Goal: Information Seeking & Learning: Learn about a topic

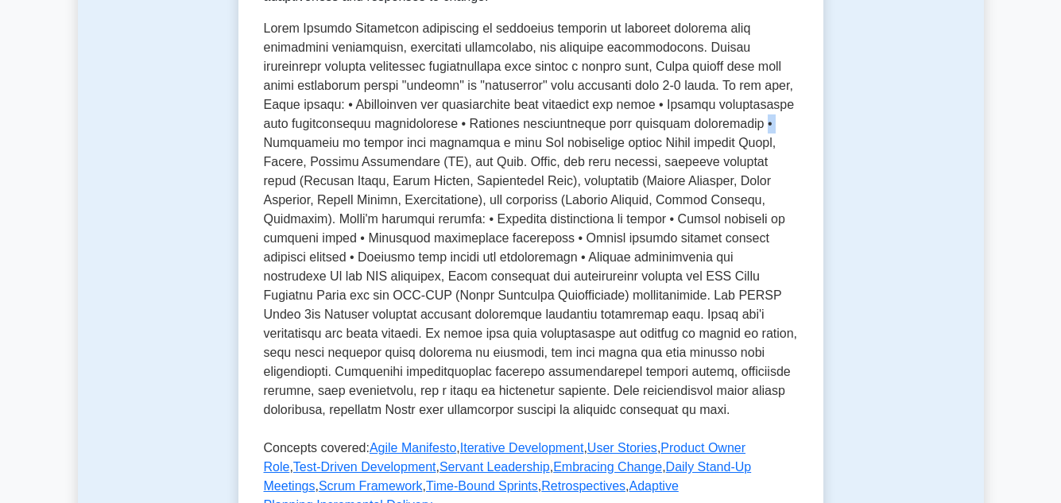
click at [940, 132] on div "Test Flashcards Agile Project Management Agile methodologies in project managem…" at bounding box center [531, 205] width 906 height 997
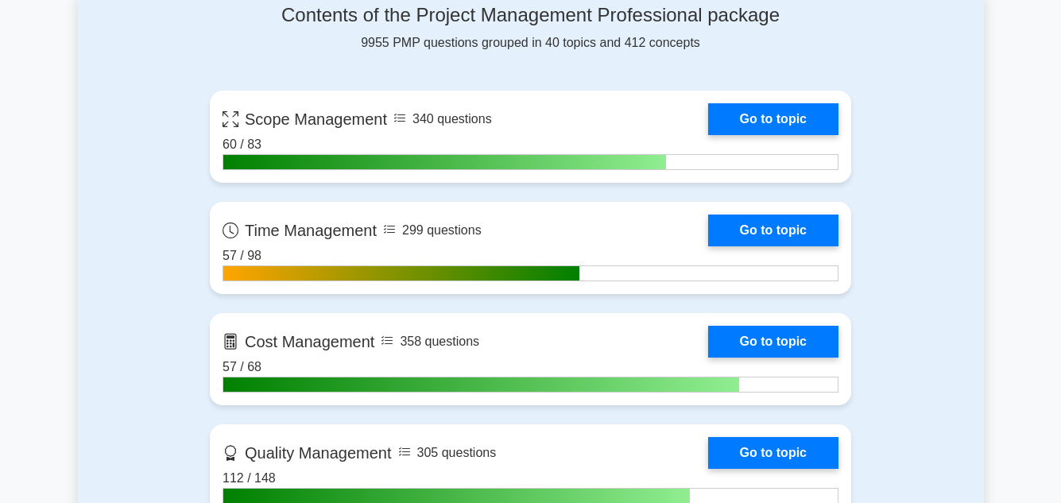
scroll to position [731, 0]
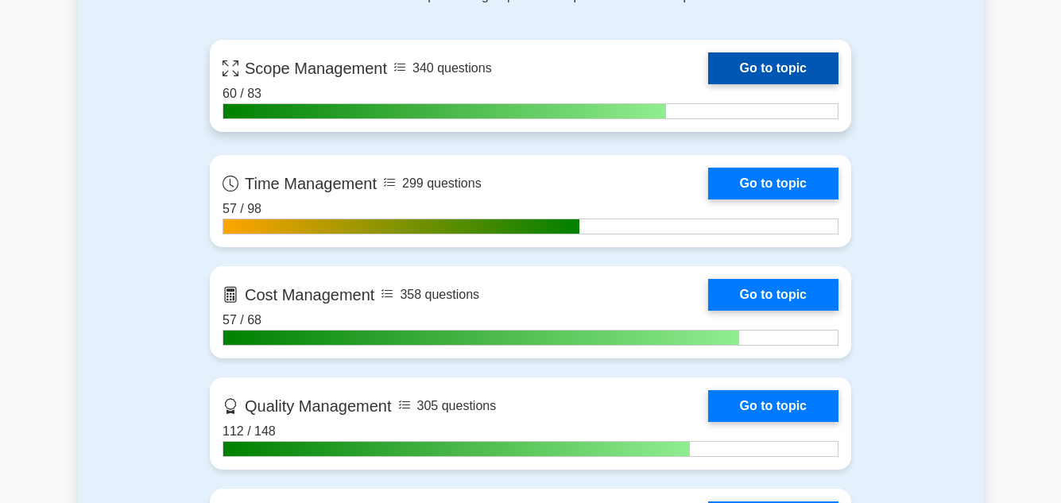
click at [708, 69] on link "Go to topic" at bounding box center [773, 68] width 130 height 32
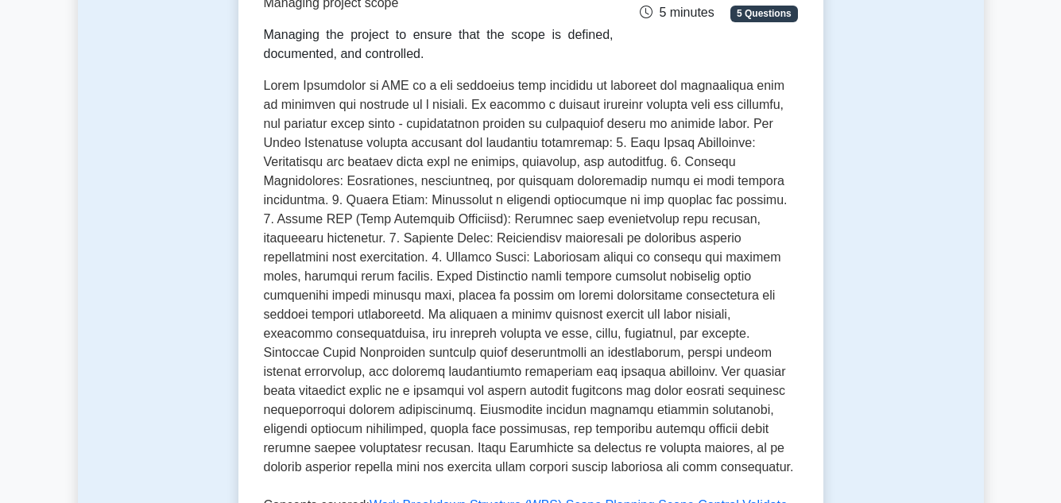
scroll to position [254, 0]
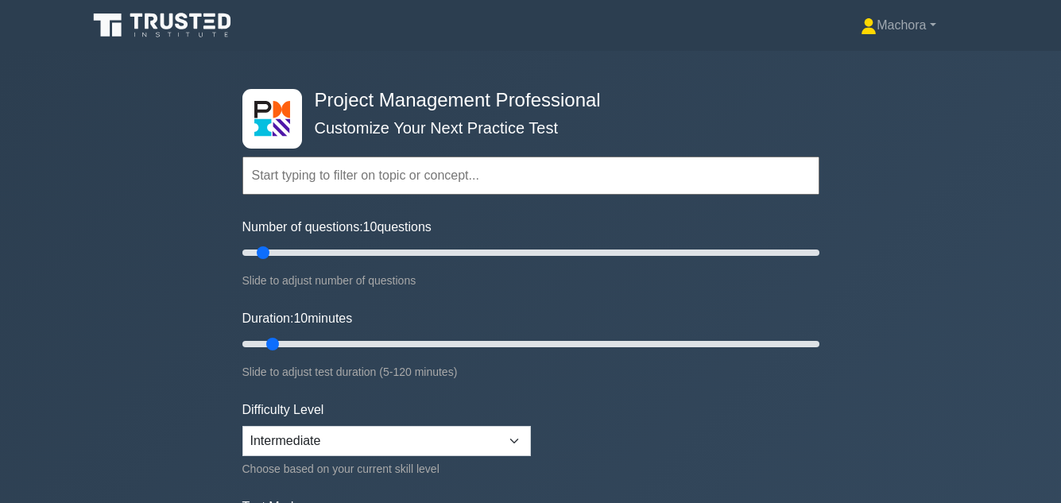
scroll to position [731, 0]
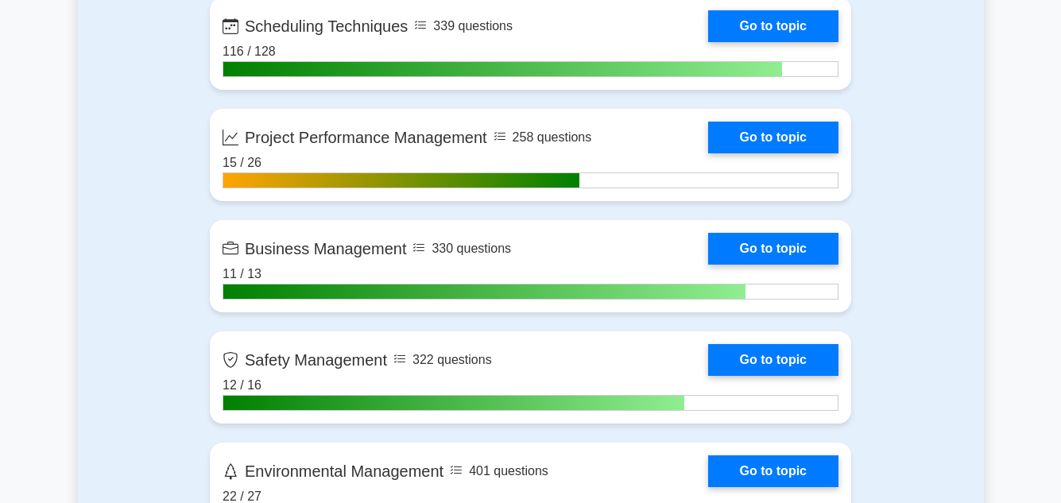
scroll to position [3339, 0]
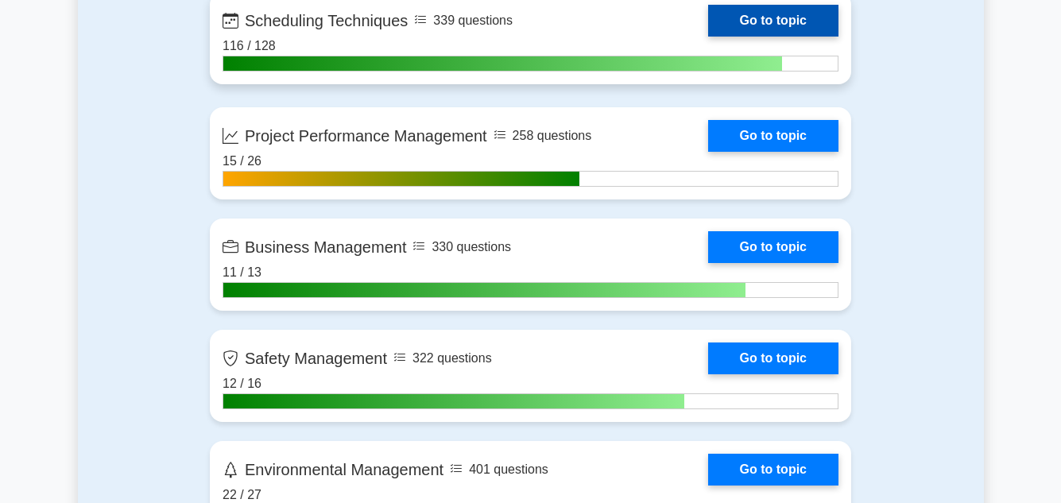
click at [708, 14] on link "Go to topic" at bounding box center [773, 21] width 130 height 32
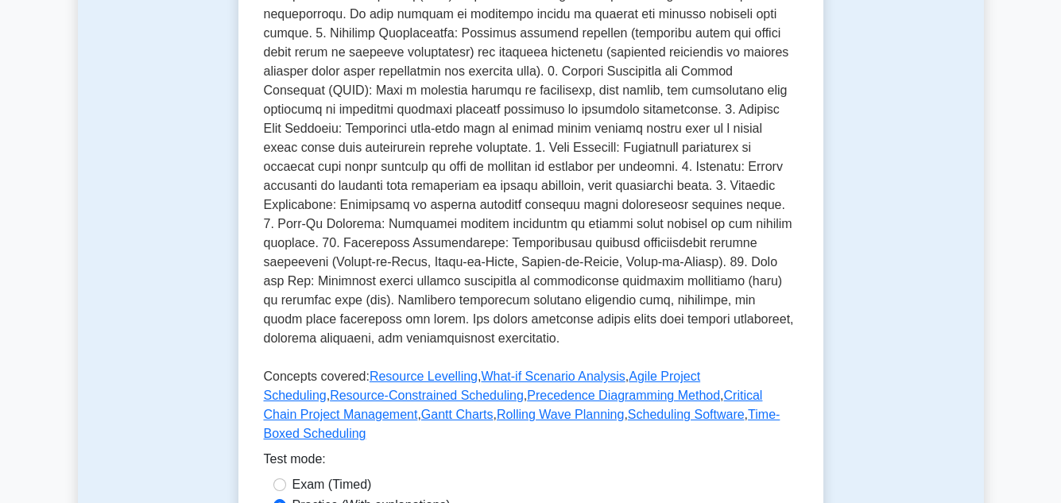
scroll to position [574, 0]
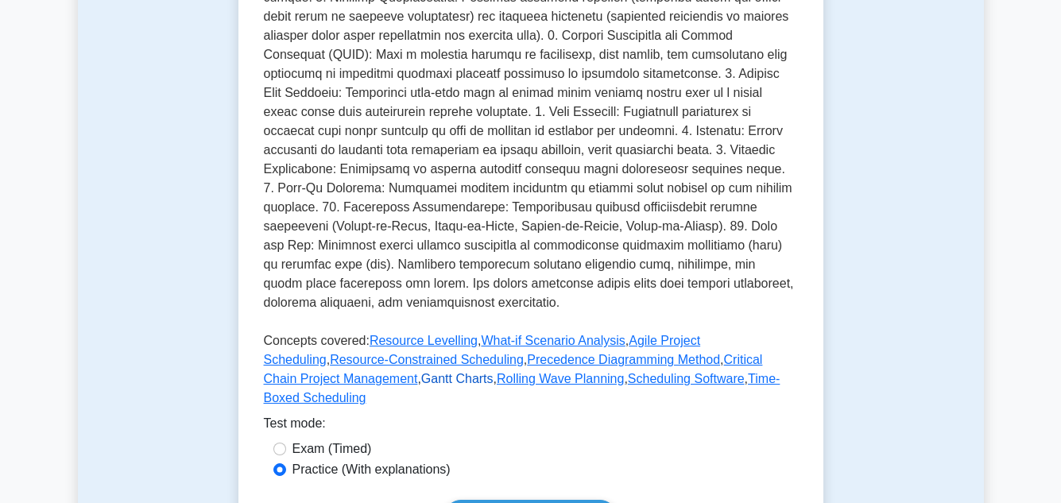
click at [421, 372] on link "Gantt Charts" at bounding box center [457, 379] width 72 height 14
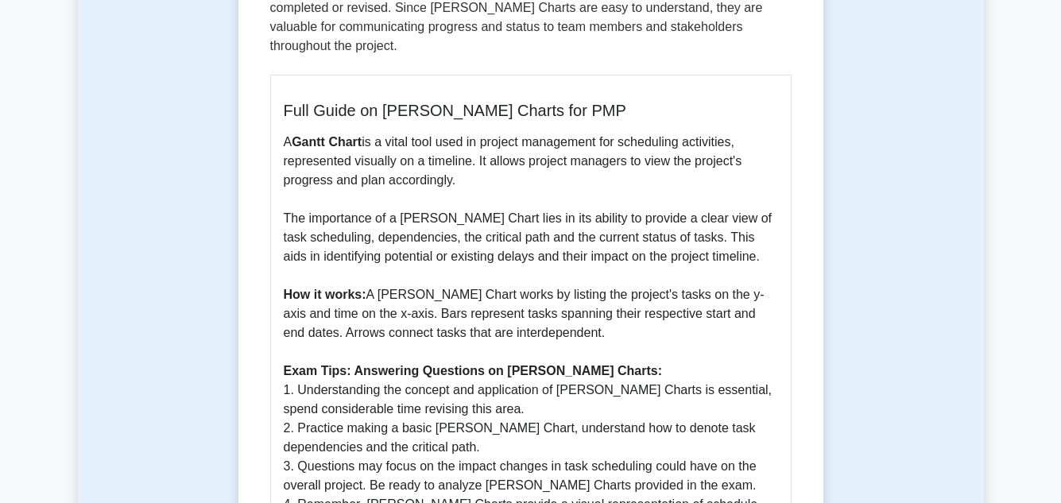
scroll to position [382, 0]
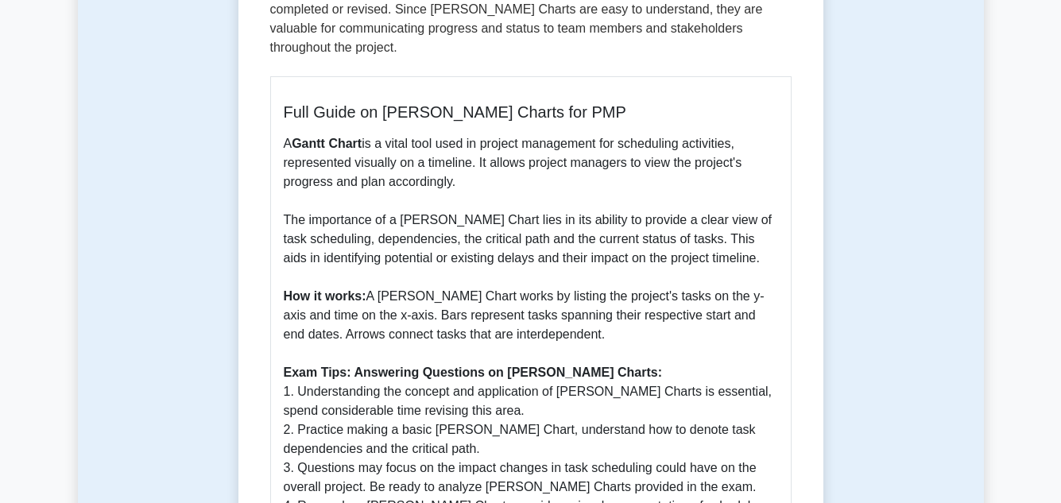
drag, startPoint x: 25, startPoint y: 101, endPoint x: 1, endPoint y: 99, distance: 23.9
click at [1, 99] on main "Back to Scheduling Techniques Gantt Charts 5 minutes 5 Questions Full Guide on …" at bounding box center [530, 334] width 1061 height 1331
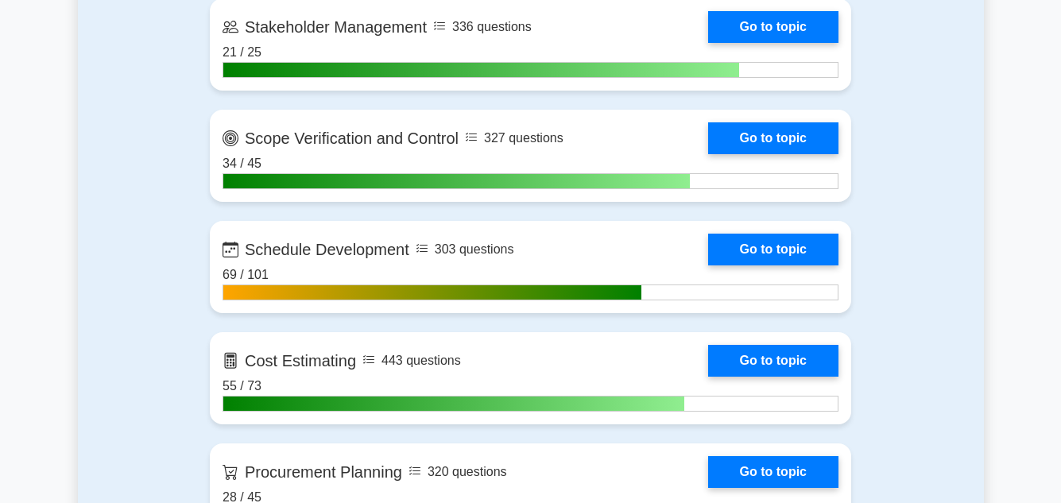
scroll to position [1781, 0]
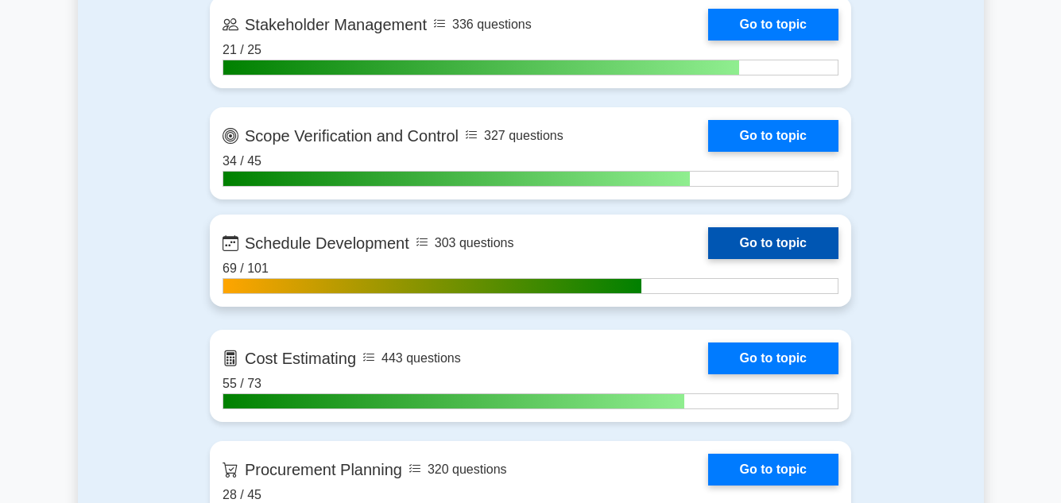
click at [708, 254] on link "Go to topic" at bounding box center [773, 243] width 130 height 32
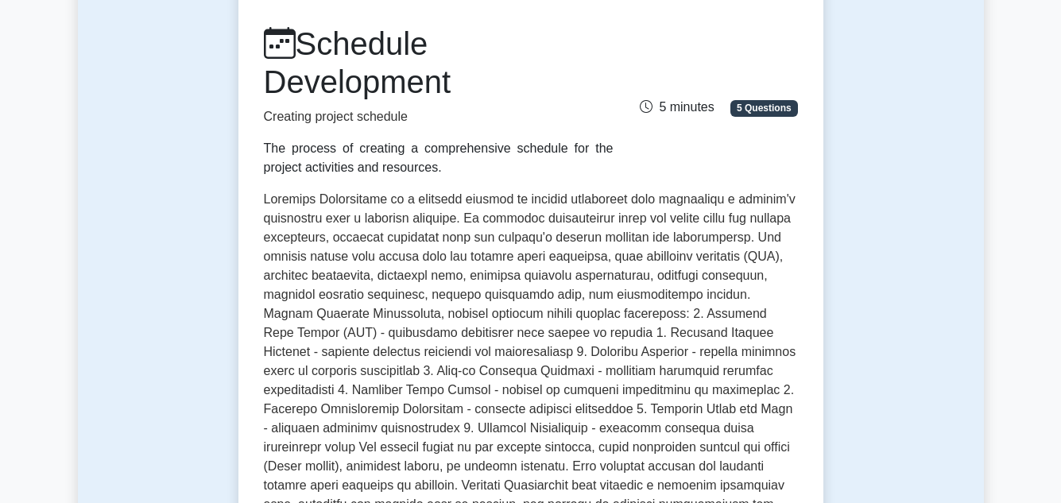
scroll to position [200, 0]
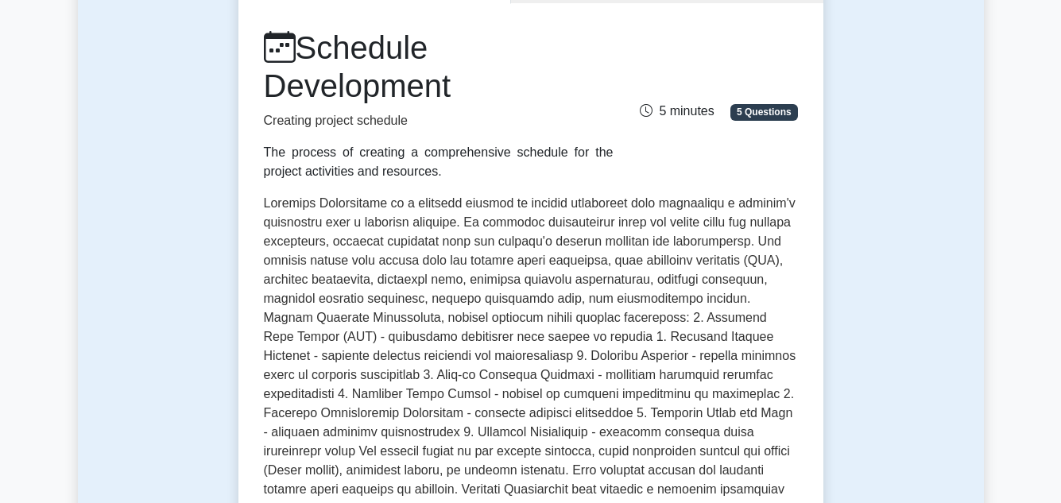
click at [928, 362] on div "Test Flashcards Schedule Development Creating project schedule The process of c…" at bounding box center [531, 410] width 906 height 978
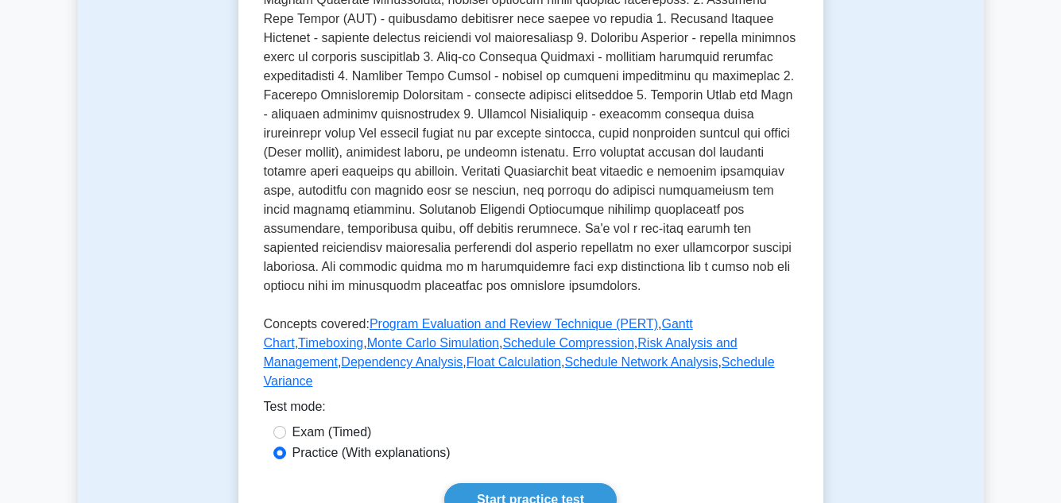
scroll to position [550, 0]
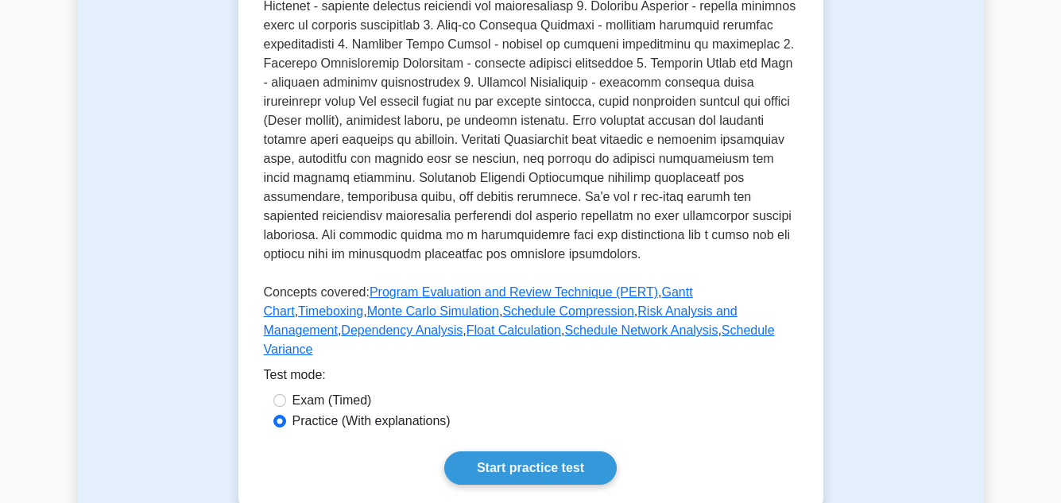
click at [928, 362] on div "Test Flashcards Schedule Development Creating project schedule The process of c…" at bounding box center [531, 60] width 906 height 978
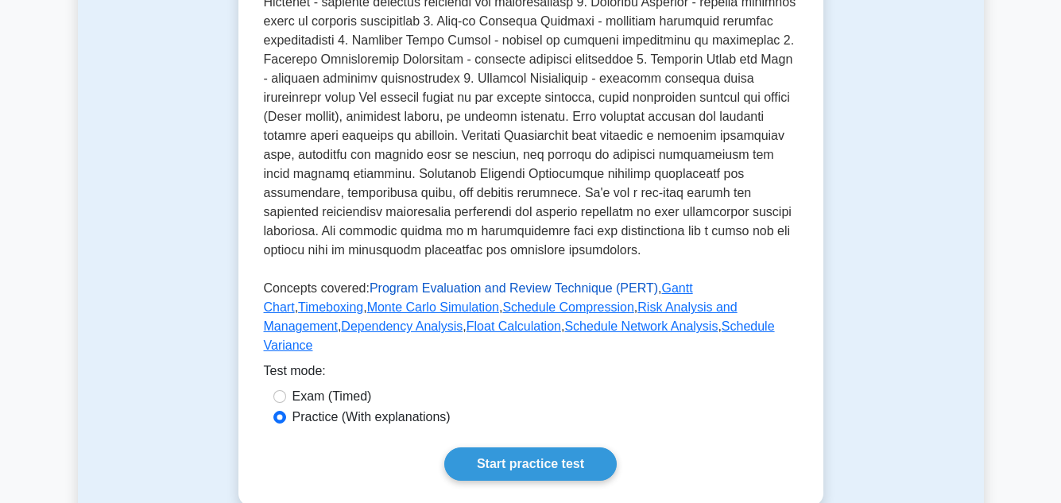
click at [518, 284] on link "Program Evaluation and Review Technique (PERT)" at bounding box center [514, 288] width 289 height 14
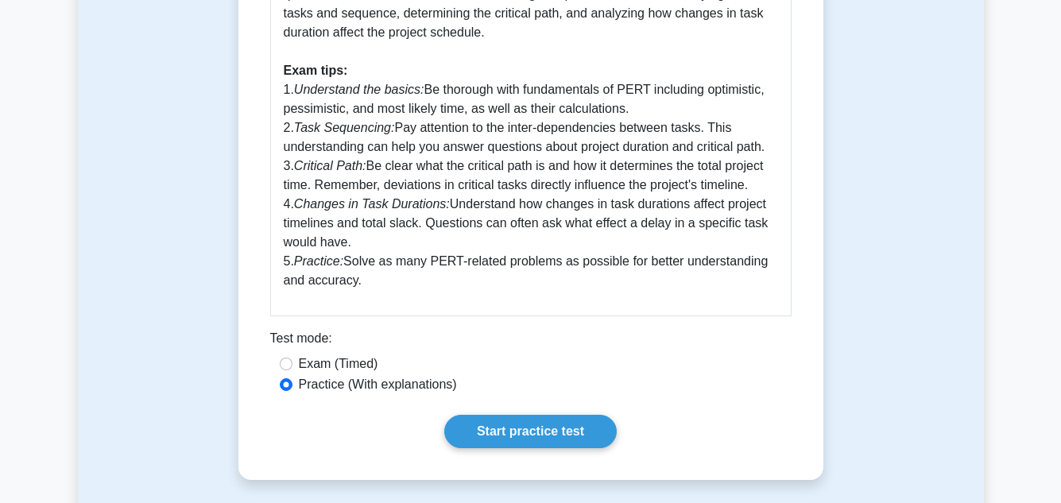
scroll to position [954, 0]
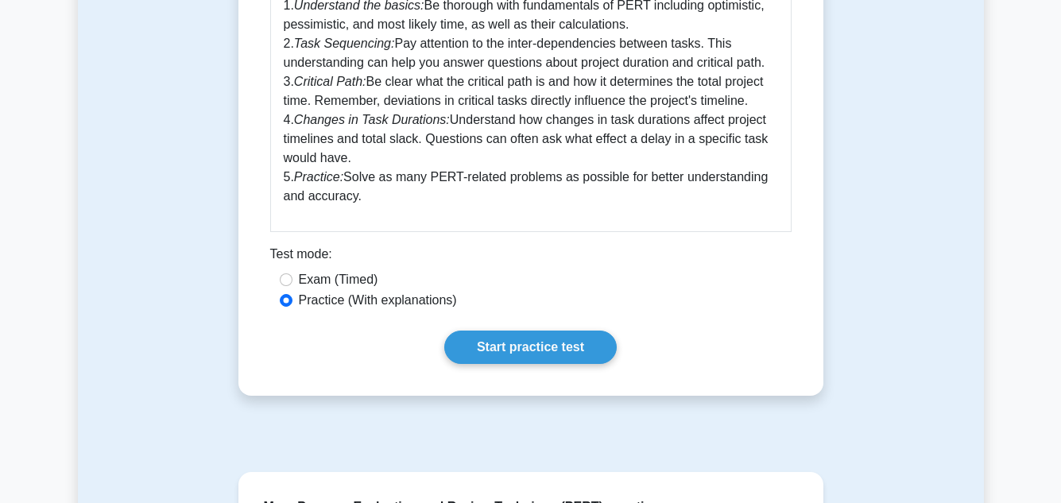
scroll to position [986, 0]
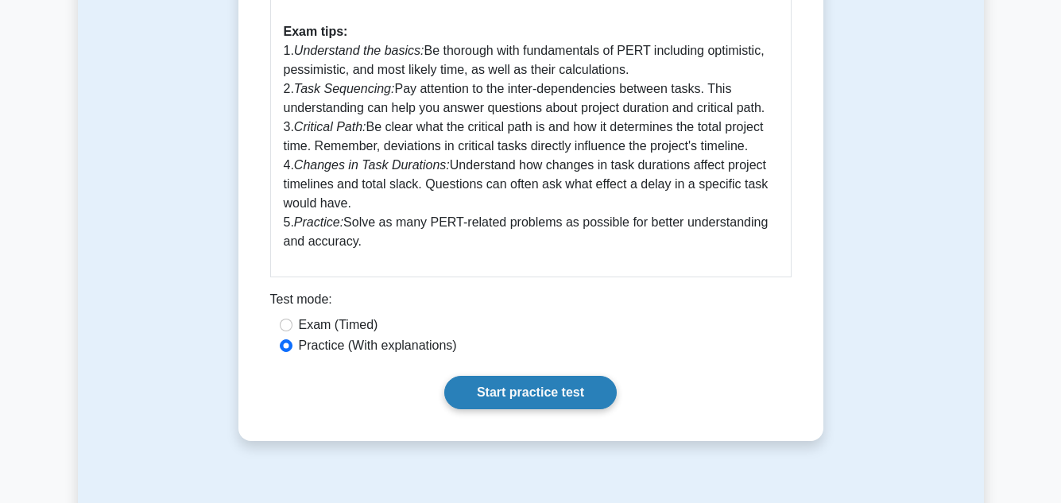
click at [566, 380] on link "Start practice test" at bounding box center [530, 392] width 173 height 33
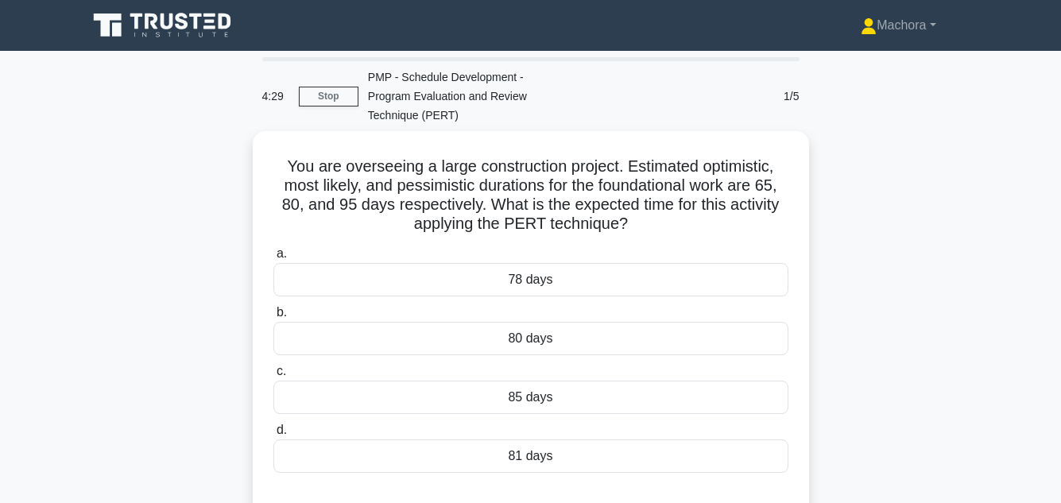
click at [1007, 252] on main "4:29 Stop PMP - Schedule Development - Program Evaluation and Review Technique …" at bounding box center [530, 455] width 1061 height 808
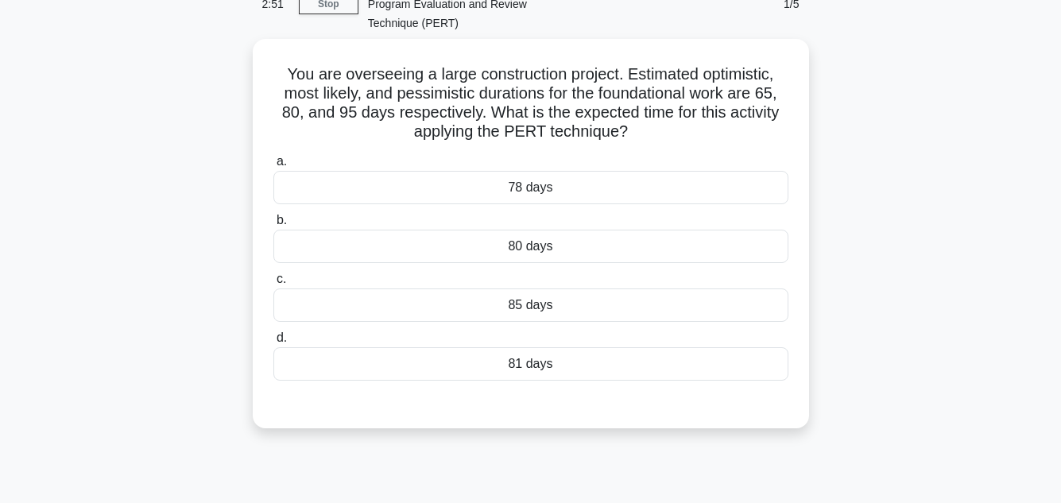
scroll to position [95, 0]
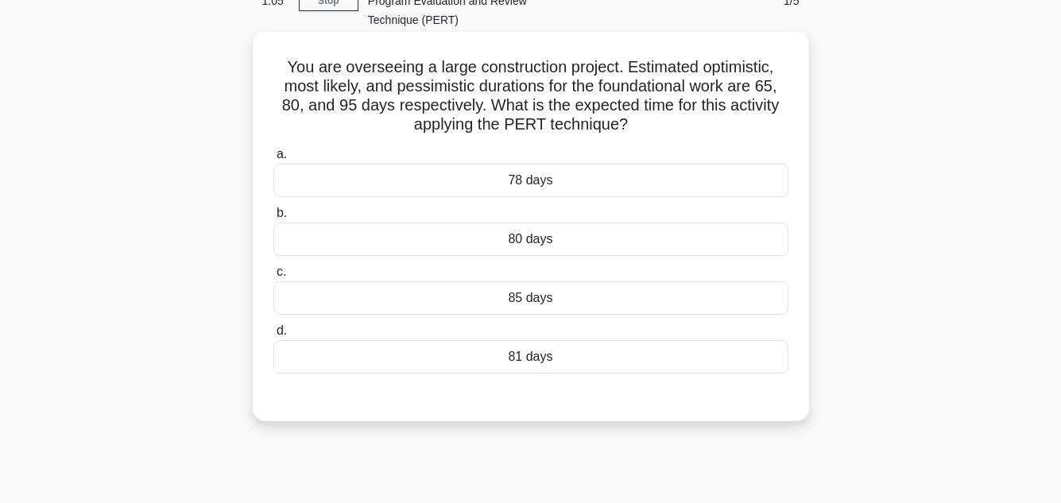
click at [657, 223] on div "80 days" at bounding box center [530, 239] width 515 height 33
click at [273, 219] on input "b. 80 days" at bounding box center [273, 213] width 0 height 10
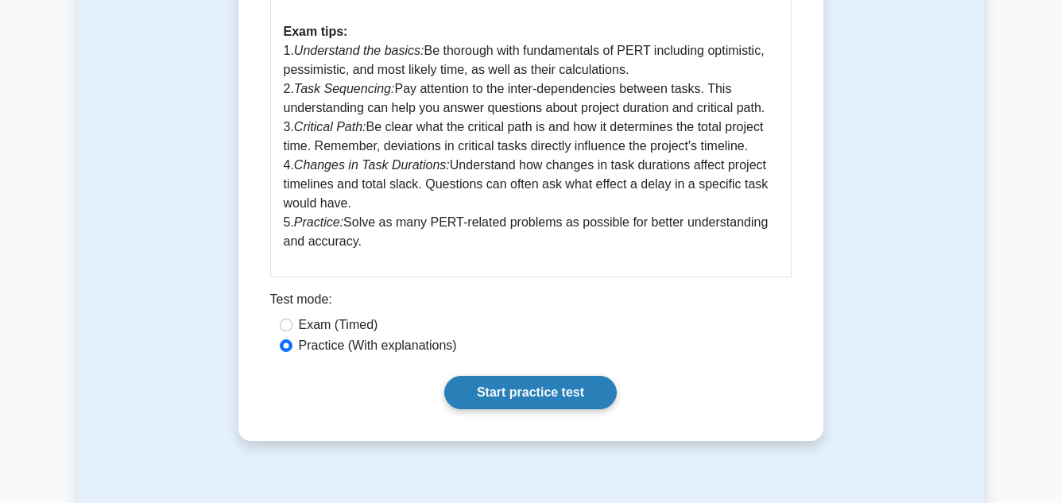
click at [559, 385] on link "Start practice test" at bounding box center [530, 392] width 173 height 33
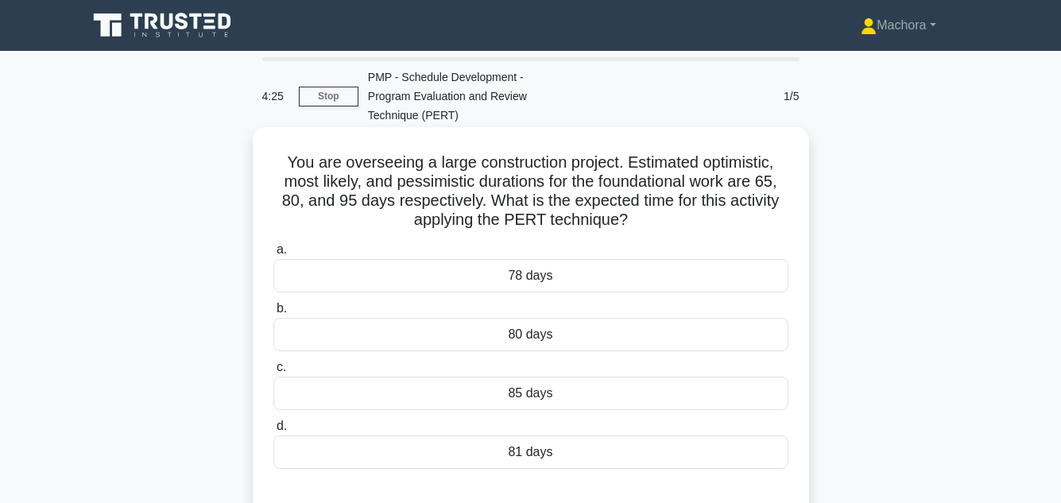
click at [542, 318] on div "80 days" at bounding box center [530, 334] width 515 height 33
click at [273, 314] on input "b. 80 days" at bounding box center [273, 309] width 0 height 10
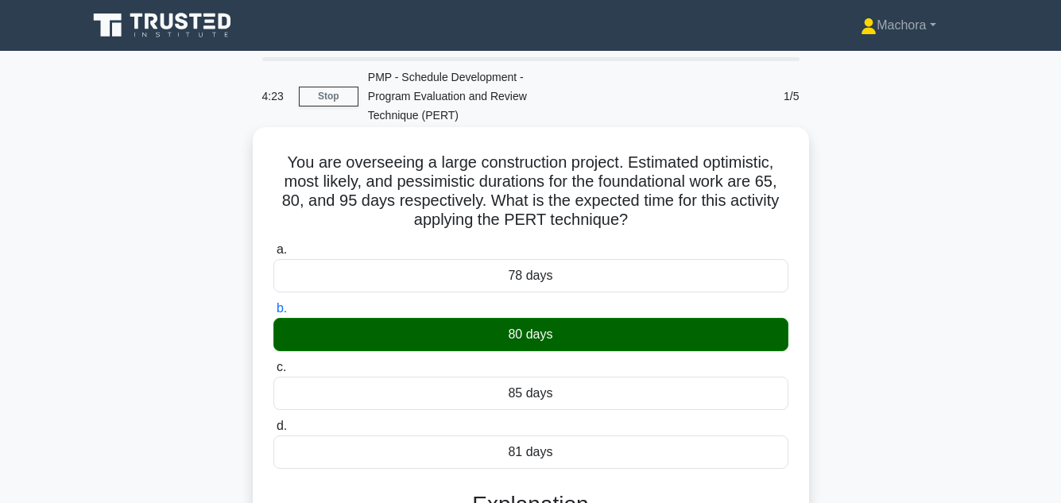
click at [553, 318] on div "80 days" at bounding box center [530, 334] width 515 height 33
click at [273, 314] on input "b. 80 days" at bounding box center [273, 309] width 0 height 10
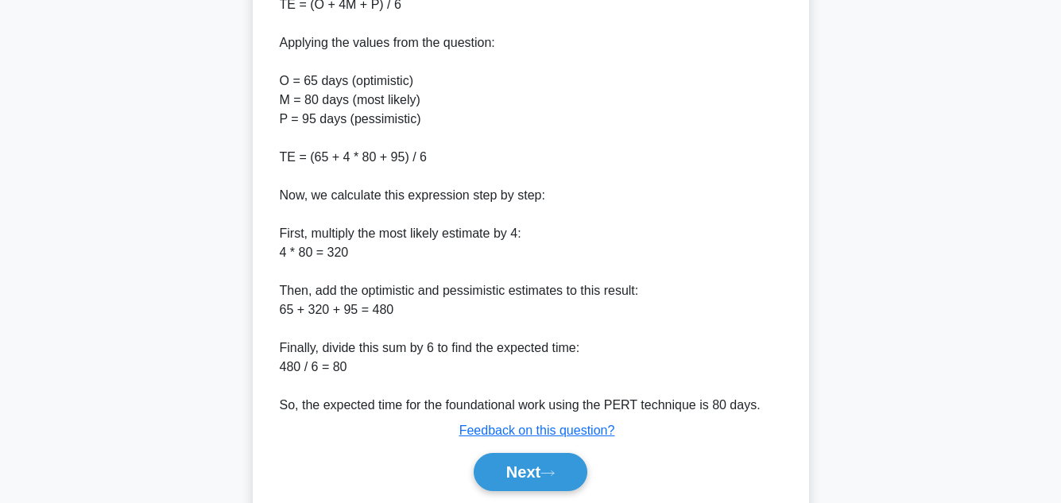
scroll to position [649, 0]
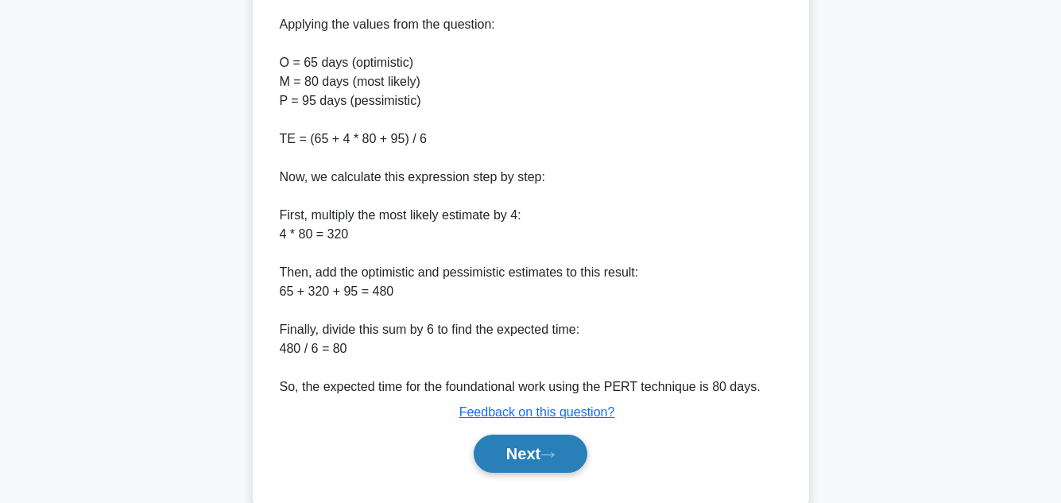
click at [513, 435] on button "Next" at bounding box center [531, 454] width 114 height 38
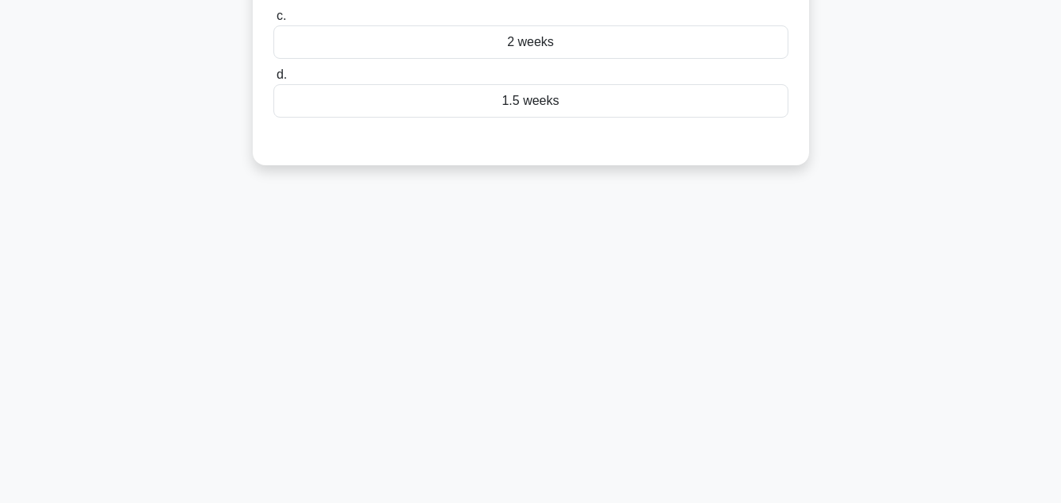
scroll to position [355, 0]
click at [953, 238] on div "4:14 Stop PMP - Schedule Development - Program Evaluation and Review Technique …" at bounding box center [531, 99] width 906 height 795
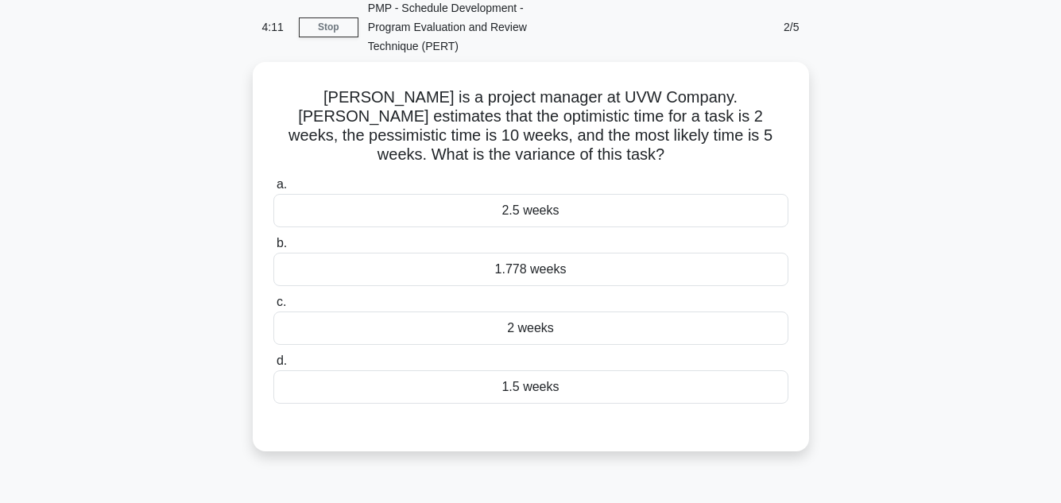
scroll to position [95, 0]
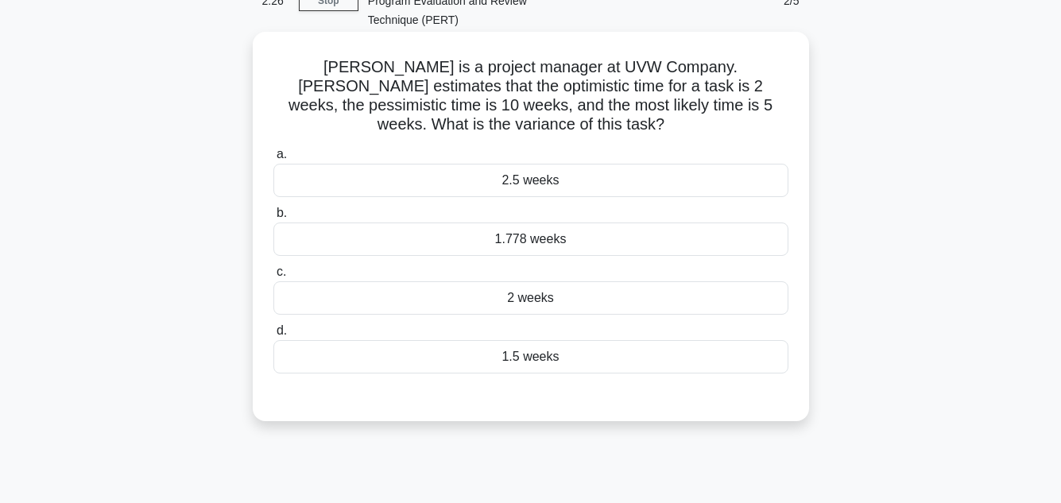
click at [530, 164] on div "2.5 weeks" at bounding box center [530, 180] width 515 height 33
click at [273, 159] on input "a. 2.5 weeks" at bounding box center [273, 154] width 0 height 10
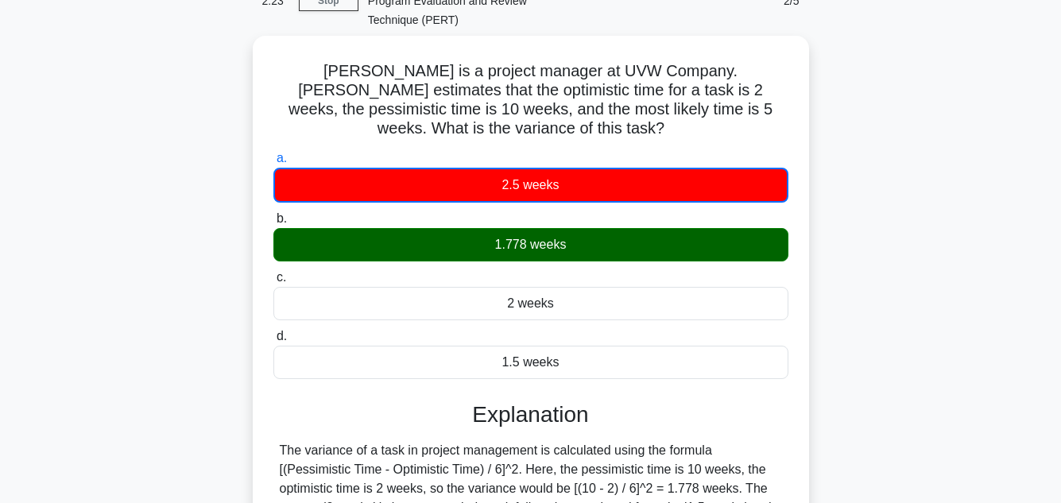
click at [869, 232] on div "Emma is a project manager at UVW Company. Emma estimates that the optimistic ti…" at bounding box center [531, 353] width 906 height 634
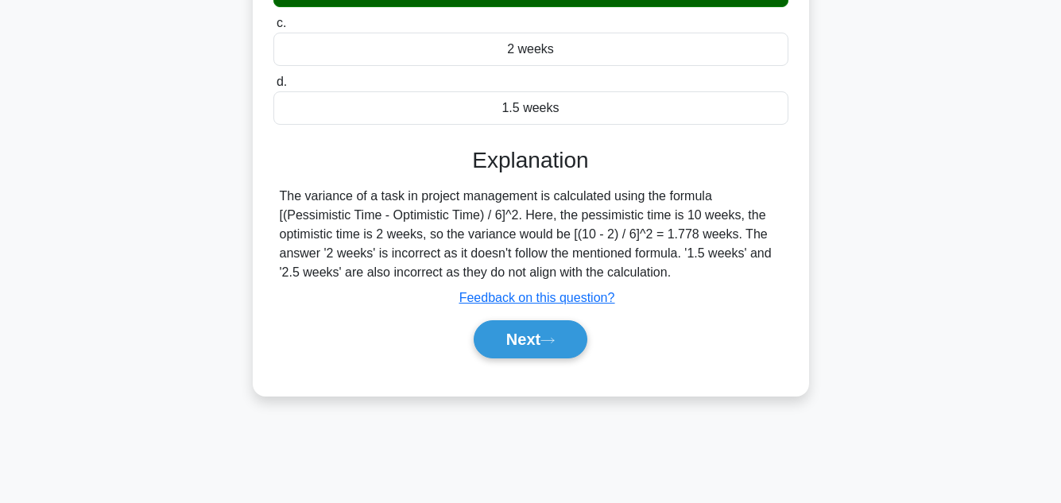
scroll to position [355, 0]
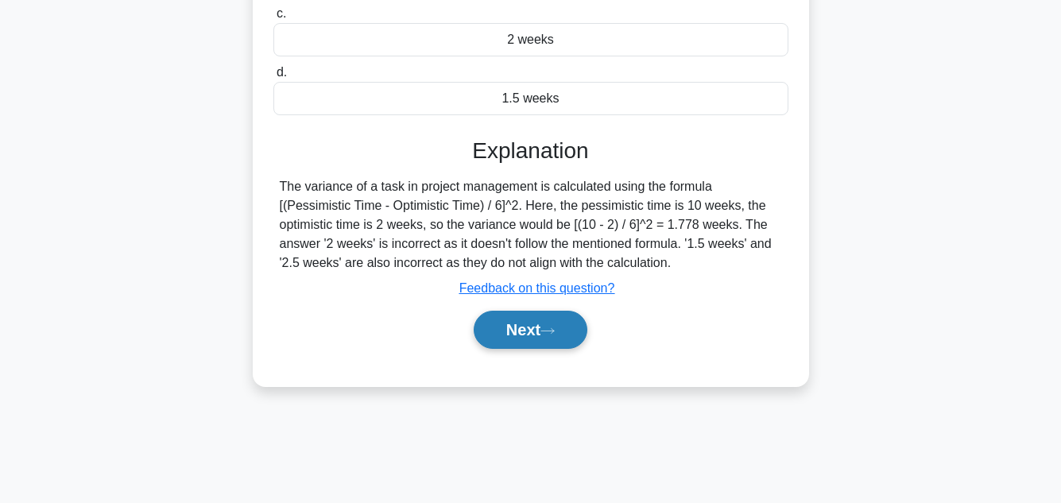
click at [554, 311] on button "Next" at bounding box center [531, 330] width 114 height 38
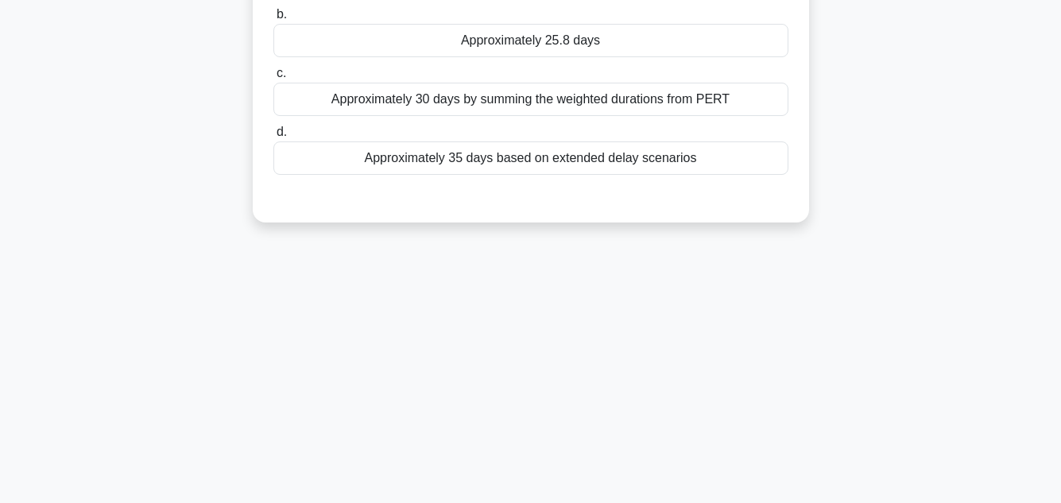
click at [935, 221] on div "A project consists of two sequential activities: Design and Implementation. Usi…" at bounding box center [531, 9] width 906 height 466
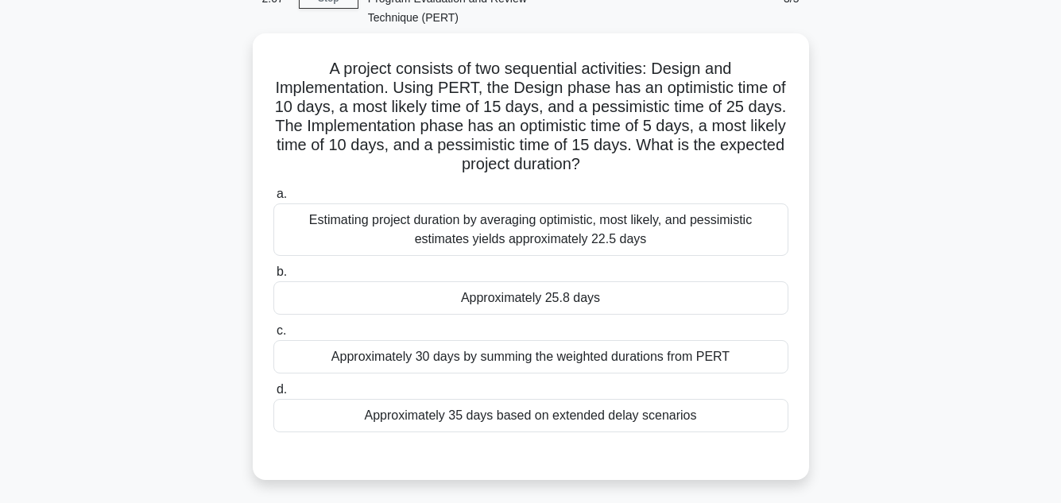
scroll to position [101, 0]
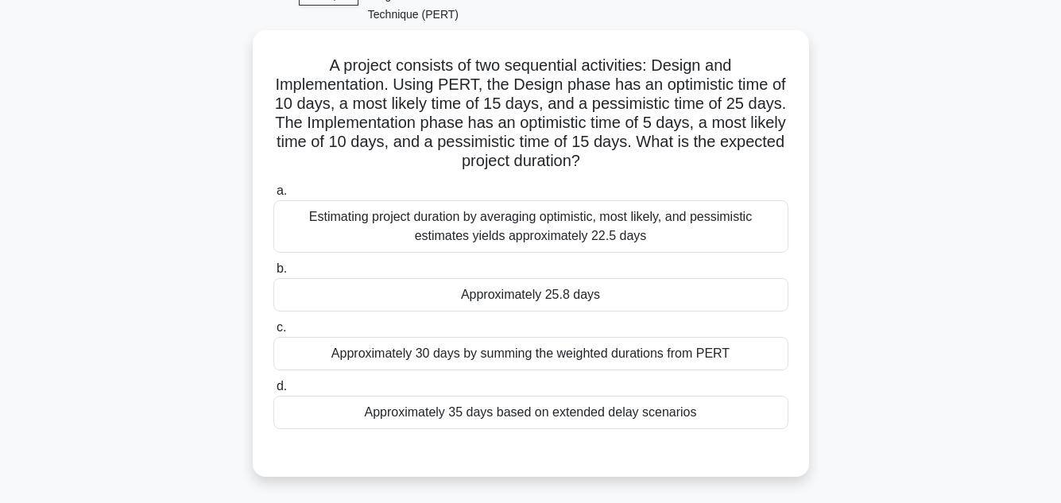
click at [935, 221] on div "A project consists of two sequential activities: Design and Implementation. Usi…" at bounding box center [531, 263] width 906 height 466
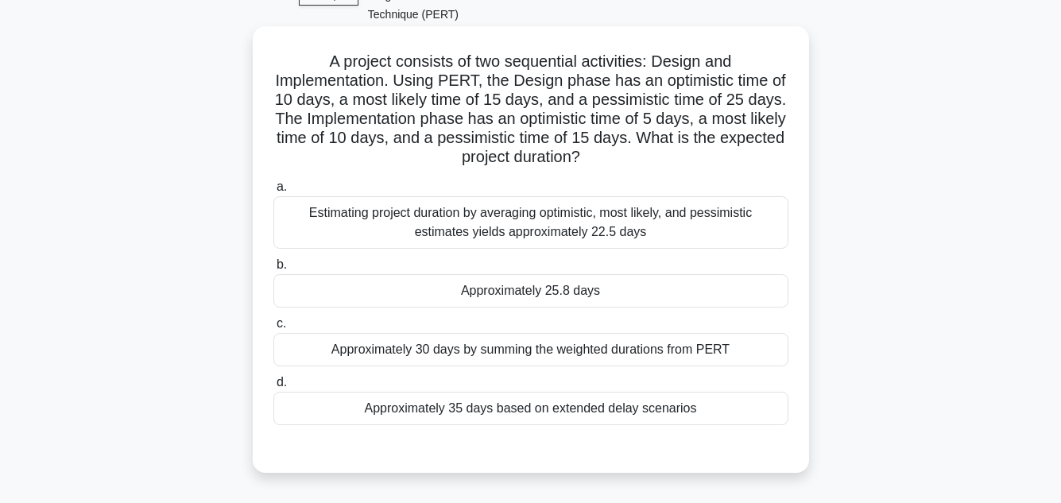
click at [572, 274] on div "Approximately 25.8 days" at bounding box center [530, 290] width 515 height 33
click at [273, 265] on input "b. Approximately 25.8 days" at bounding box center [273, 265] width 0 height 10
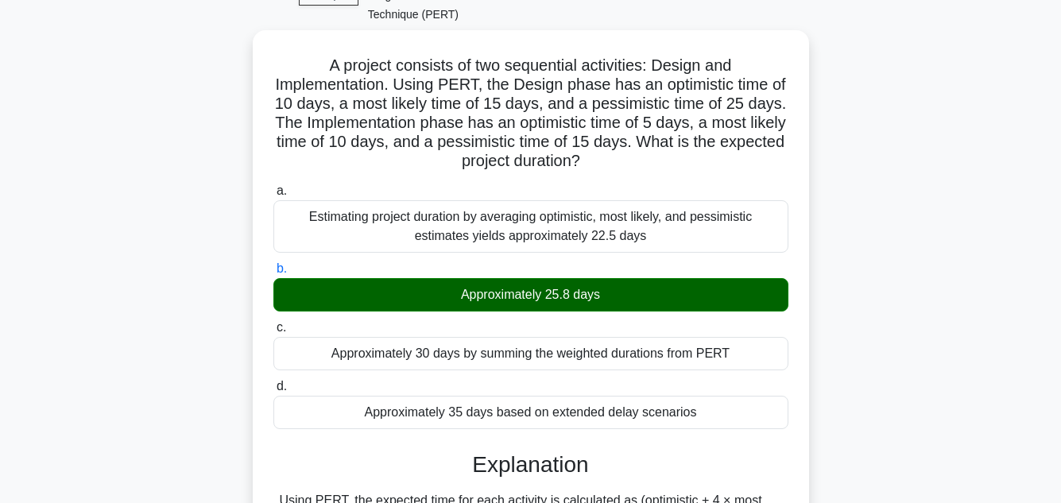
click at [273, 323] on input "c. Approximately 30 days by summing the weighted durations from PERT" at bounding box center [273, 328] width 0 height 10
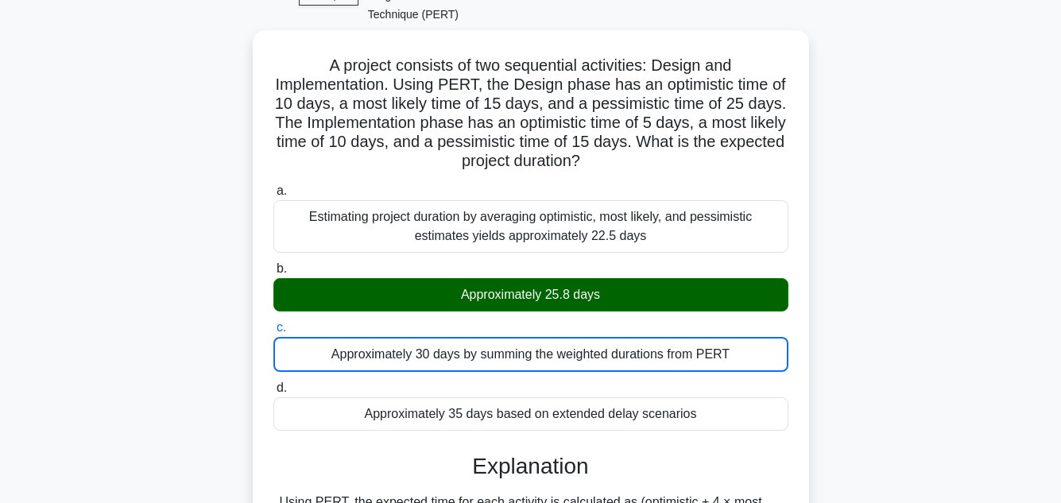
click at [273, 383] on input "d. Approximately 35 days based on extended delay scenarios" at bounding box center [273, 388] width 0 height 10
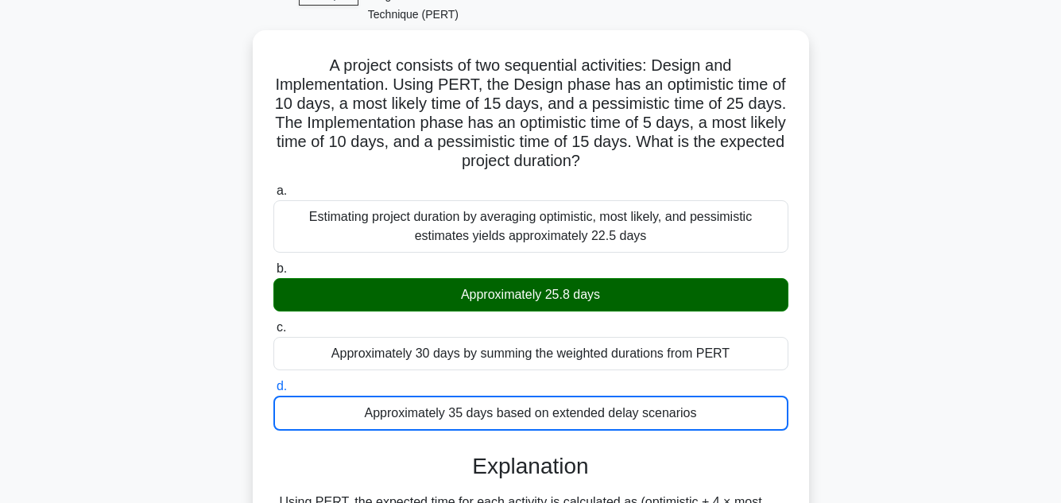
click at [273, 186] on input "a. Estimating project duration by averaging optimistic, most likely, and pessim…" at bounding box center [273, 191] width 0 height 10
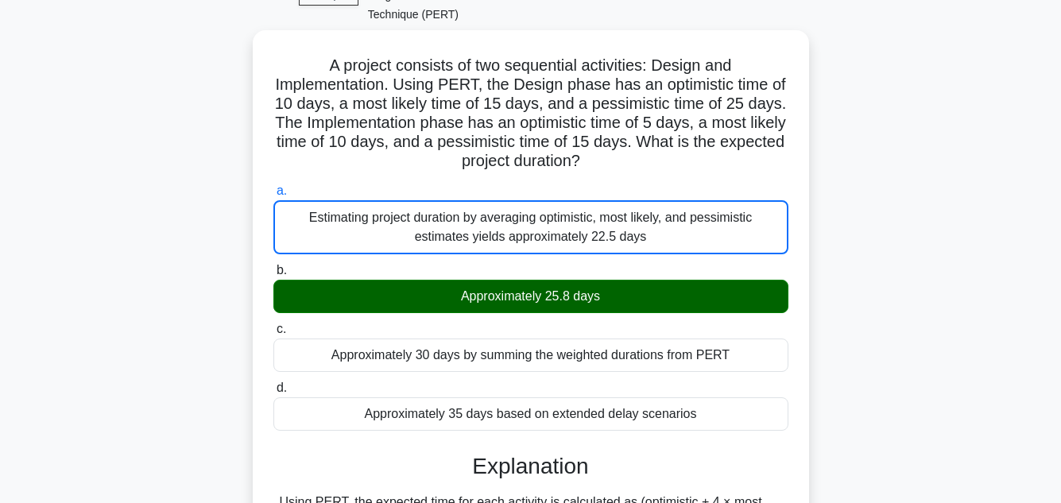
click at [273, 266] on input "b. Approximately 25.8 days" at bounding box center [273, 271] width 0 height 10
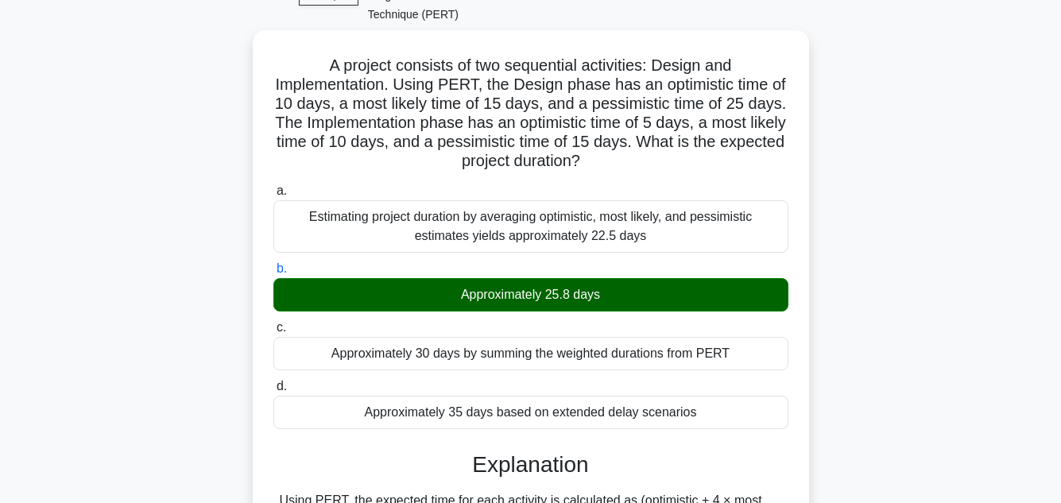
click at [273, 323] on input "c. Approximately 30 days by summing the weighted durations from PERT" at bounding box center [273, 328] width 0 height 10
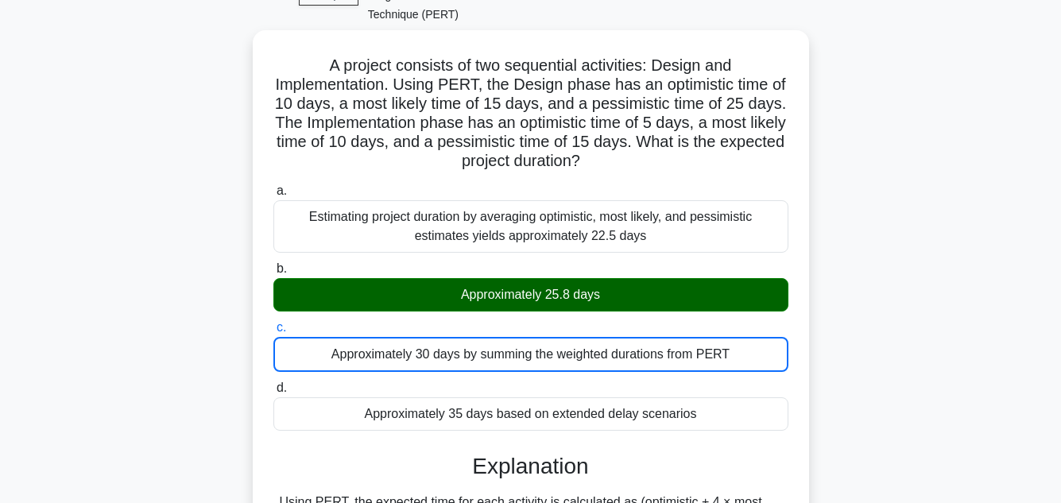
click at [273, 383] on input "d. Approximately 35 days based on extended delay scenarios" at bounding box center [273, 388] width 0 height 10
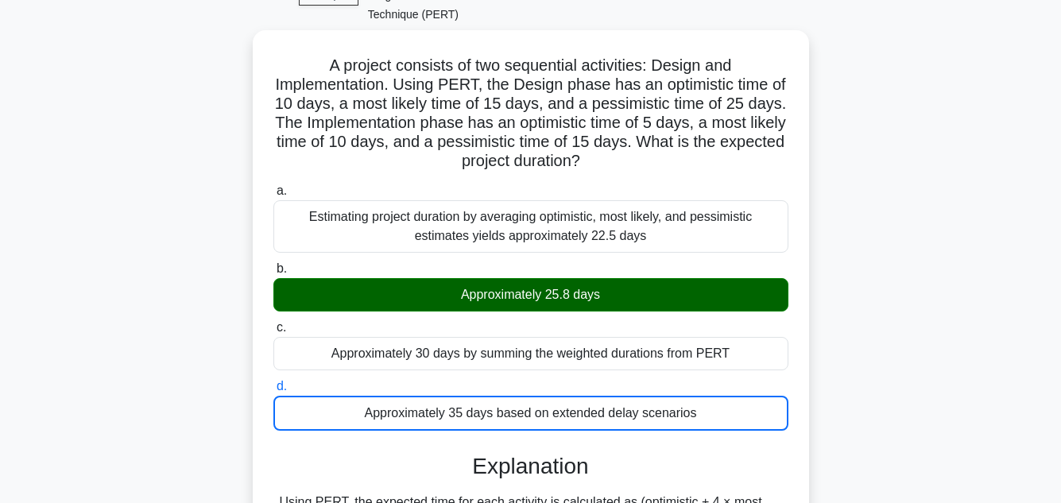
click at [998, 281] on main "0:03 Stop PMP - Schedule Development - Program Evaluation and Review Technique …" at bounding box center [530, 354] width 1061 height 808
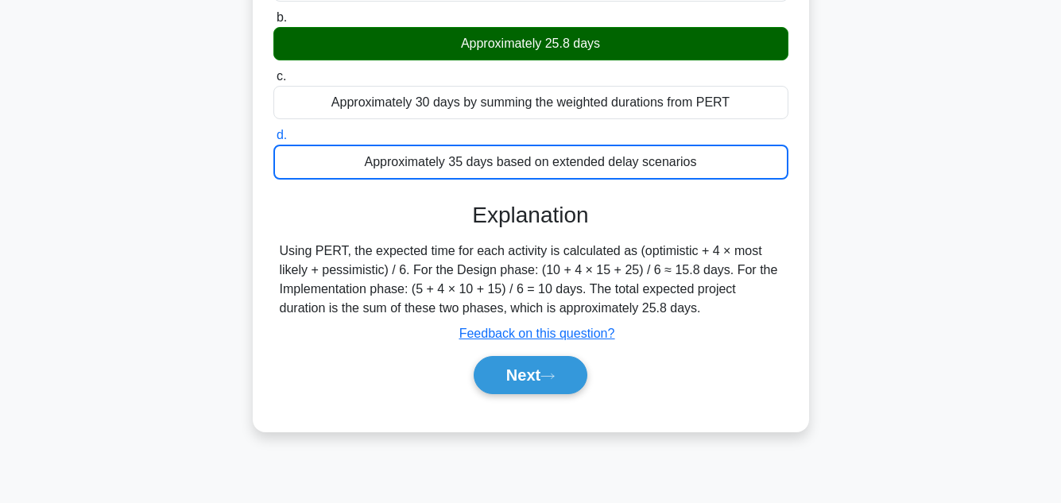
scroll to position [355, 0]
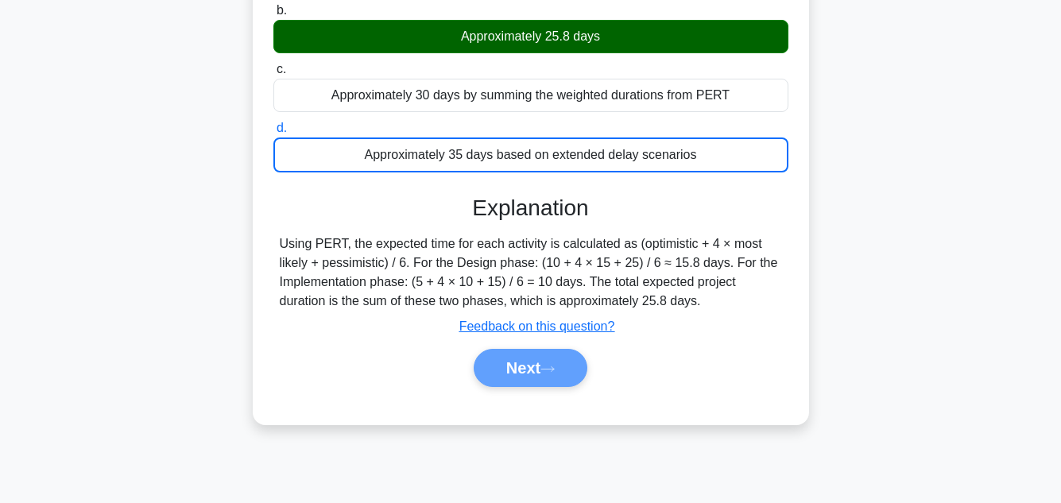
click at [522, 349] on div "Next" at bounding box center [530, 368] width 521 height 38
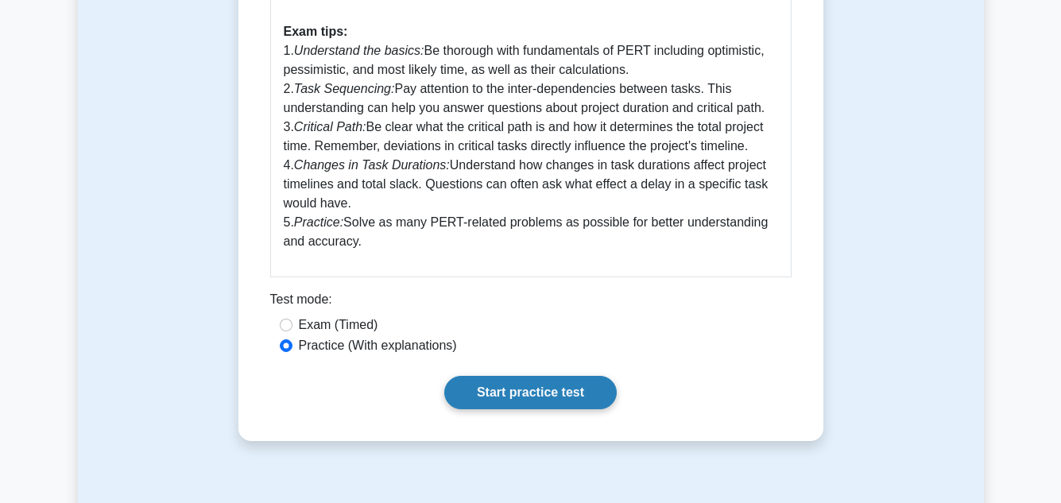
click at [512, 386] on link "Start practice test" at bounding box center [530, 392] width 173 height 33
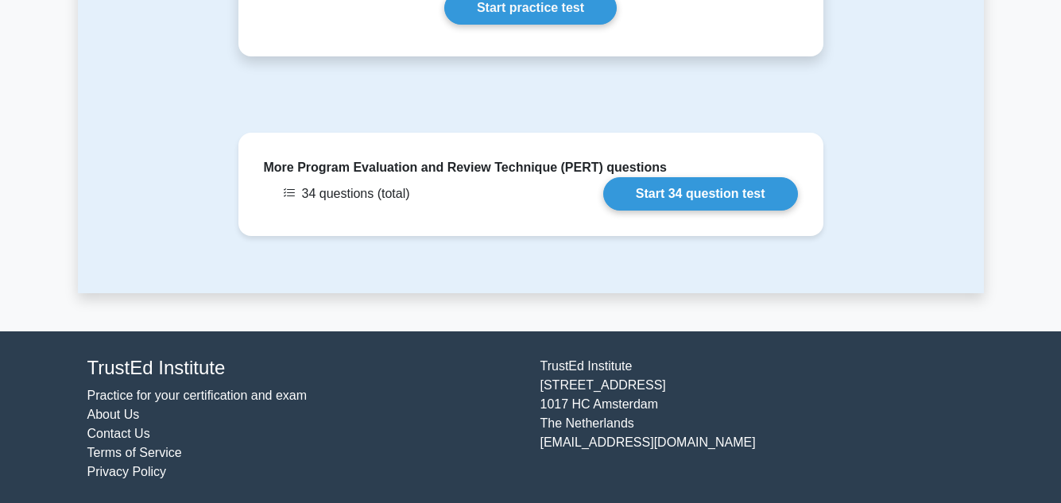
scroll to position [1378, 0]
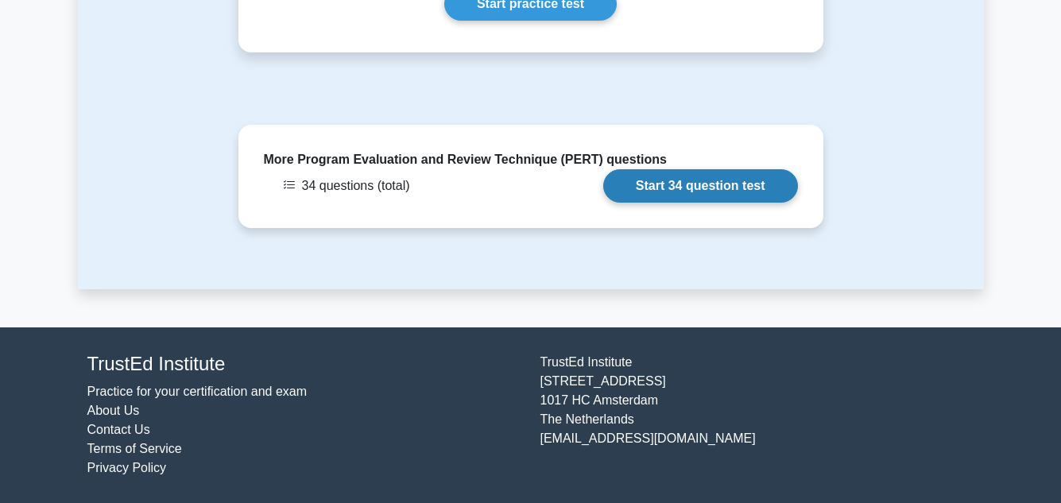
click at [723, 181] on link "Start 34 question test" at bounding box center [700, 185] width 195 height 33
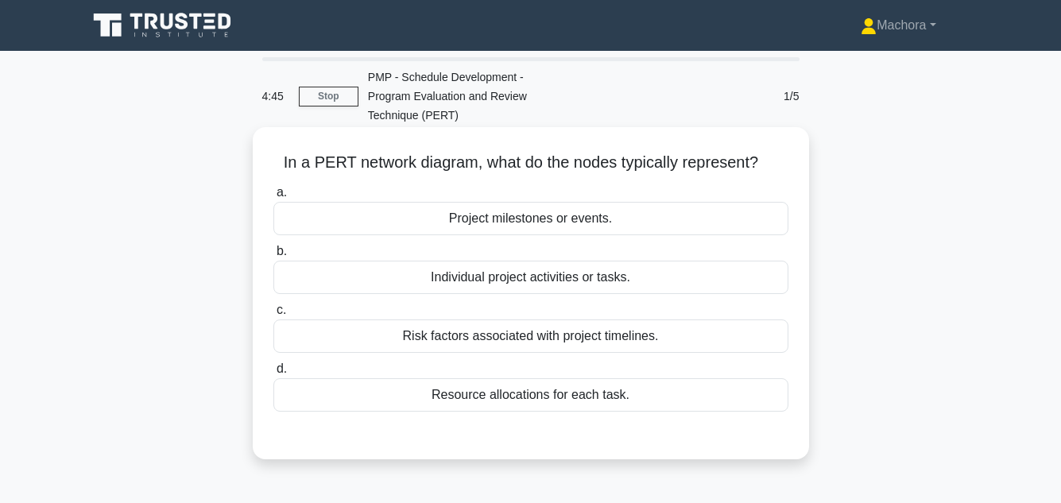
click at [568, 203] on div "Project milestones or events." at bounding box center [530, 218] width 515 height 33
click at [273, 198] on input "a. Project milestones or events." at bounding box center [273, 193] width 0 height 10
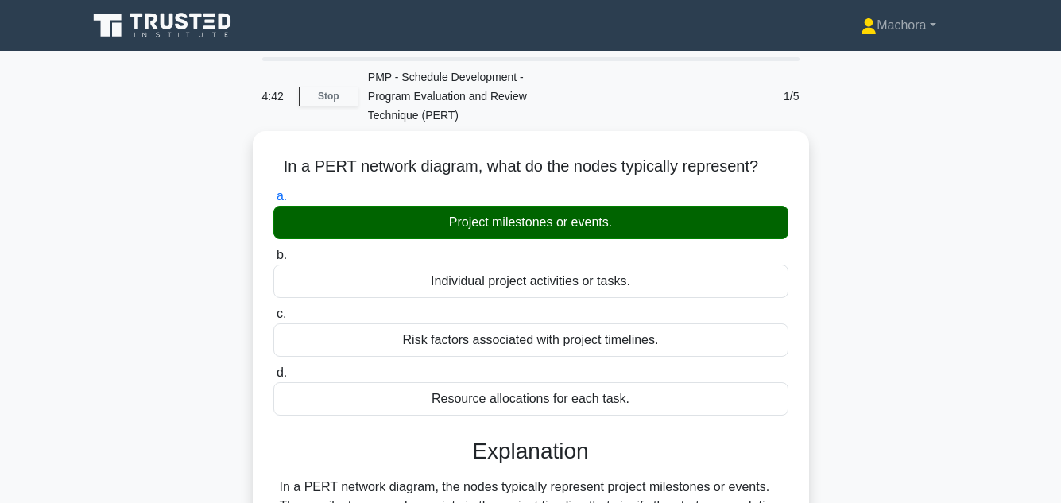
click at [978, 339] on div "In a PERT network diagram, what do the nodes typically represent? .spinner_0XTQ…" at bounding box center [531, 428] width 906 height 594
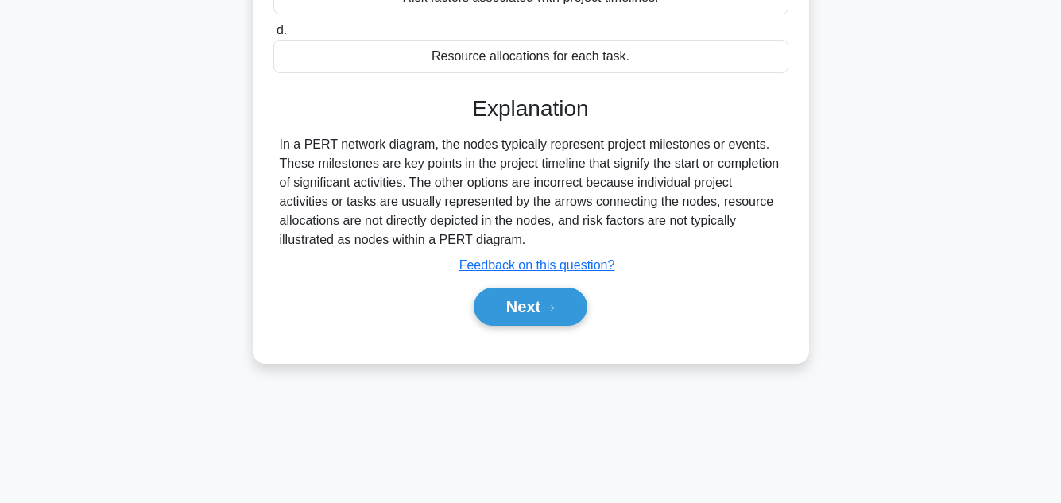
scroll to position [355, 0]
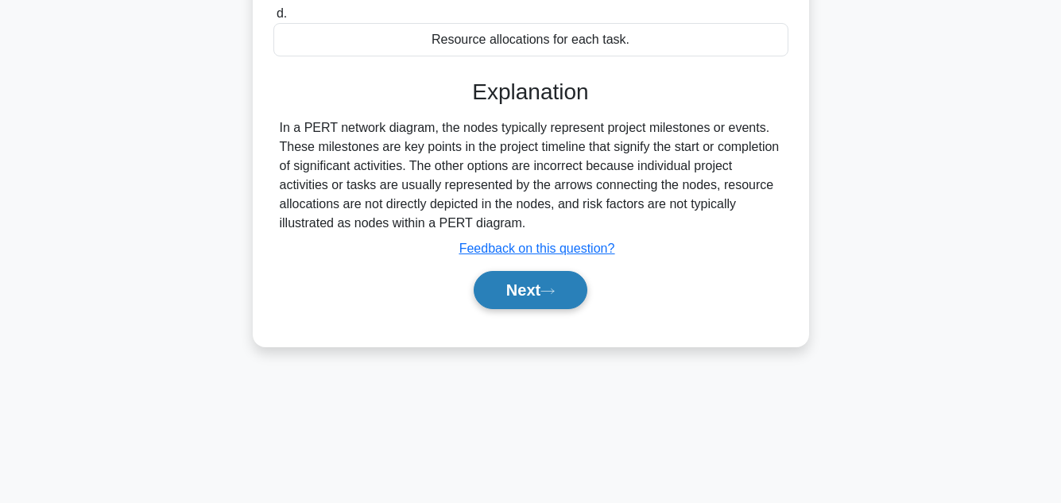
click at [529, 275] on button "Next" at bounding box center [531, 290] width 114 height 38
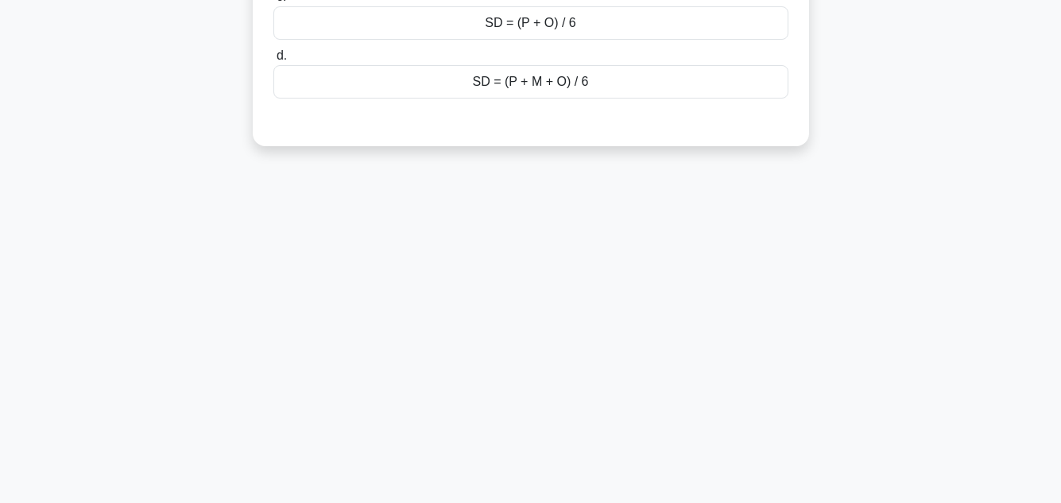
click at [881, 176] on div "4:36 Stop PMP - Schedule Development - Program Evaluation and Review Technique …" at bounding box center [531, 99] width 906 height 795
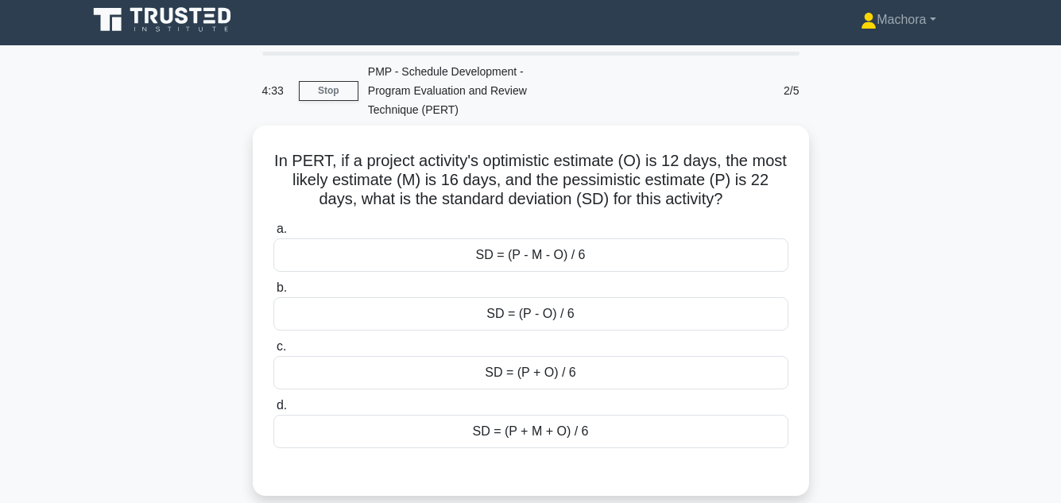
scroll to position [37, 0]
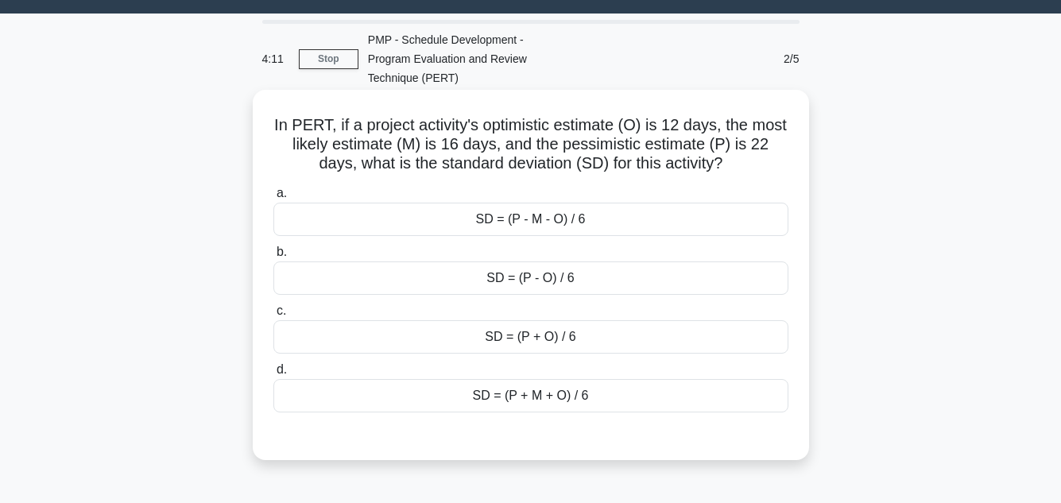
click at [560, 262] on div "SD = (P - O) / 6" at bounding box center [530, 278] width 515 height 33
click at [273, 258] on input "b. SD = (P - O) / 6" at bounding box center [273, 252] width 0 height 10
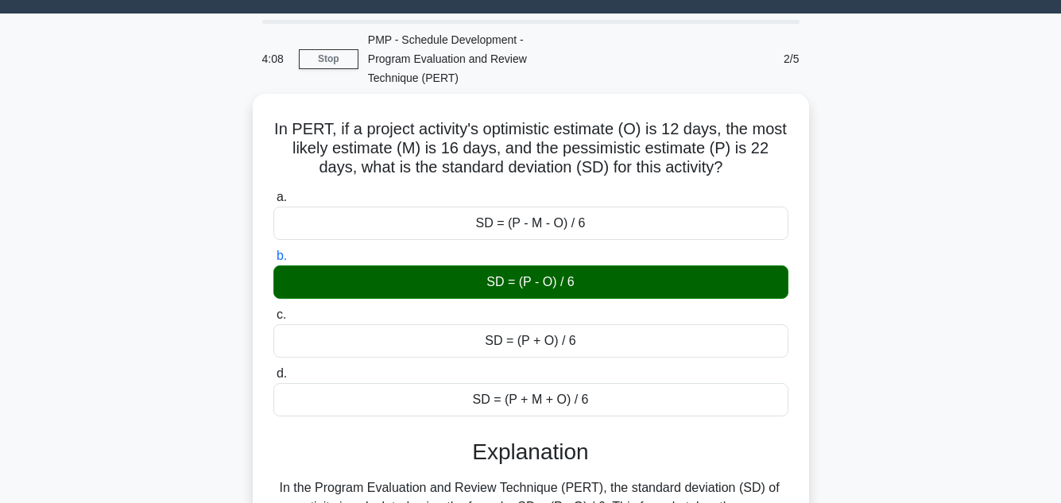
click at [986, 291] on main "4:08 Stop PMP - Schedule Development - Program Evaluation and Review Technique …" at bounding box center [530, 418] width 1061 height 808
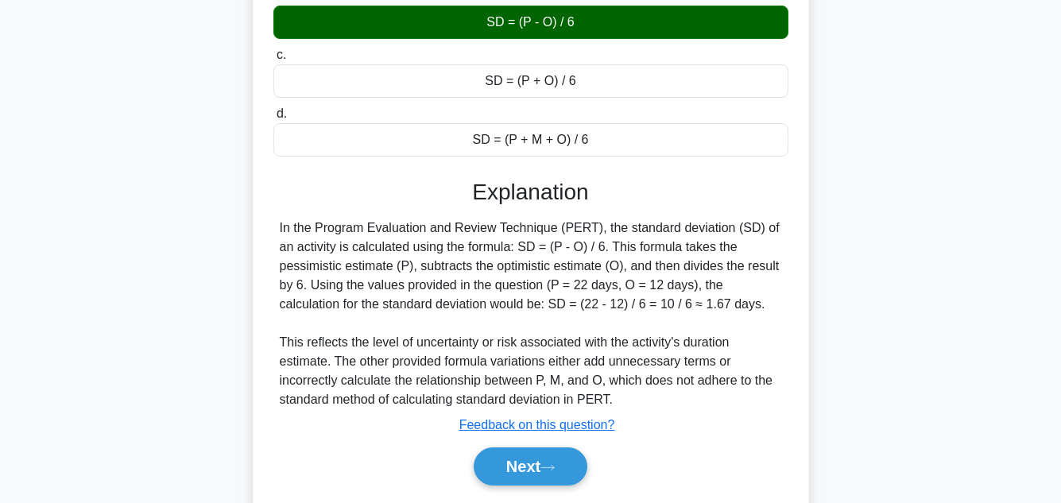
scroll to position [355, 0]
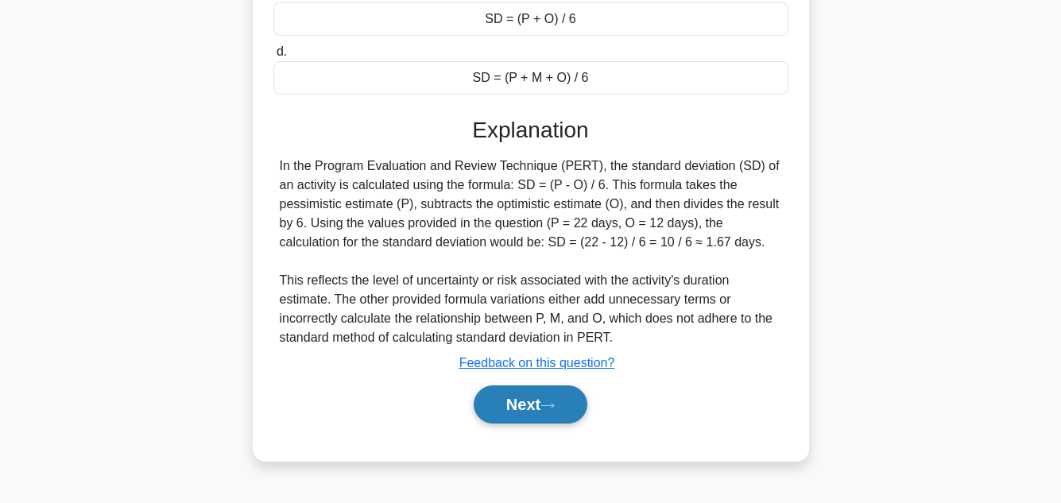
click at [517, 390] on button "Next" at bounding box center [531, 405] width 114 height 38
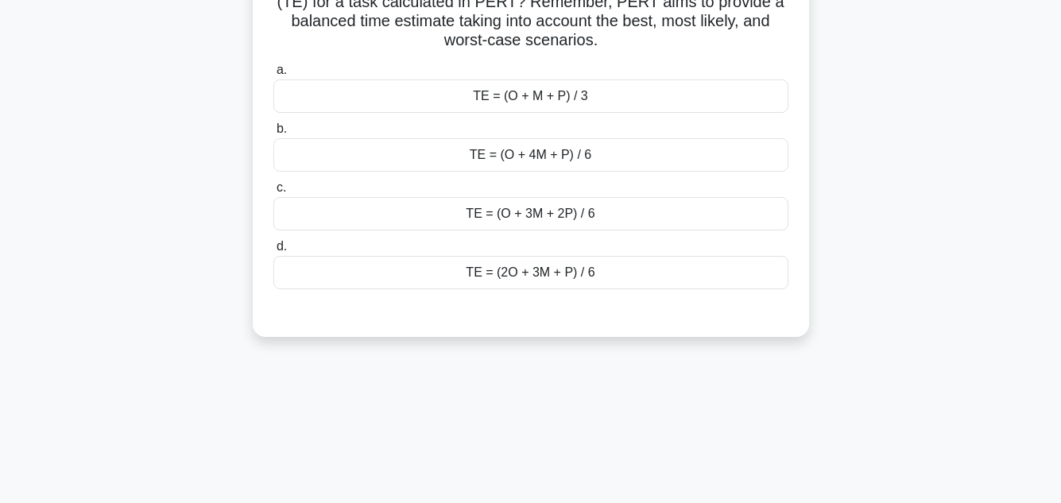
click at [914, 262] on div "In the realm of Project Management, particularly when employing the Program Eva…" at bounding box center [531, 66] width 906 height 580
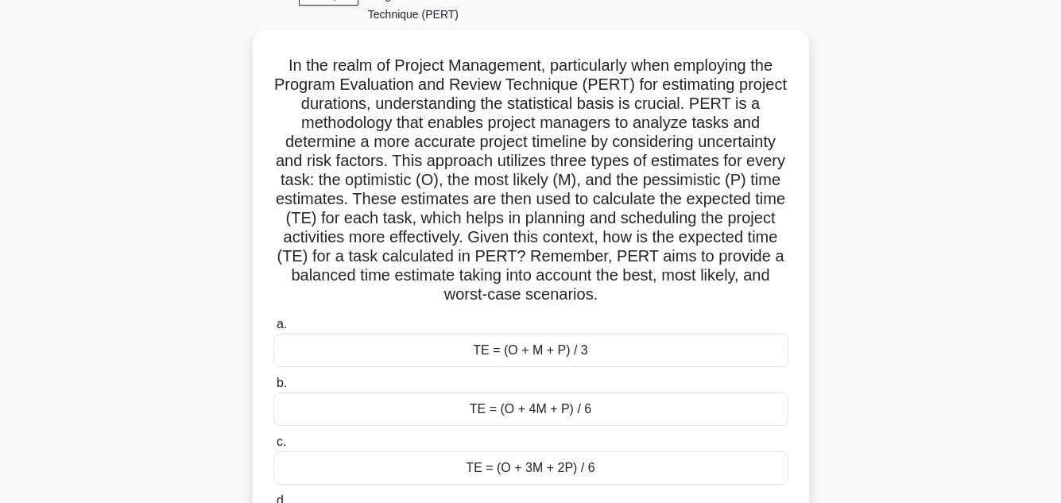
scroll to position [133, 0]
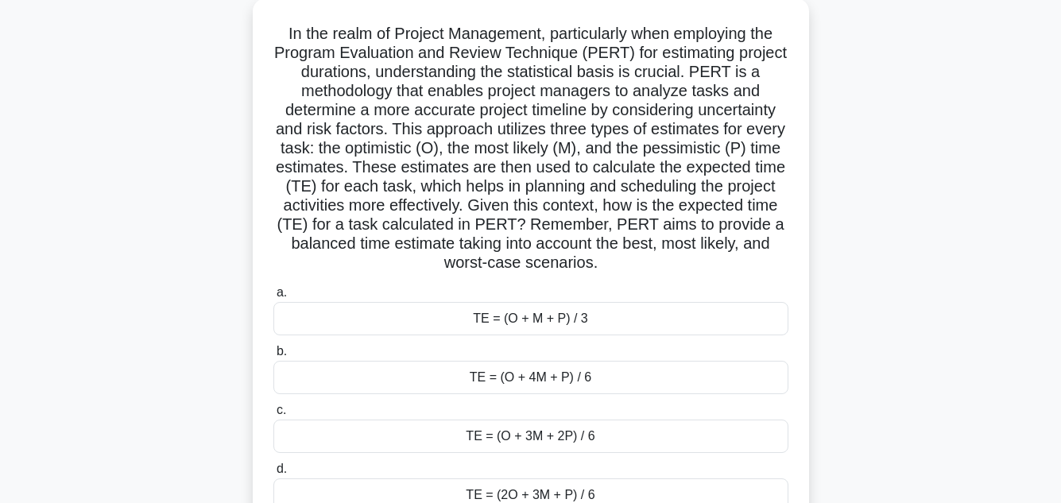
click at [998, 263] on main "3:45 Stop PMP - Schedule Development - Program Evaluation and Review Technique …" at bounding box center [530, 322] width 1061 height 808
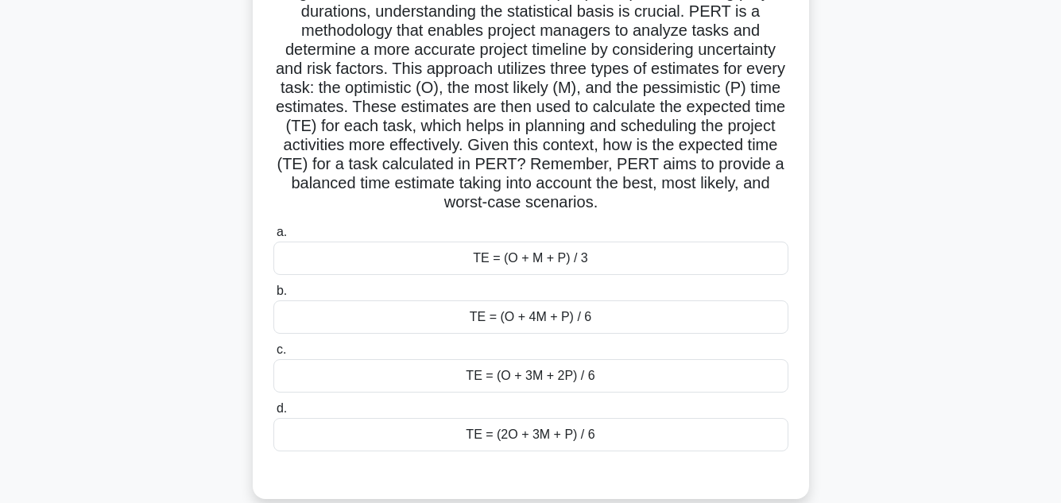
scroll to position [196, 0]
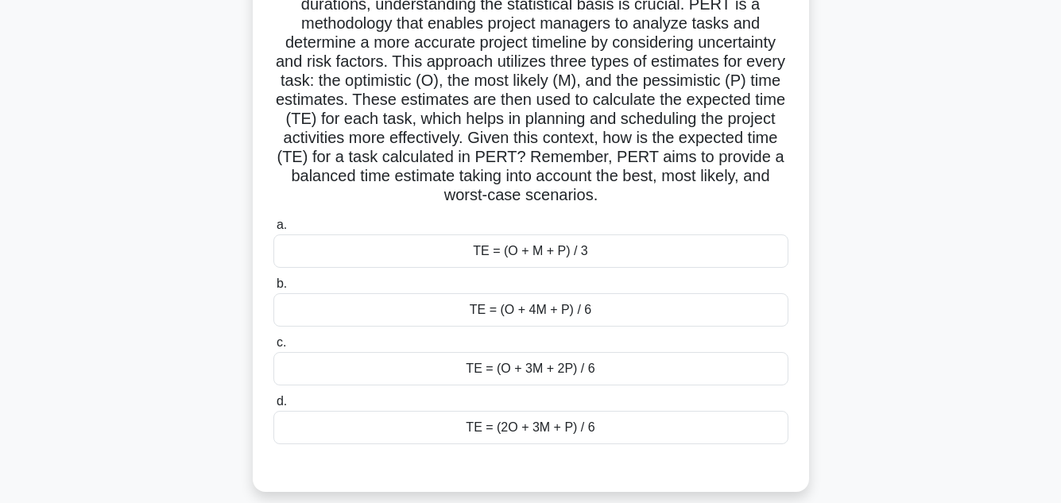
click at [531, 293] on div "TE = (O + 4M + P) / 6" at bounding box center [530, 309] width 515 height 33
click at [273, 289] on input "b. TE = (O + 4M + P) / 6" at bounding box center [273, 284] width 0 height 10
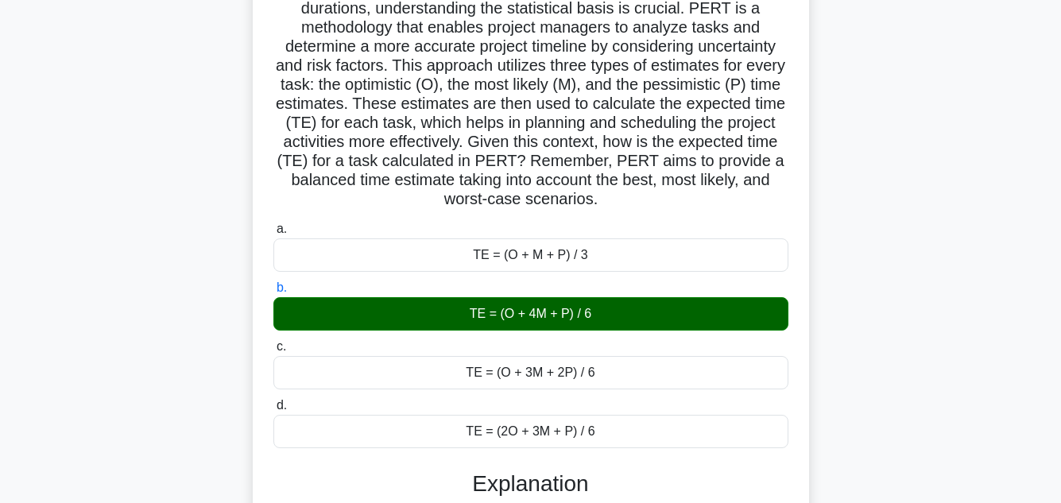
click at [984, 293] on main "3:30 Stop PMP - Schedule Development - Program Evaluation and Review Technique …" at bounding box center [530, 414] width 1061 height 1119
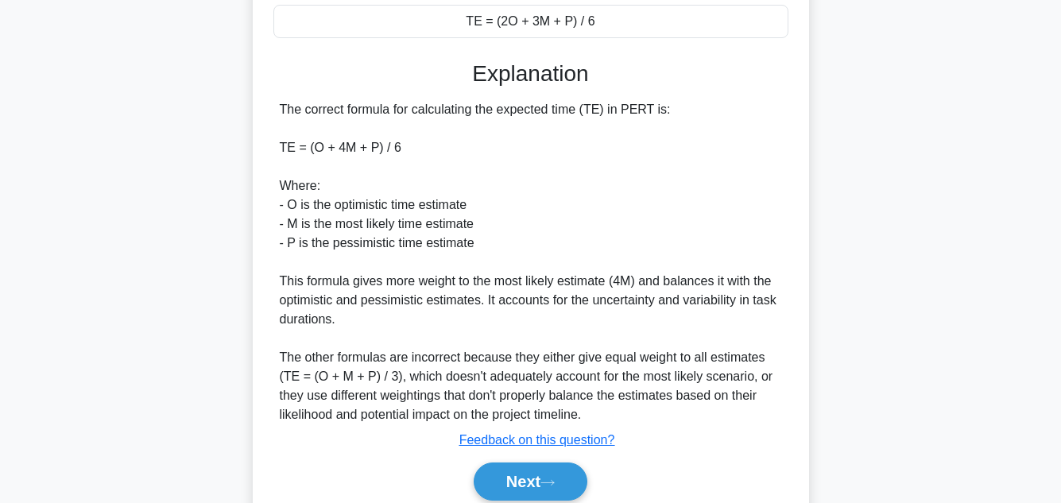
scroll to position [649, 0]
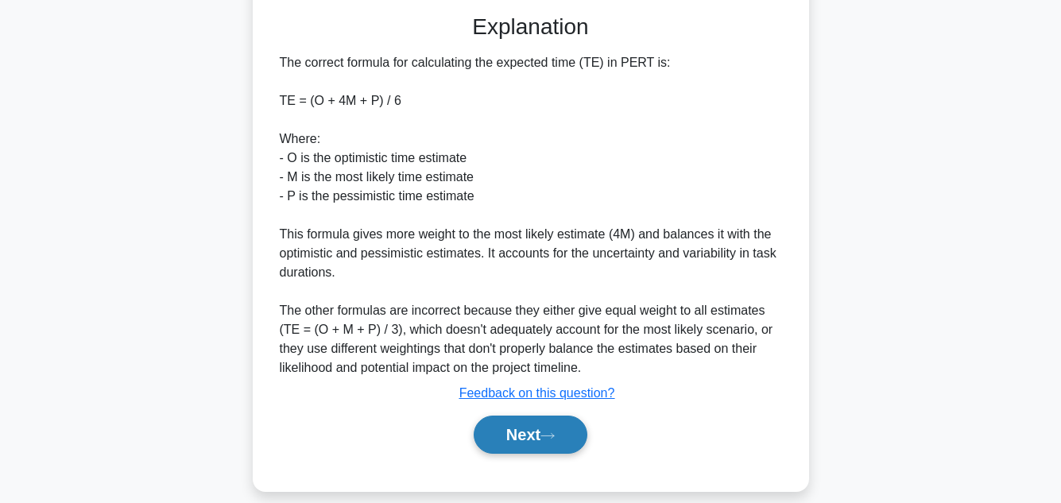
click at [533, 417] on button "Next" at bounding box center [531, 435] width 114 height 38
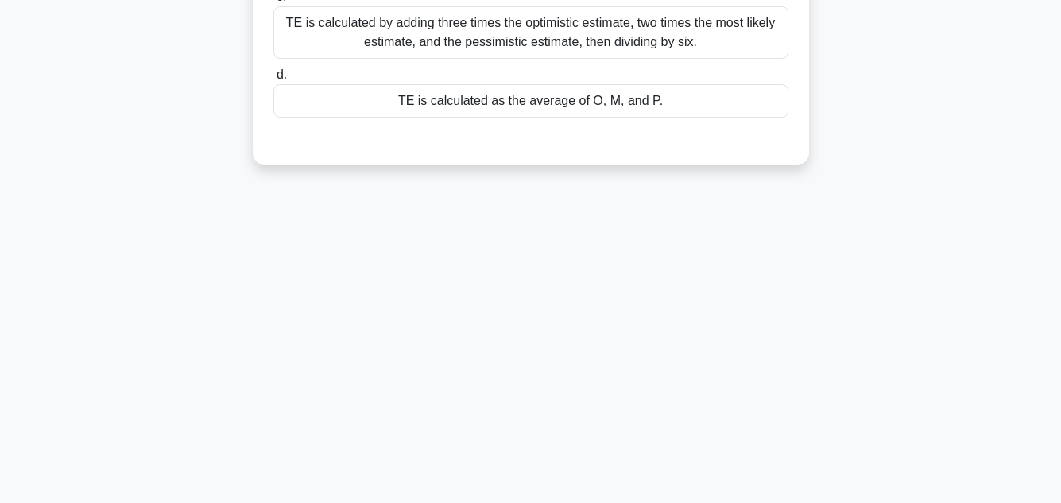
click at [980, 299] on div "3:21 Stop PMP - Schedule Development - Program Evaluation and Review Technique …" at bounding box center [531, 99] width 906 height 795
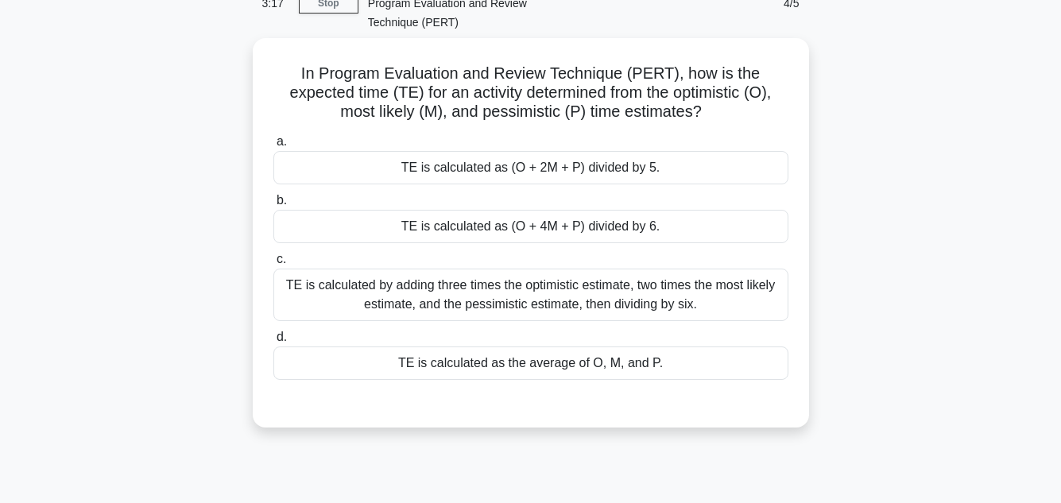
scroll to position [95, 0]
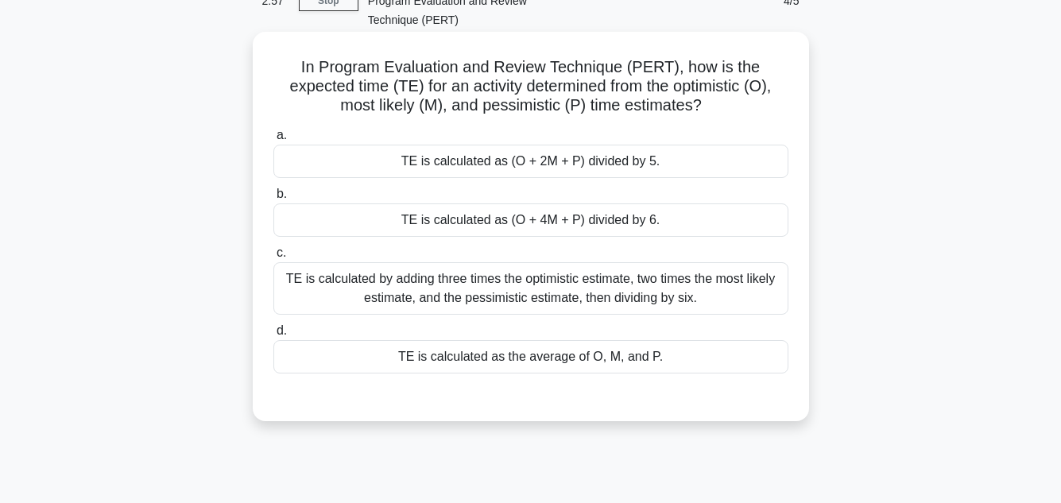
click at [669, 204] on div "TE is calculated as (O + 4M + P) divided by 6." at bounding box center [530, 220] width 515 height 33
click at [273, 200] on input "b. TE is calculated as (O + 4M + P) divided by 6." at bounding box center [273, 194] width 0 height 10
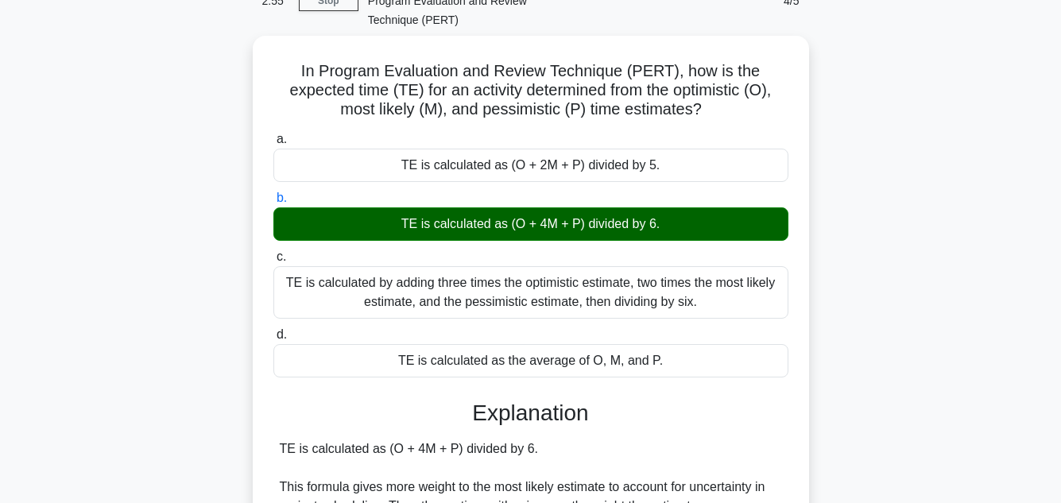
click at [976, 227] on div "In Program Evaluation and Review Technique (PERT), how is the expected time (TE…" at bounding box center [531, 352] width 906 height 632
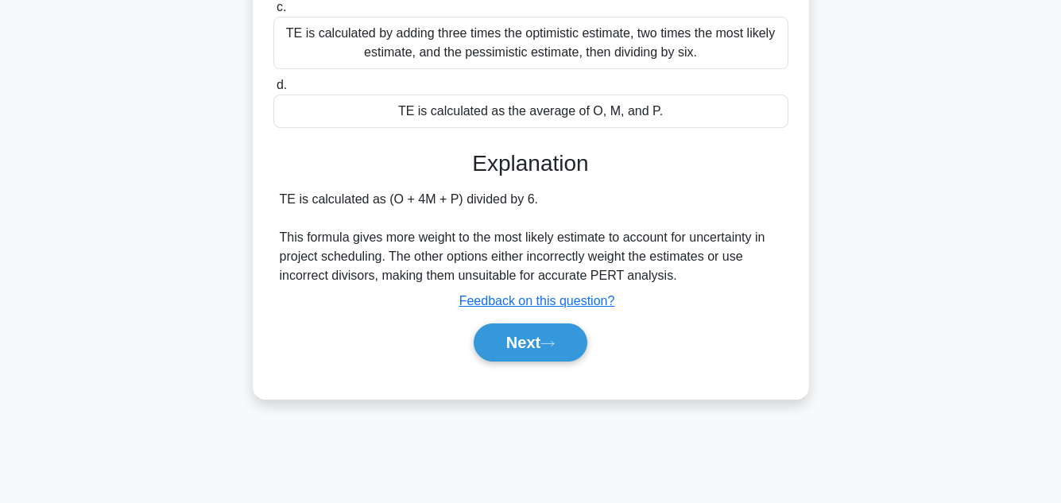
scroll to position [355, 0]
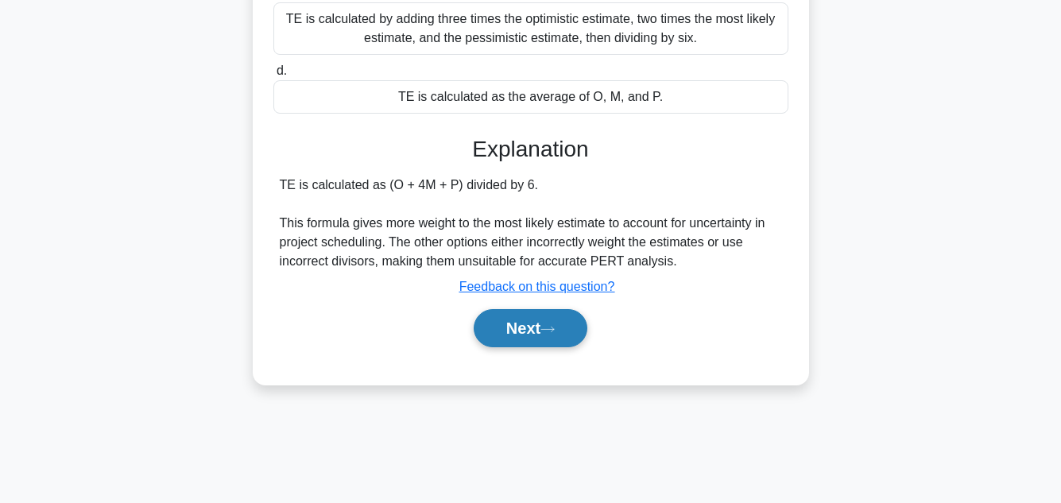
click at [521, 309] on button "Next" at bounding box center [531, 328] width 114 height 38
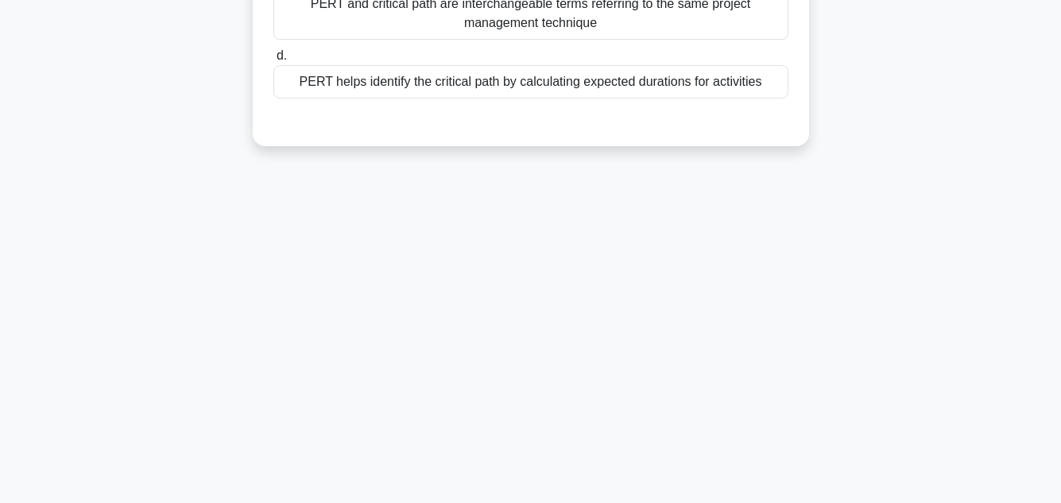
click at [897, 242] on div "2:48 Stop PMP - Schedule Development - Program Evaluation and Review Technique …" at bounding box center [531, 99] width 906 height 795
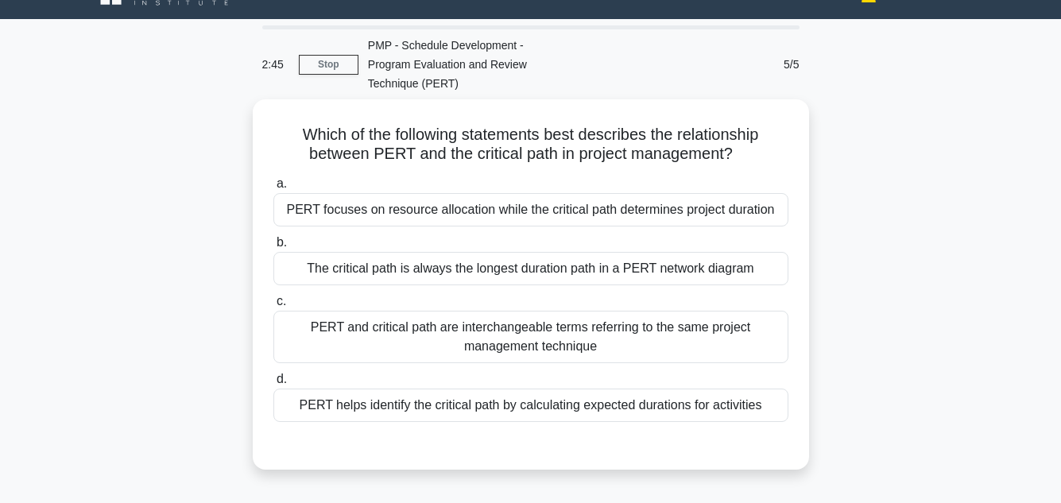
scroll to position [64, 0]
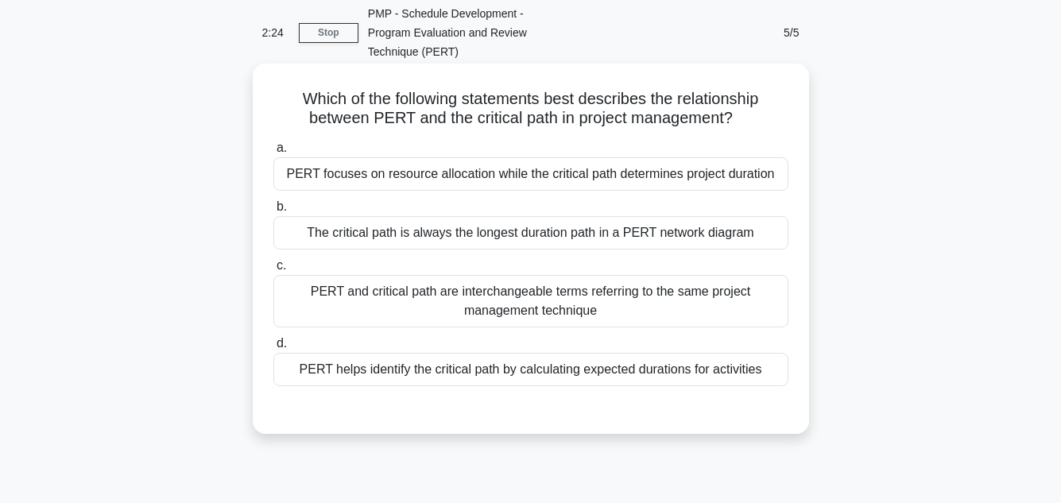
click at [595, 353] on div "PERT helps identify the critical path by calculating expected durations for act…" at bounding box center [530, 369] width 515 height 33
click at [273, 349] on input "d. PERT helps identify the critical path by calculating expected durations for …" at bounding box center [273, 344] width 0 height 10
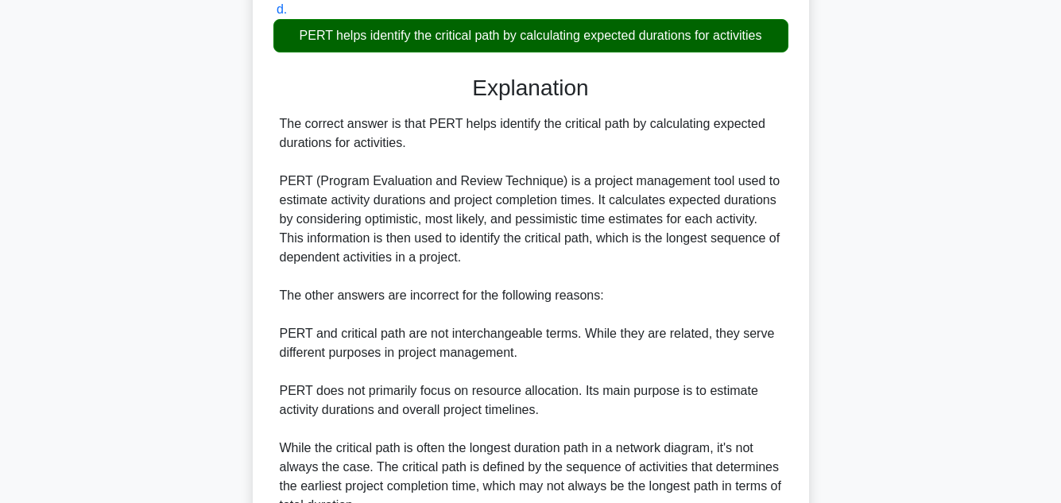
scroll to position [535, 0]
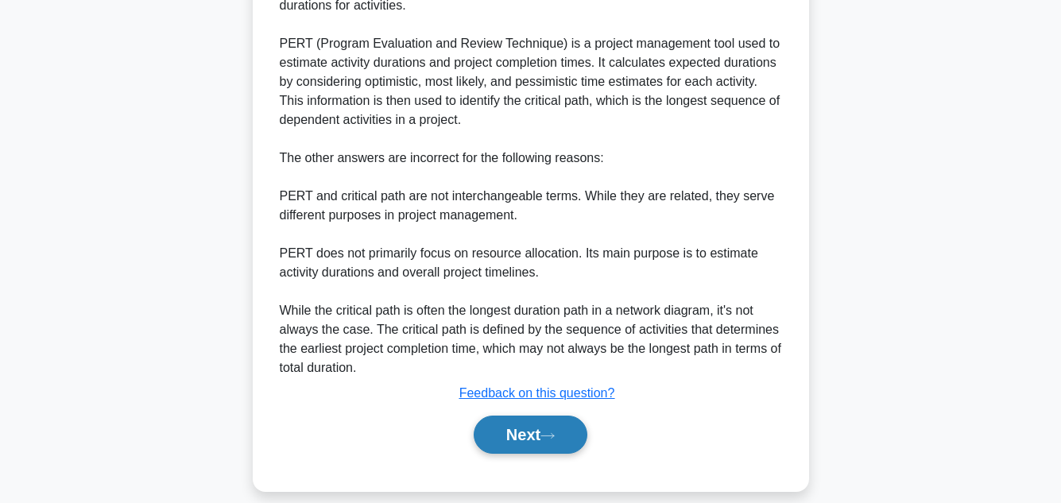
click at [538, 416] on button "Next" at bounding box center [531, 435] width 114 height 38
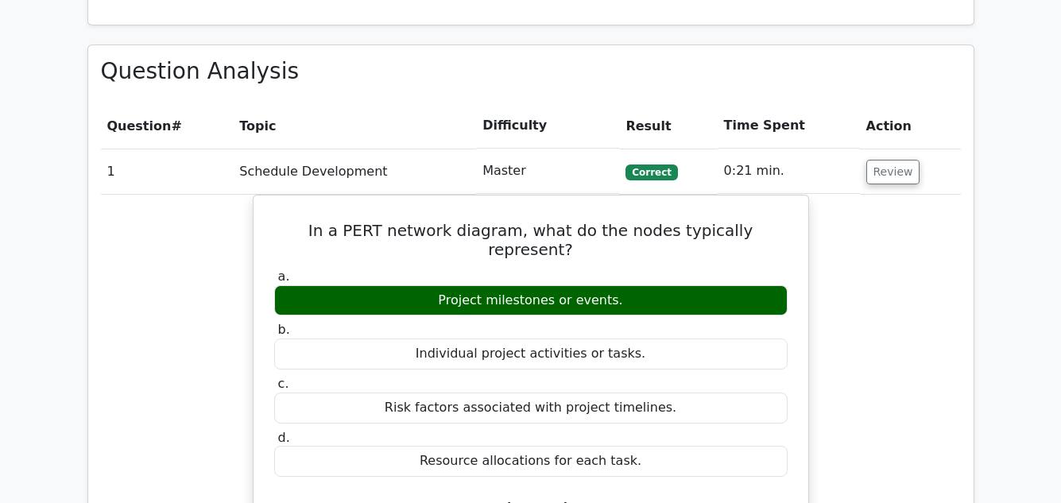
scroll to position [700, 0]
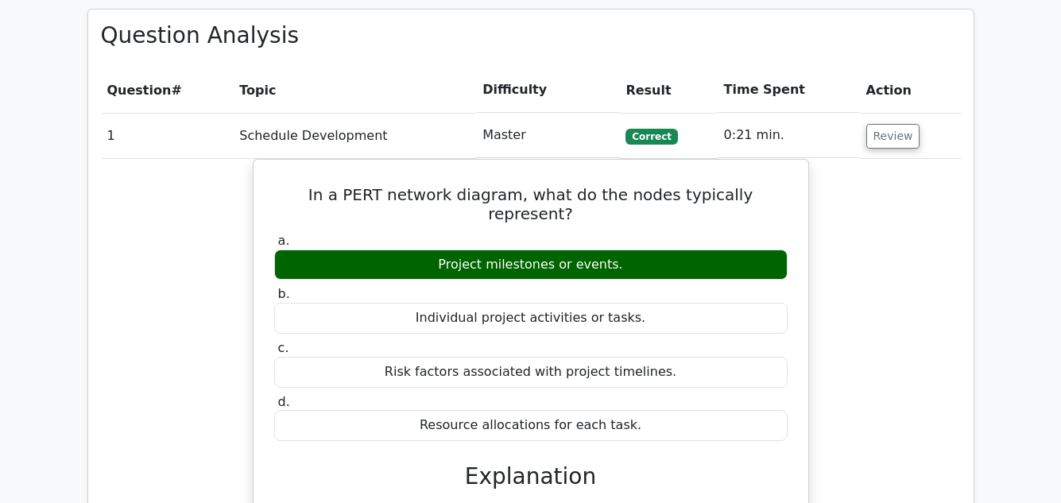
click at [914, 364] on div "In a PERT network diagram, what do the nodes typically represent? a. Project mi…" at bounding box center [531, 439] width 860 height 561
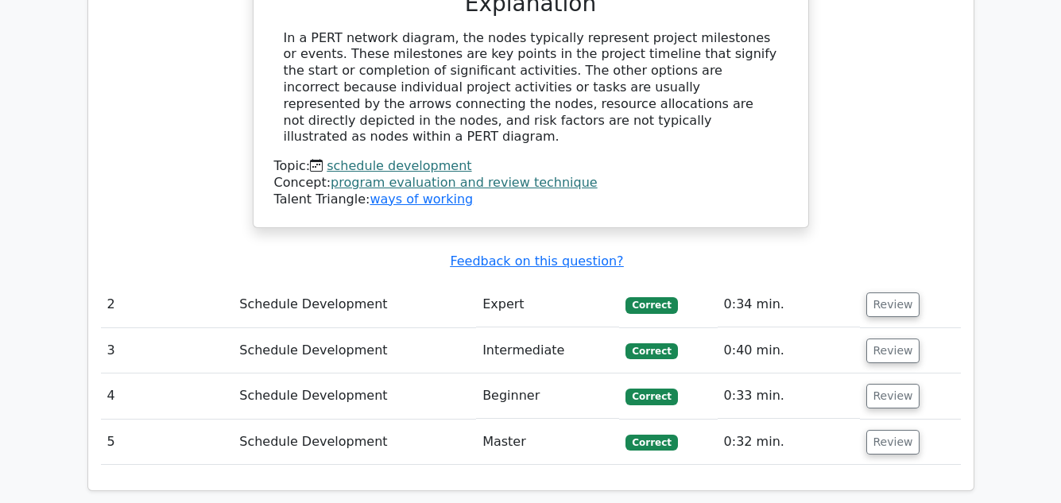
scroll to position [1208, 0]
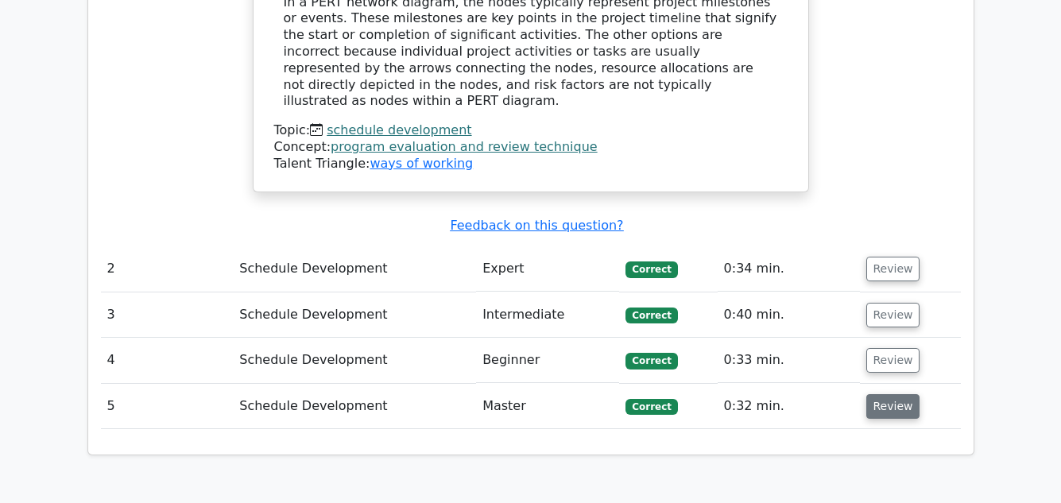
click at [877, 394] on button "Review" at bounding box center [893, 406] width 54 height 25
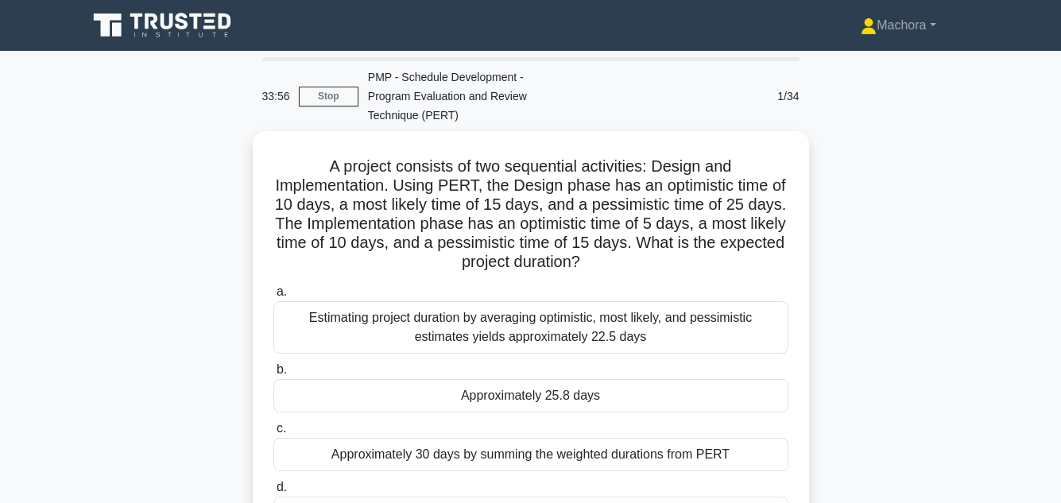
click at [939, 181] on div "A project consists of two sequential activities: Design and Implementation. Usi…" at bounding box center [531, 364] width 906 height 466
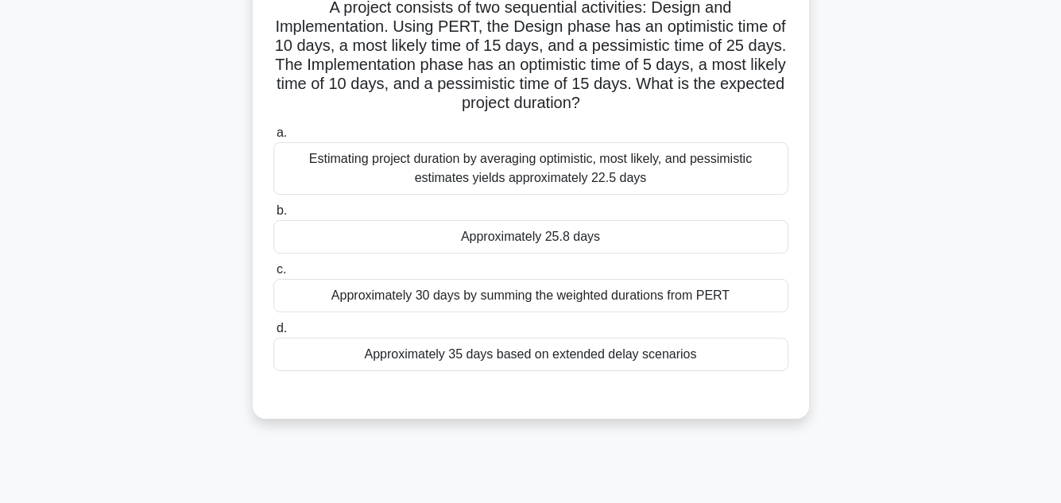
scroll to position [127, 0]
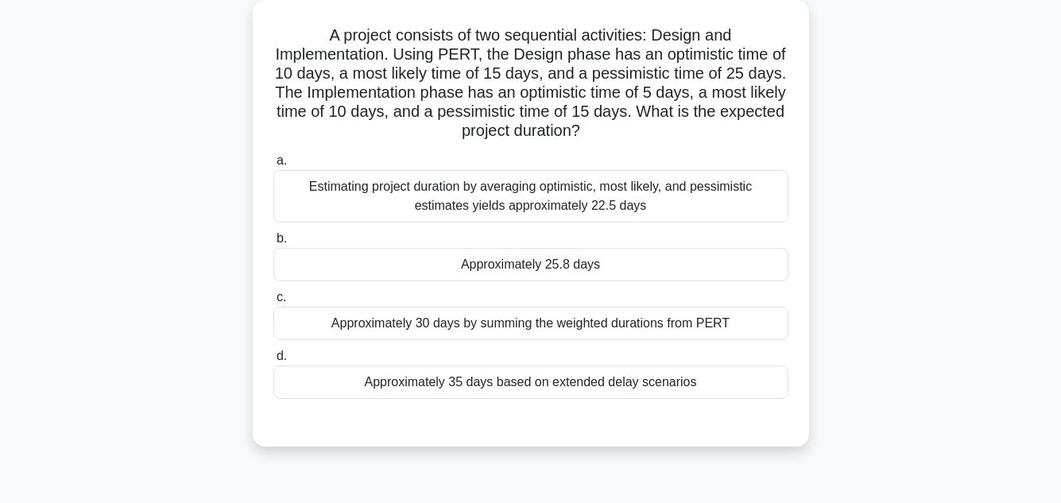
click at [625, 248] on div "Approximately 25.8 days" at bounding box center [530, 264] width 515 height 33
click at [273, 237] on input "b. Approximately 25.8 days" at bounding box center [273, 239] width 0 height 10
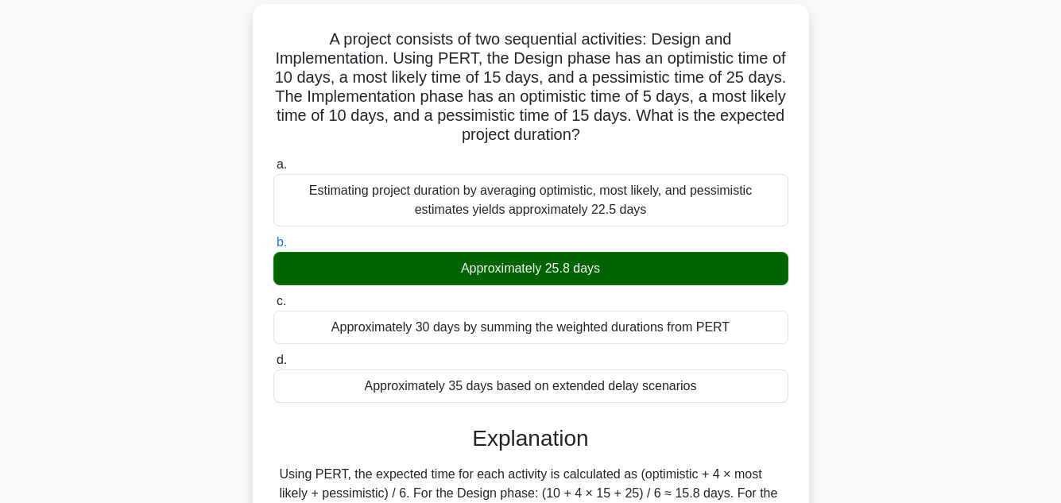
click at [921, 286] on div "A project consists of two sequential activities: Design and Implementation. Usi…" at bounding box center [531, 339] width 906 height 670
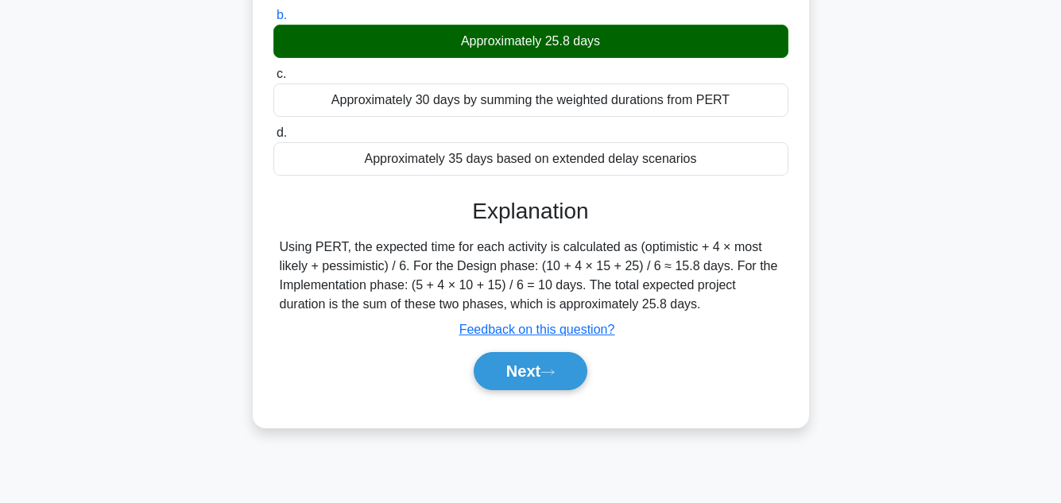
scroll to position [355, 0]
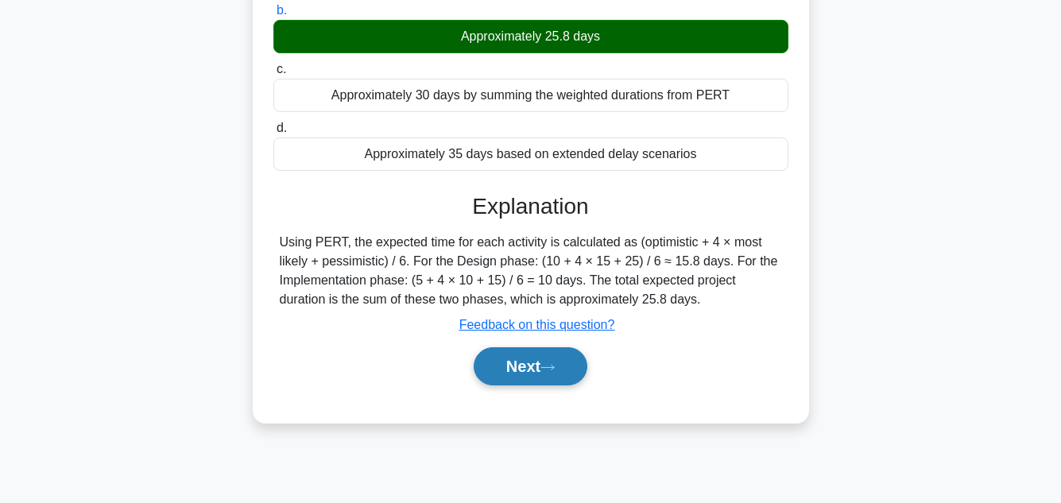
click at [554, 363] on icon at bounding box center [548, 367] width 14 height 9
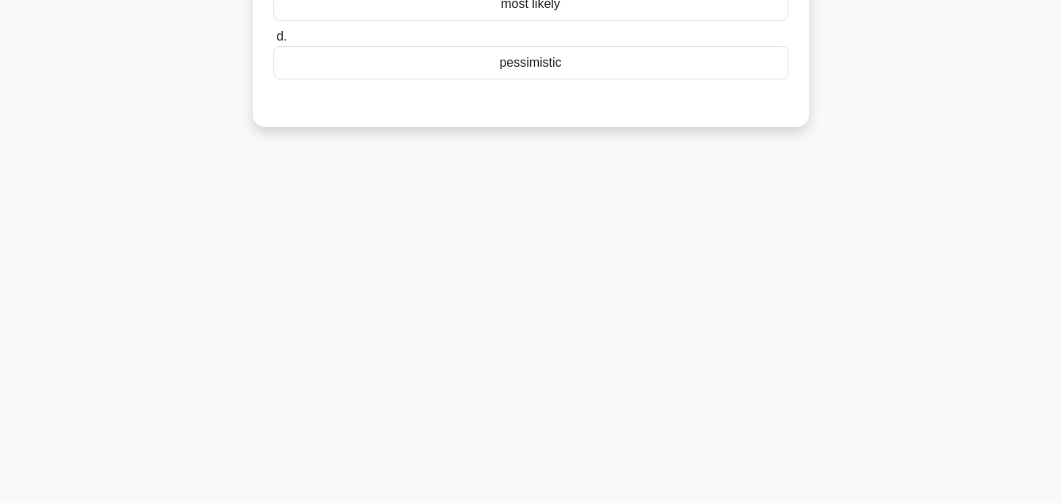
click at [961, 225] on div "33:34 Stop PMP - Schedule Development - Program Evaluation and Review Technique…" at bounding box center [531, 99] width 906 height 795
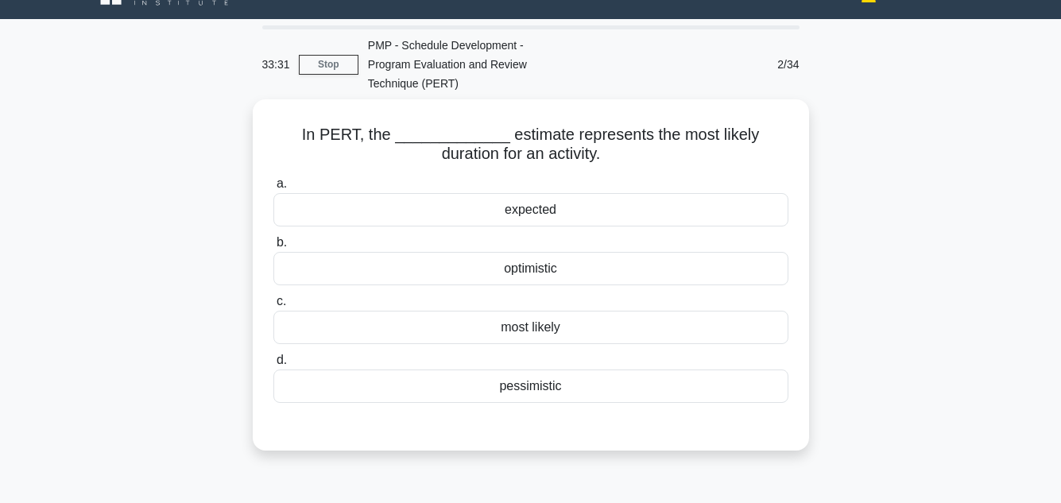
scroll to position [64, 0]
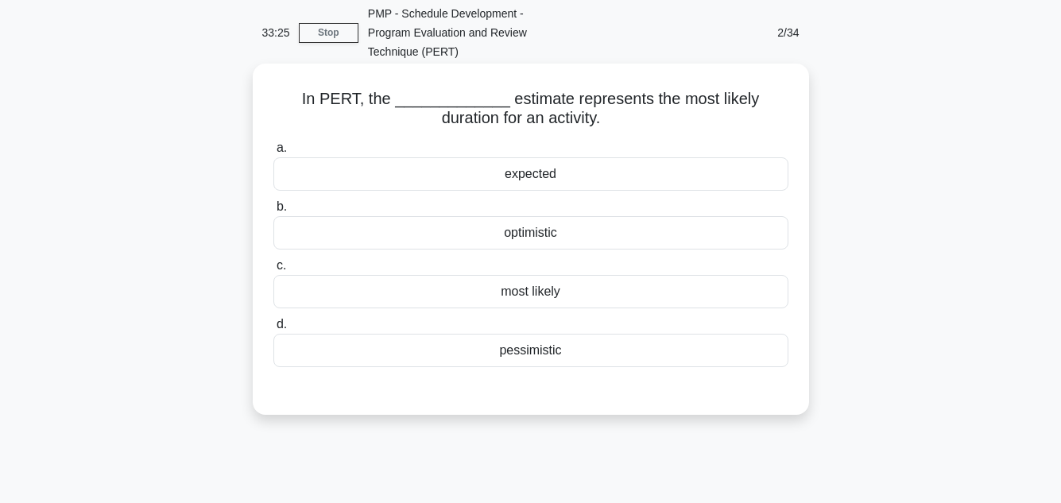
click at [756, 275] on div "most likely" at bounding box center [530, 291] width 515 height 33
click at [273, 270] on input "c. most likely" at bounding box center [273, 266] width 0 height 10
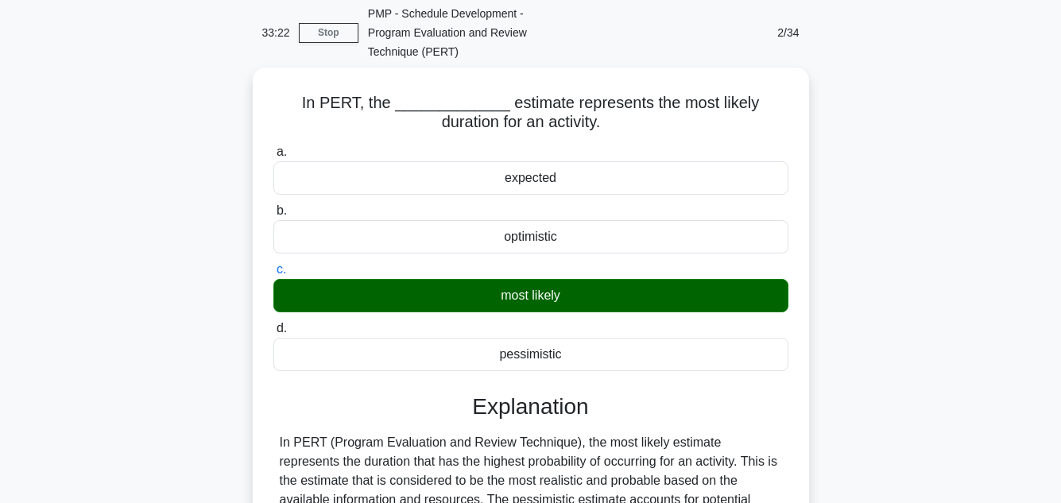
click at [1009, 280] on main "33:22 Stop PMP - Schedule Development - Program Evaluation and Review Technique…" at bounding box center [530, 391] width 1061 height 808
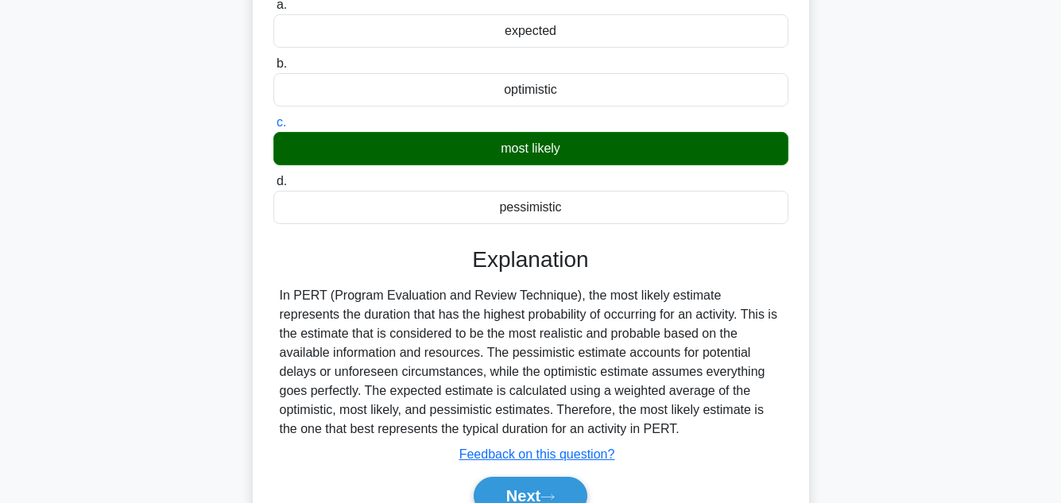
scroll to position [355, 0]
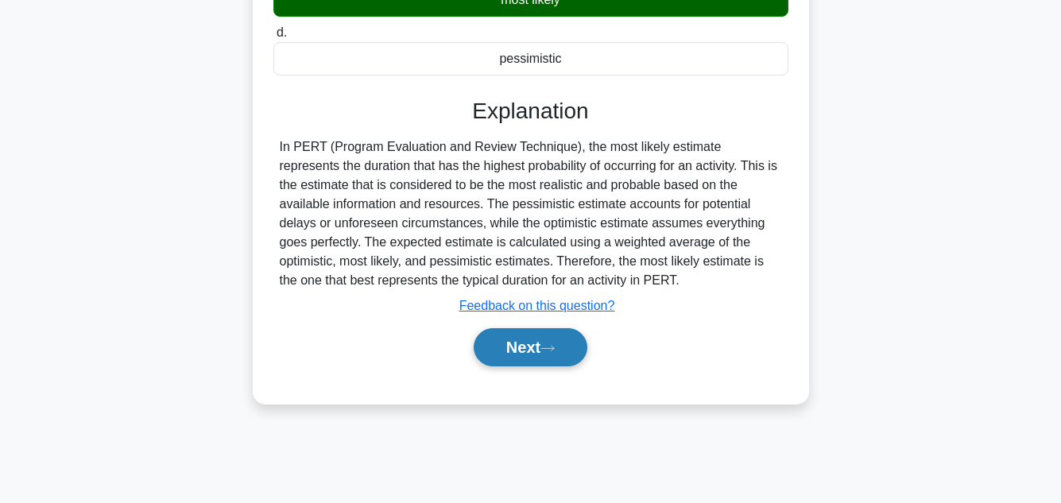
click at [505, 328] on button "Next" at bounding box center [531, 347] width 114 height 38
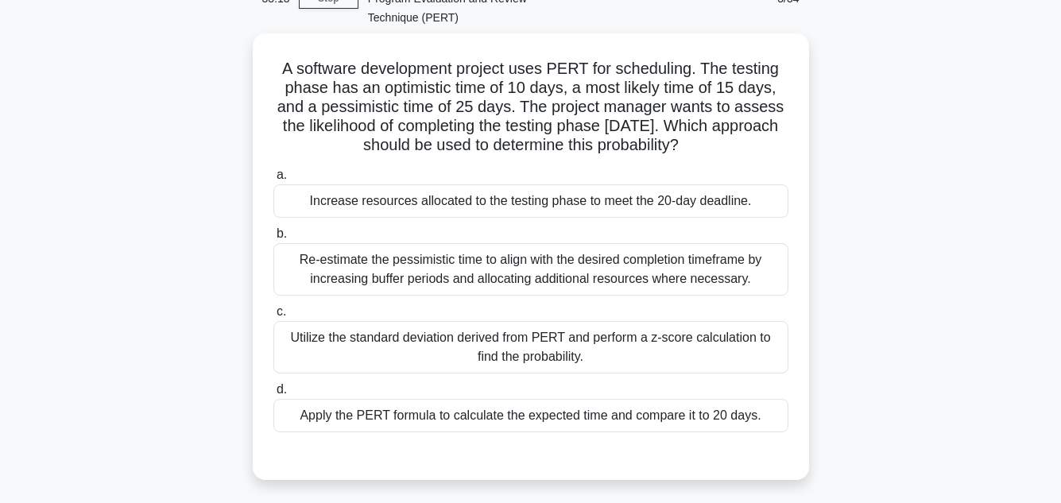
scroll to position [101, 0]
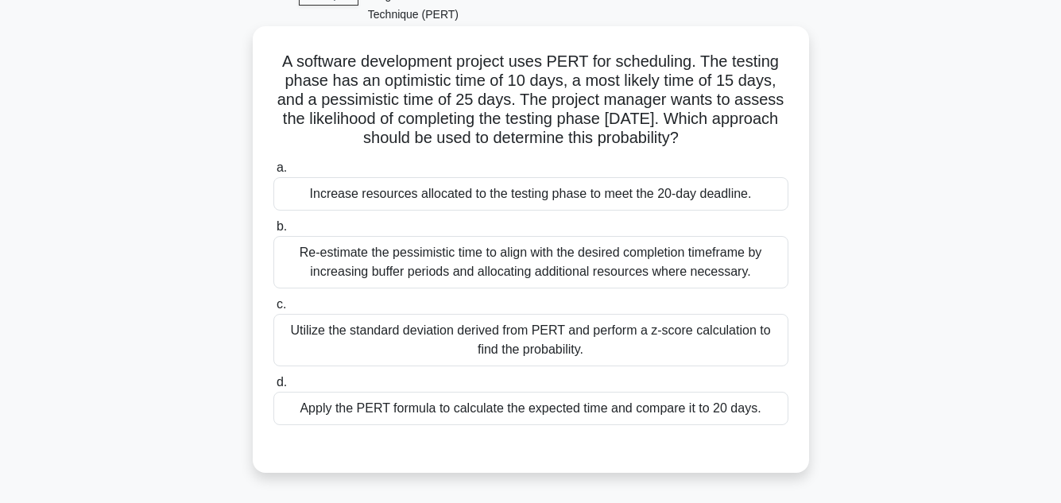
click at [570, 392] on div "Apply the PERT formula to calculate the expected time and compare it to 20 days." at bounding box center [530, 408] width 515 height 33
click at [273, 386] on input "d. Apply the PERT formula to calculate the expected time and compare it to 20 d…" at bounding box center [273, 383] width 0 height 10
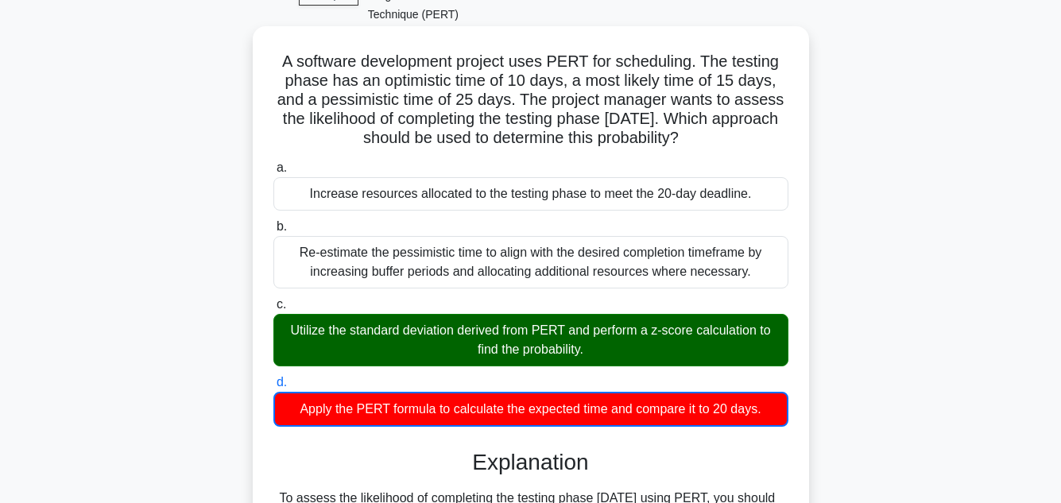
click at [789, 258] on div "b. Re-estimate the pessimistic time to align with the desired completion timefr…" at bounding box center [531, 253] width 534 height 72
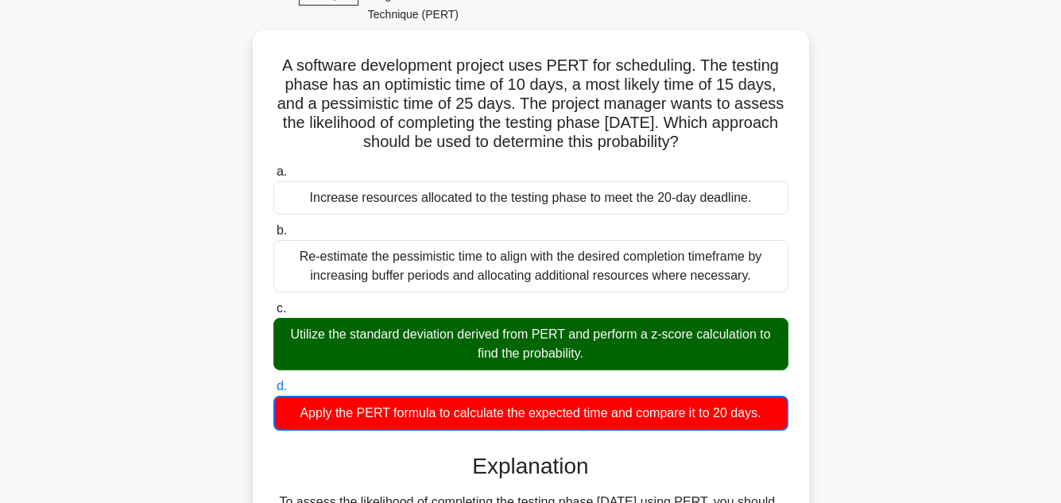
click at [832, 249] on div "A software development project uses PERT for scheduling. The testing phase has …" at bounding box center [531, 366] width 906 height 672
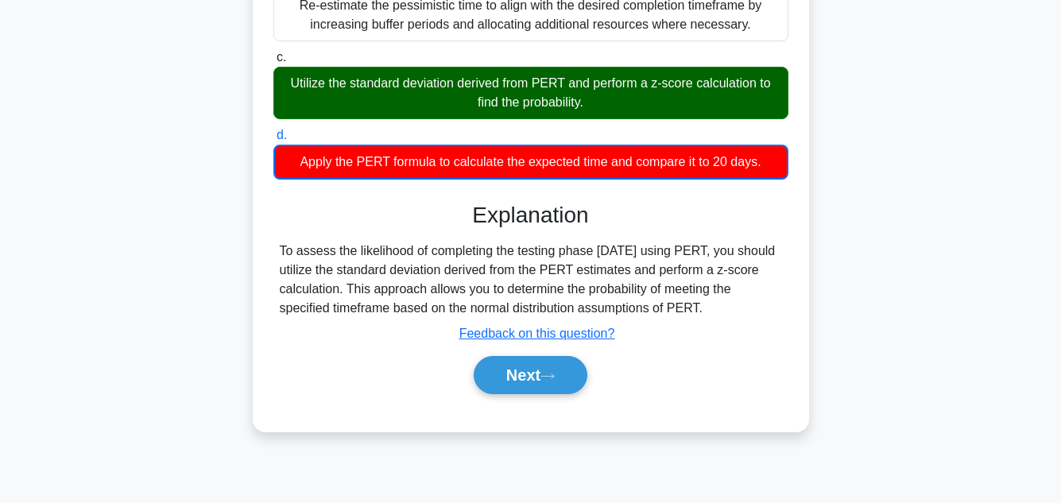
scroll to position [355, 0]
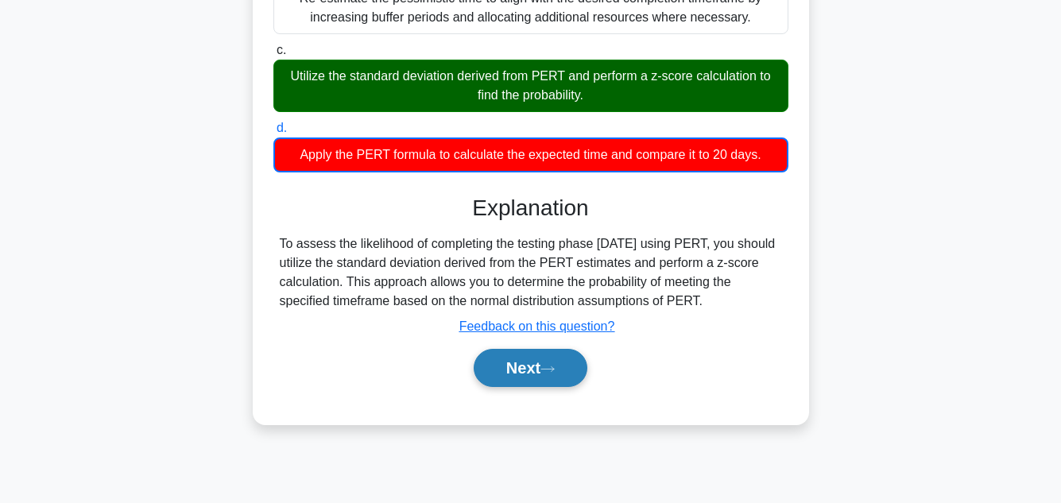
click at [535, 355] on button "Next" at bounding box center [531, 368] width 114 height 38
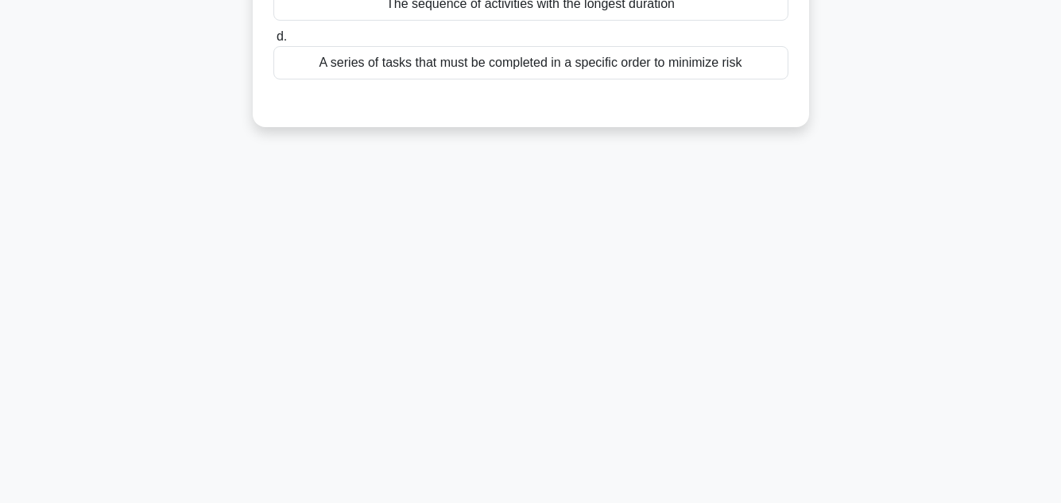
click at [857, 259] on div "32:38 Stop PMP - Schedule Development - Program Evaluation and Review Technique…" at bounding box center [531, 99] width 906 height 795
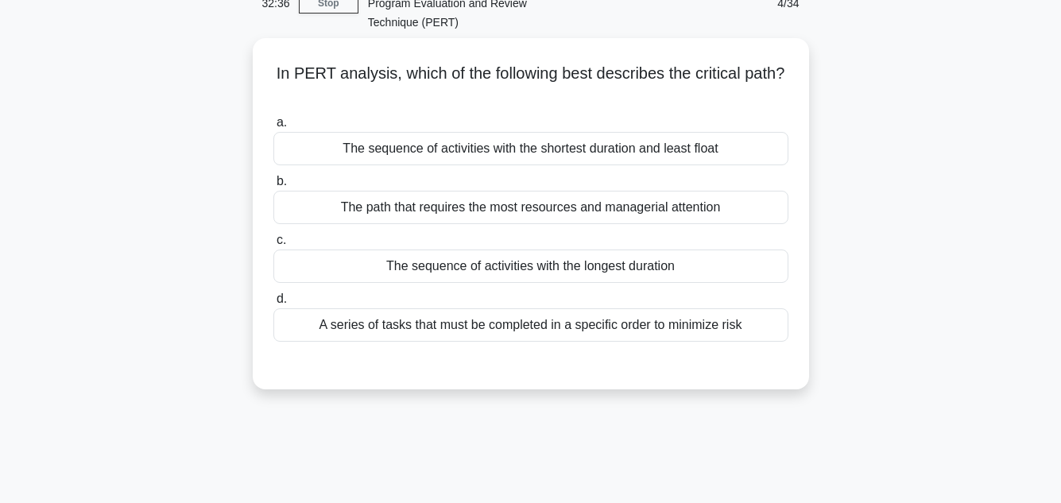
scroll to position [95, 0]
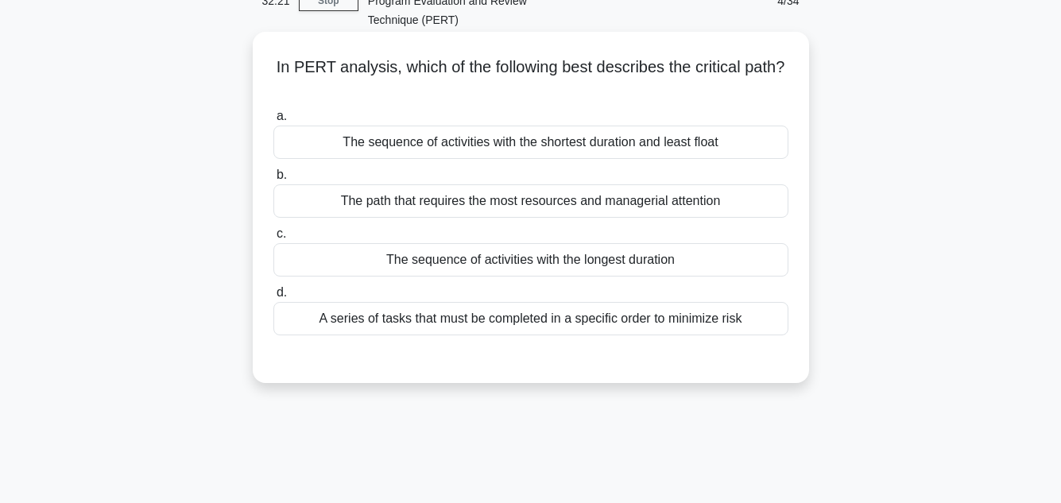
click at [620, 243] on div "The sequence of activities with the longest duration" at bounding box center [530, 259] width 515 height 33
click at [273, 238] on input "c. The sequence of activities with the longest duration" at bounding box center [273, 234] width 0 height 10
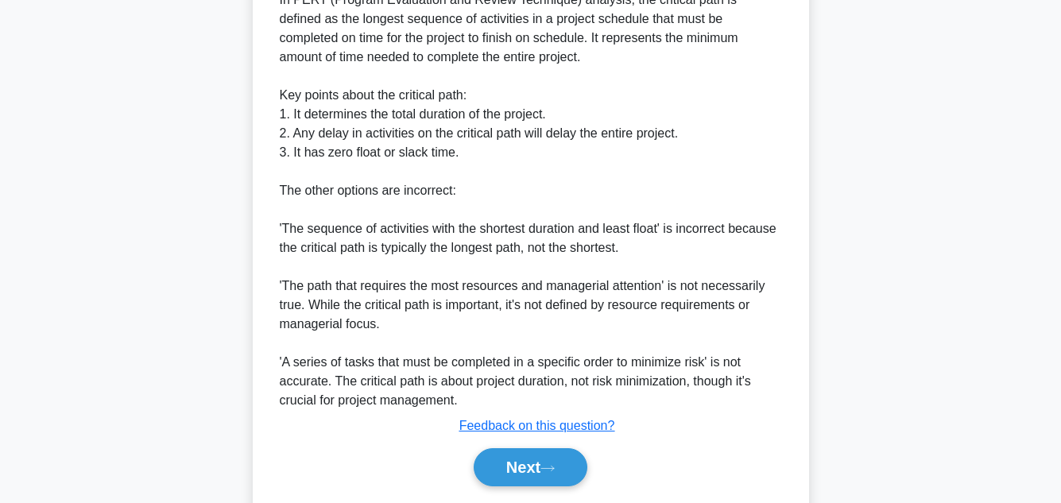
scroll to position [573, 0]
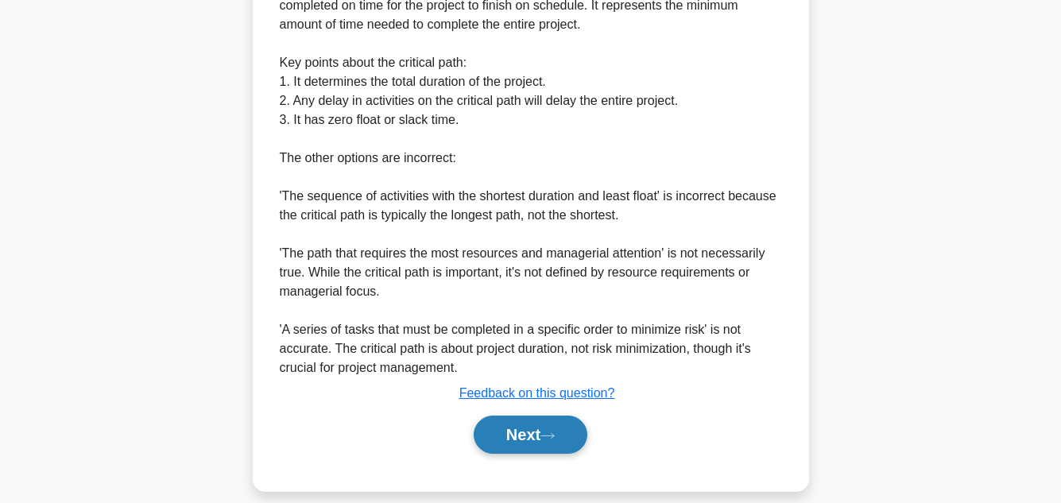
click at [520, 421] on button "Next" at bounding box center [531, 435] width 114 height 38
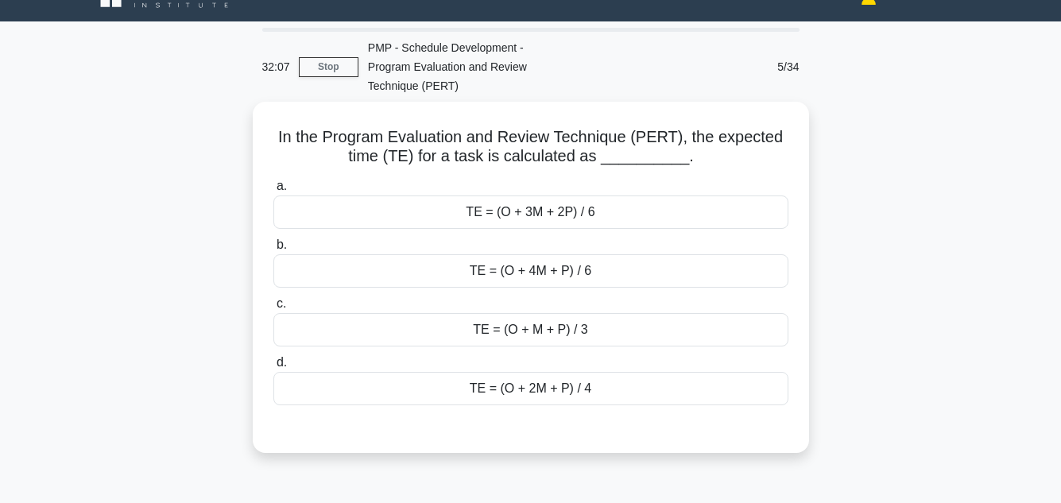
scroll to position [32, 0]
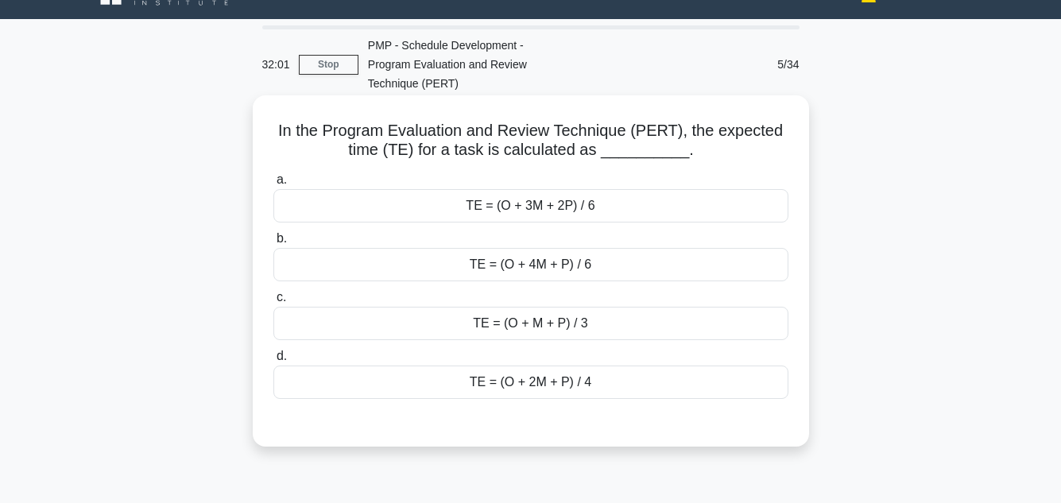
click at [608, 248] on div "TE = (O + 4M + P) / 6" at bounding box center [530, 264] width 515 height 33
click at [273, 241] on input "b. TE = (O + 4M + P) / 6" at bounding box center [273, 239] width 0 height 10
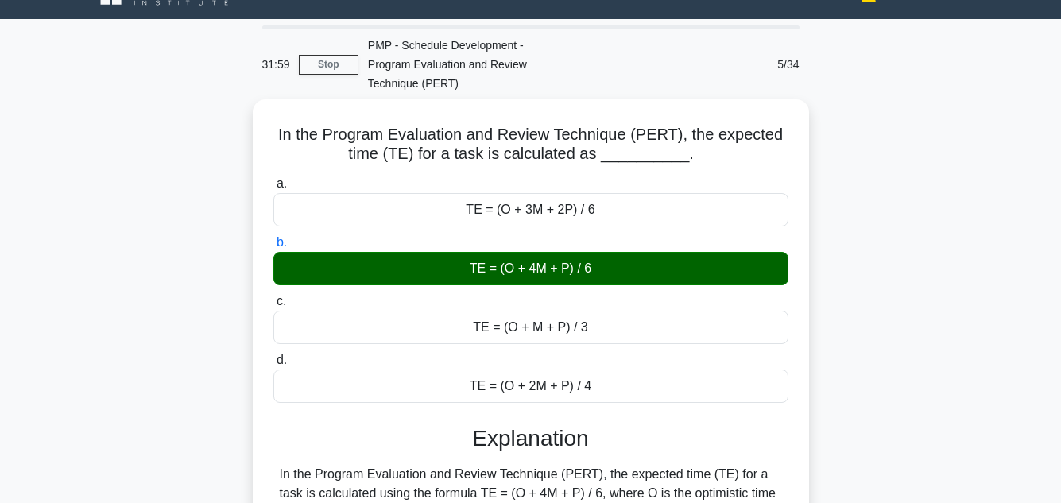
click at [1000, 238] on main "31:59 Stop PMP - Schedule Development - Program Evaluation and Review Technique…" at bounding box center [530, 423] width 1061 height 808
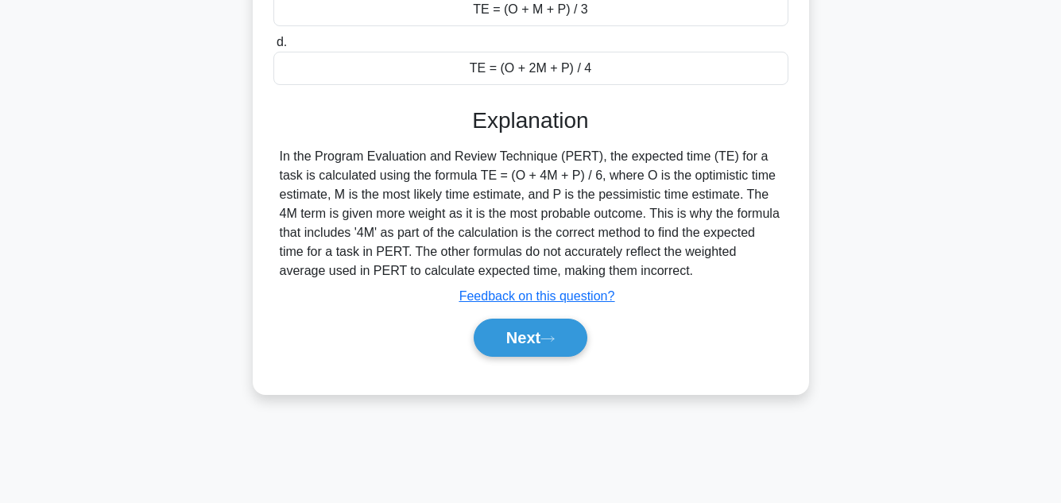
scroll to position [355, 0]
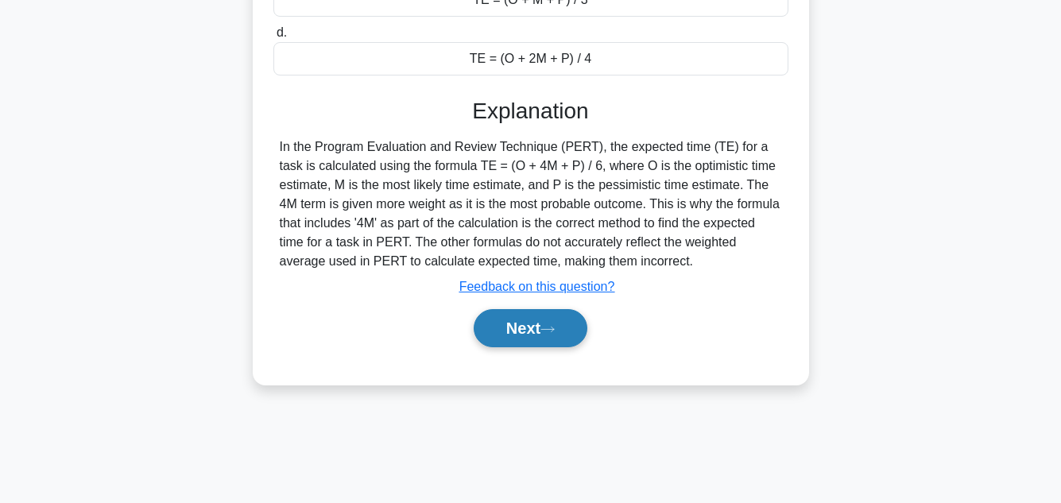
click at [531, 309] on button "Next" at bounding box center [531, 328] width 114 height 38
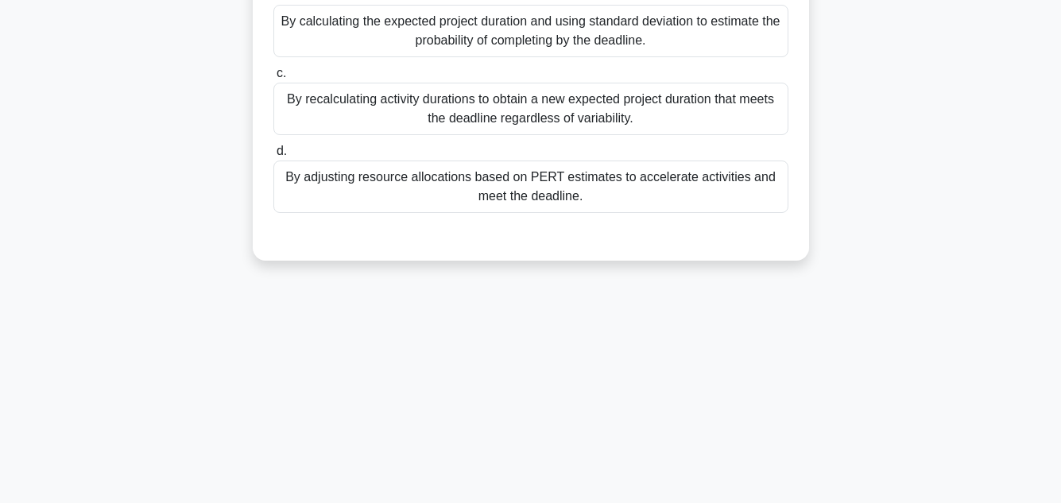
click at [928, 113] on div "You are managing a project with high uncertainty in activity durations. The pro…" at bounding box center [531, 28] width 906 height 504
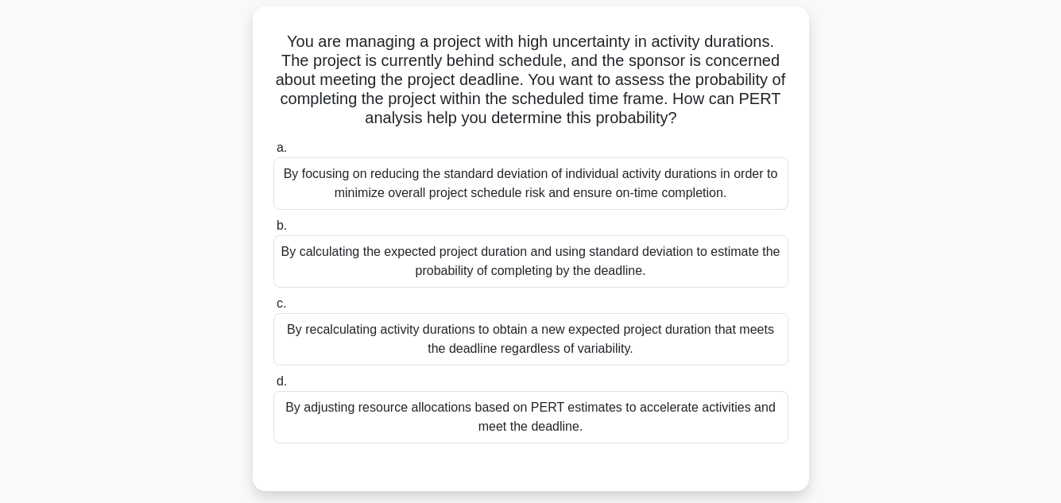
scroll to position [127, 0]
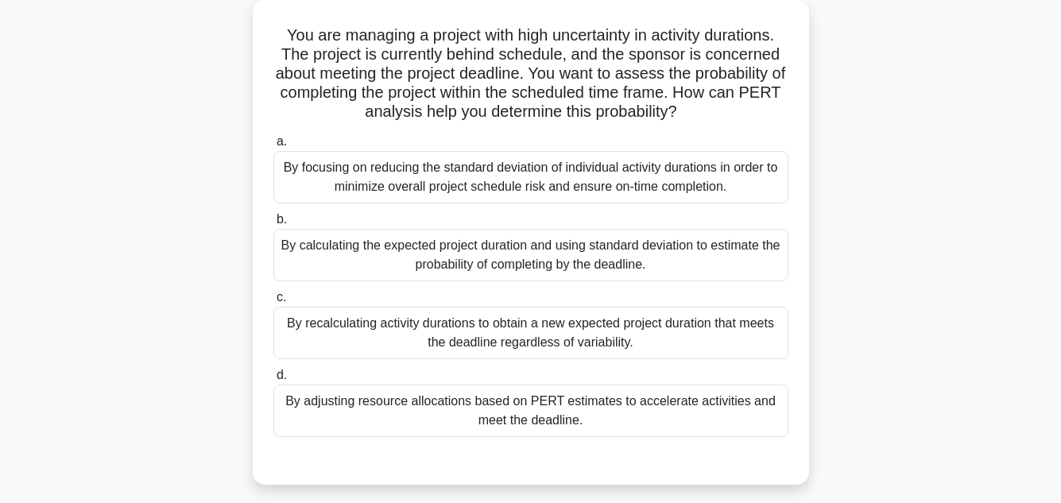
click at [536, 229] on div "By calculating the expected project duration and using standard deviation to es…" at bounding box center [530, 255] width 515 height 52
click at [273, 223] on input "b. By calculating the expected project duration and using standard deviation to…" at bounding box center [273, 220] width 0 height 10
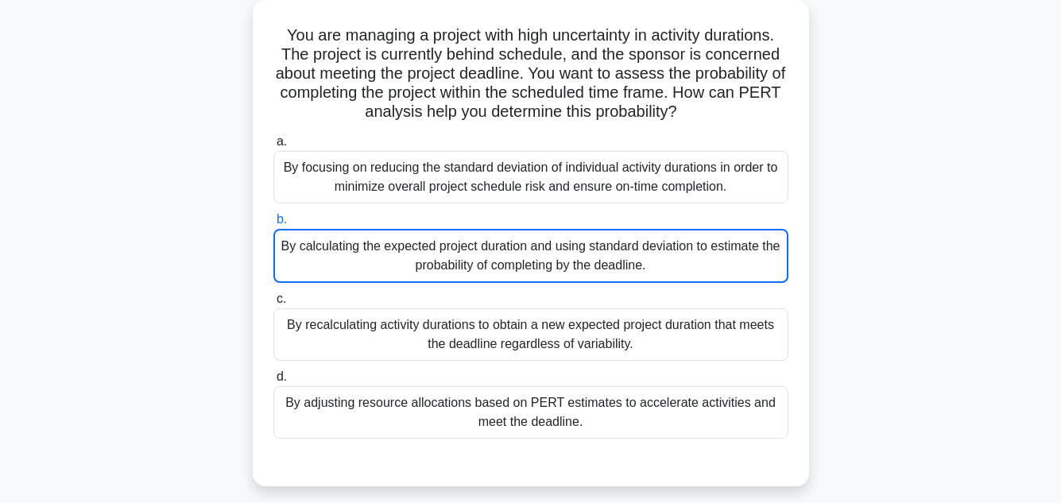
click at [536, 229] on div "By calculating the expected project duration and using standard deviation to es…" at bounding box center [530, 256] width 515 height 54
click at [273, 223] on input "b. By calculating the expected project duration and using standard deviation to…" at bounding box center [273, 220] width 0 height 10
click at [536, 229] on div "By calculating the expected project duration and using standard deviation to es…" at bounding box center [530, 256] width 515 height 54
click at [273, 223] on input "b. By calculating the expected project duration and using standard deviation to…" at bounding box center [273, 220] width 0 height 10
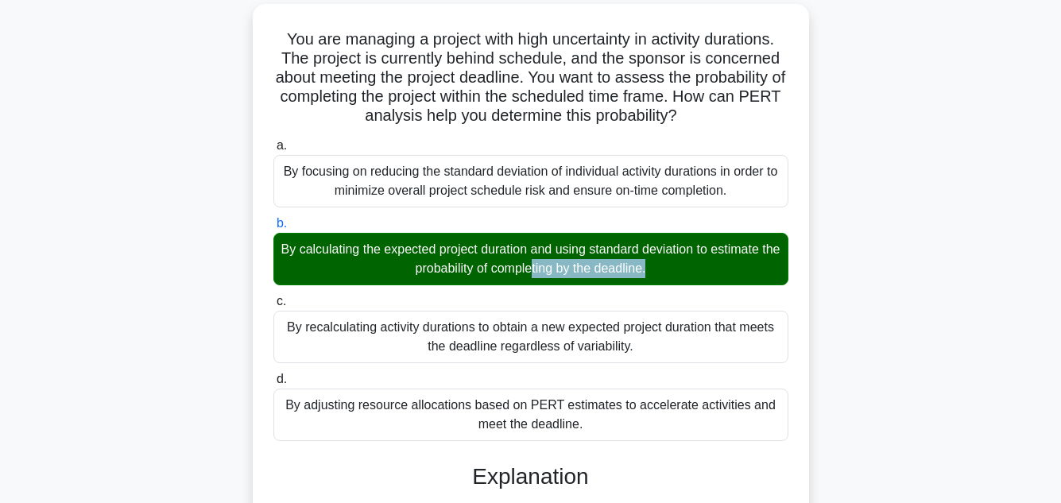
click at [934, 242] on div "You are managing a project with high uncertainty in activity durations. The pro…" at bounding box center [531, 406] width 906 height 804
click at [1005, 262] on main "31:15 Stop PMP - Schedule Development - Program Evaluation and Review Technique…" at bounding box center [530, 369] width 1061 height 890
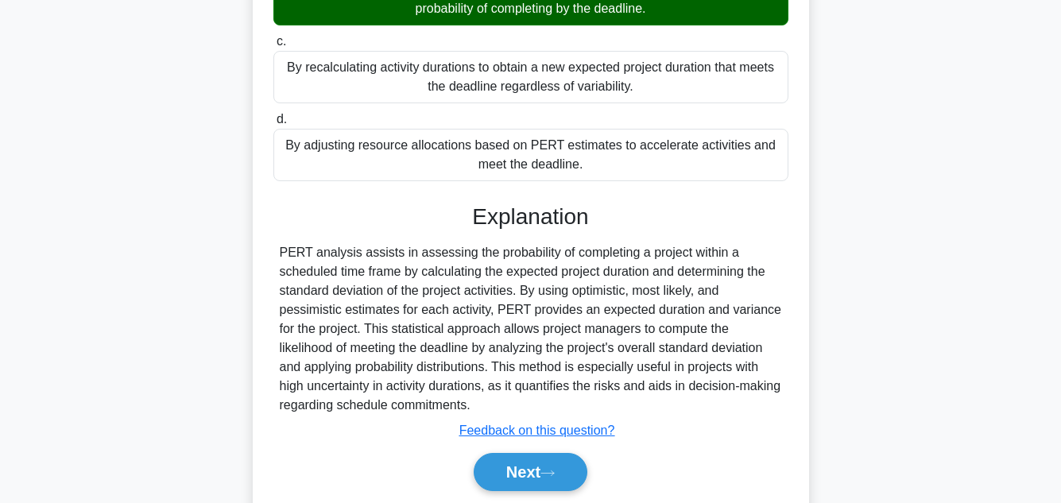
scroll to position [421, 0]
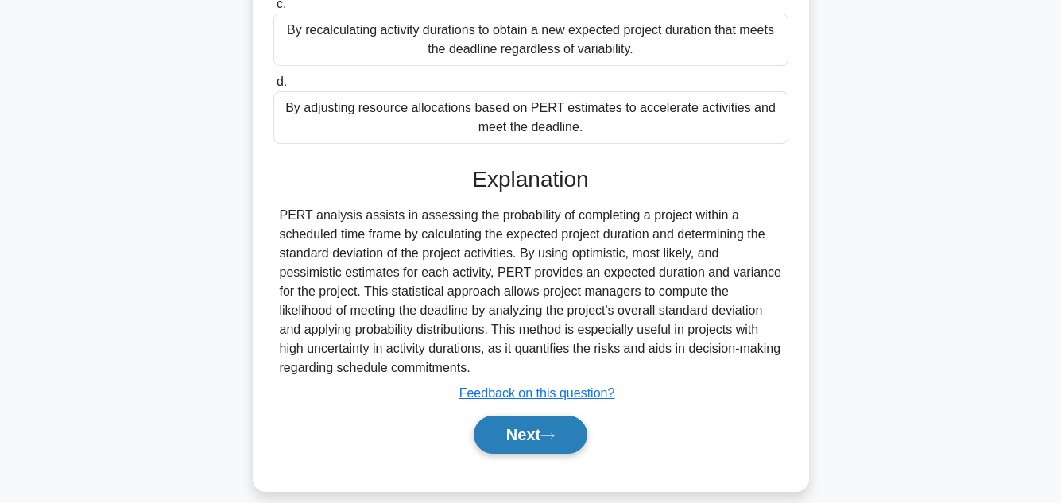
click at [536, 416] on button "Next" at bounding box center [531, 435] width 114 height 38
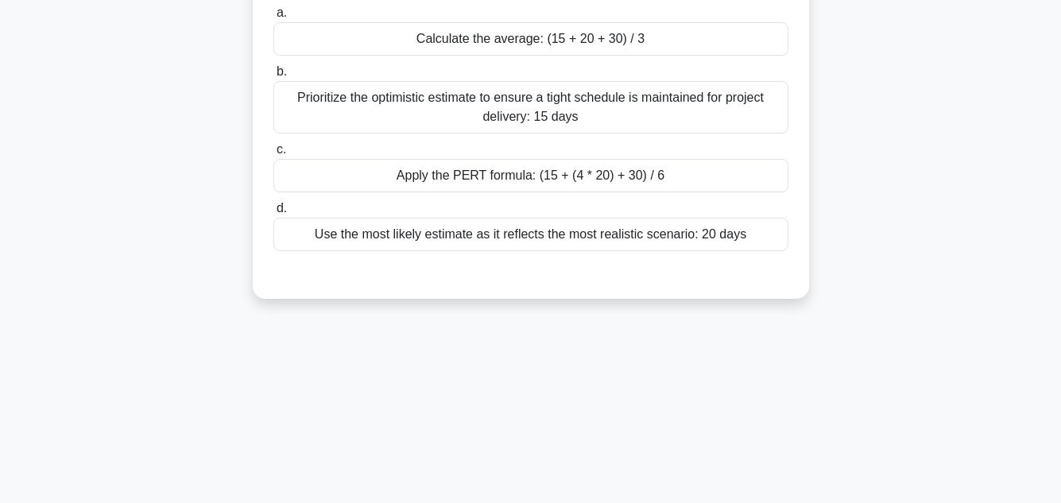
scroll to position [355, 0]
click at [936, 310] on div "In the final quarter of a major software development project, you're facing tim…" at bounding box center [531, 47] width 906 height 542
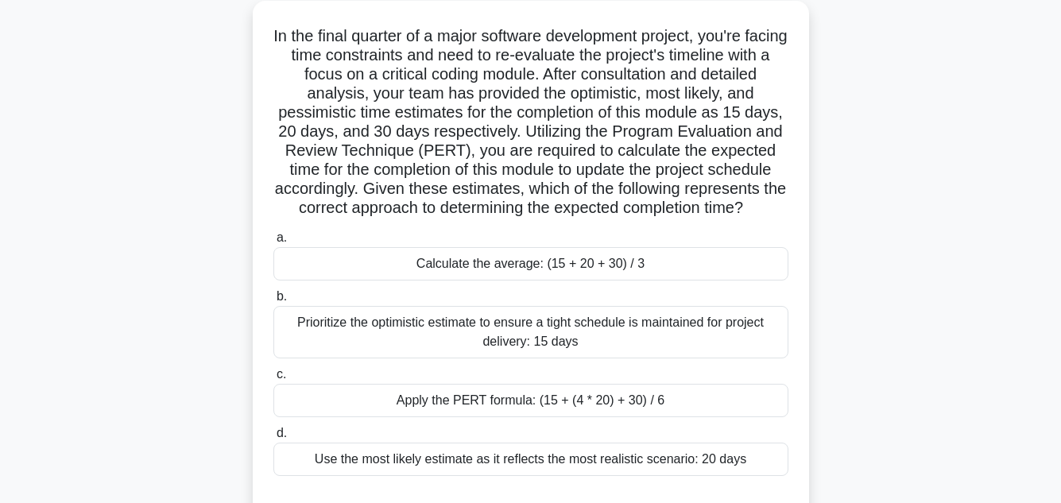
scroll to position [133, 0]
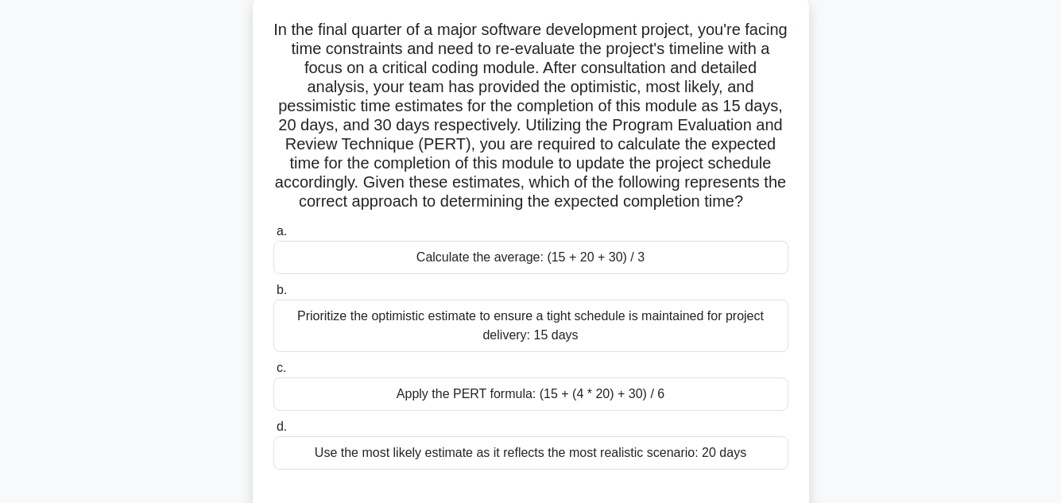
click at [618, 398] on div "Apply the PERT formula: (15 + (4 * 20) + 30) / 6" at bounding box center [530, 394] width 515 height 33
click at [273, 374] on input "c. Apply the PERT formula: (15 + (4 * 20) + 30) / 6" at bounding box center [273, 368] width 0 height 10
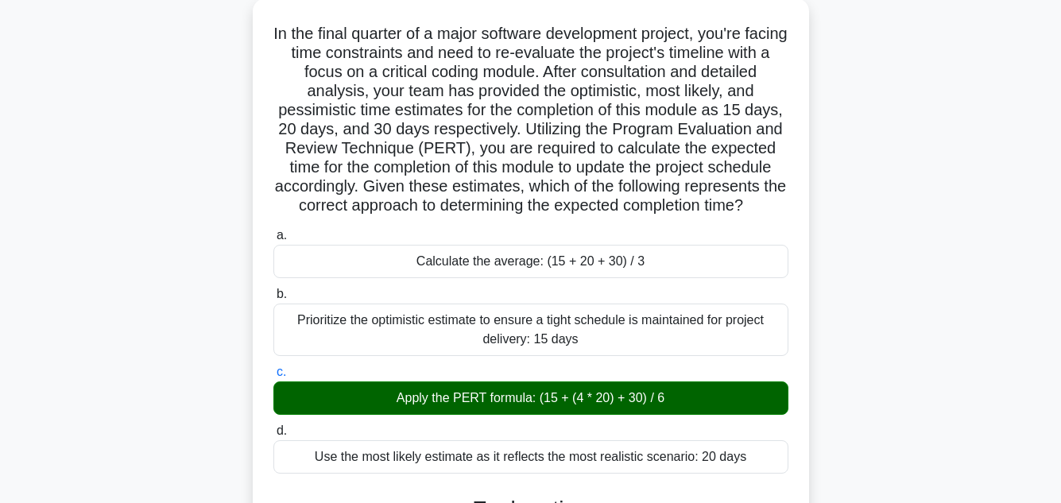
click at [913, 376] on div "In the final quarter of a major software development project, you're facing tim…" at bounding box center [531, 476] width 906 height 956
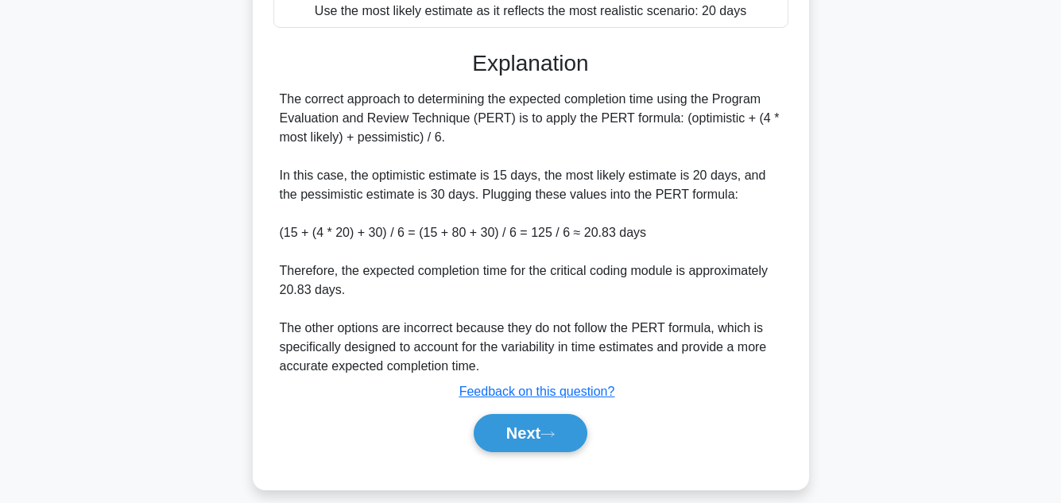
scroll to position [592, 0]
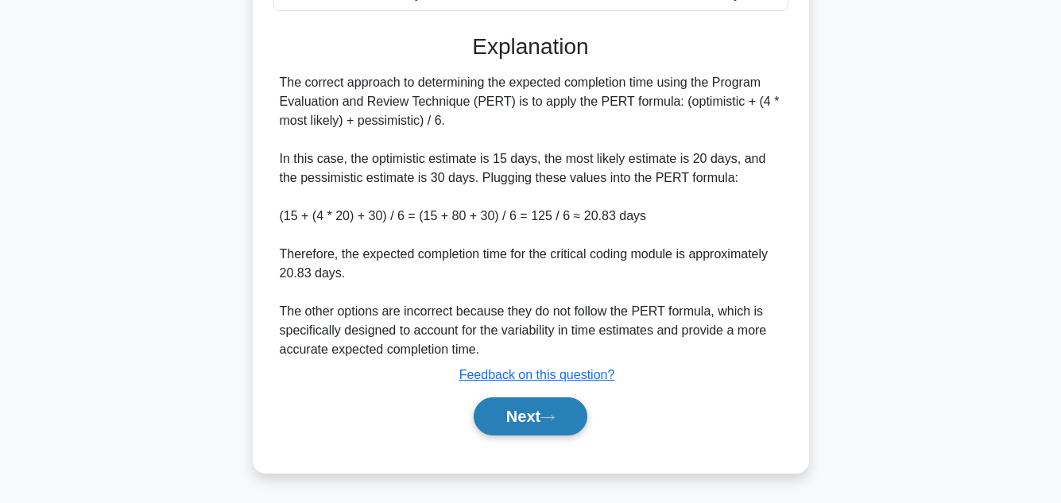
click at [538, 419] on button "Next" at bounding box center [531, 416] width 114 height 38
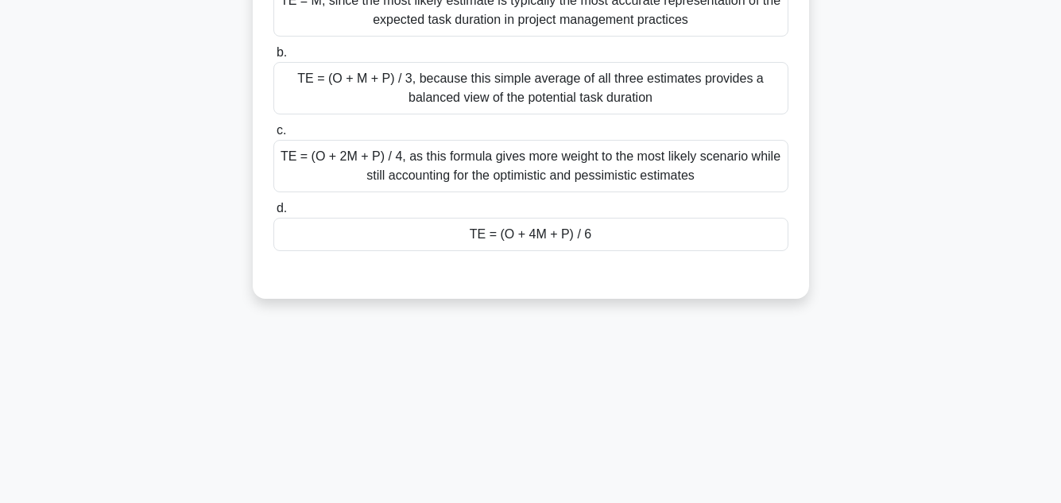
click at [916, 258] on div "As a project manager for a complex aerospace engineering project, you're employ…" at bounding box center [531, 47] width 906 height 542
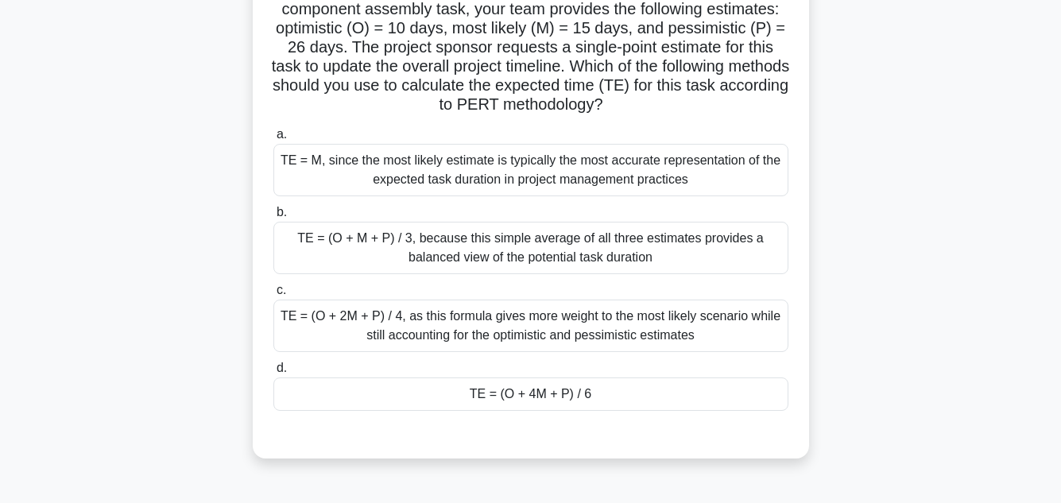
scroll to position [196, 0]
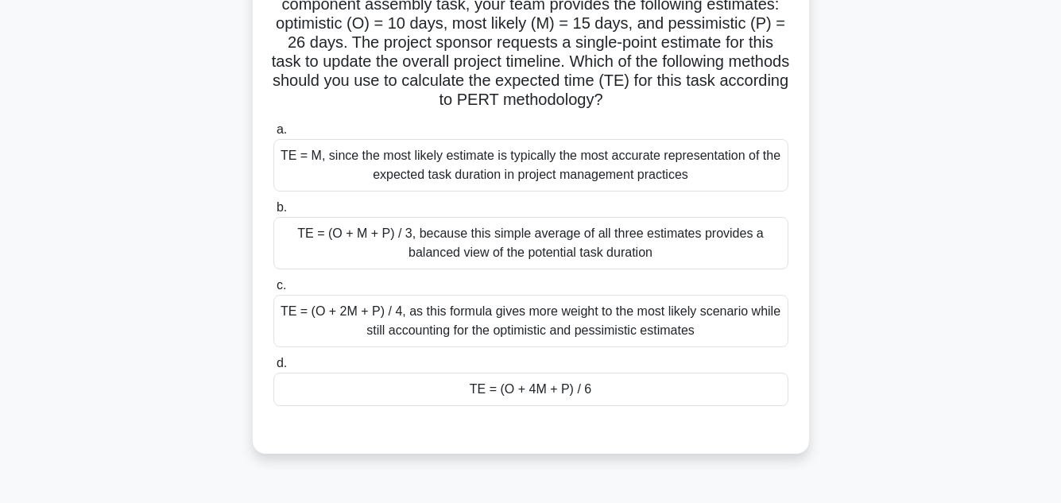
click at [568, 373] on div "TE = (O + 4M + P) / 6" at bounding box center [530, 389] width 515 height 33
click at [273, 369] on input "d. TE = (O + 4M + P) / 6" at bounding box center [273, 364] width 0 height 10
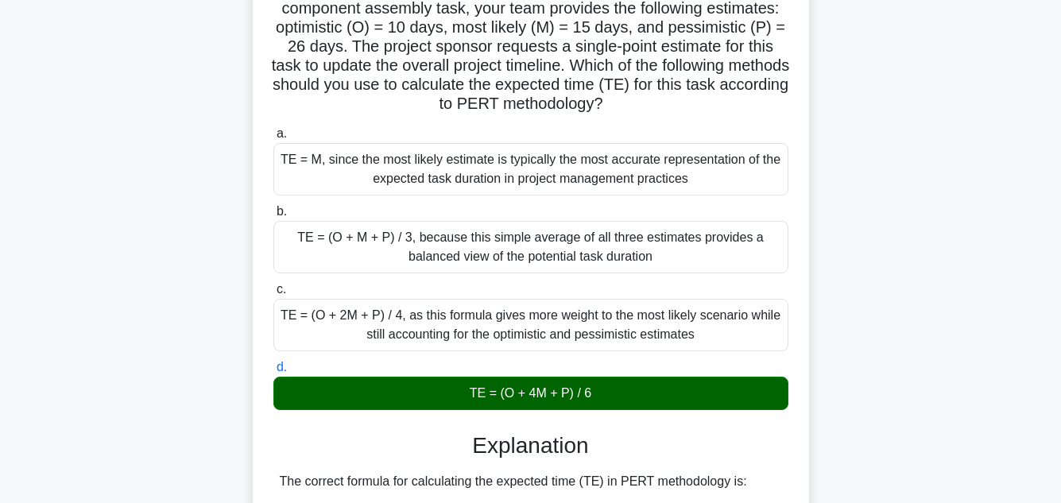
click at [1024, 286] on main "29:58 Stop PMP - Schedule Development - Program Evaluation and Review Technique…" at bounding box center [530, 500] width 1061 height 1291
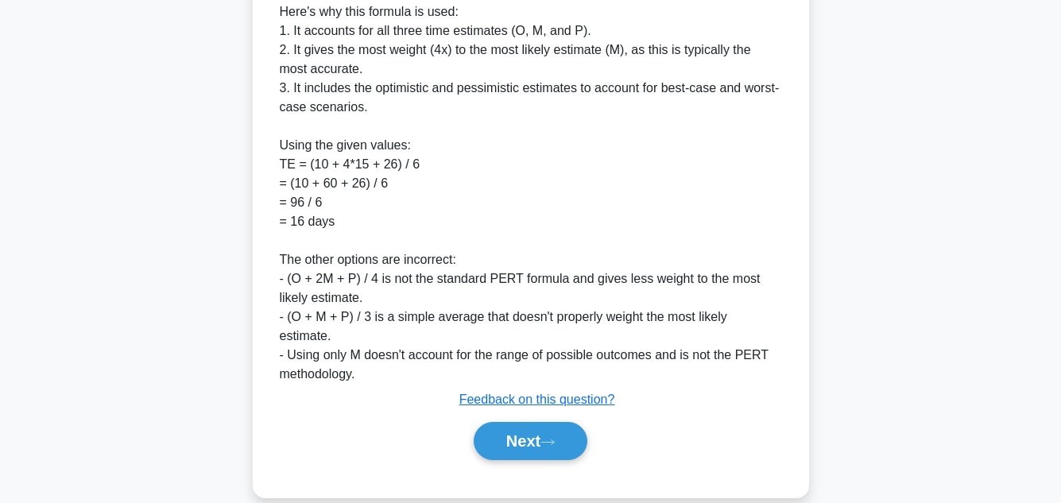
scroll to position [821, 0]
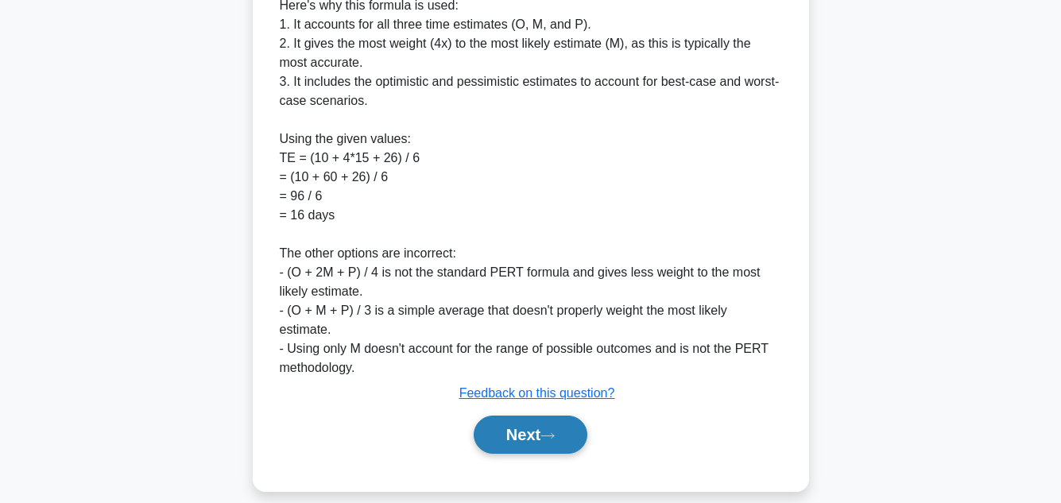
click at [543, 419] on button "Next" at bounding box center [531, 435] width 114 height 38
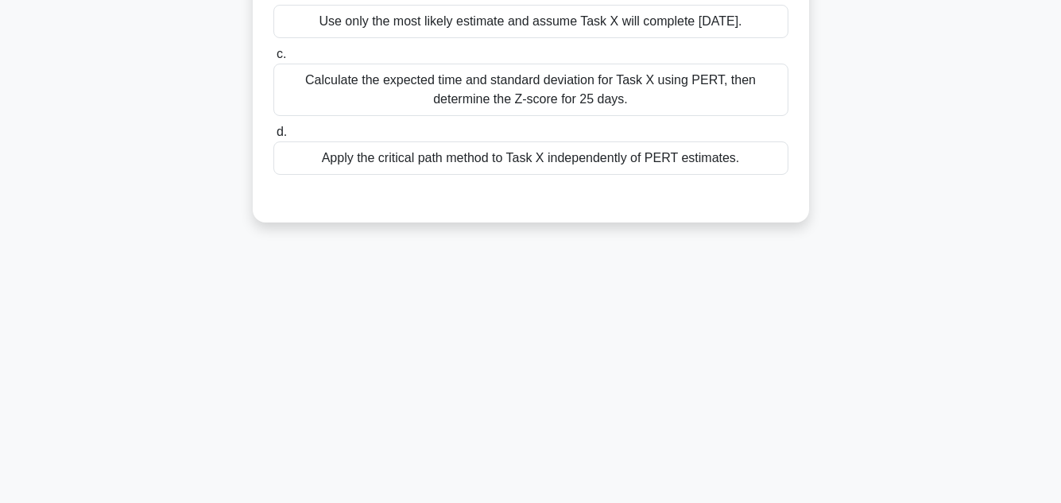
click at [926, 284] on div "29:51 Stop PMP - Schedule Development - Program Evaluation and Review Technique…" at bounding box center [531, 99] width 906 height 795
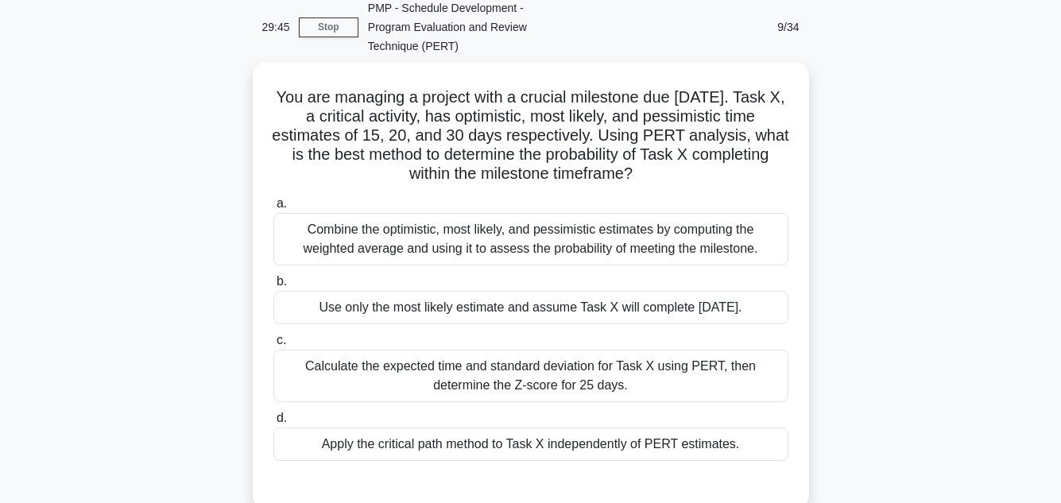
scroll to position [101, 0]
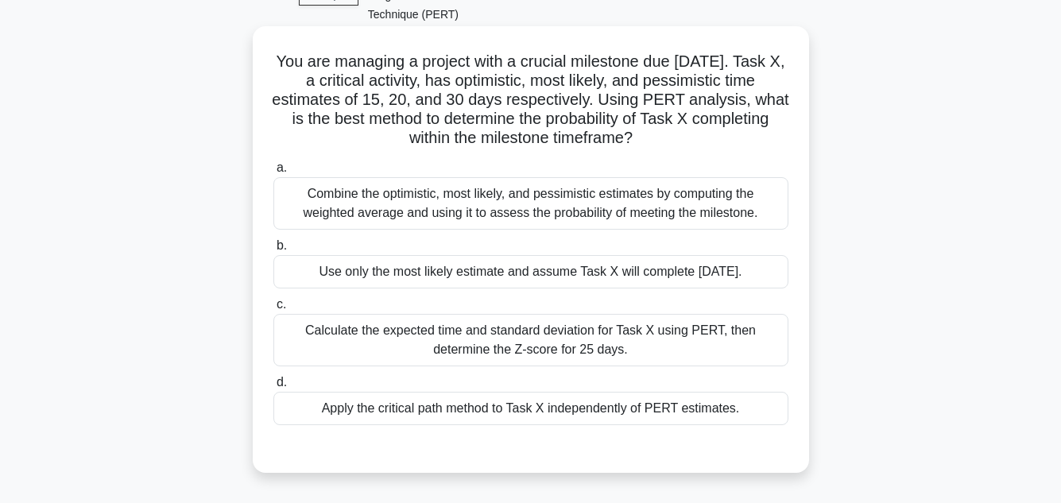
click at [717, 321] on div "Calculate the expected time and standard deviation for Task X using PERT, then …" at bounding box center [530, 340] width 515 height 52
click at [273, 310] on input "c. Calculate the expected time and standard deviation for Task X using PERT, th…" at bounding box center [273, 305] width 0 height 10
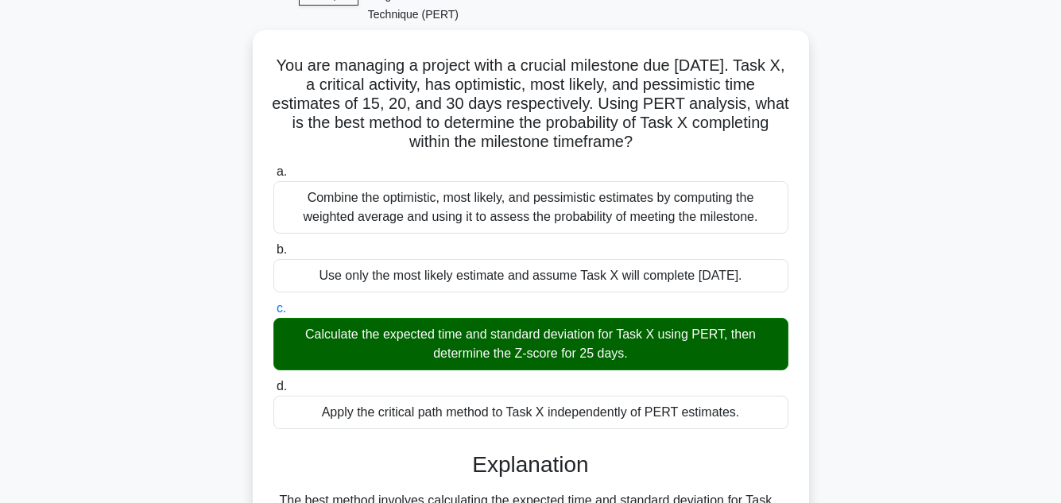
click at [1019, 278] on main "29:22 Stop PMP - Schedule Development - Program Evaluation and Review Technique…" at bounding box center [530, 354] width 1061 height 808
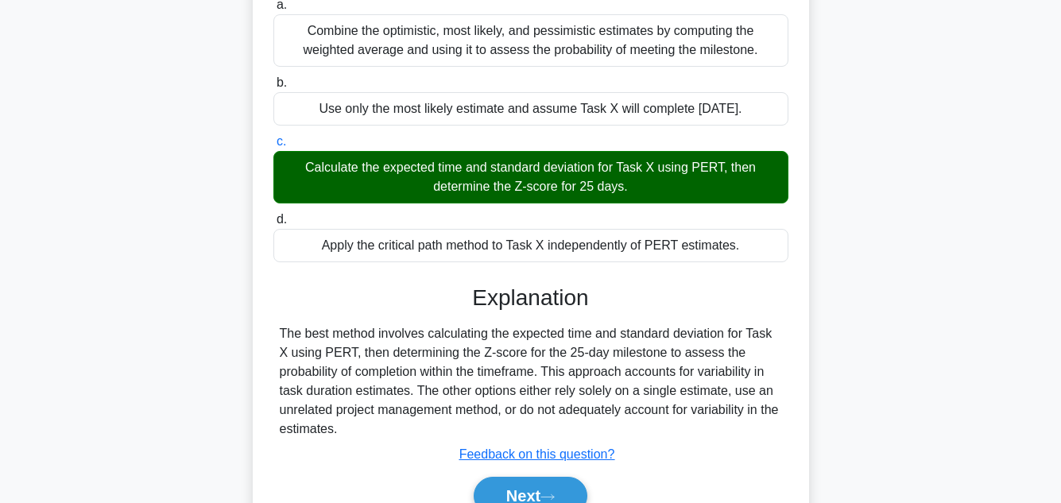
scroll to position [355, 0]
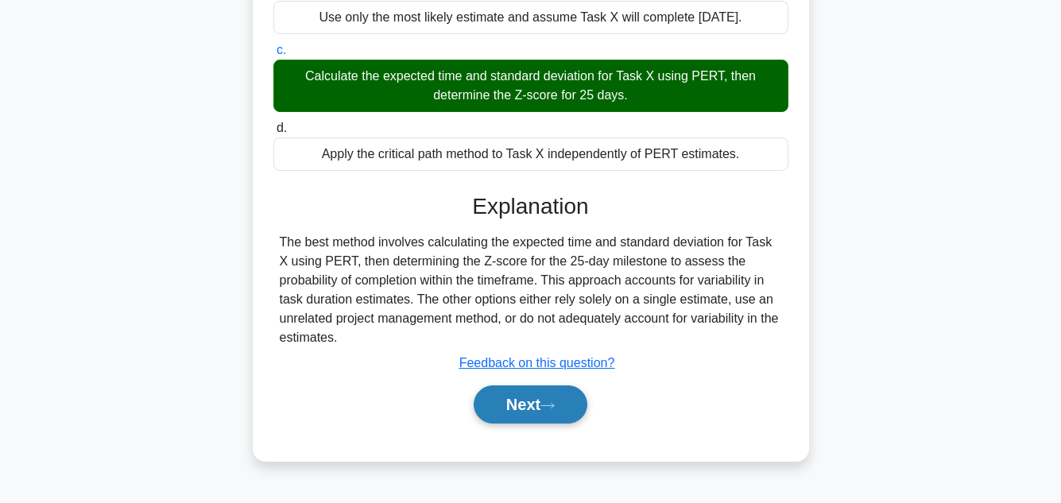
click at [523, 393] on button "Next" at bounding box center [531, 405] width 114 height 38
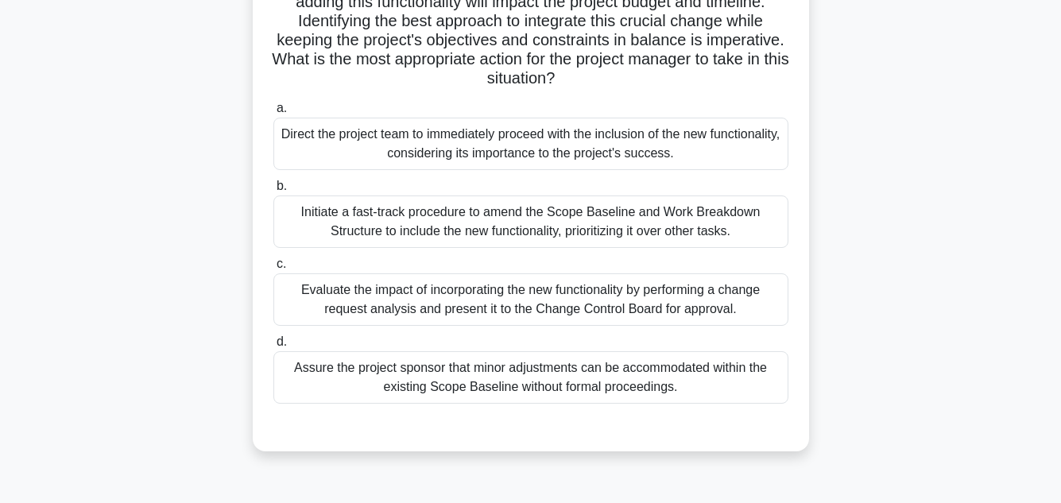
click at [930, 294] on div ".spinner_0XTQ{transform-origin:center;animation:spinner_y6GP .75s linear infini…" at bounding box center [531, 123] width 906 height 695
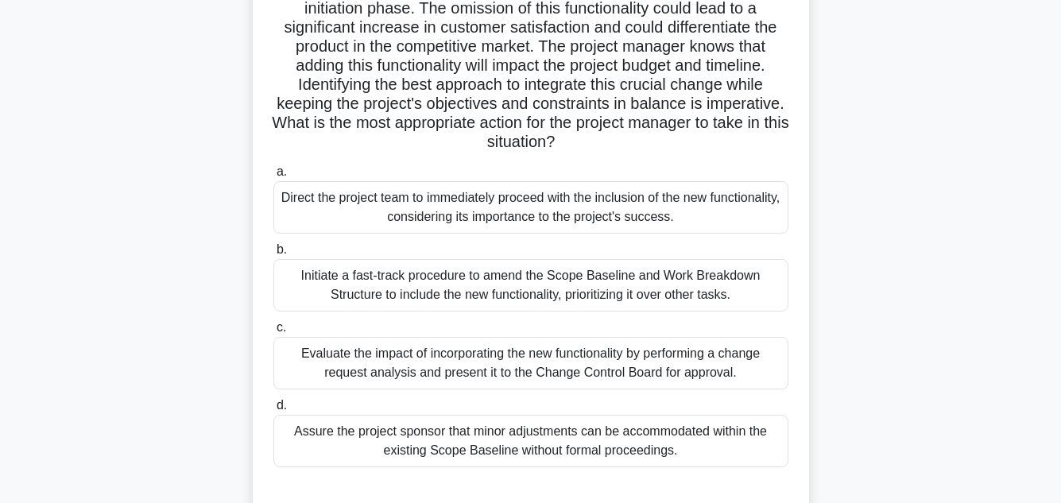
scroll to position [324, 0]
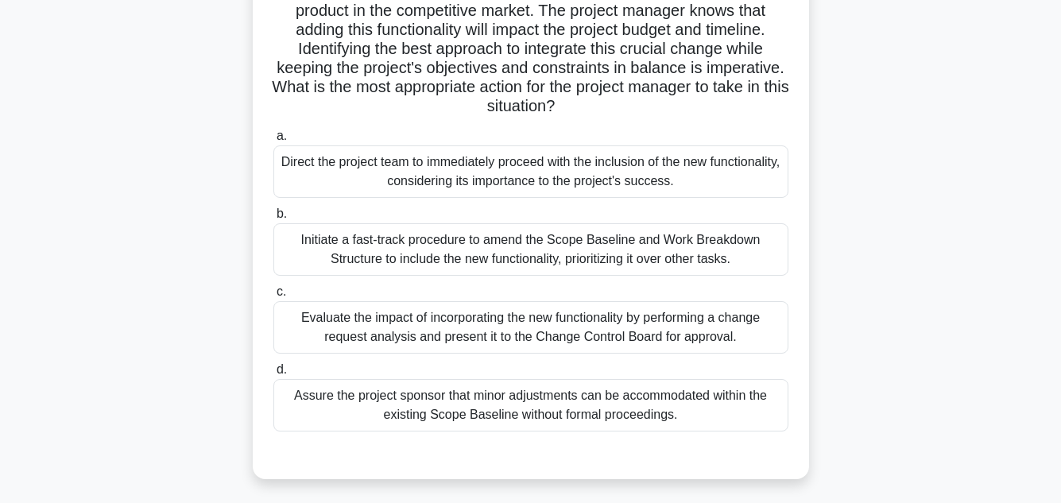
click at [682, 301] on div "Evaluate the impact of incorporating the new functionality by performing a chan…" at bounding box center [530, 327] width 515 height 52
click at [273, 297] on input "c. Evaluate the impact of incorporating the new functionality by performing a c…" at bounding box center [273, 292] width 0 height 10
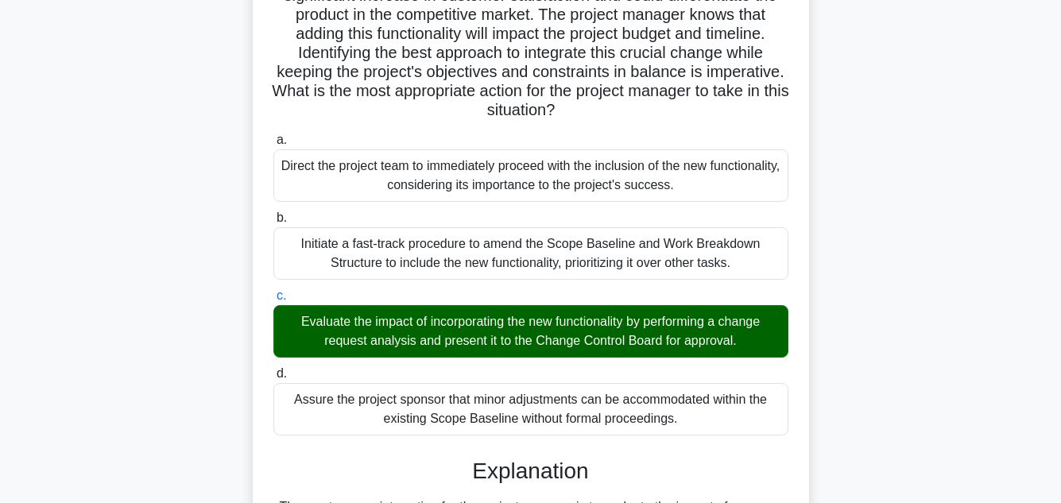
click at [913, 262] on div ".spinner_0XTQ{transform-origin:center;animation:spinner_y6GP .75s linear infini…" at bounding box center [531, 429] width 906 height 1242
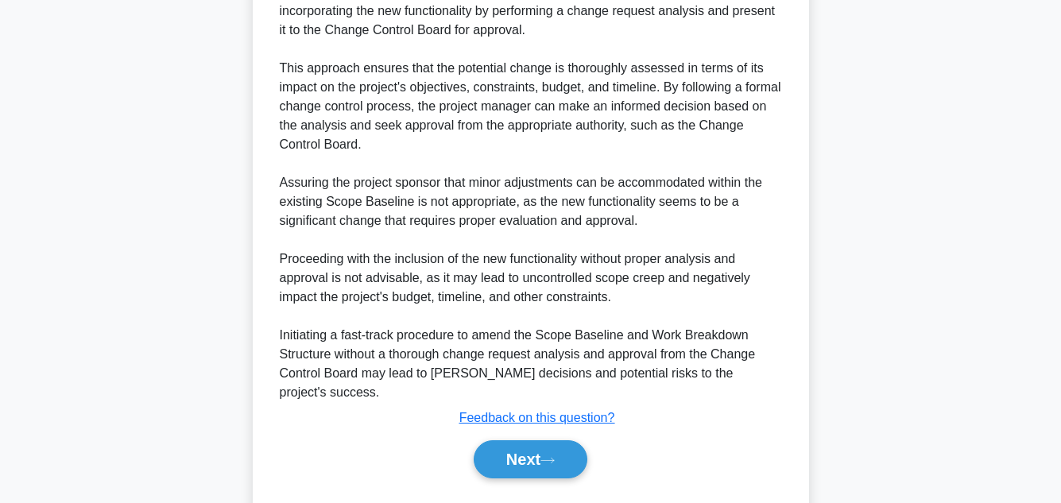
scroll to position [840, 0]
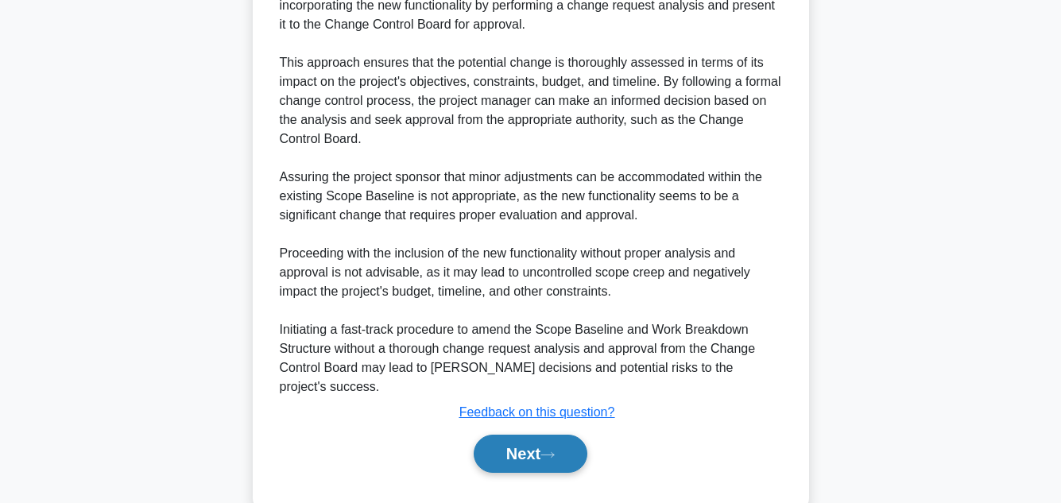
click at [525, 435] on button "Next" at bounding box center [531, 454] width 114 height 38
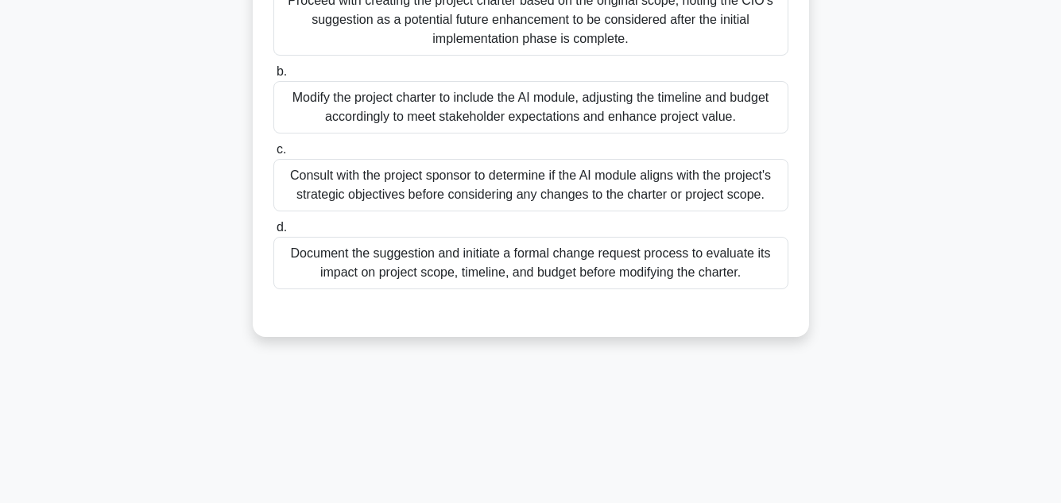
scroll to position [355, 0]
click at [897, 273] on div "A multinational corporation initiates a project to implement a new global suppl…" at bounding box center [531, 66] width 906 height 580
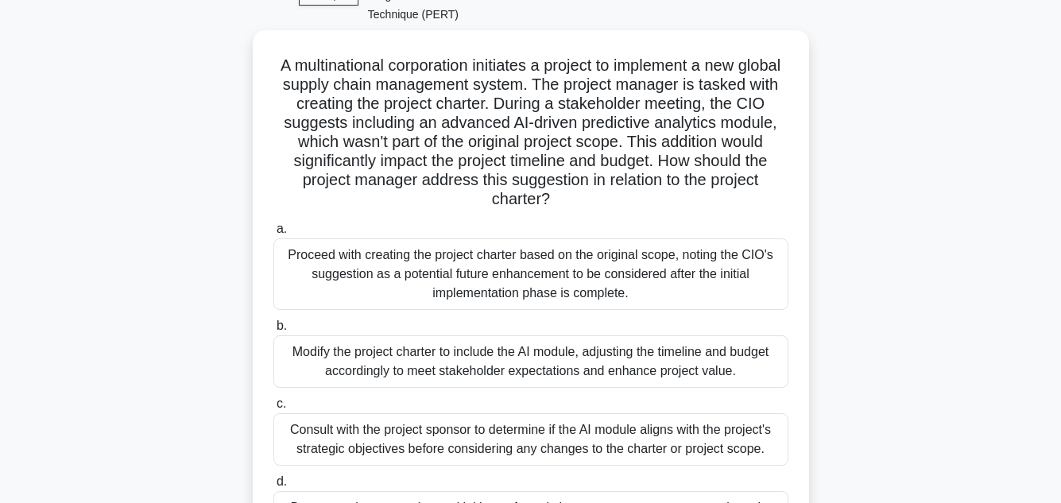
scroll to position [133, 0]
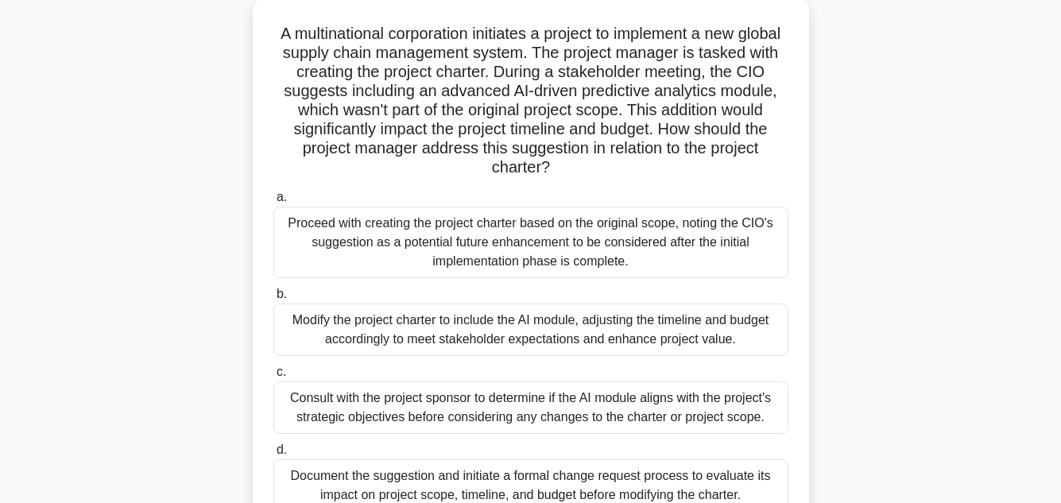
click at [897, 273] on div "A multinational corporation initiates a project to implement a new global suppl…" at bounding box center [531, 288] width 906 height 580
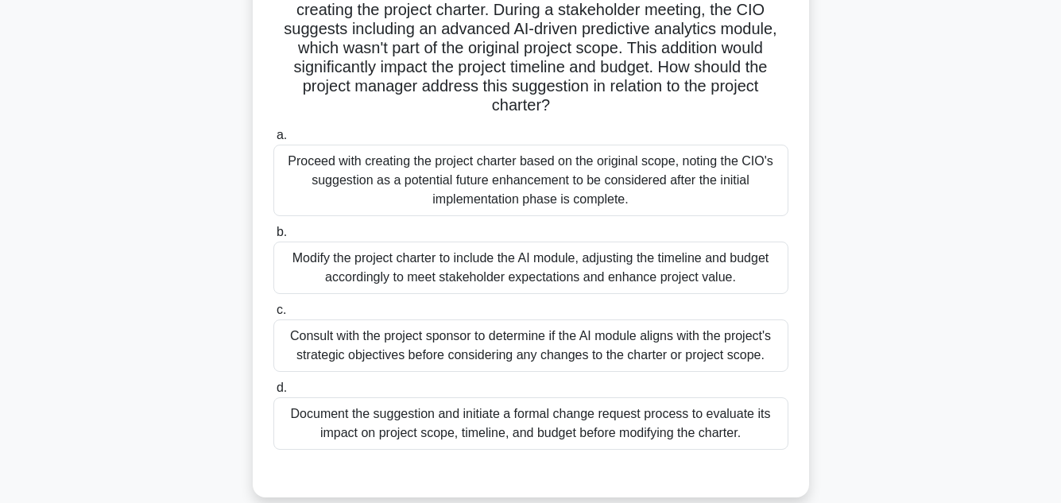
scroll to position [196, 0]
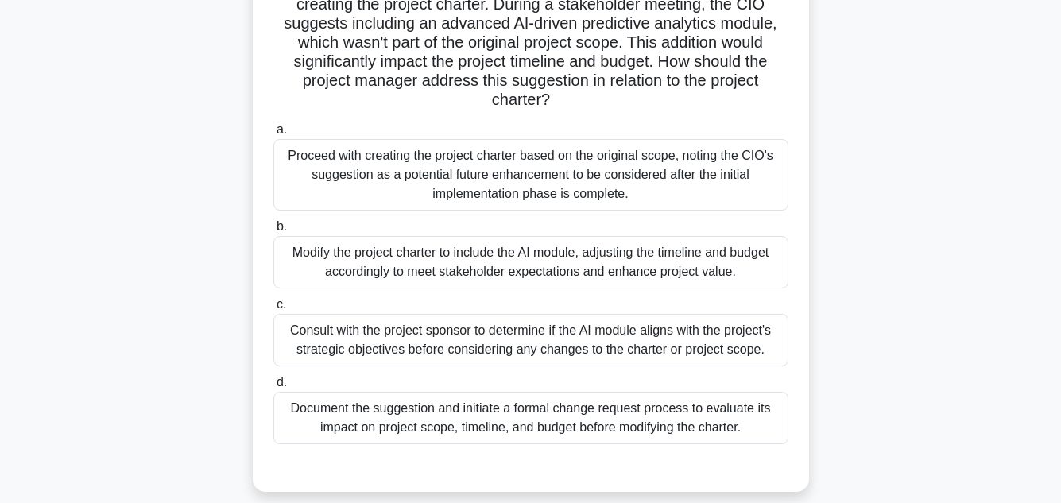
click at [604, 314] on div "Consult with the project sponsor to determine if the AI module aligns with the …" at bounding box center [530, 340] width 515 height 52
click at [273, 309] on input "c. Consult with the project sponsor to determine if the AI module aligns with t…" at bounding box center [273, 305] width 0 height 10
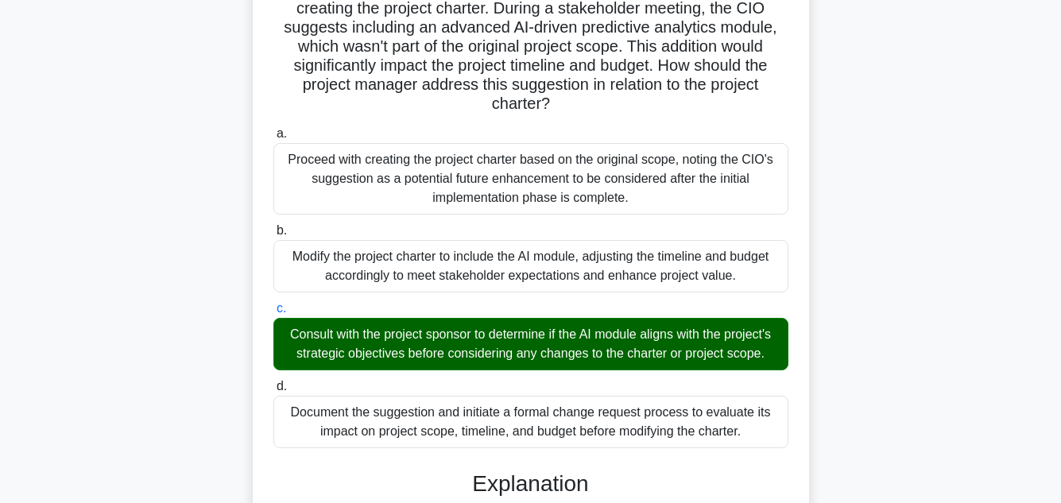
click at [994, 351] on main "27:03 Stop PMP - Schedule Development - Program Evaluation and Review Technique…" at bounding box center [530, 367] width 1061 height 1024
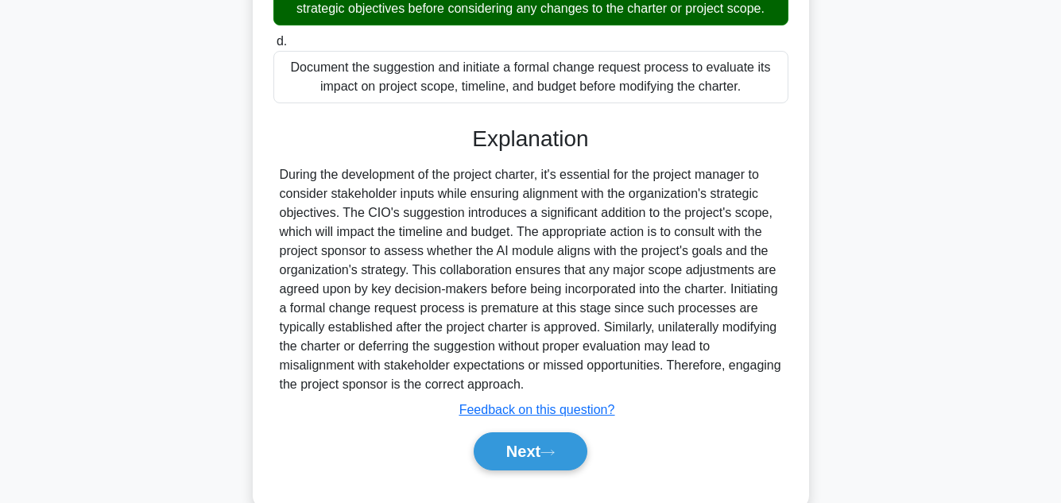
scroll to position [573, 0]
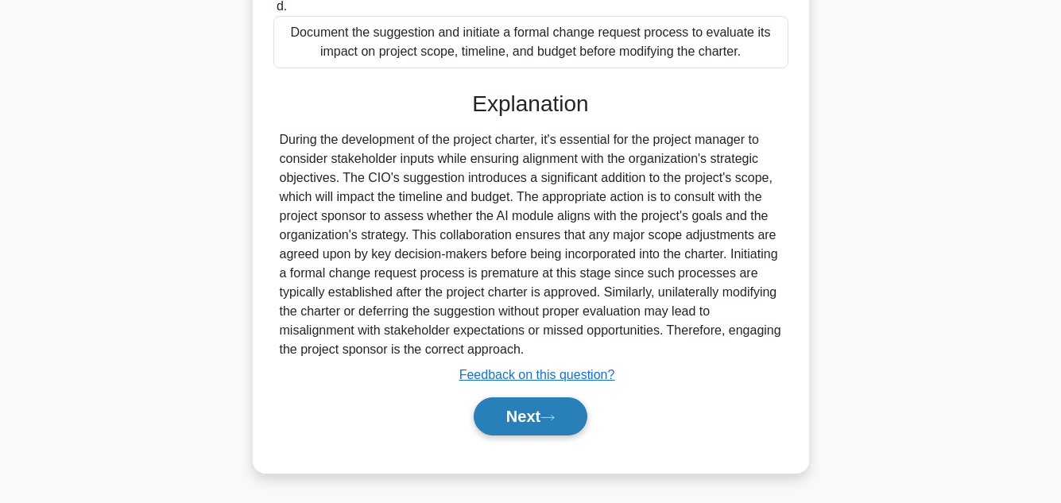
click at [554, 420] on icon at bounding box center [548, 417] width 14 height 9
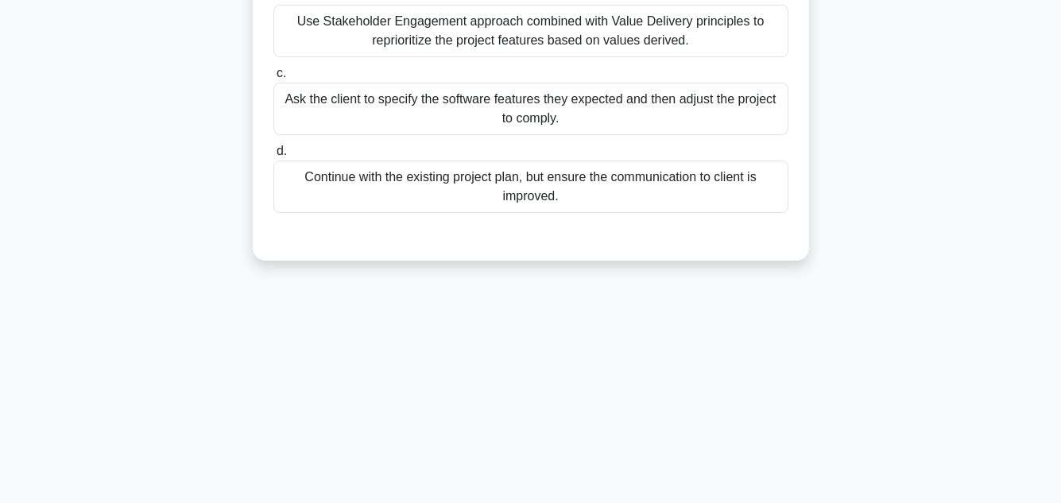
click at [989, 186] on main "26:56 Stop PMP - Schedule Development - Program Evaluation and Review Technique…" at bounding box center [530, 100] width 1061 height 808
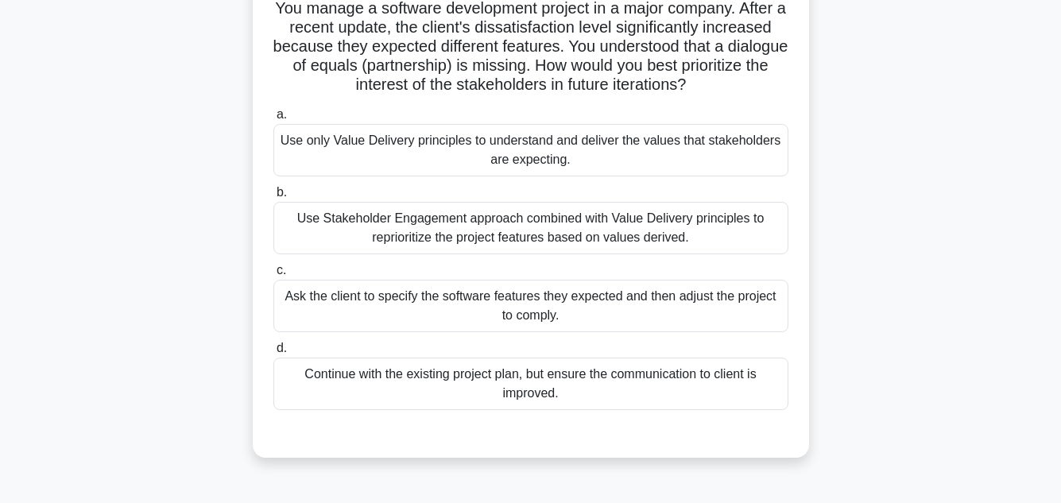
scroll to position [159, 0]
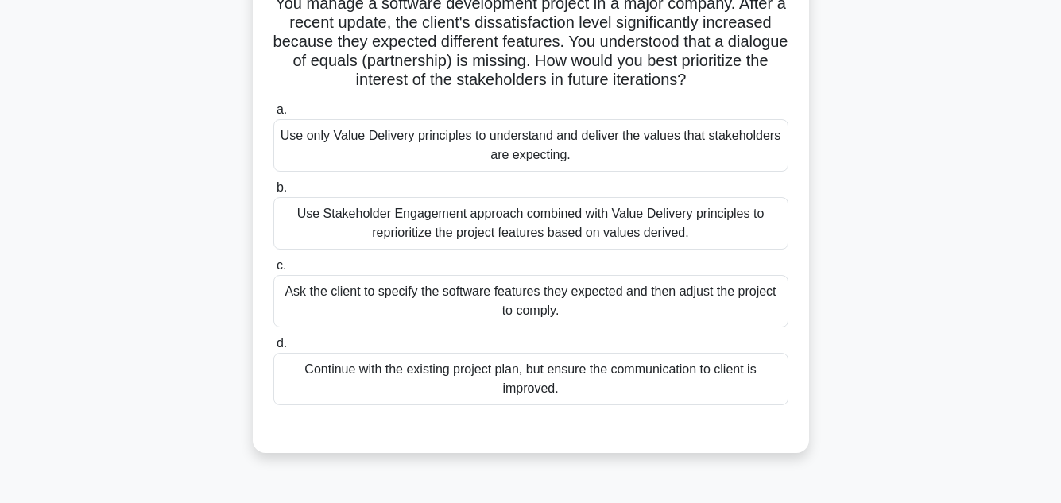
click at [715, 204] on div "Use Stakeholder Engagement approach combined with Value Delivery principles to …" at bounding box center [530, 223] width 515 height 52
click at [273, 193] on input "b. Use Stakeholder Engagement approach combined with Value Delivery principles …" at bounding box center [273, 188] width 0 height 10
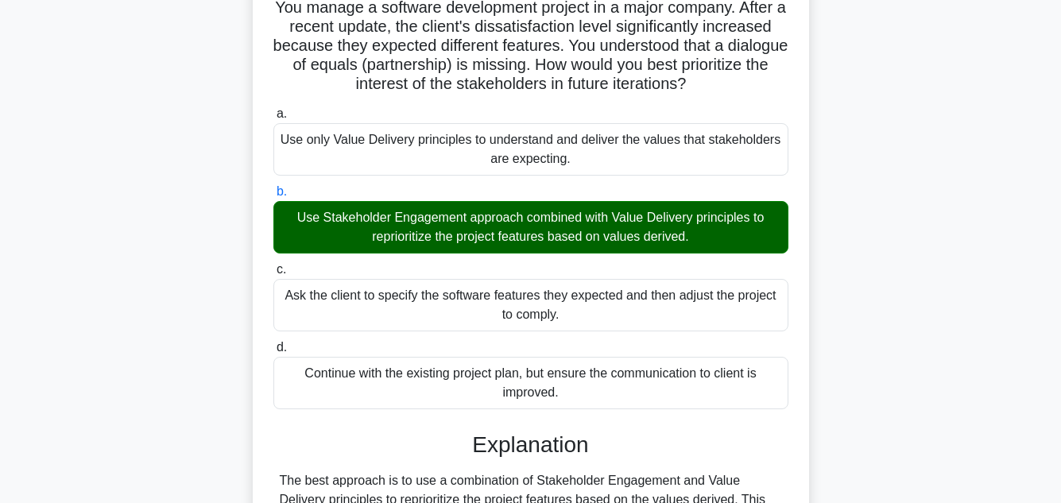
click at [963, 192] on div "You manage a software development project in a major company. After a recent up…" at bounding box center [531, 421] width 906 height 899
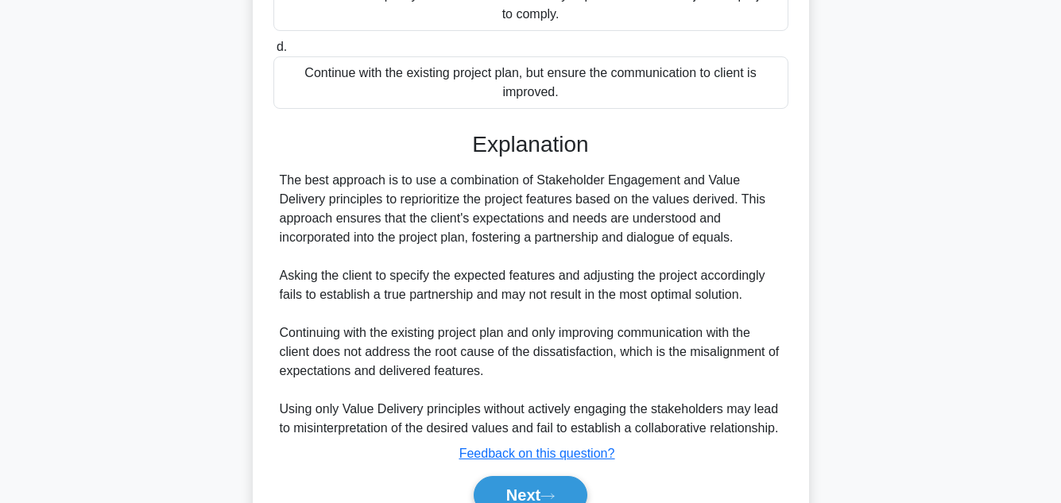
scroll to position [516, 0]
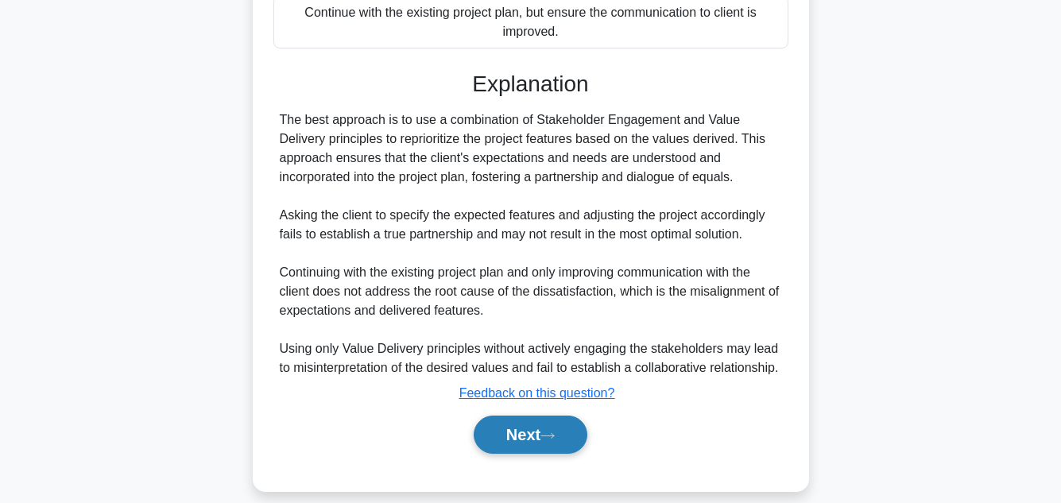
click at [529, 422] on button "Next" at bounding box center [531, 435] width 114 height 38
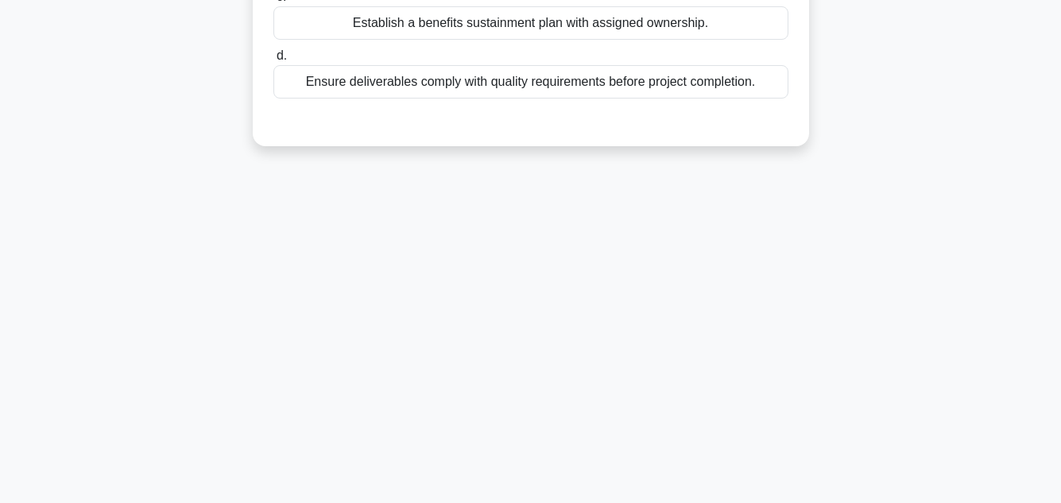
scroll to position [355, 0]
click at [909, 173] on div "26:12 Stop PMP - Schedule Development - Program Evaluation and Review Technique…" at bounding box center [531, 99] width 906 height 795
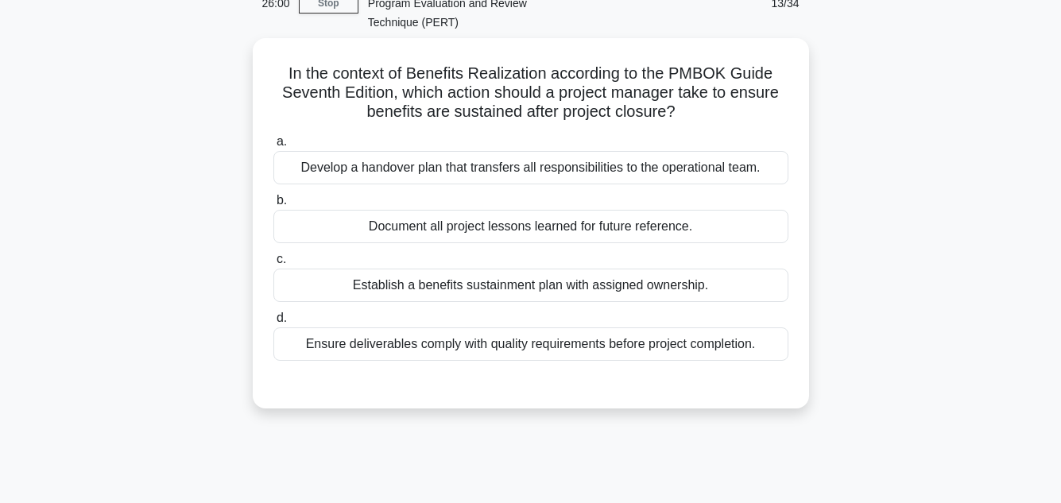
scroll to position [95, 0]
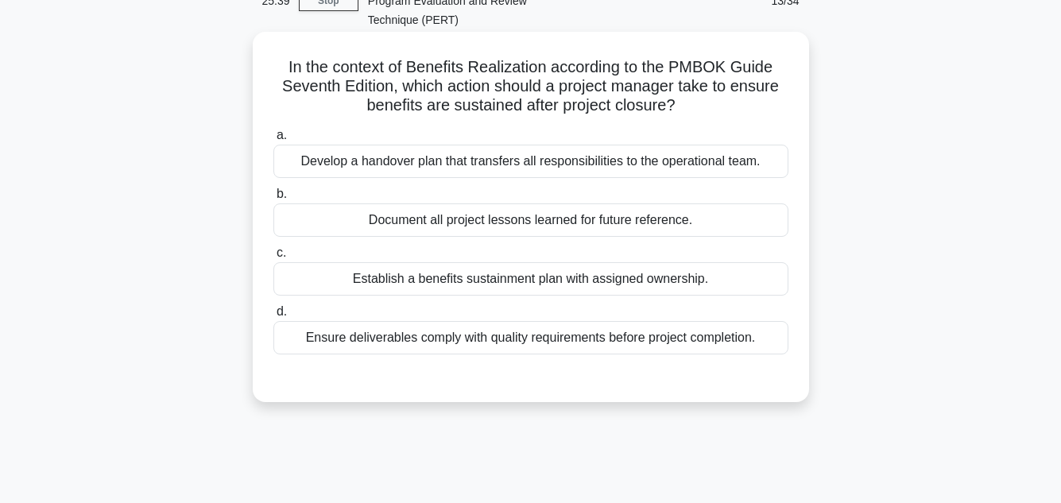
click at [612, 321] on div "Ensure deliverables comply with quality requirements before project completion." at bounding box center [530, 337] width 515 height 33
click at [273, 309] on input "d. Ensure deliverables comply with quality requirements before project completi…" at bounding box center [273, 312] width 0 height 10
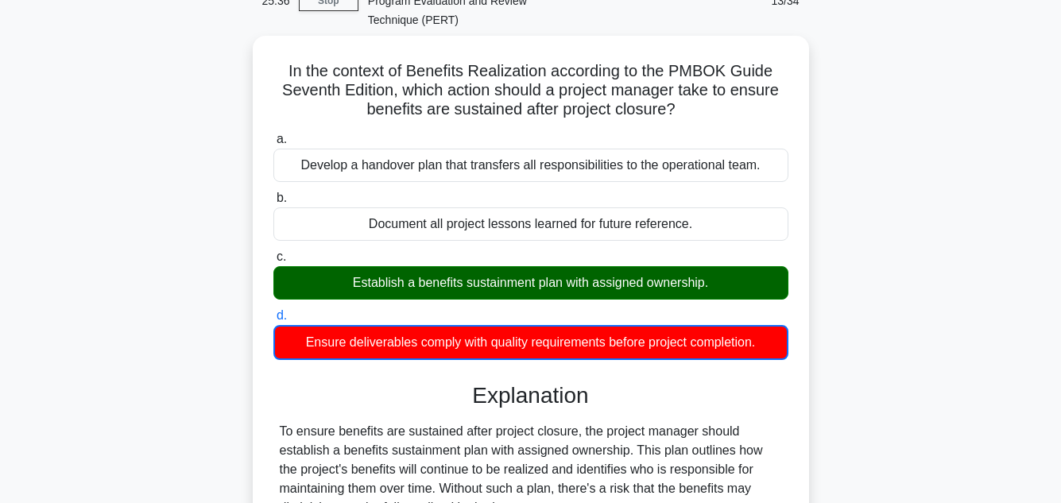
click at [848, 232] on div "In the context of Benefits Realization according to the PMBOK Guide Seventh Edi…" at bounding box center [531, 400] width 906 height 729
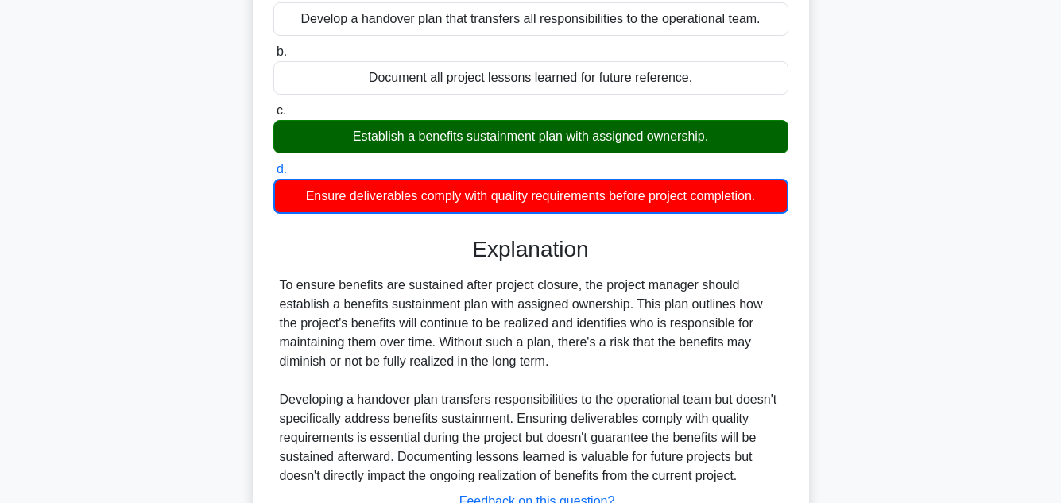
scroll to position [355, 0]
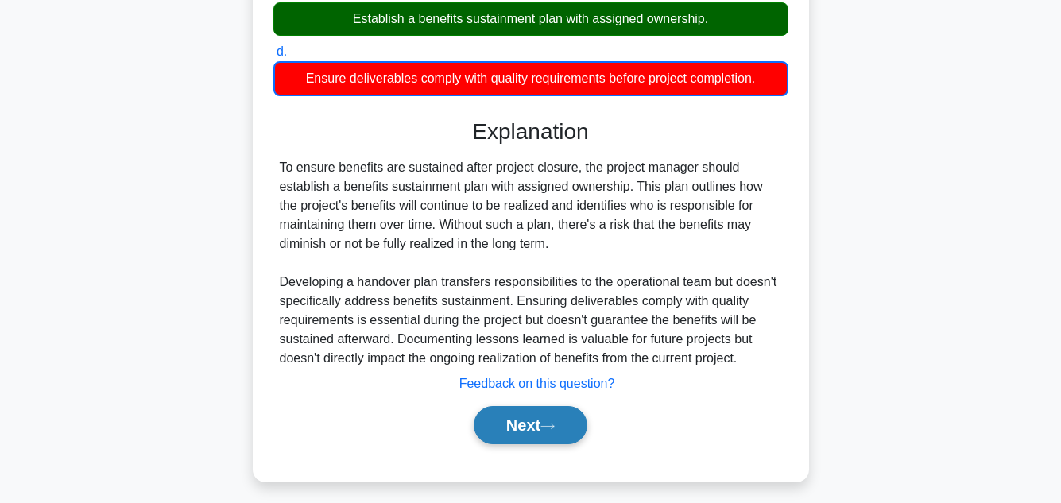
click at [531, 406] on button "Next" at bounding box center [531, 425] width 114 height 38
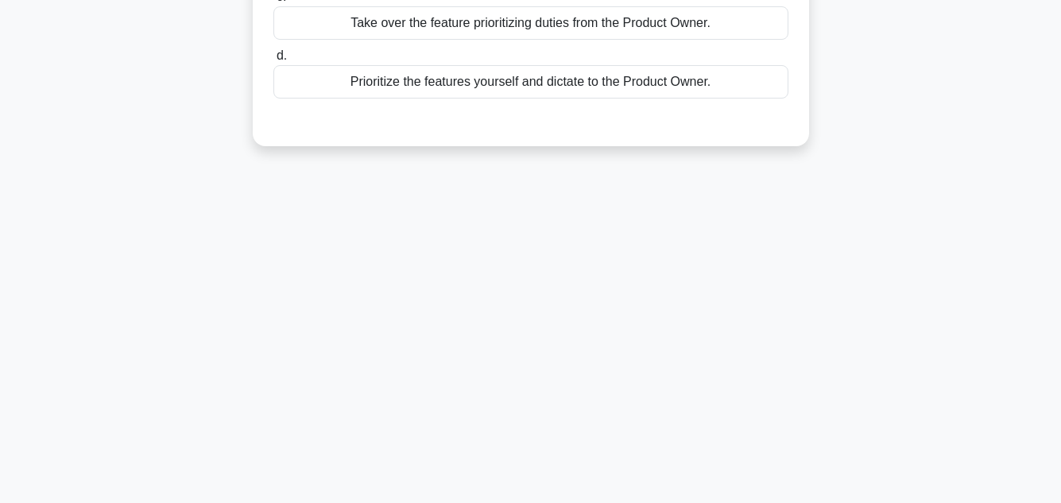
click at [882, 254] on div "25:30 Stop PMP - Schedule Development - Program Evaluation and Review Technique…" at bounding box center [531, 99] width 906 height 795
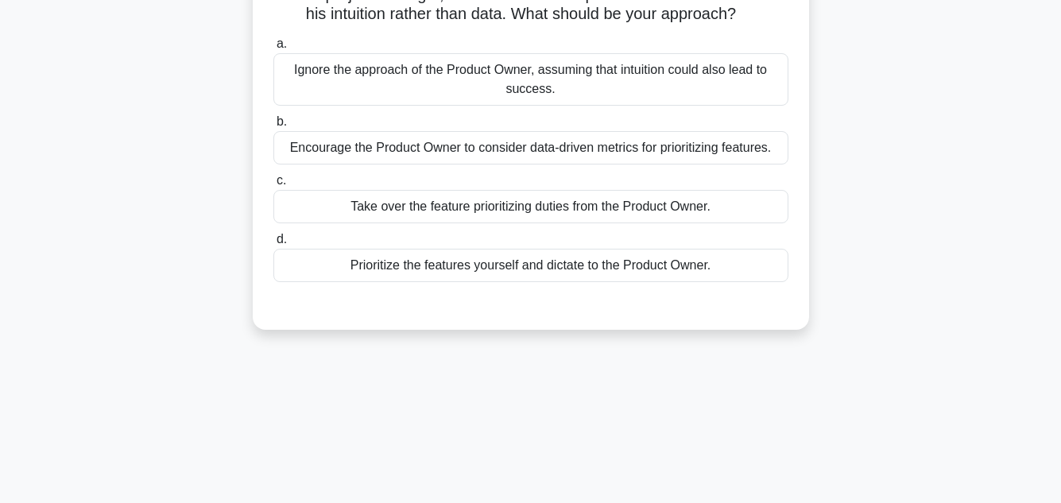
scroll to position [69, 0]
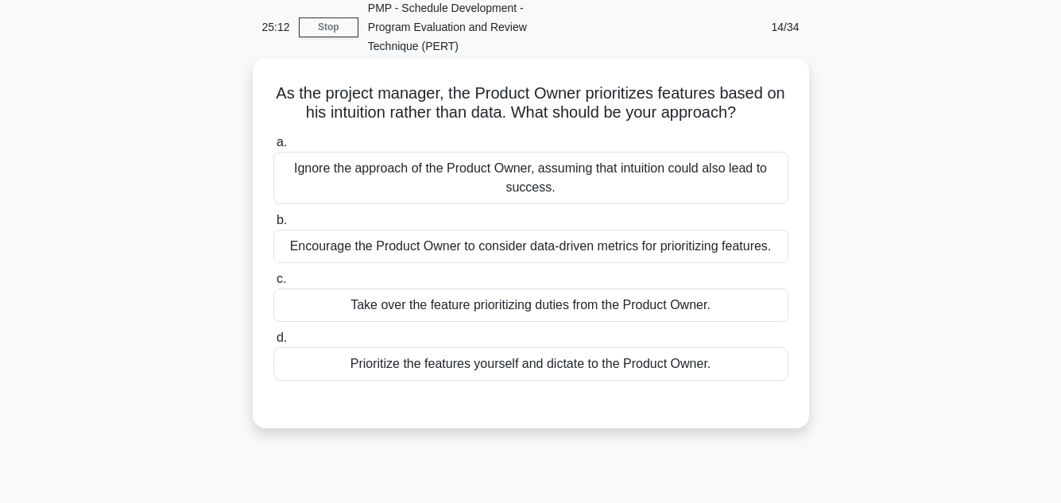
click at [593, 230] on div "Encourage the Product Owner to consider data-driven metrics for prioritizing fe…" at bounding box center [530, 246] width 515 height 33
click at [273, 221] on input "b. Encourage the Product Owner to consider data-driven metrics for prioritizing…" at bounding box center [273, 220] width 0 height 10
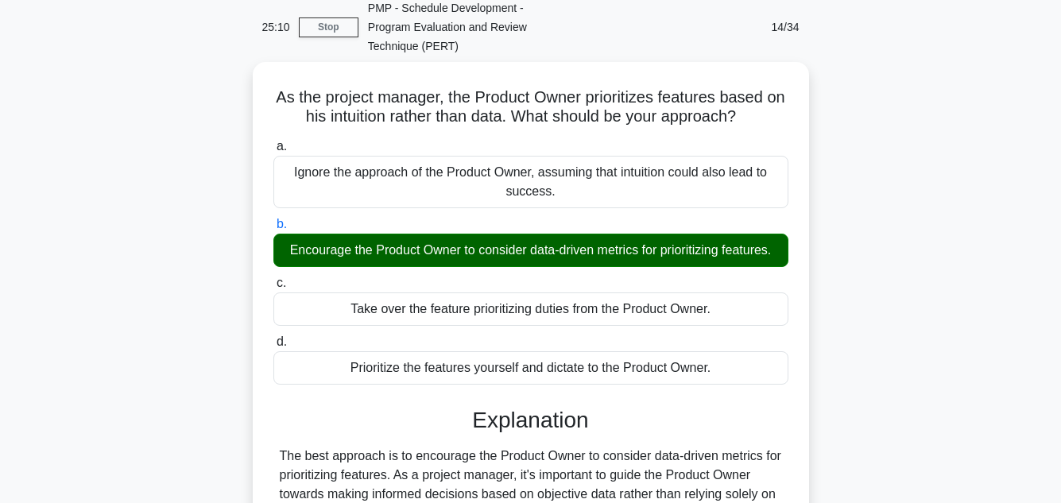
click at [893, 238] on div "As the project manager, the Product Owner prioritizes features based on his int…" at bounding box center [531, 492] width 906 height 861
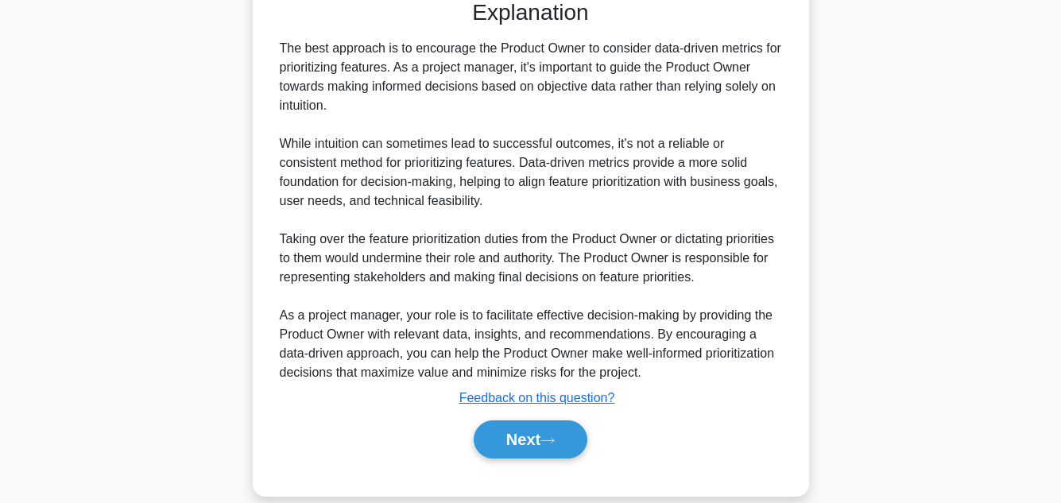
scroll to position [478, 0]
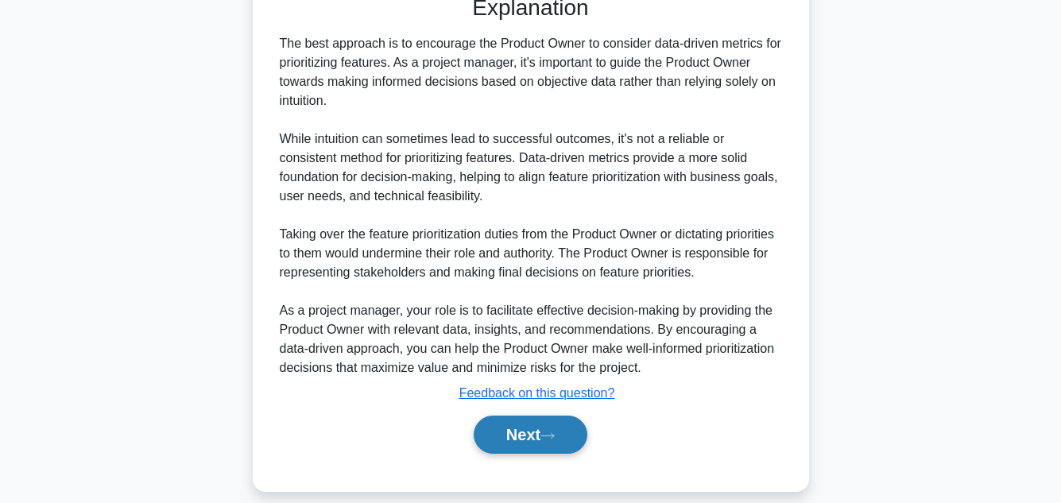
click at [551, 416] on button "Next" at bounding box center [531, 435] width 114 height 38
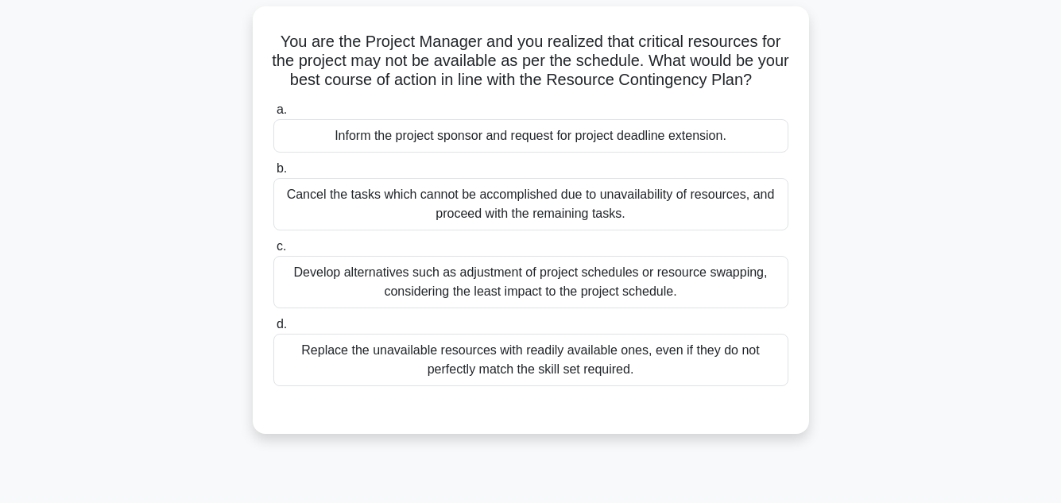
scroll to position [127, 0]
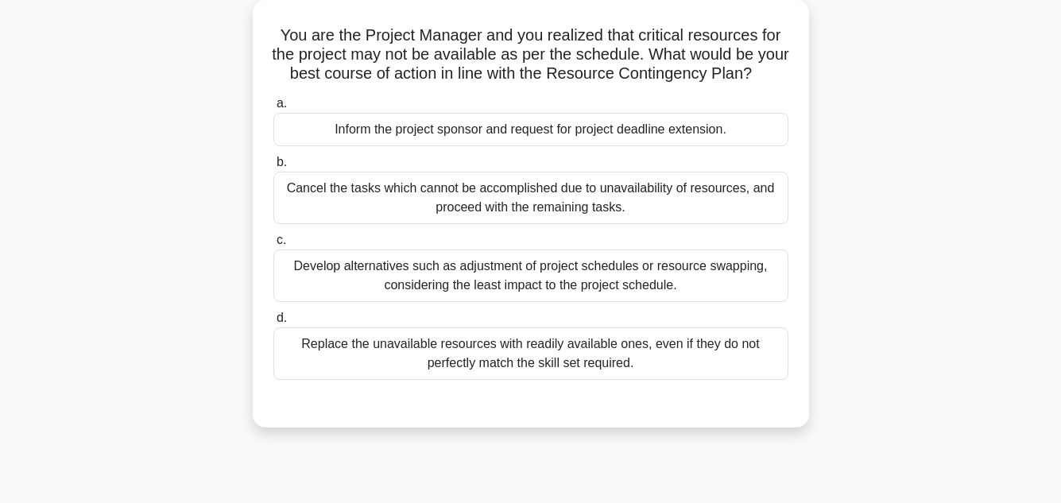
click at [591, 277] on div "Develop alternatives such as adjustment of project schedules or resource swappi…" at bounding box center [530, 276] width 515 height 52
click at [273, 246] on input "c. Develop alternatives such as adjustment of project schedules or resource swa…" at bounding box center [273, 240] width 0 height 10
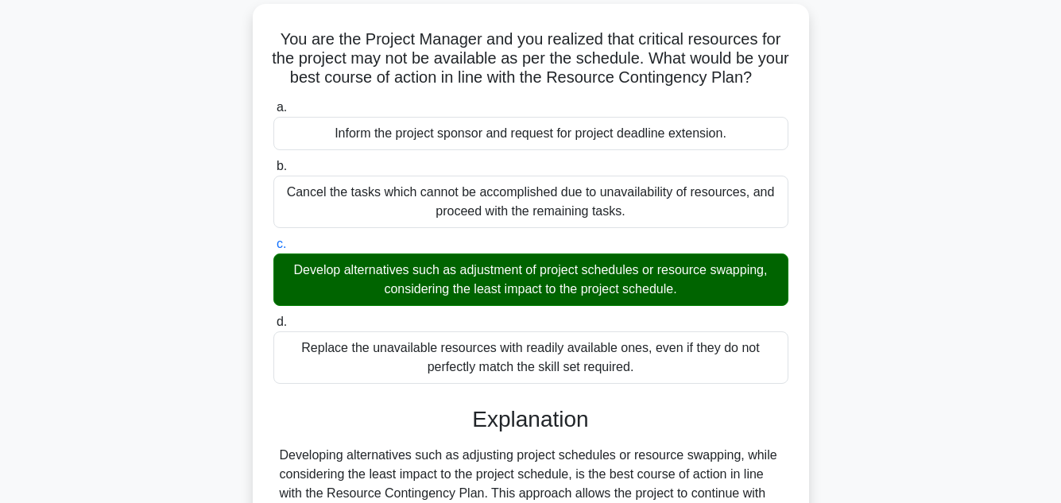
drag, startPoint x: 876, startPoint y: 246, endPoint x: 951, endPoint y: 239, distance: 75.0
click at [951, 239] on div "You are the Project Manager and you realized that critical resources for the pr…" at bounding box center [531, 444] width 906 height 880
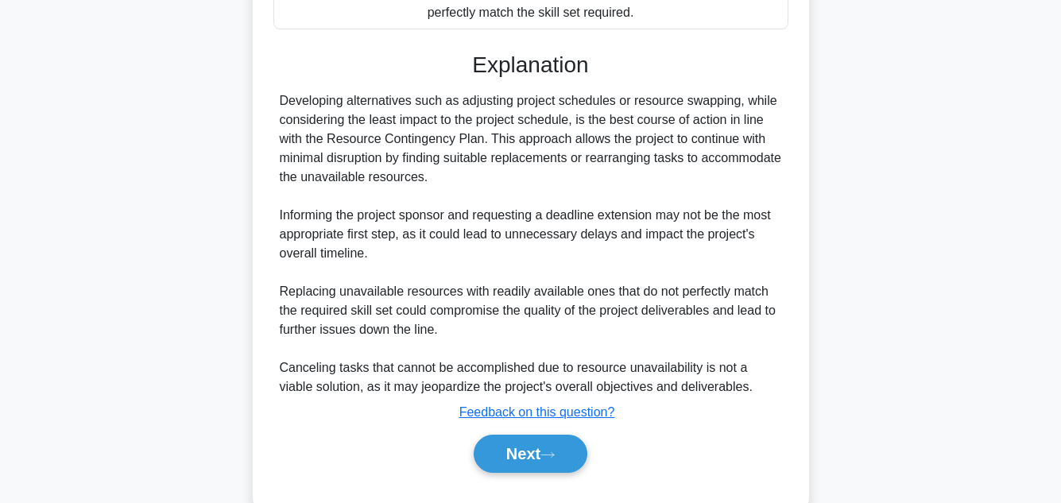
scroll to position [516, 0]
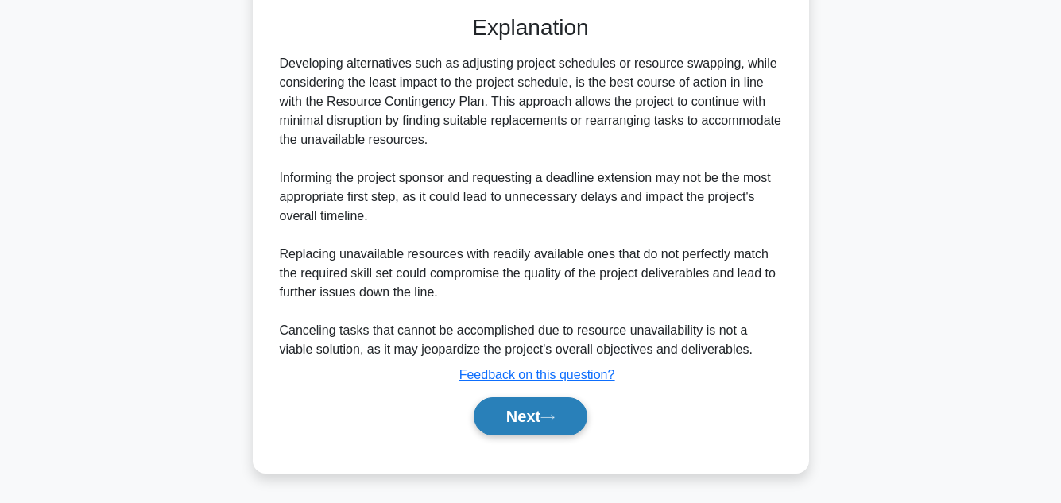
click at [525, 405] on button "Next" at bounding box center [531, 416] width 114 height 38
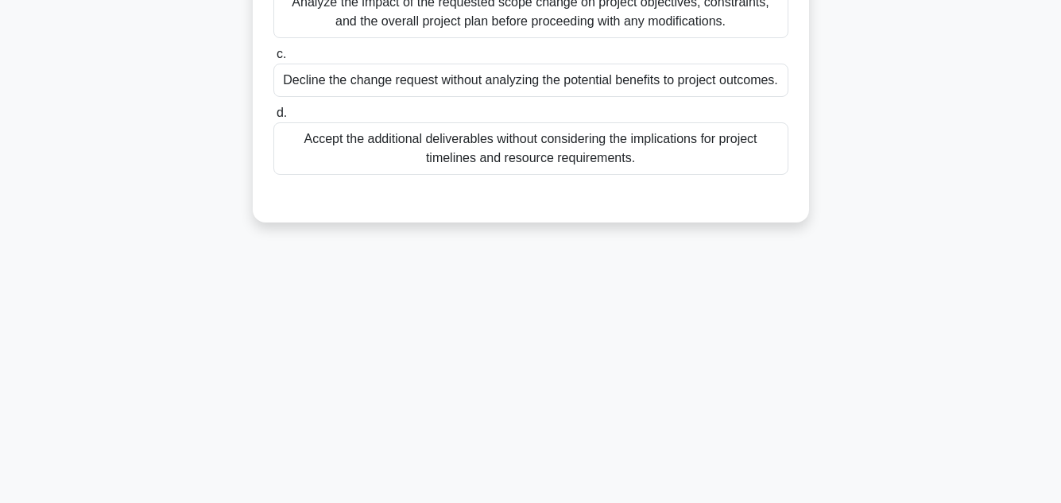
scroll to position [355, 0]
click at [907, 184] on div "During the project execution phase, the project manager receives a change reque…" at bounding box center [531, 9] width 906 height 466
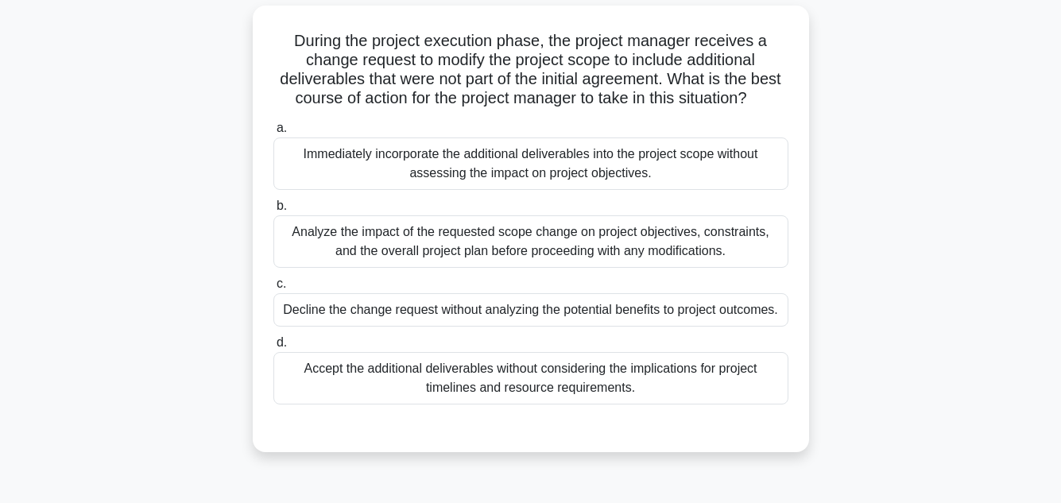
scroll to position [127, 0]
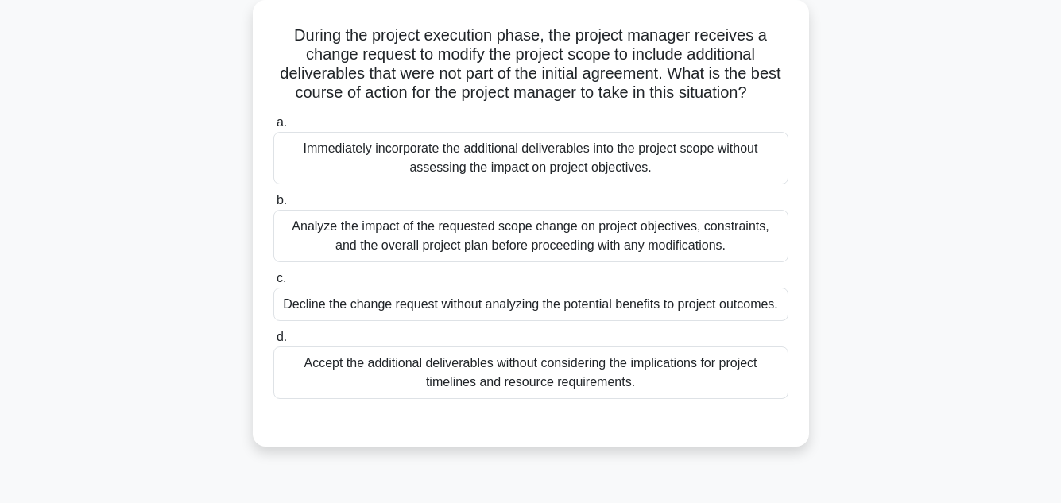
click at [551, 227] on div "Analyze the impact of the requested scope change on project objectives, constra…" at bounding box center [530, 236] width 515 height 52
click at [273, 206] on input "b. Analyze the impact of the requested scope change on project objectives, cons…" at bounding box center [273, 201] width 0 height 10
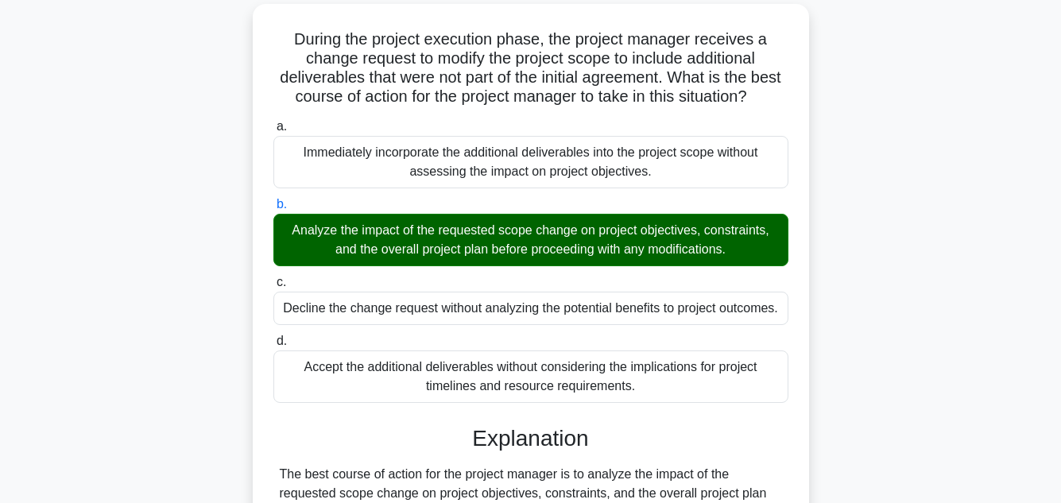
click at [969, 219] on div "During the project execution phase, the project manager receives a change reque…" at bounding box center [531, 482] width 906 height 956
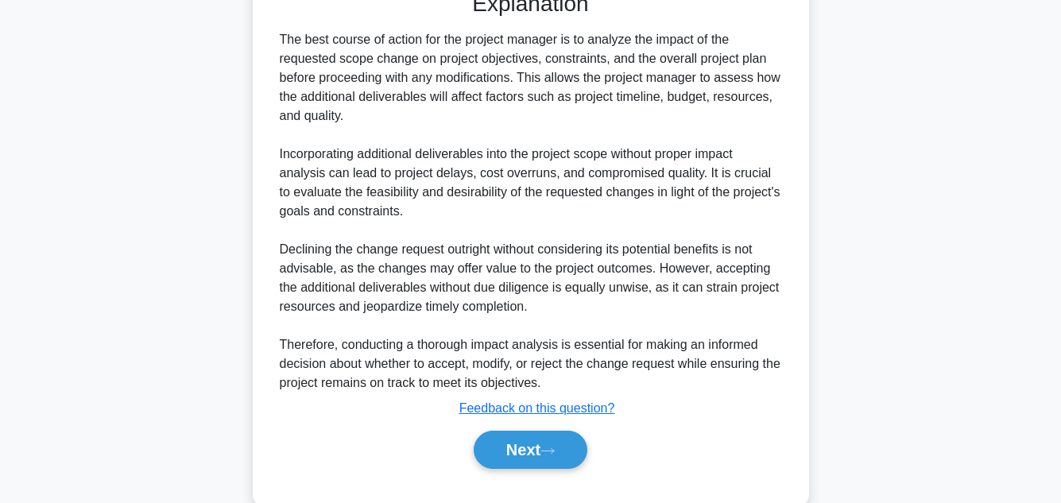
scroll to position [592, 0]
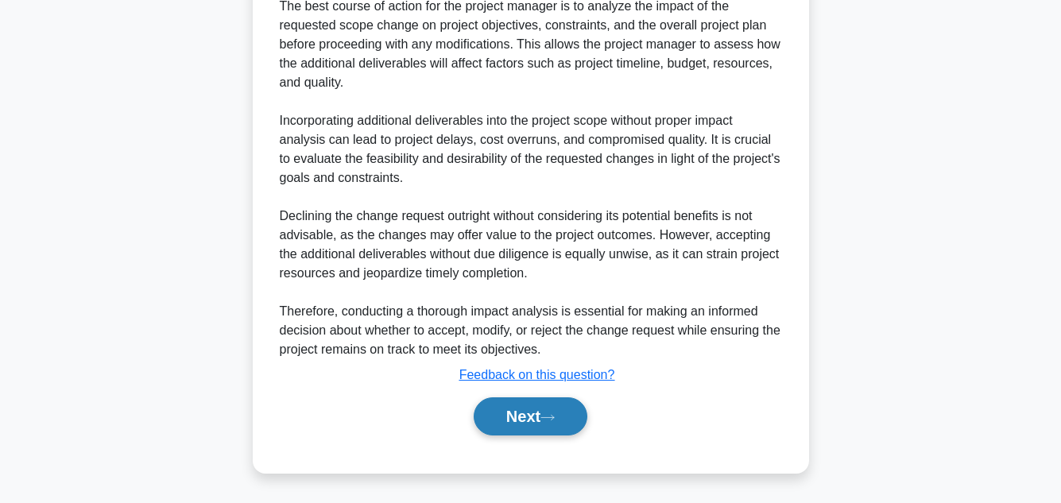
click at [521, 415] on button "Next" at bounding box center [531, 416] width 114 height 38
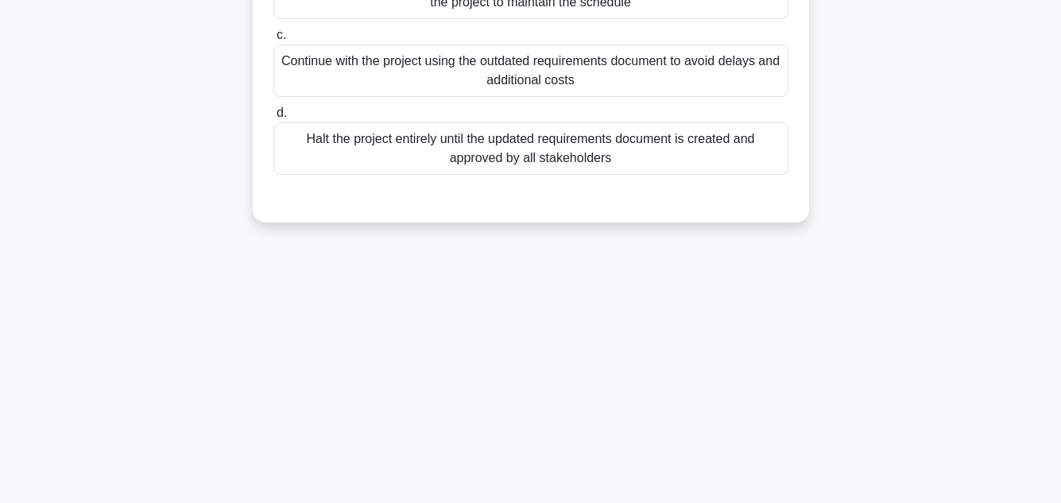
click at [956, 216] on div "During a Quality Assurance audit, it is discovered that the project team has be…" at bounding box center [531, 9] width 906 height 466
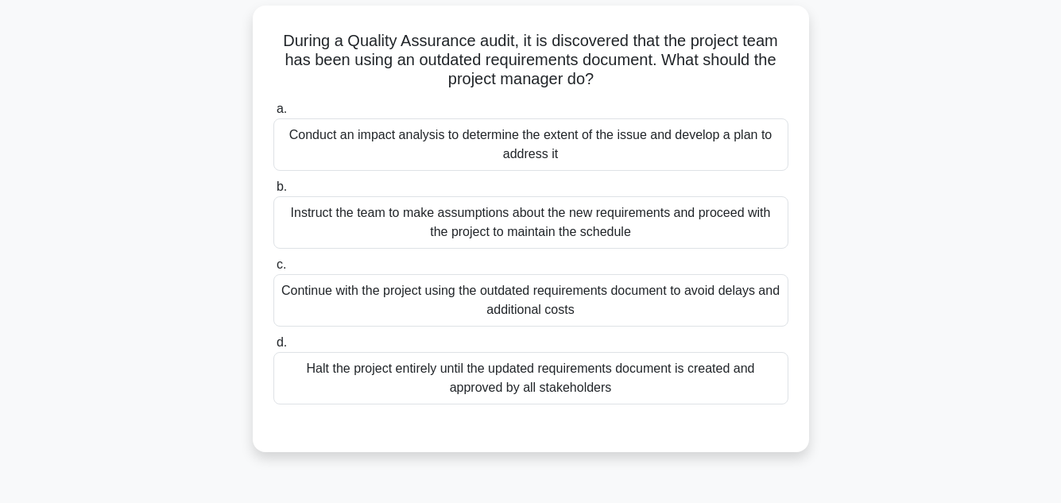
scroll to position [127, 0]
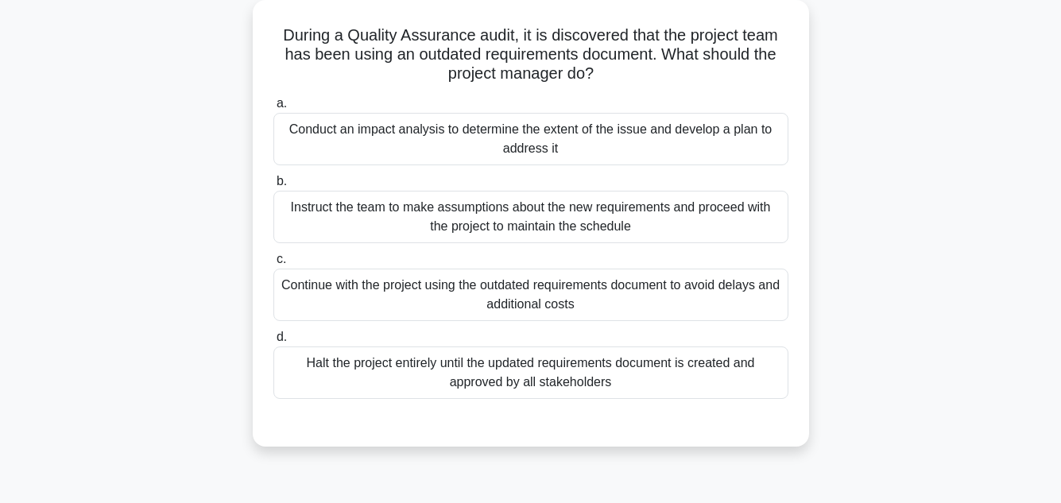
click at [715, 114] on div "Conduct an impact analysis to determine the extent of the issue and develop a p…" at bounding box center [530, 139] width 515 height 52
click at [273, 109] on input "a. Conduct an impact analysis to determine the extent of the issue and develop …" at bounding box center [273, 104] width 0 height 10
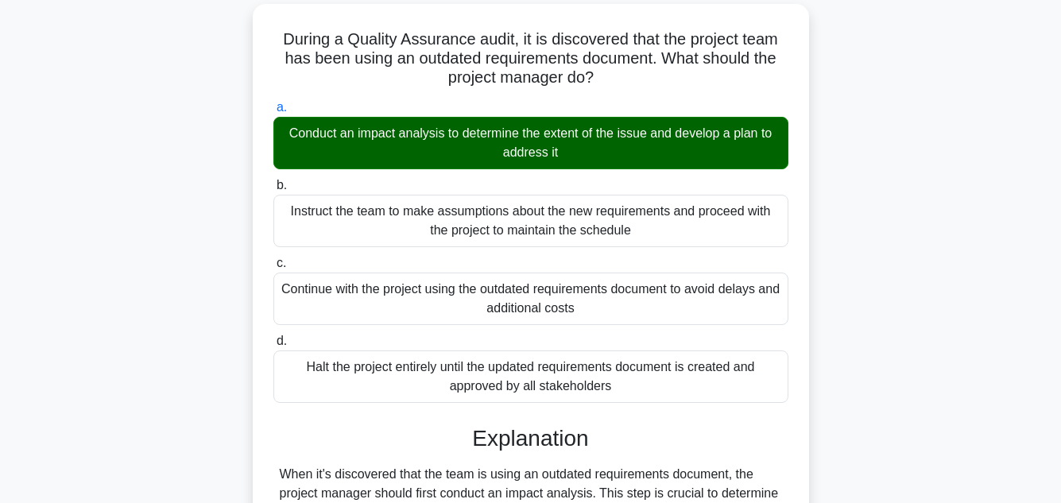
click at [944, 206] on div "During a Quality Assurance audit, it is discovered that the project team has be…" at bounding box center [531, 377] width 906 height 746
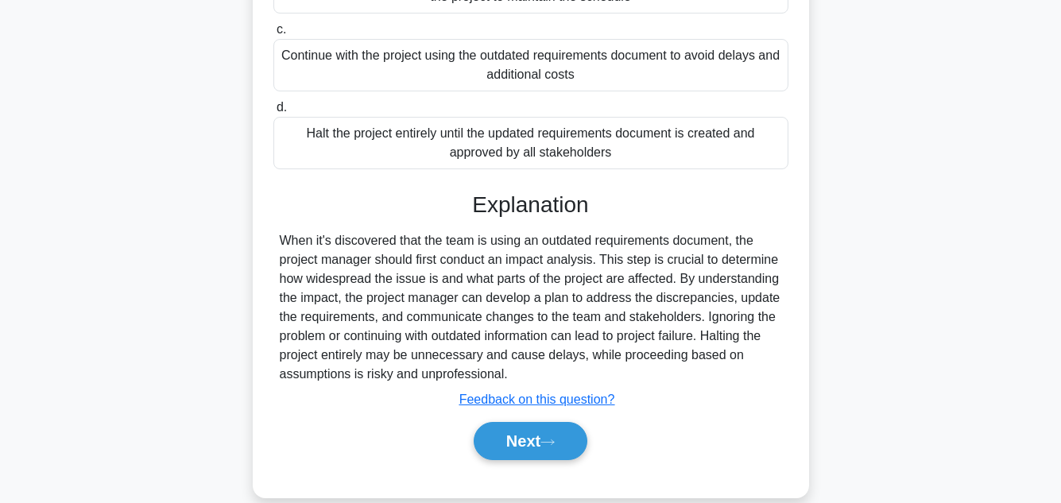
scroll to position [363, 0]
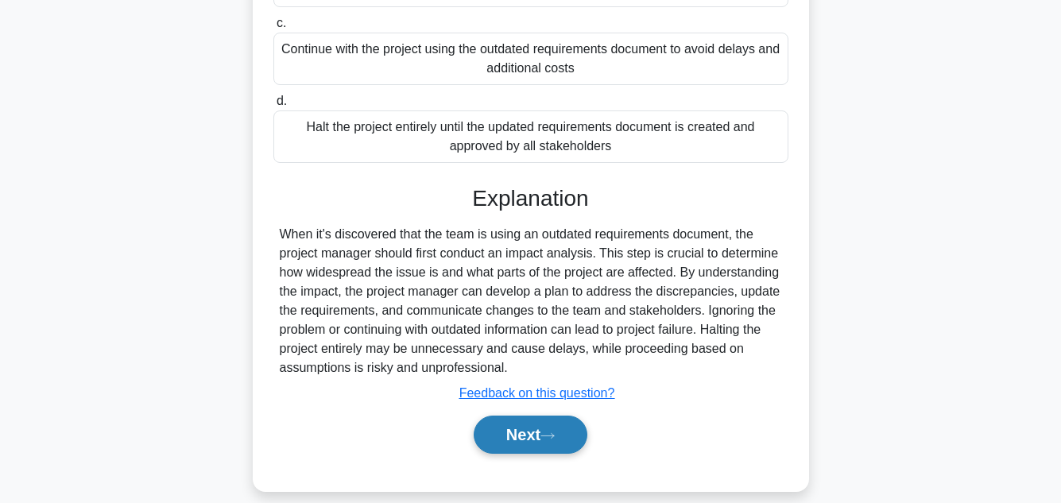
click at [549, 416] on button "Next" at bounding box center [531, 435] width 114 height 38
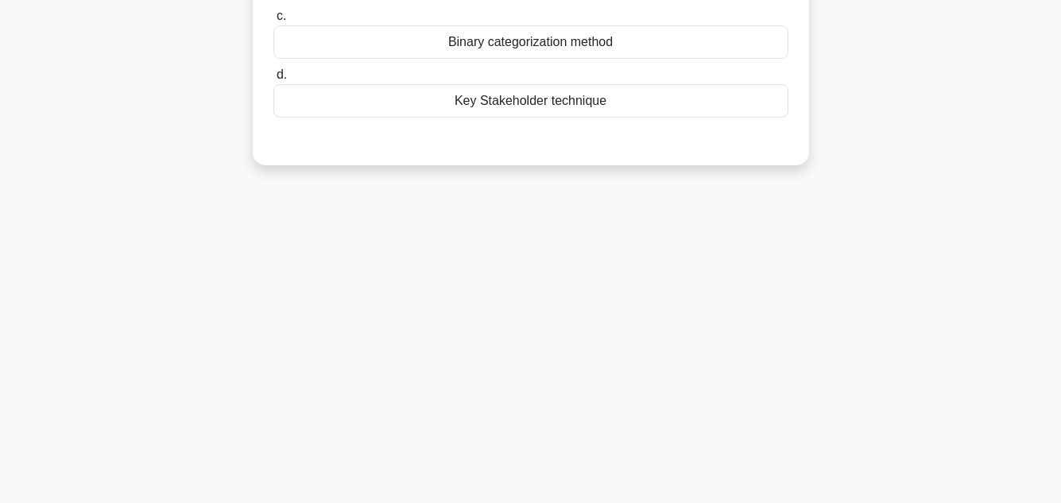
click at [980, 198] on div "23:16 Stop PMP - Schedule Development - Program Evaluation and Review Technique…" at bounding box center [531, 99] width 906 height 795
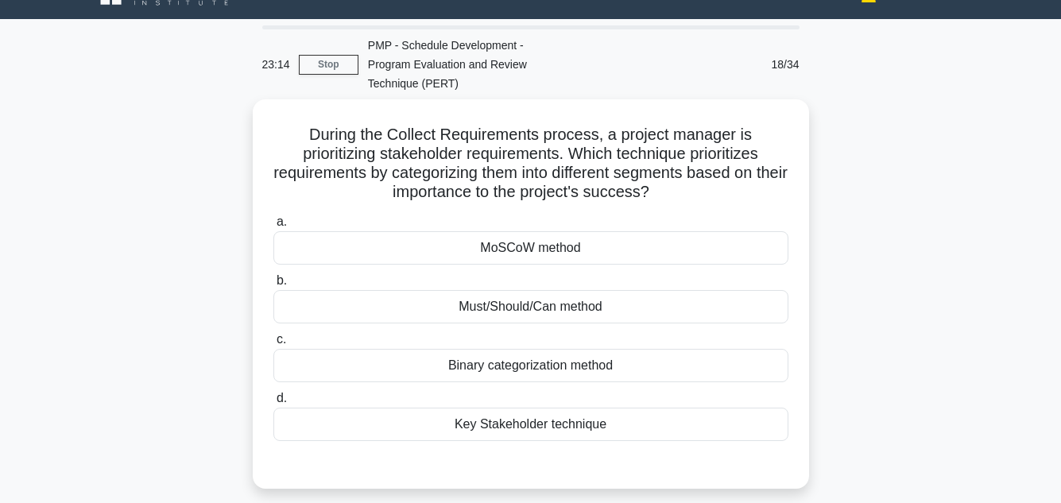
scroll to position [64, 0]
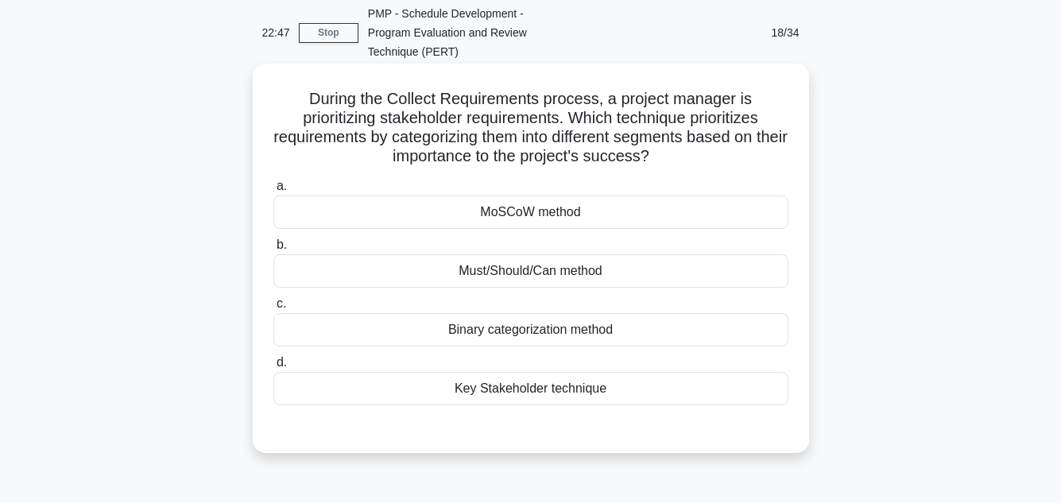
click at [568, 254] on div "Must/Should/Can method" at bounding box center [530, 270] width 515 height 33
click at [273, 250] on input "b. Must/Should/Can method" at bounding box center [273, 245] width 0 height 10
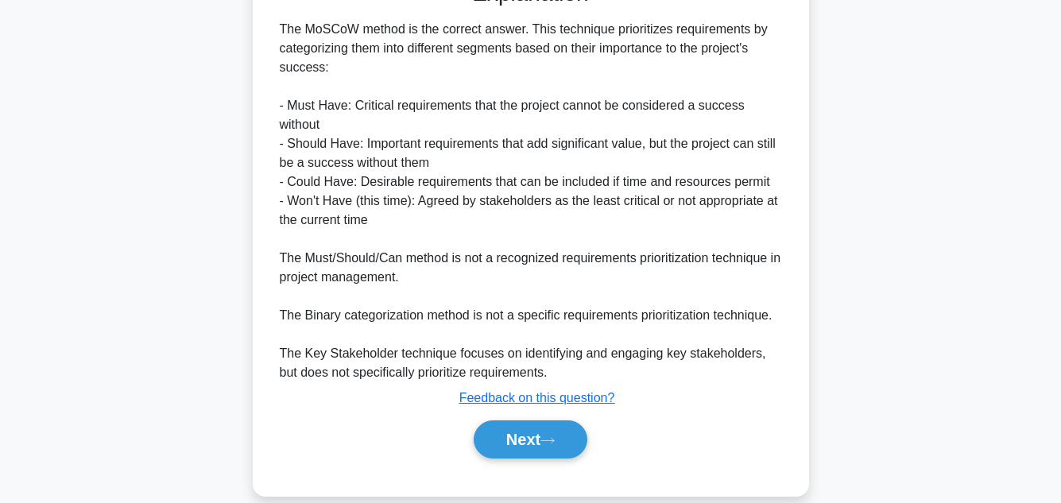
scroll to position [518, 0]
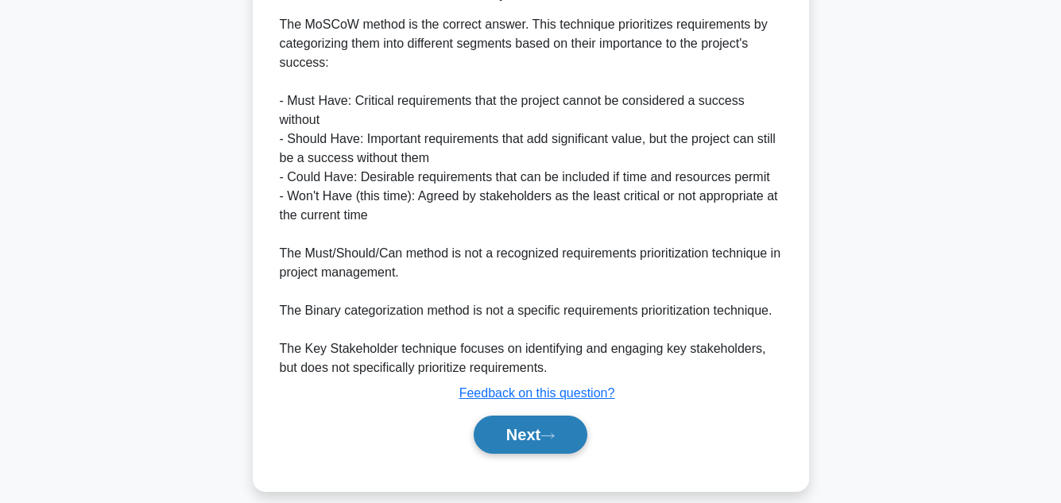
click at [548, 416] on button "Next" at bounding box center [531, 435] width 114 height 38
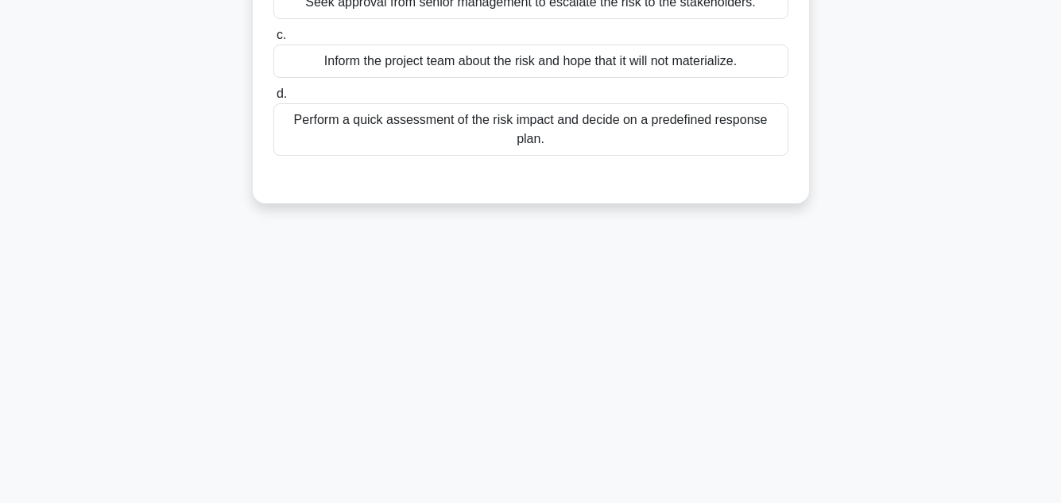
click at [1025, 185] on main "22:32 Stop PMP - Schedule Development - Program Evaluation and Review Technique…" at bounding box center [530, 100] width 1061 height 808
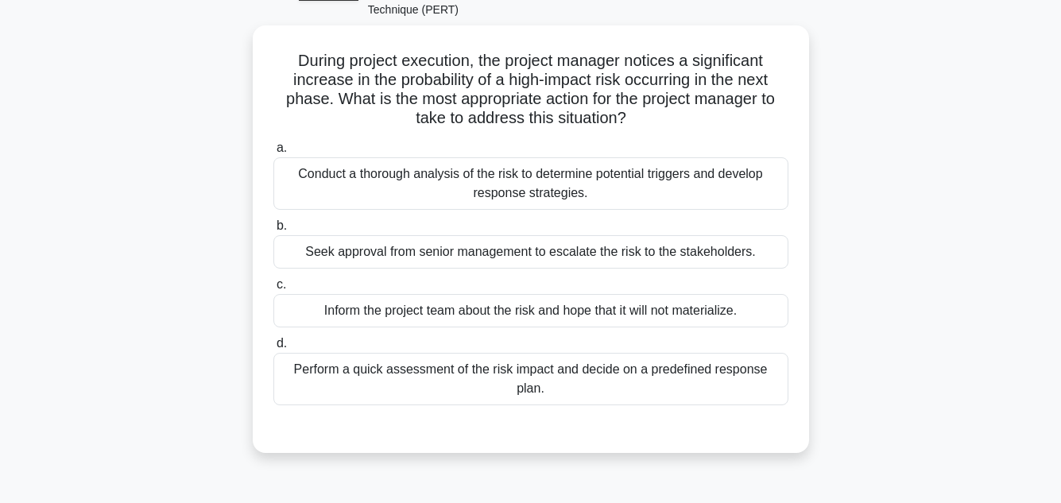
scroll to position [101, 0]
click at [469, 168] on div "Conduct a thorough analysis of the risk to determine potential triggers and dev…" at bounding box center [530, 184] width 515 height 52
click at [273, 154] on input "a. Conduct a thorough analysis of the risk to determine potential triggers and …" at bounding box center [273, 149] width 0 height 10
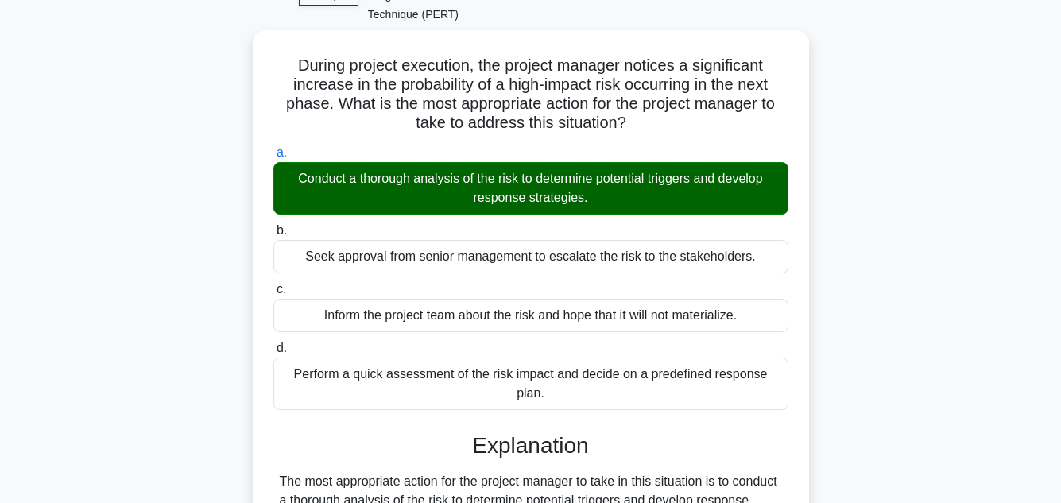
click at [273, 226] on input "b. Seek approval from senior management to escalate the risk to the stakeholder…" at bounding box center [273, 231] width 0 height 10
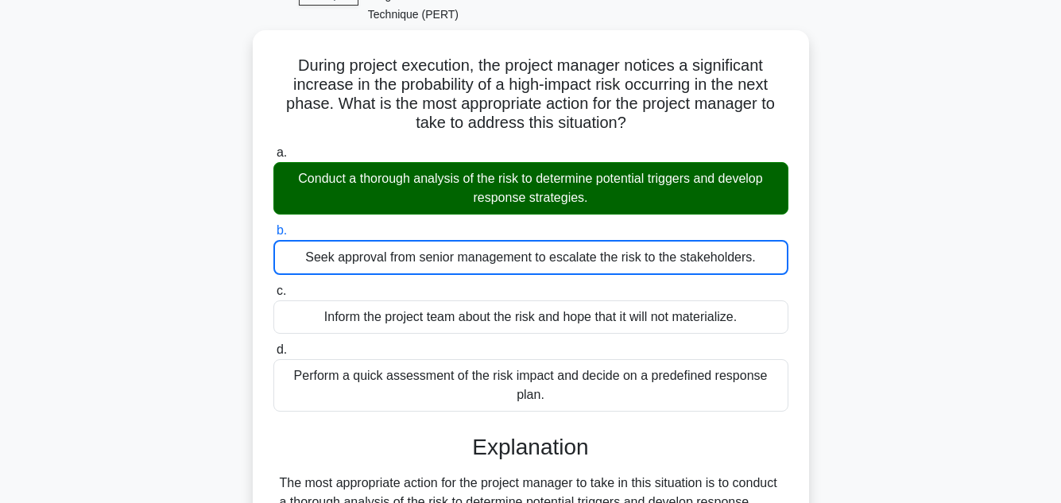
click at [273, 286] on input "c. Inform the project team about the risk and hope that it will not materialize." at bounding box center [273, 291] width 0 height 10
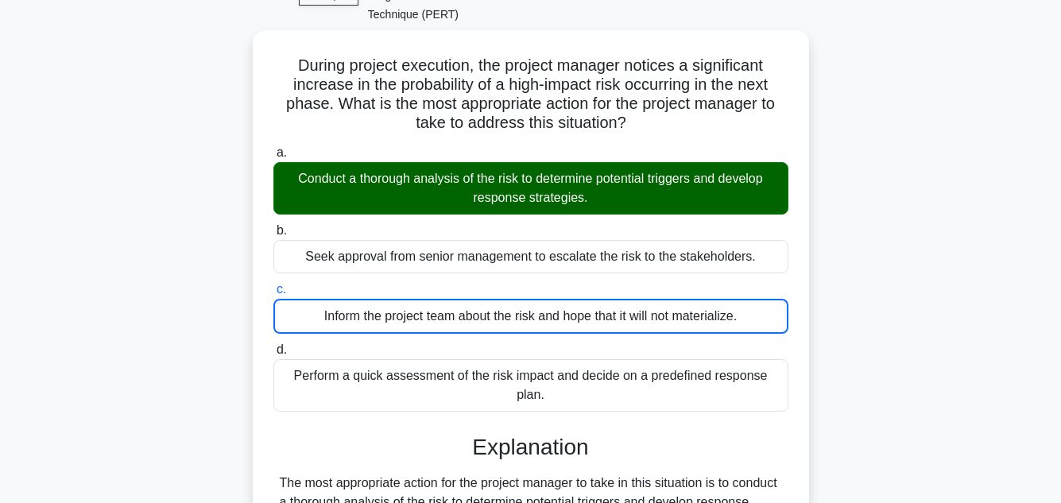
click at [273, 345] on input "d. Perform a quick assessment of the risk impact and decide on a predefined res…" at bounding box center [273, 350] width 0 height 10
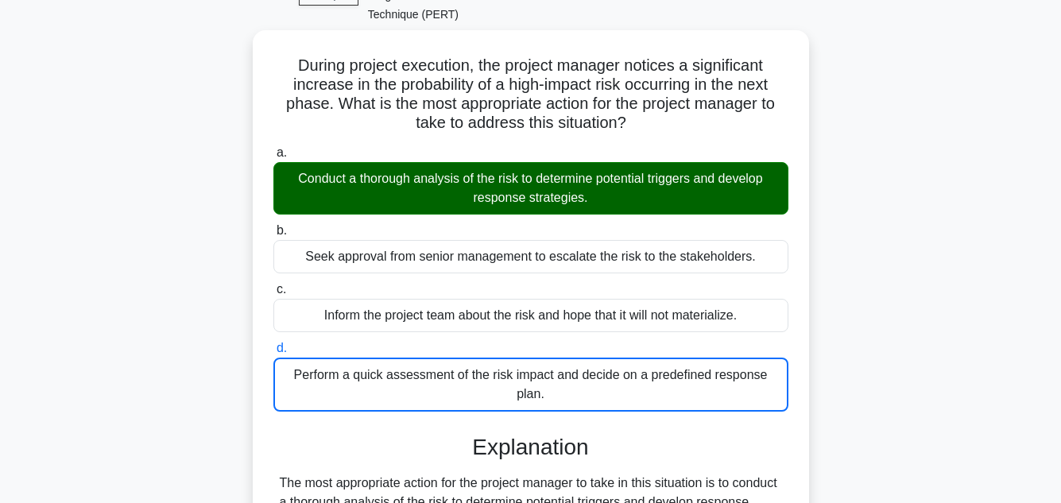
click at [273, 148] on input "a. Conduct a thorough analysis of the risk to determine potential triggers and …" at bounding box center [273, 153] width 0 height 10
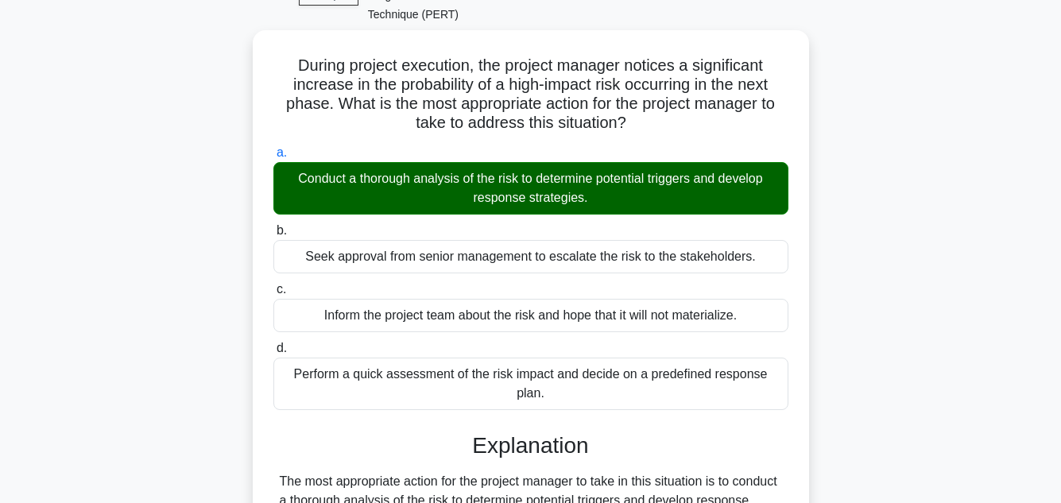
click at [273, 226] on input "b. Seek approval from senior management to escalate the risk to the stakeholder…" at bounding box center [273, 231] width 0 height 10
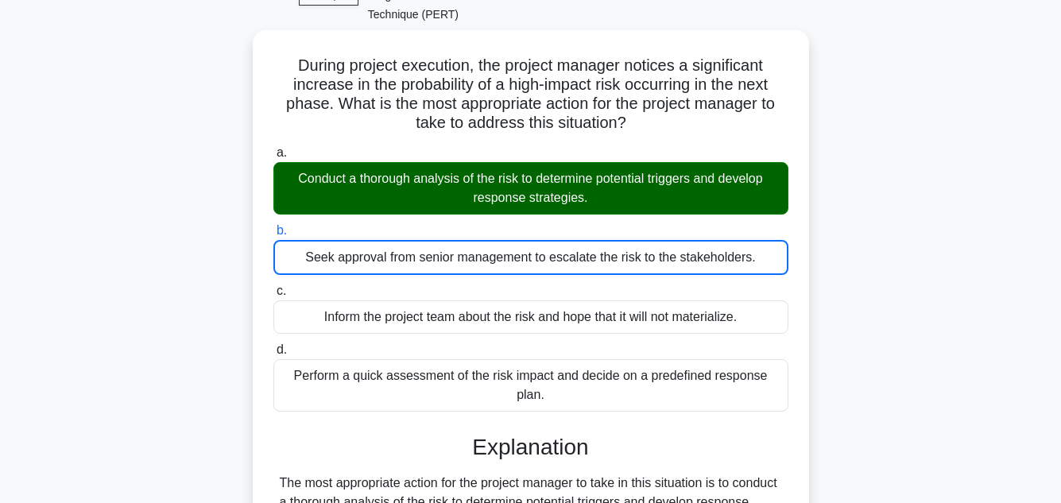
click at [994, 232] on main "21:56 Stop PMP - Schedule Development - Program Evaluation and Review Technique…" at bounding box center [530, 453] width 1061 height 1006
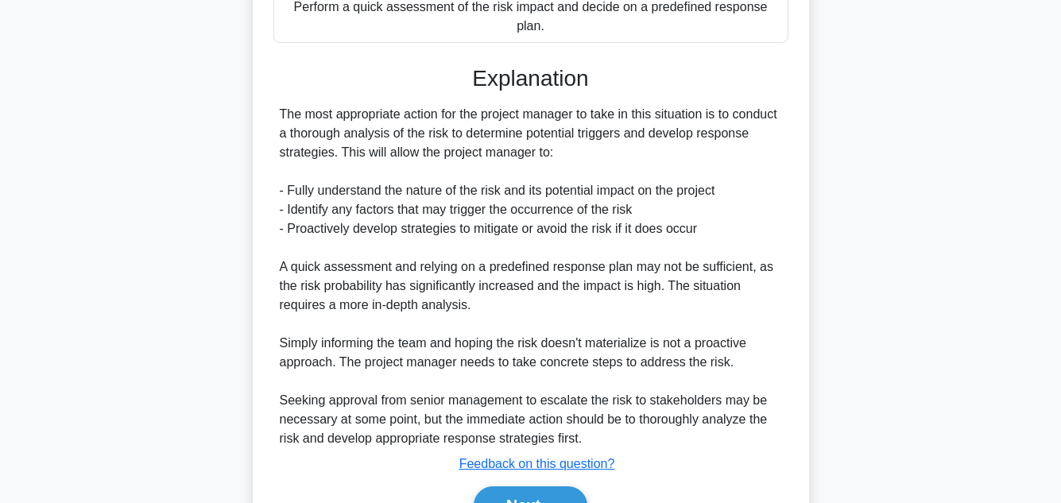
scroll to position [518, 0]
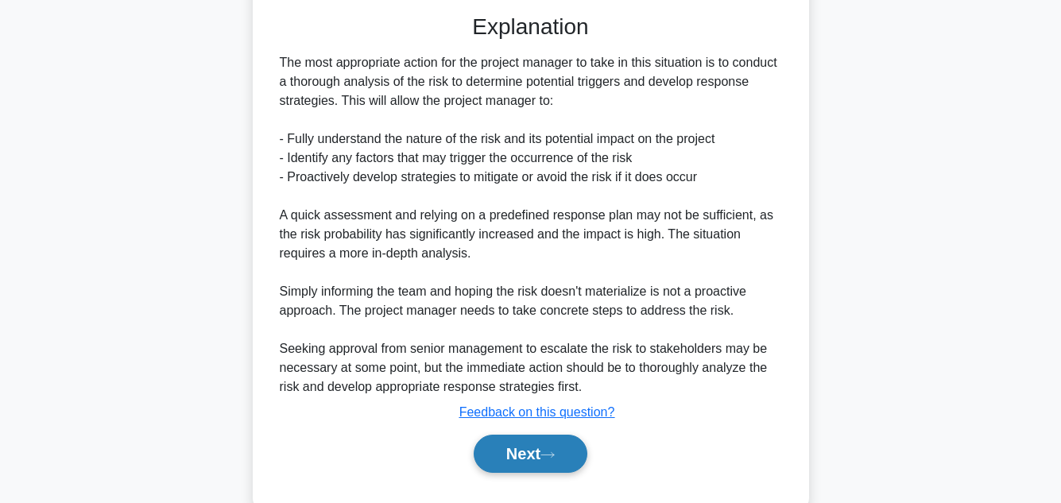
click at [564, 435] on button "Next" at bounding box center [531, 454] width 114 height 38
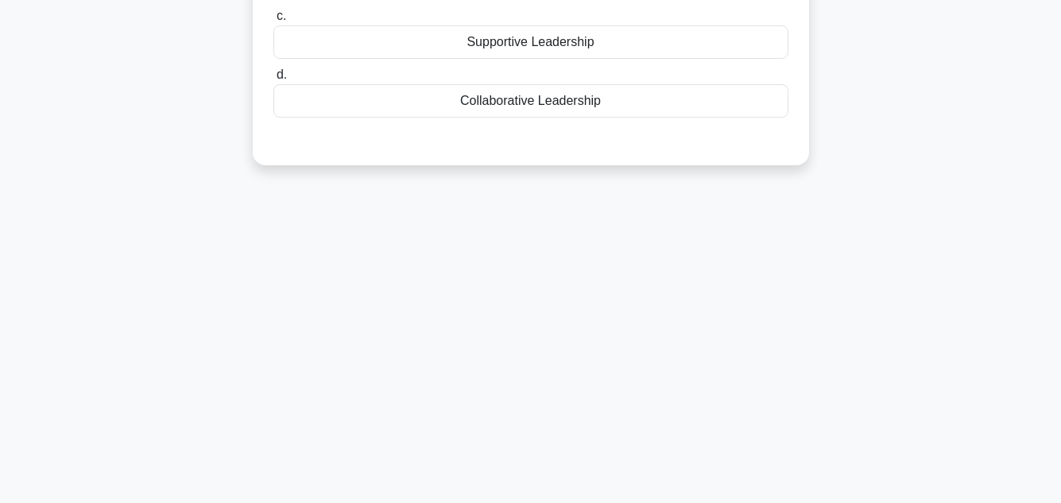
click at [947, 269] on div "21:49 Stop PMP - Schedule Development - Program Evaluation and Review Technique…" at bounding box center [531, 99] width 906 height 795
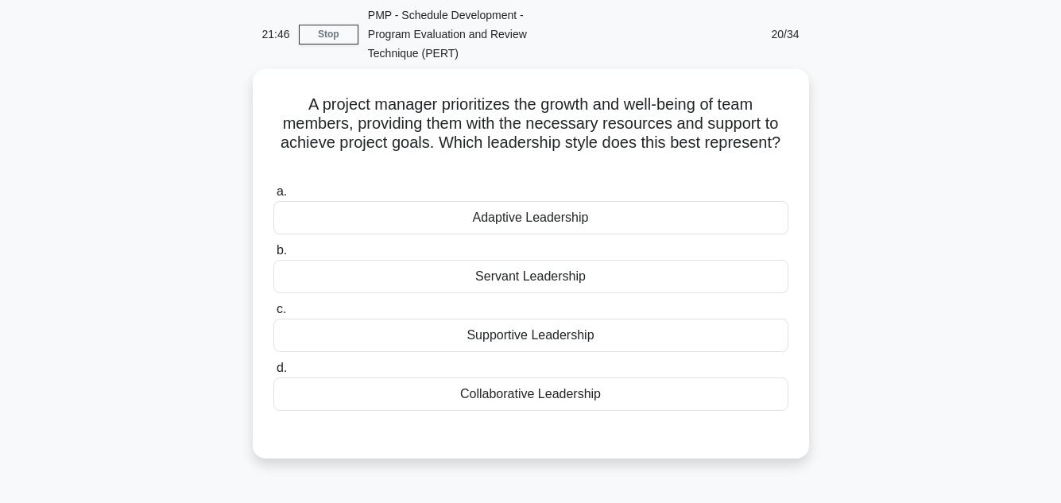
scroll to position [64, 0]
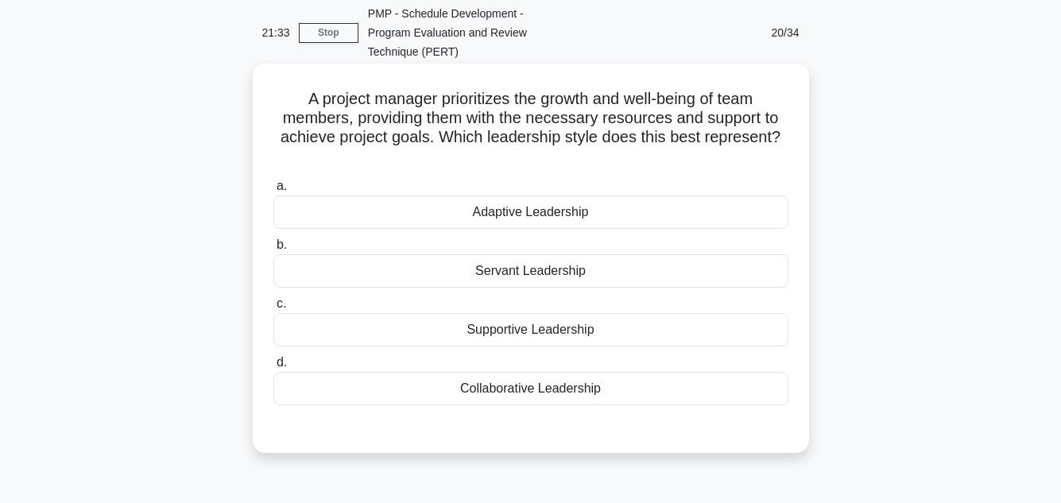
click at [575, 254] on div "Servant Leadership" at bounding box center [530, 270] width 515 height 33
click at [273, 250] on input "b. Servant Leadership" at bounding box center [273, 245] width 0 height 10
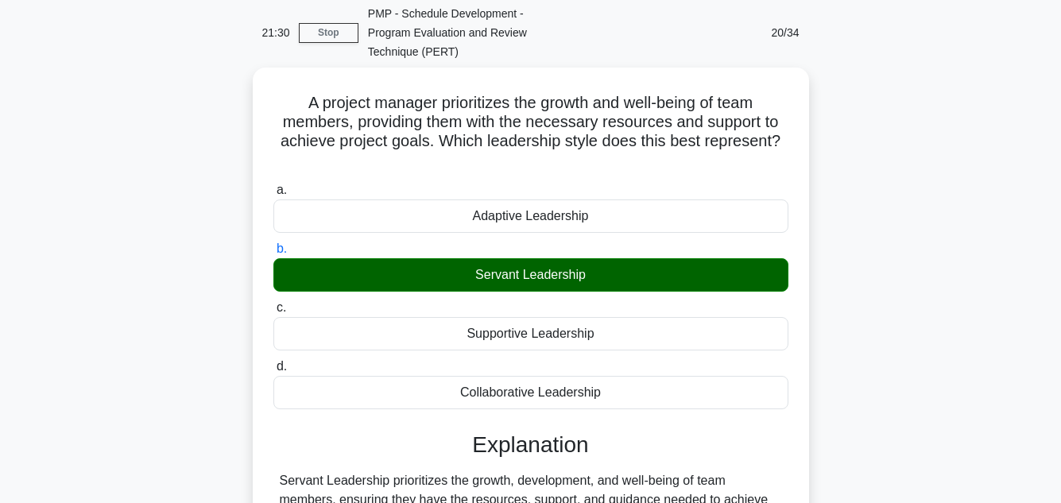
click at [1000, 219] on main "21:30 Stop PMP - Schedule Development - Program Evaluation and Review Technique…" at bounding box center [530, 391] width 1061 height 808
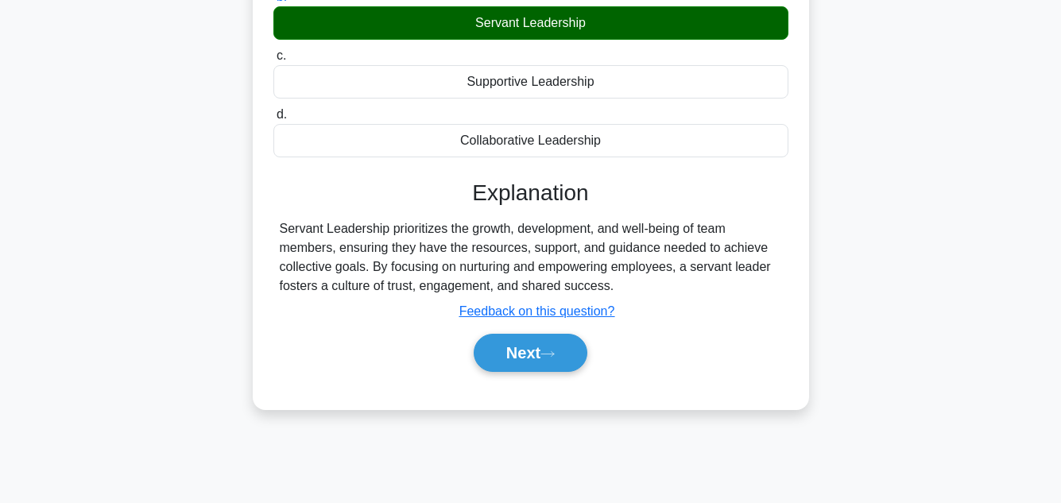
scroll to position [355, 0]
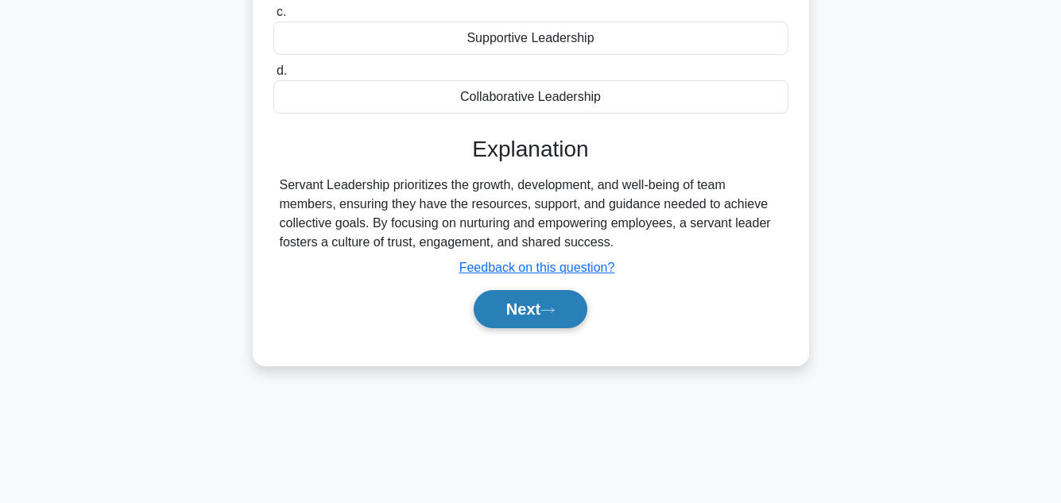
click at [529, 290] on button "Next" at bounding box center [531, 309] width 114 height 38
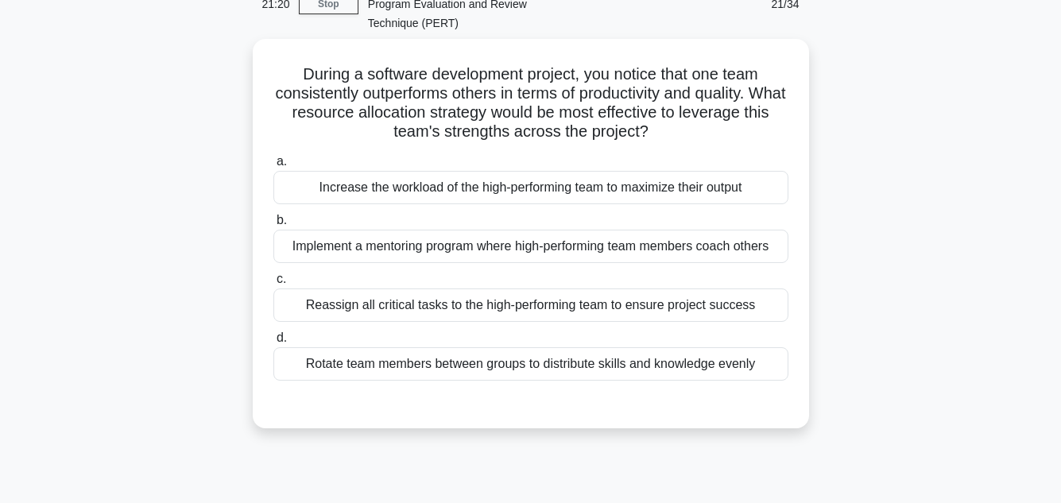
scroll to position [95, 0]
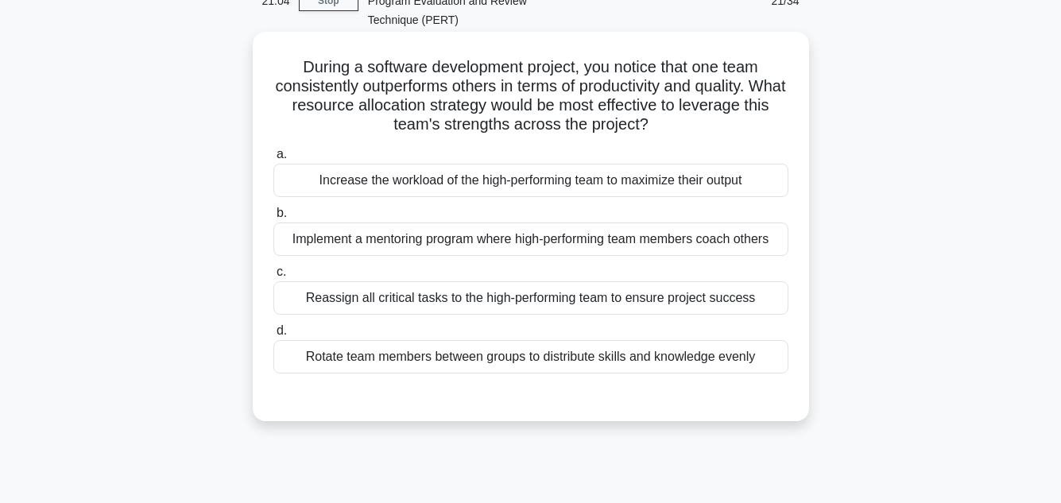
click at [501, 340] on div "Rotate team members between groups to distribute skills and knowledge evenly" at bounding box center [530, 356] width 515 height 33
click at [273, 335] on input "d. Rotate team members between groups to distribute skills and knowledge evenly" at bounding box center [273, 331] width 0 height 10
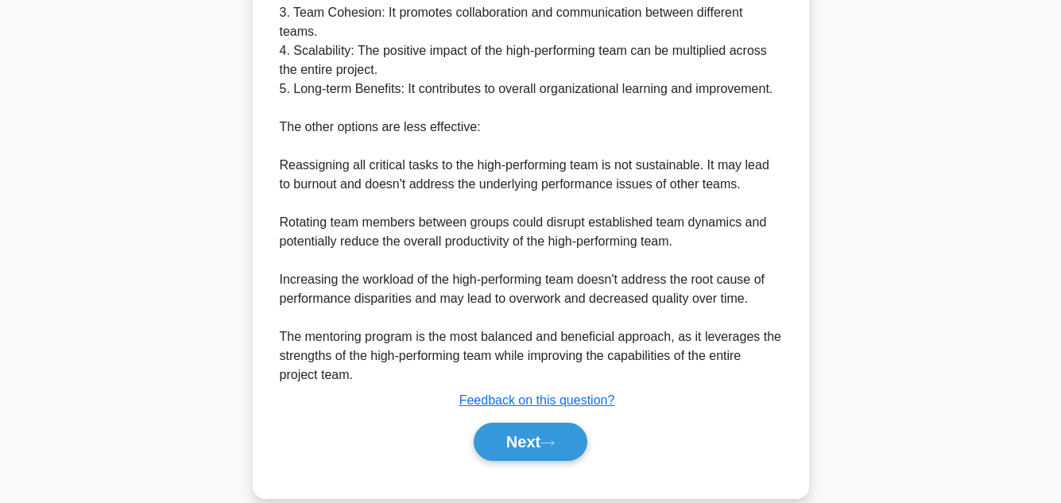
scroll to position [689, 0]
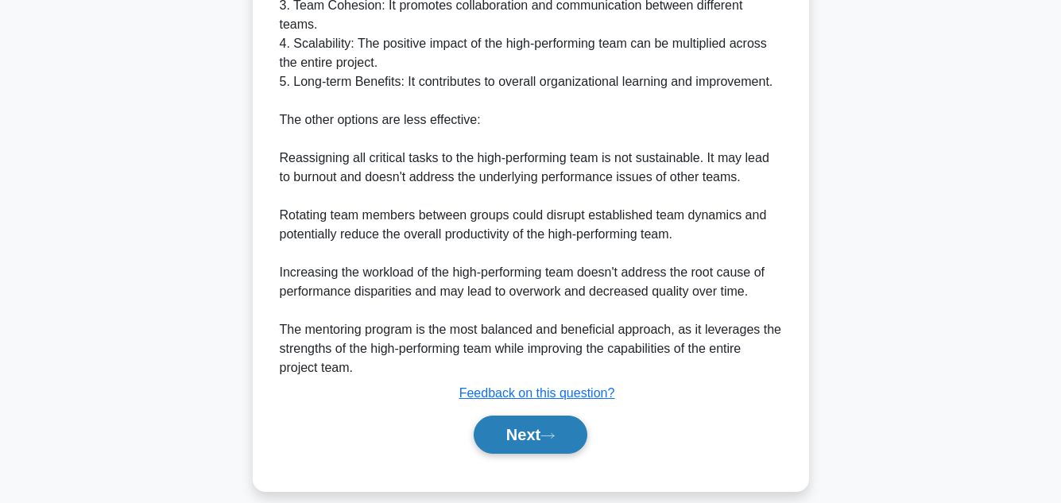
click at [550, 416] on button "Next" at bounding box center [531, 435] width 114 height 38
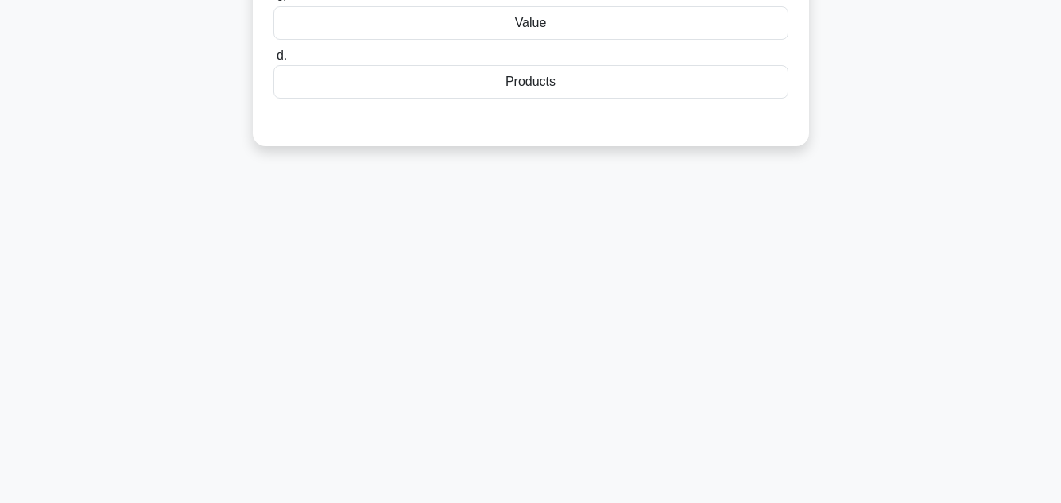
click at [921, 205] on div "20:53 Stop PMP - Schedule Development - Program Evaluation and Review Technique…" at bounding box center [531, 99] width 906 height 795
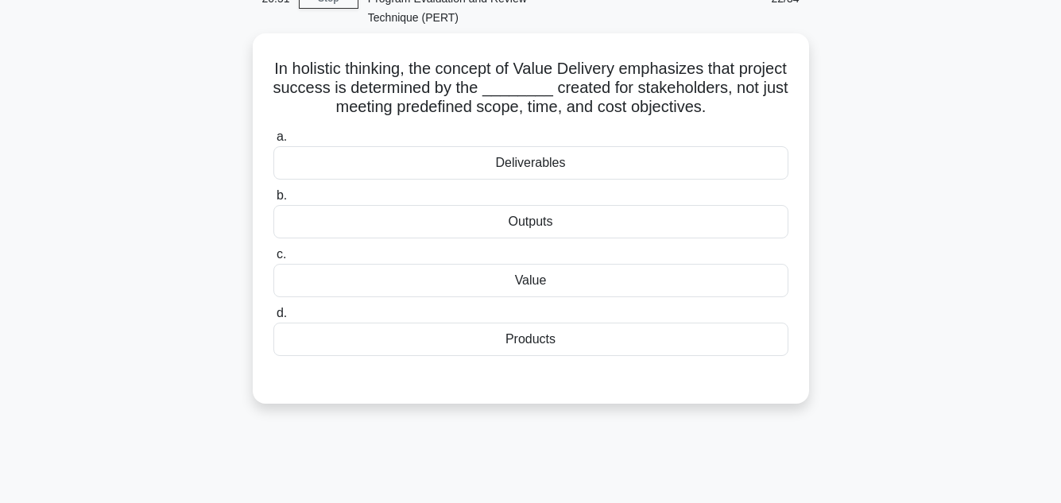
scroll to position [101, 0]
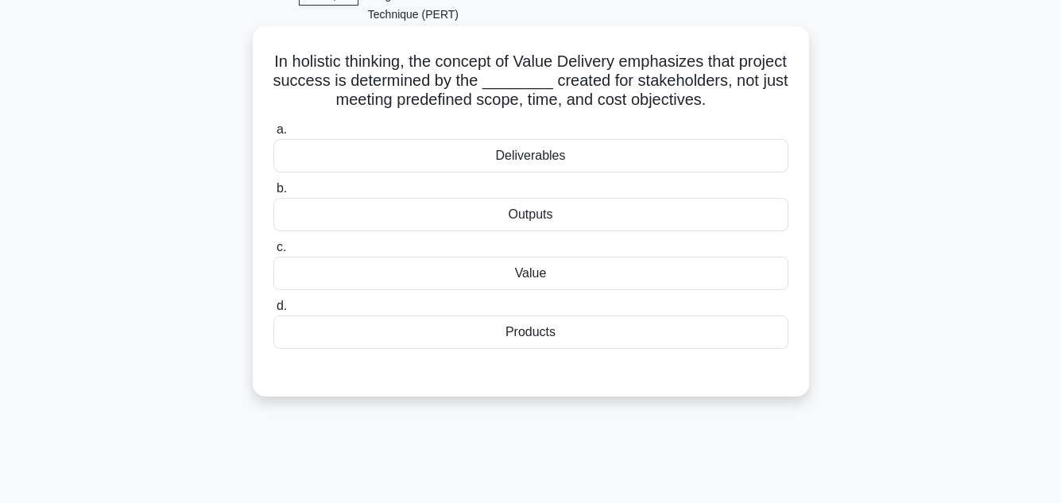
click at [534, 259] on div "Value" at bounding box center [530, 273] width 515 height 33
click at [273, 253] on input "c. Value" at bounding box center [273, 247] width 0 height 10
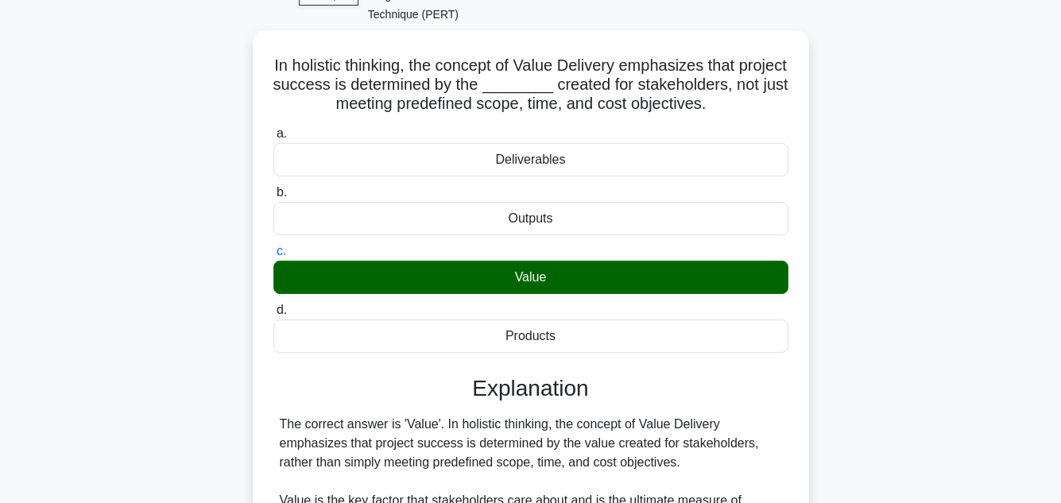
click at [983, 186] on div "In holistic thinking, the concept of Value Delivery emphasizes that project suc…" at bounding box center [531, 508] width 906 height 956
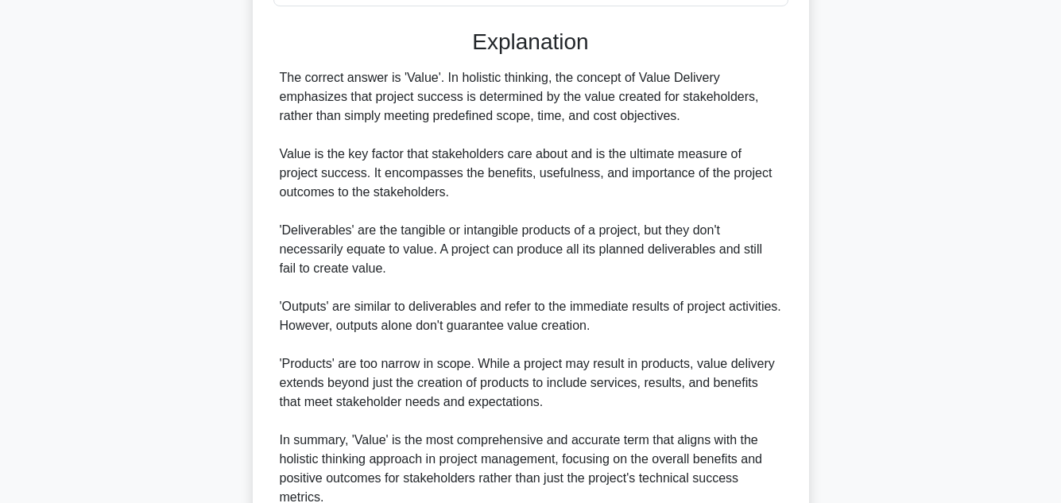
scroll to position [573, 0]
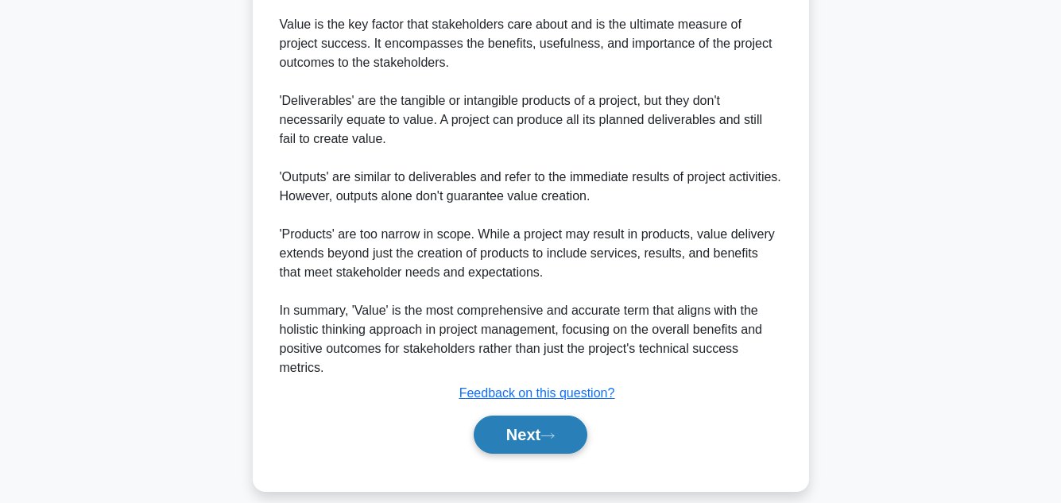
click at [496, 416] on button "Next" at bounding box center [531, 435] width 114 height 38
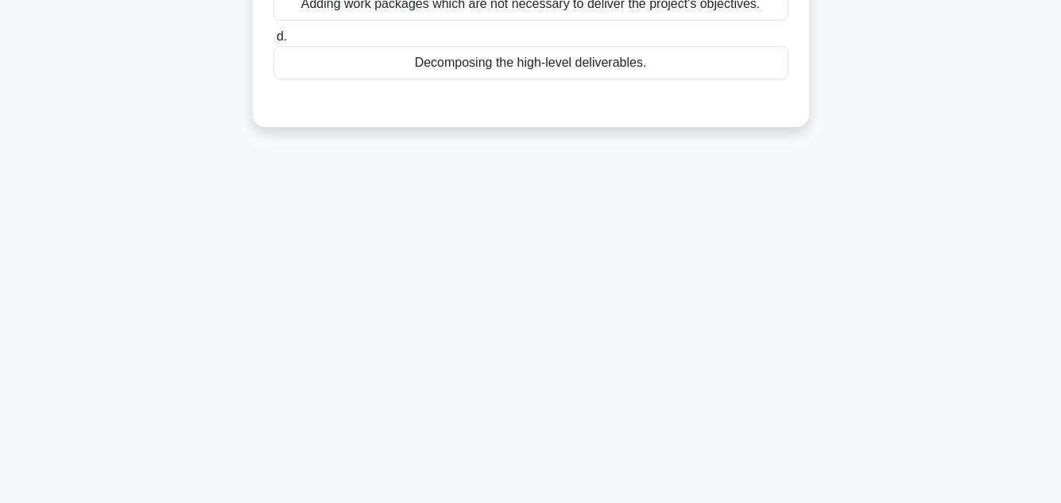
click at [928, 219] on div "20:25 Stop PMP - Schedule Development - Program Evaluation and Review Technique…" at bounding box center [531, 99] width 906 height 795
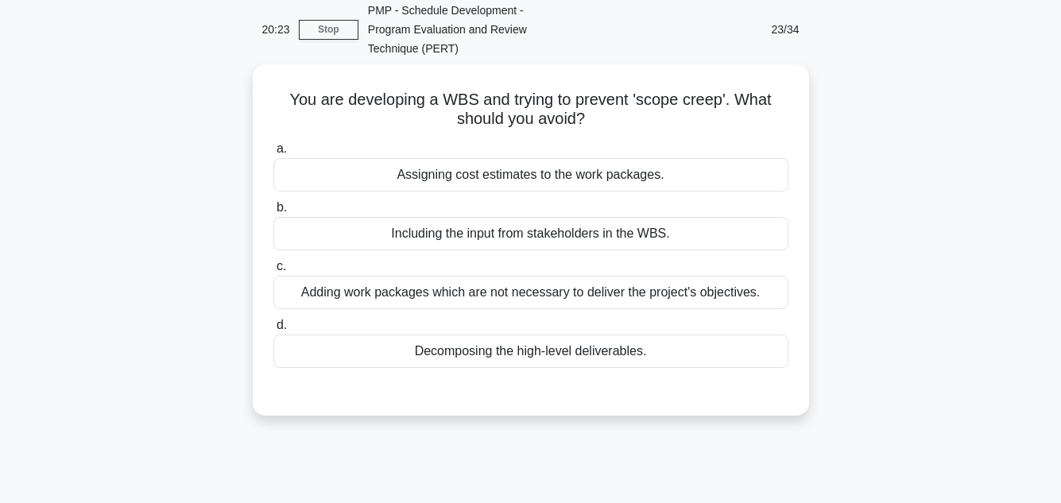
scroll to position [69, 0]
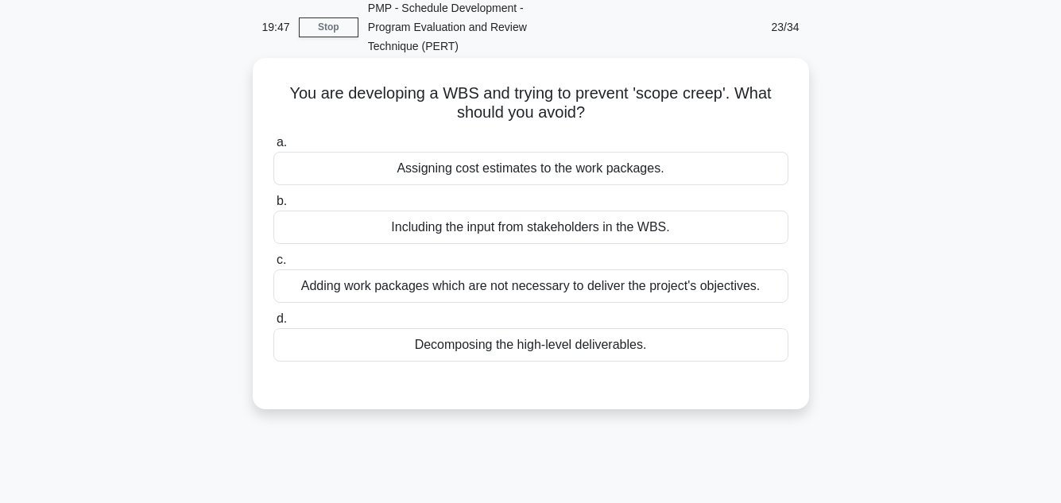
click at [568, 152] on div "Assigning cost estimates to the work packages." at bounding box center [530, 168] width 515 height 33
click at [273, 148] on input "a. Assigning cost estimates to the work packages." at bounding box center [273, 143] width 0 height 10
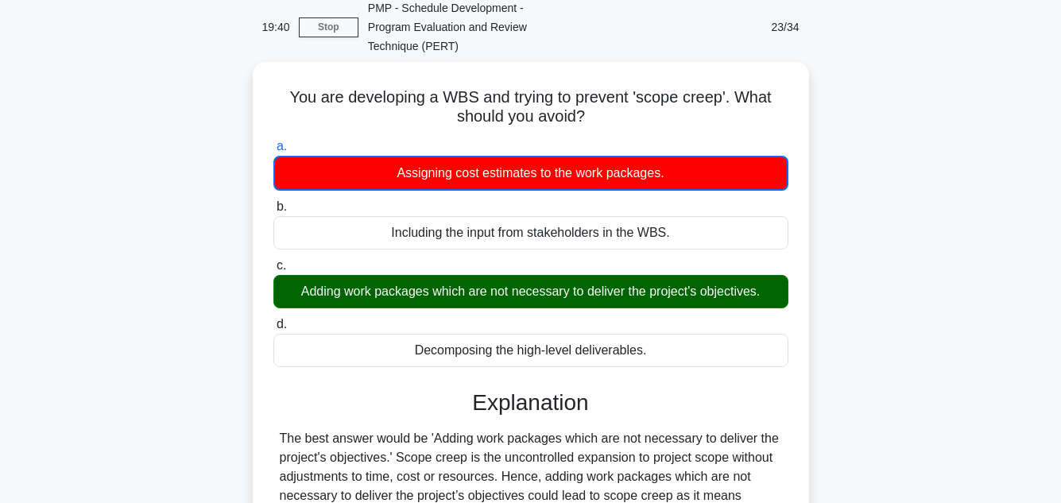
click at [868, 265] on div "You are developing a WBS and trying to prevent 'scope creep'. What should you a…" at bounding box center [531, 398] width 906 height 672
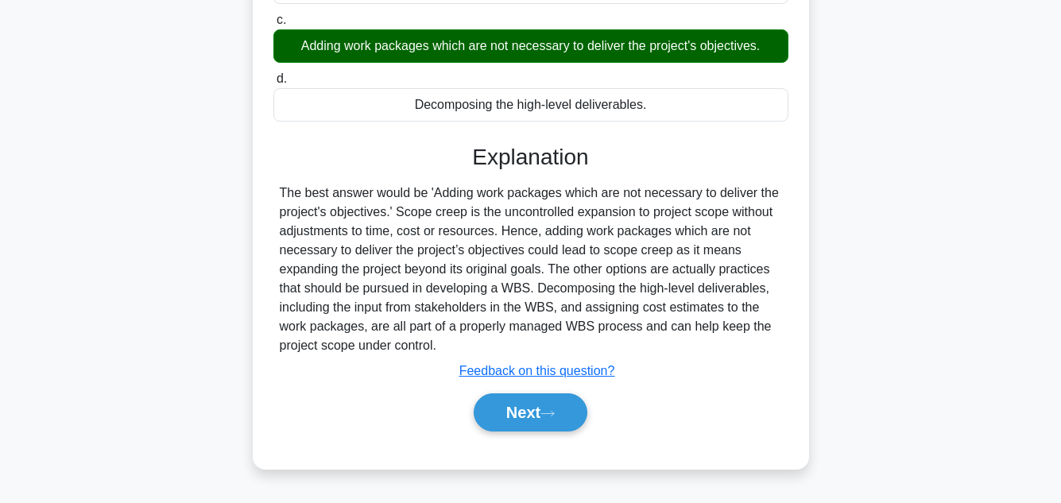
scroll to position [355, 0]
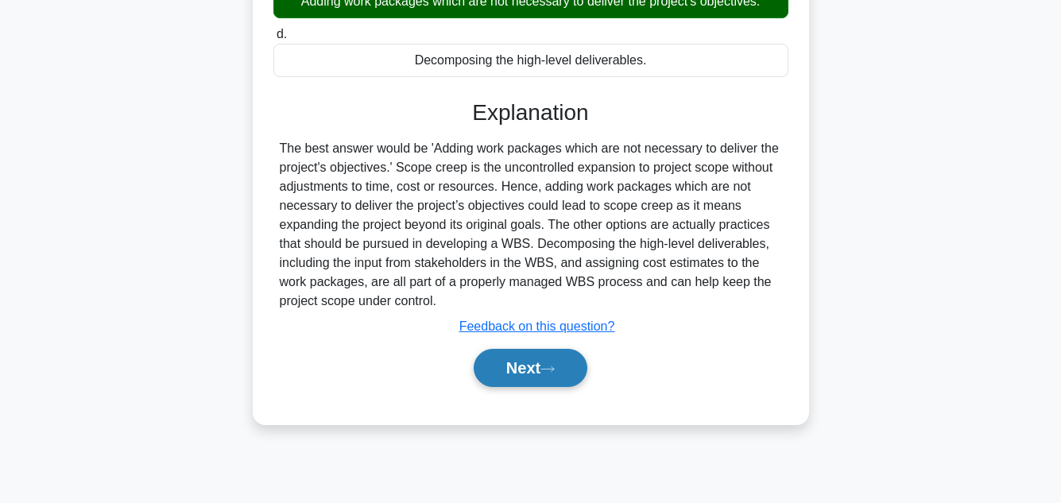
click at [526, 349] on button "Next" at bounding box center [531, 368] width 114 height 38
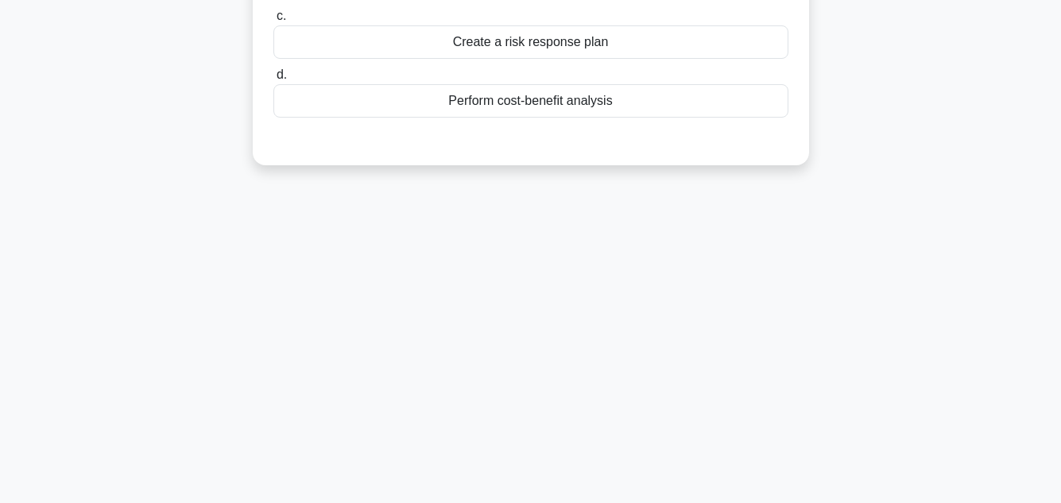
click at [526, 351] on div "19:31 Stop PMP - Schedule Development - Program Evaluation and Review Technique…" at bounding box center [531, 99] width 906 height 795
click at [900, 211] on div "19:30 Stop PMP - Schedule Development - Program Evaluation and Review Technique…" at bounding box center [531, 99] width 906 height 795
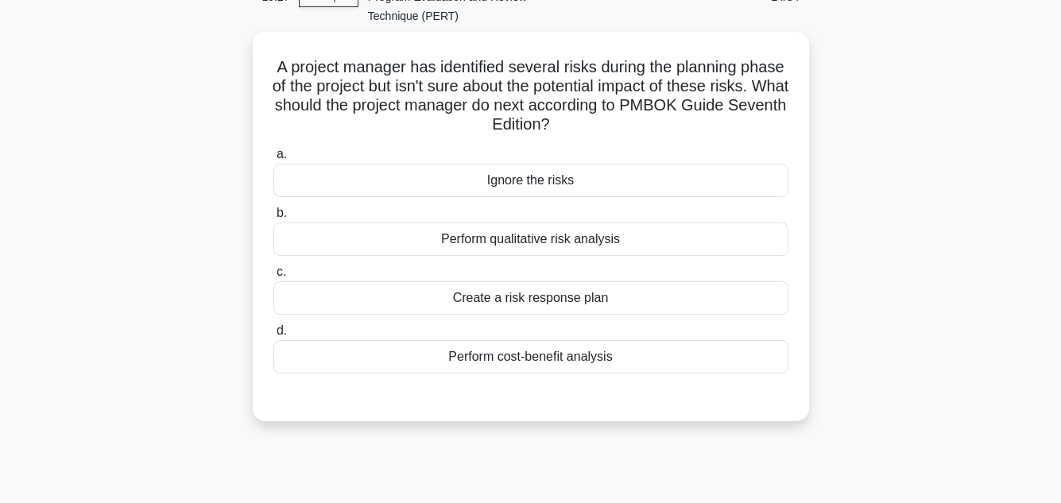
scroll to position [101, 0]
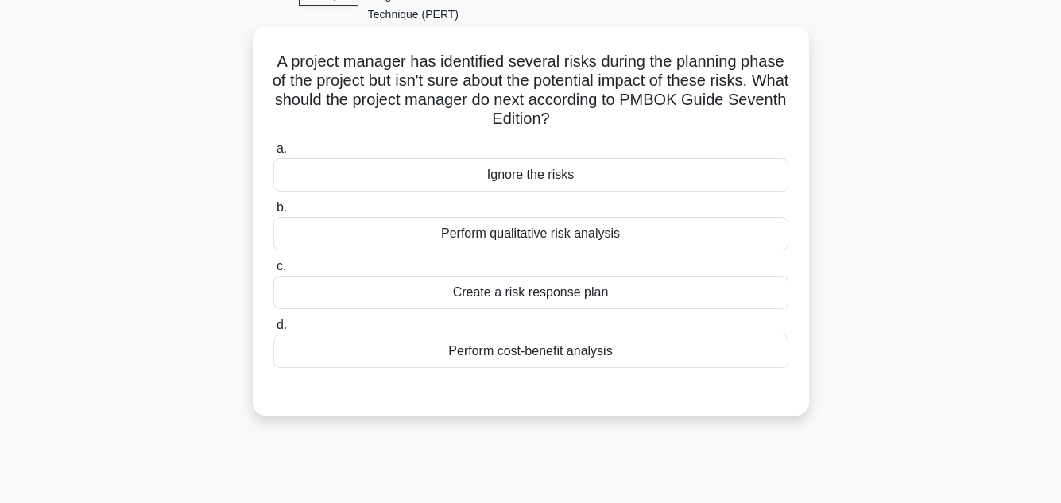
click at [617, 217] on div "Perform qualitative risk analysis" at bounding box center [530, 233] width 515 height 33
click at [273, 210] on input "b. Perform qualitative risk analysis" at bounding box center [273, 208] width 0 height 10
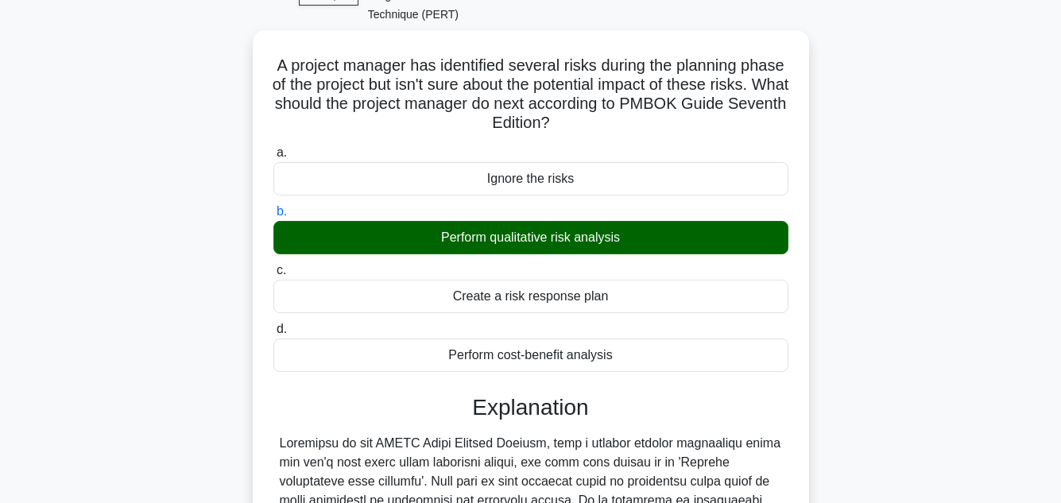
click at [1004, 291] on main "19:10 Stop PMP - Schedule Development - Program Evaluation and Review Technique…" at bounding box center [530, 414] width 1061 height 928
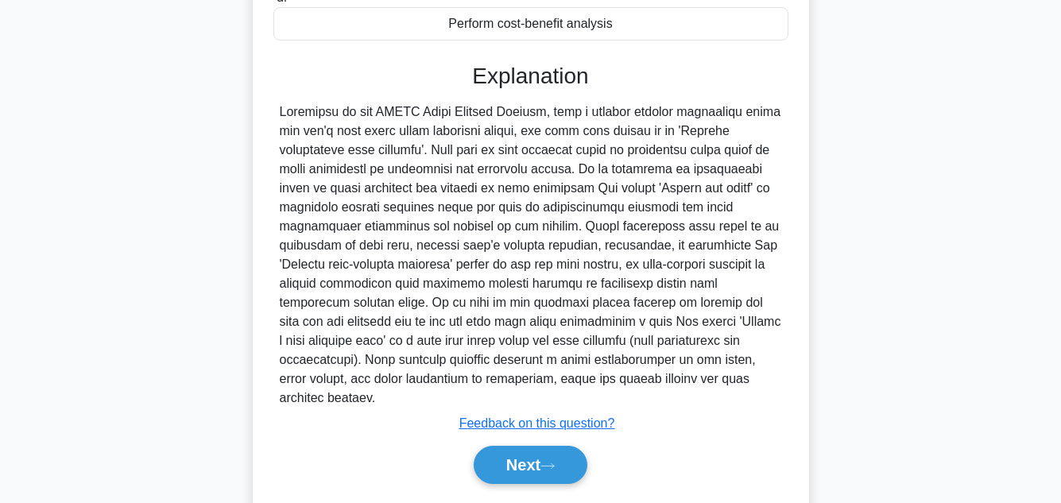
scroll to position [440, 0]
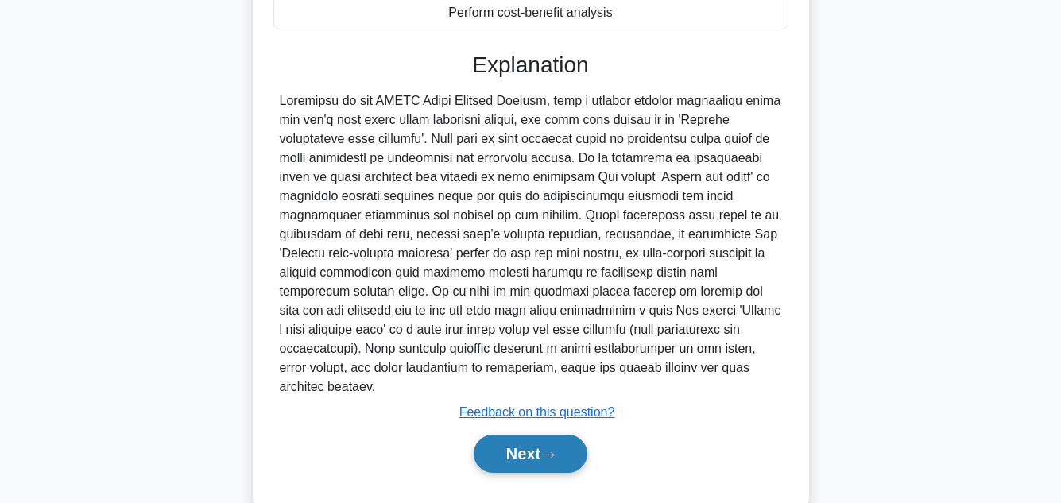
click at [549, 435] on button "Next" at bounding box center [531, 454] width 114 height 38
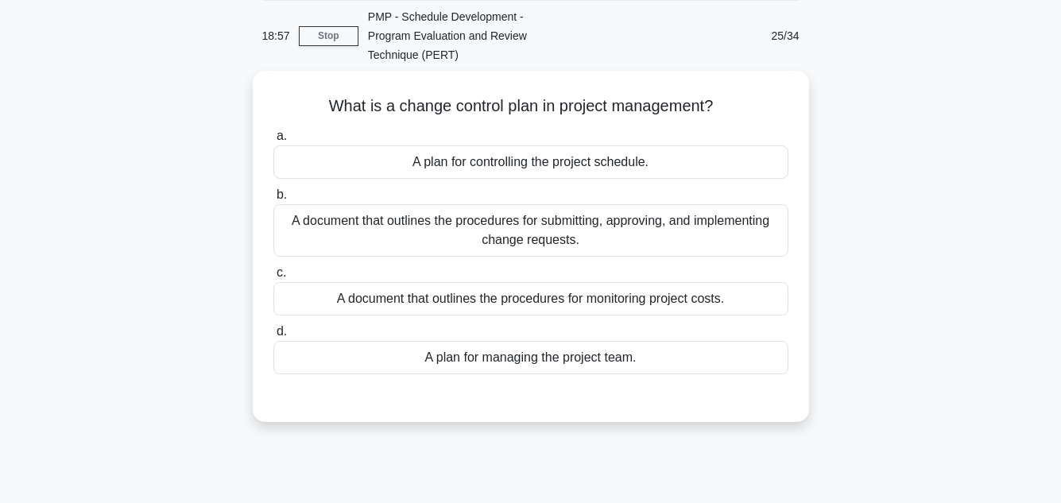
scroll to position [64, 0]
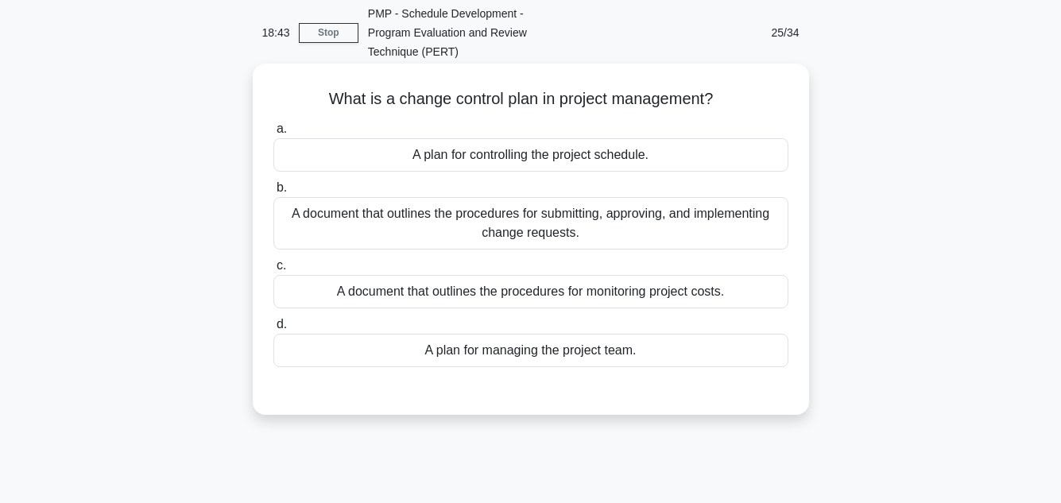
click at [701, 200] on div "A document that outlines the procedures for submitting, approving, and implemen…" at bounding box center [530, 223] width 515 height 52
click at [273, 193] on input "b. A document that outlines the procedures for submitting, approving, and imple…" at bounding box center [273, 188] width 0 height 10
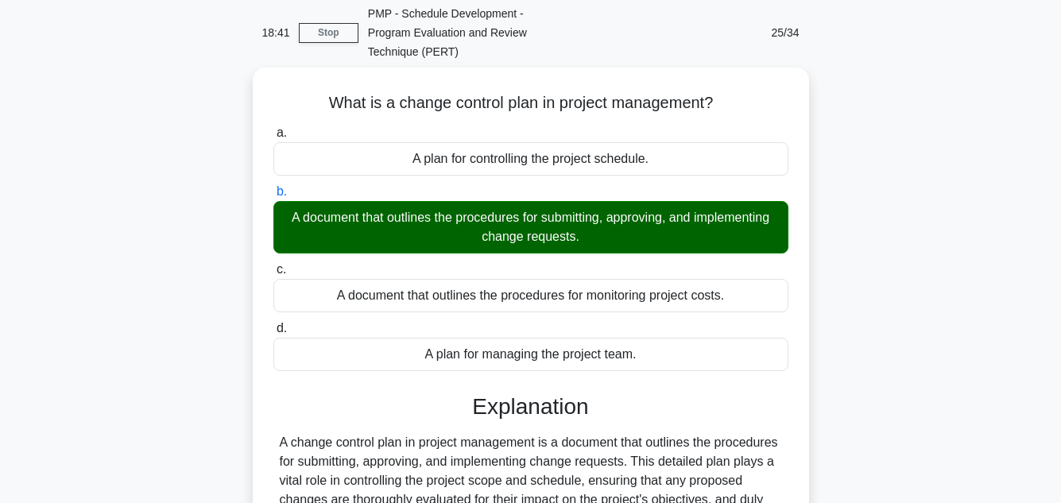
click at [972, 276] on div "What is a change control plan in project management? .spinner_0XTQ{transform-or…" at bounding box center [531, 412] width 906 height 689
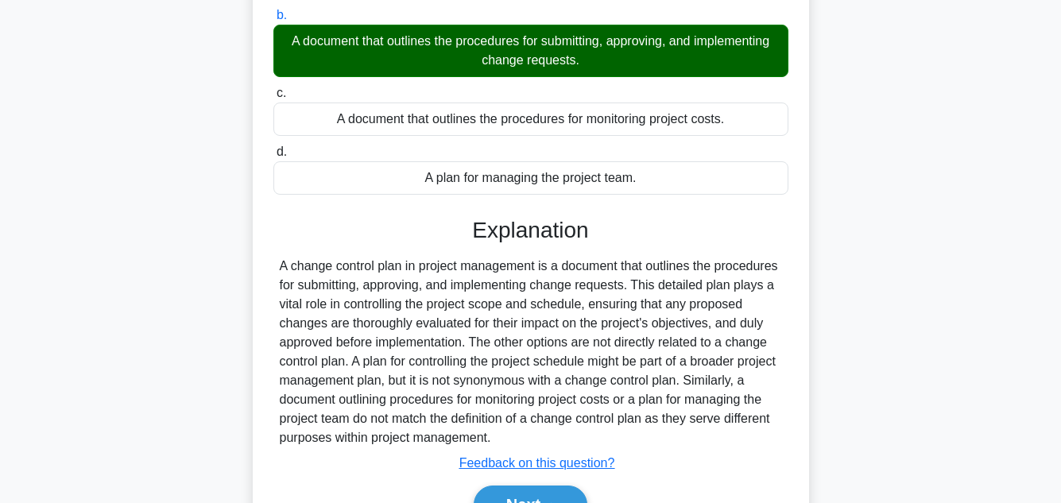
scroll to position [355, 0]
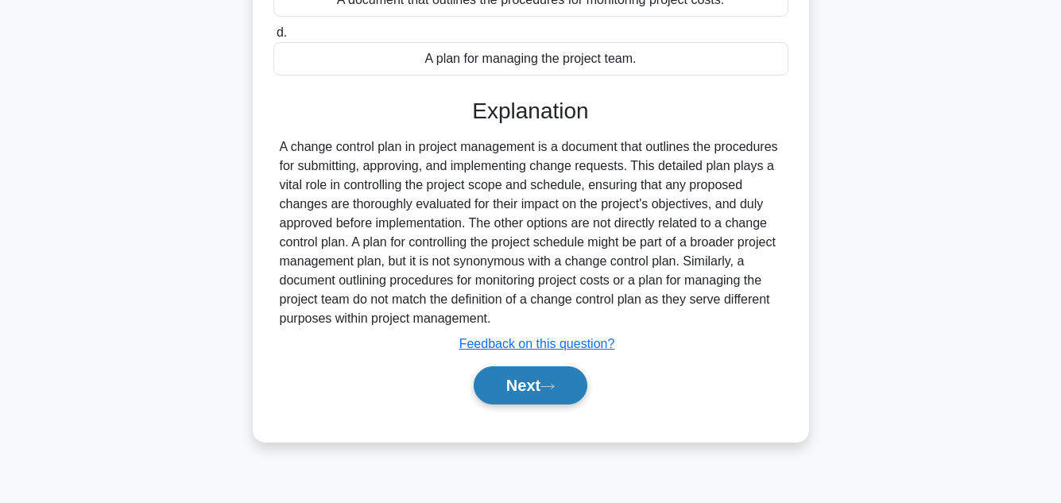
click at [530, 366] on button "Next" at bounding box center [531, 385] width 114 height 38
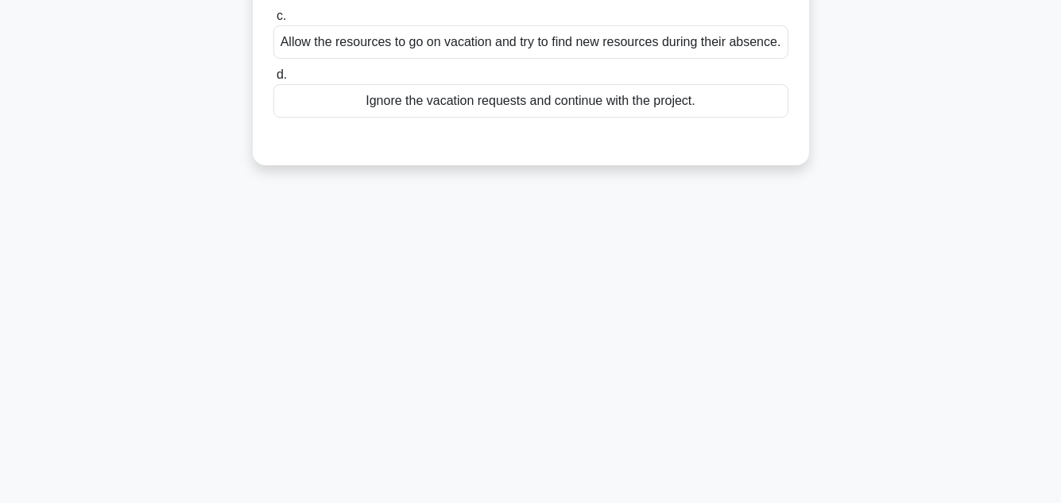
click at [999, 107] on main "18:33 Stop PMP - Schedule Development - Program Evaluation and Review Technique…" at bounding box center [530, 100] width 1061 height 808
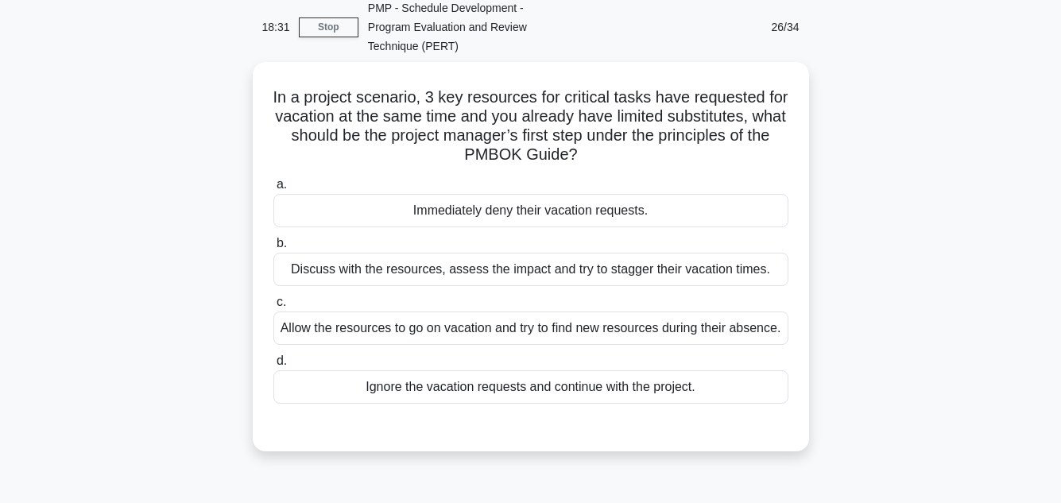
scroll to position [101, 0]
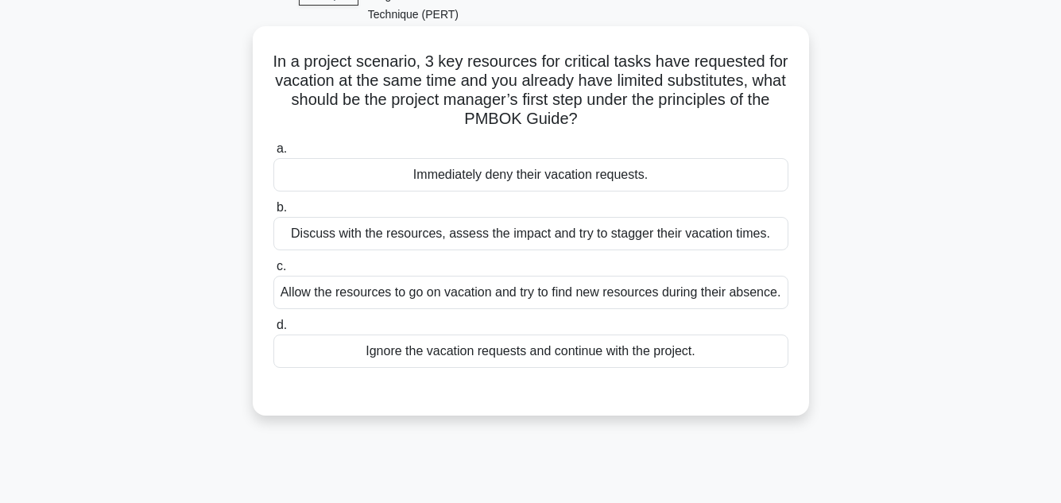
click at [525, 217] on div "Discuss with the resources, assess the impact and try to stagger their vacation…" at bounding box center [530, 233] width 515 height 33
click at [273, 210] on input "b. Discuss with the resources, assess the impact and try to stagger their vacat…" at bounding box center [273, 208] width 0 height 10
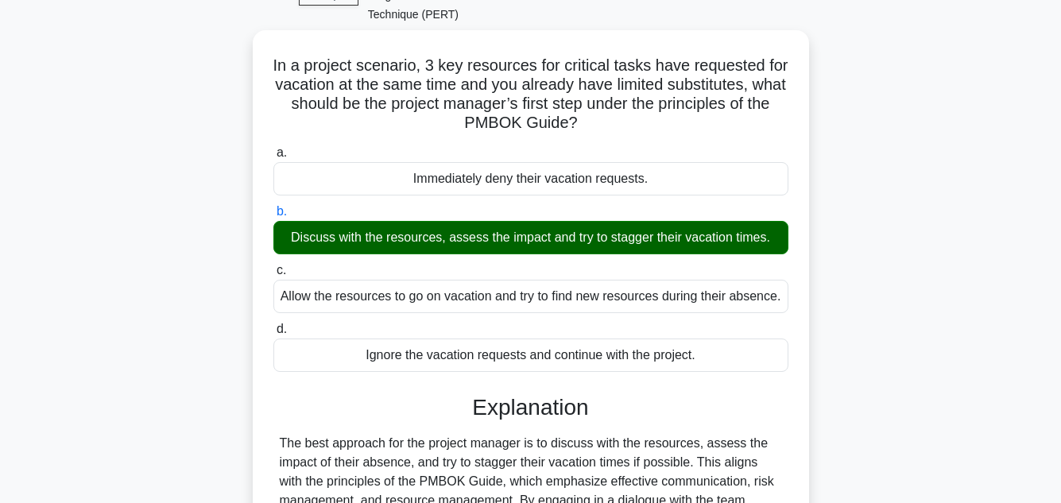
click at [273, 266] on input "c. Allow the resources to go on vacation and try to find new resources during t…" at bounding box center [273, 271] width 0 height 10
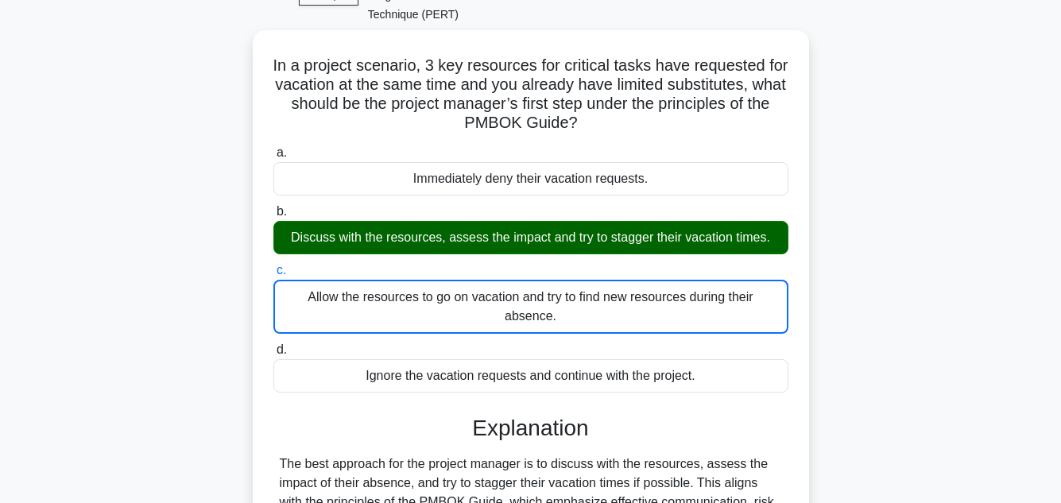
click at [273, 345] on input "d. Ignore the vacation requests and continue with the project." at bounding box center [273, 350] width 0 height 10
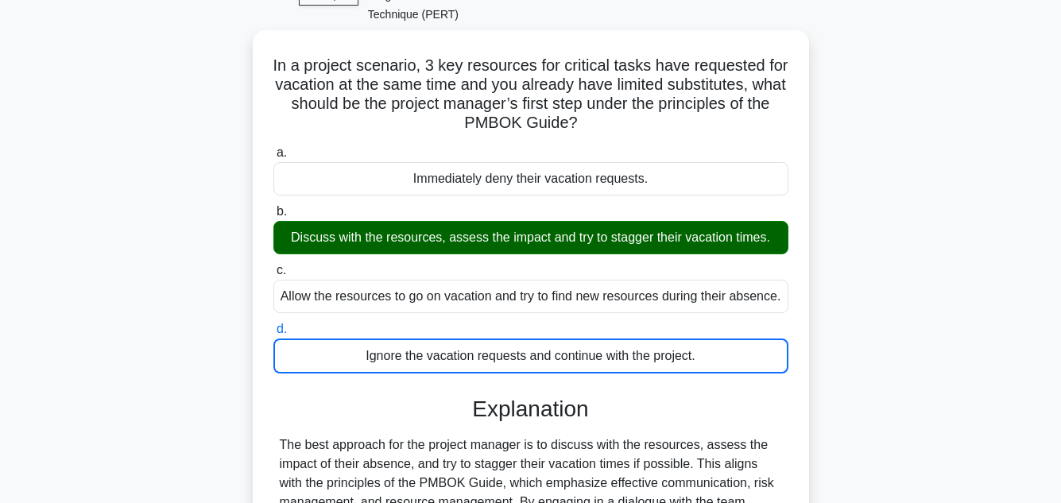
click at [273, 148] on input "a. Immediately deny their vacation requests." at bounding box center [273, 153] width 0 height 10
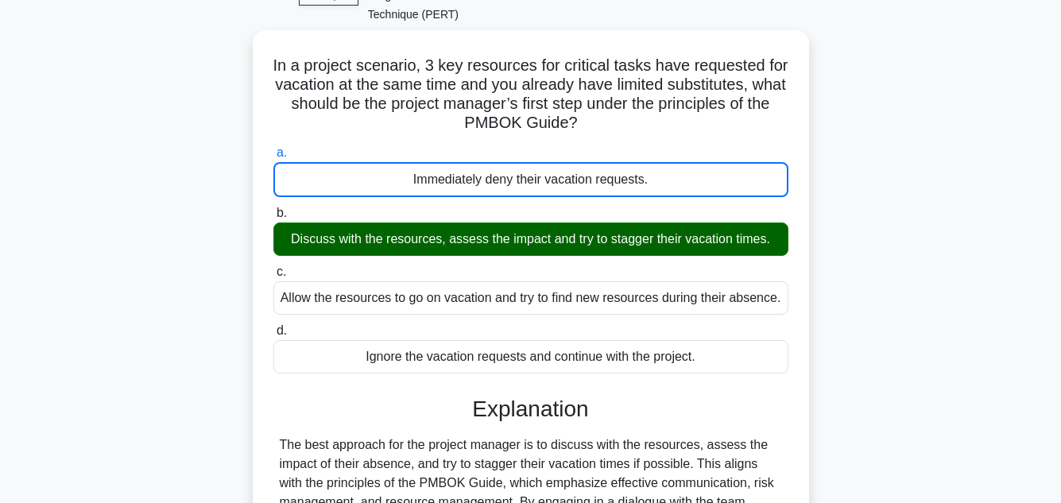
click at [273, 208] on input "b. Discuss with the resources, assess the impact and try to stagger their vacat…" at bounding box center [273, 213] width 0 height 10
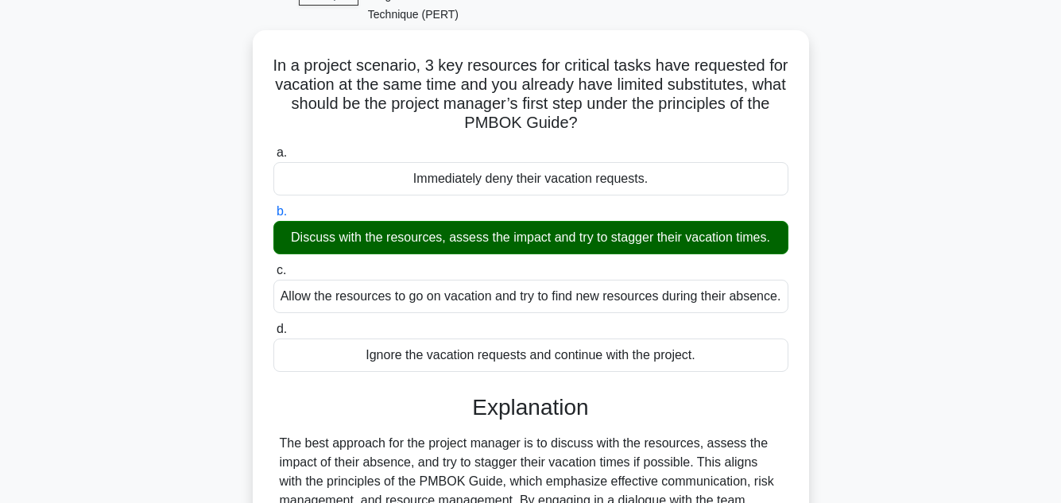
click at [273, 266] on input "c. Allow the resources to go on vacation and try to find new resources during t…" at bounding box center [273, 271] width 0 height 10
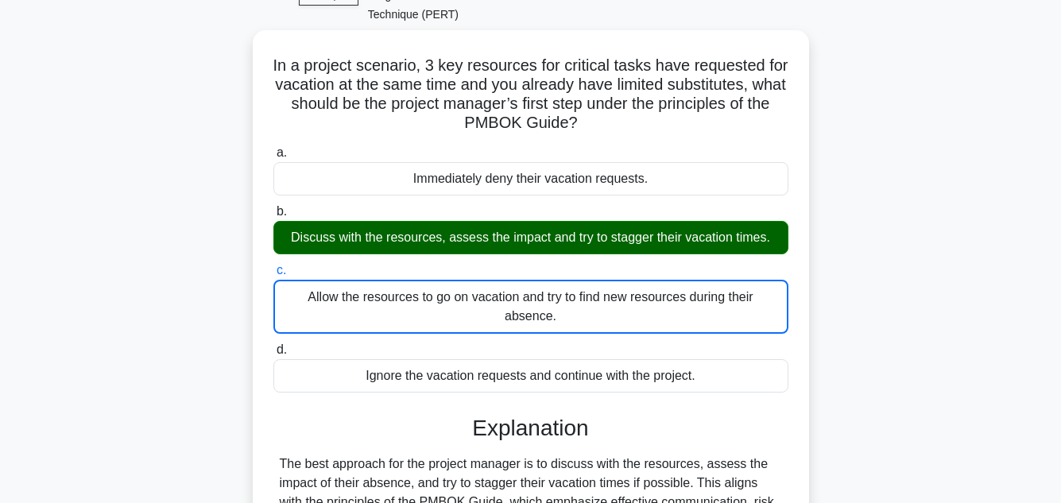
click at [273, 345] on input "d. Ignore the vacation requests and continue with the project." at bounding box center [273, 350] width 0 height 10
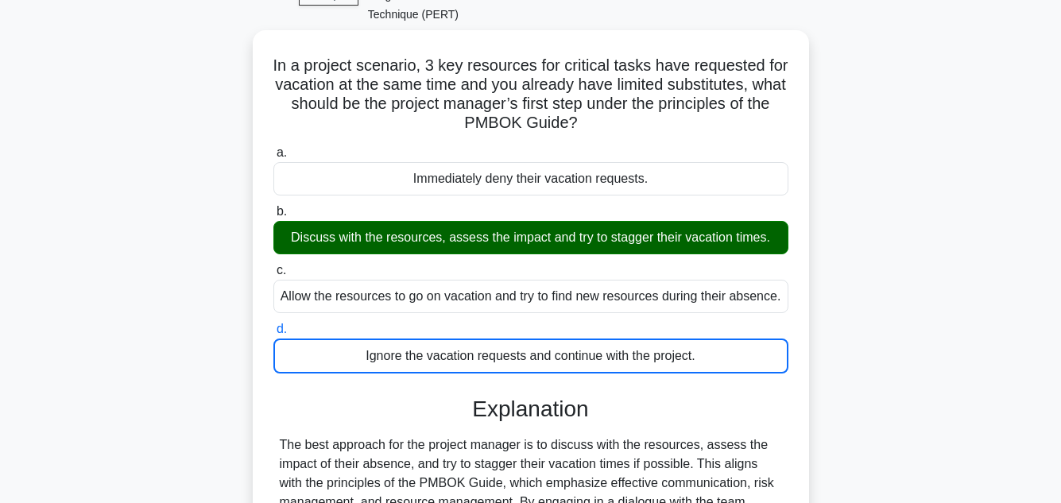
click at [273, 148] on input "a. Immediately deny their vacation requests." at bounding box center [273, 153] width 0 height 10
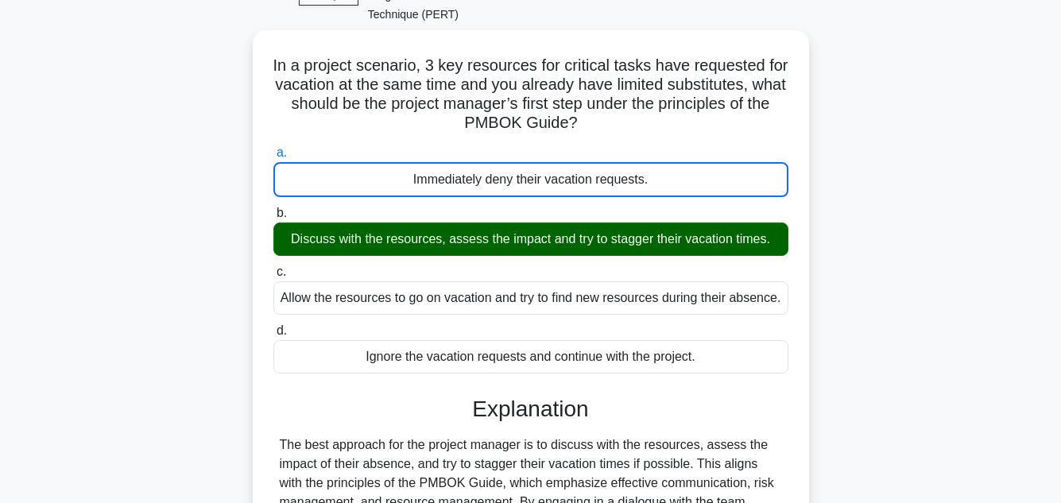
click at [273, 208] on input "b. Discuss with the resources, assess the impact and try to stagger their vacat…" at bounding box center [273, 213] width 0 height 10
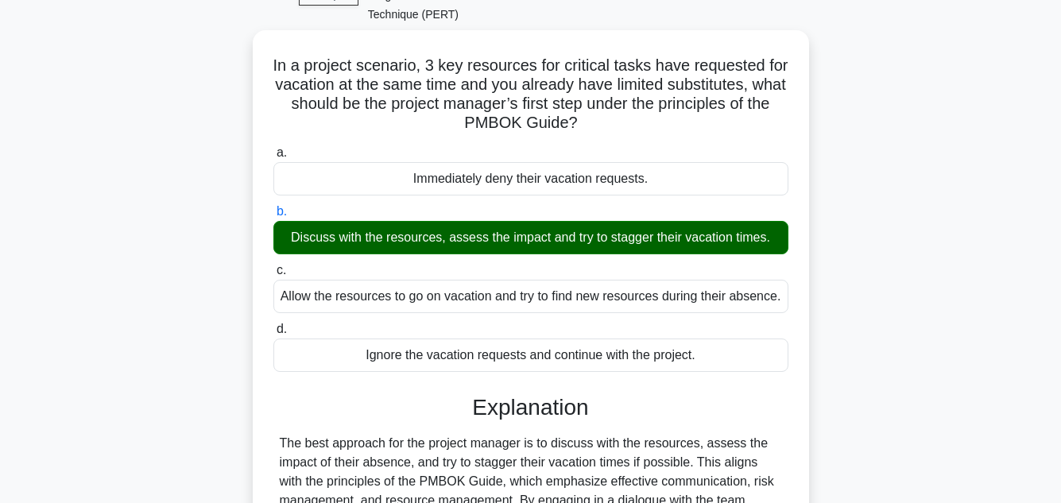
click at [273, 266] on input "c. Allow the resources to go on vacation and try to find new resources during t…" at bounding box center [273, 271] width 0 height 10
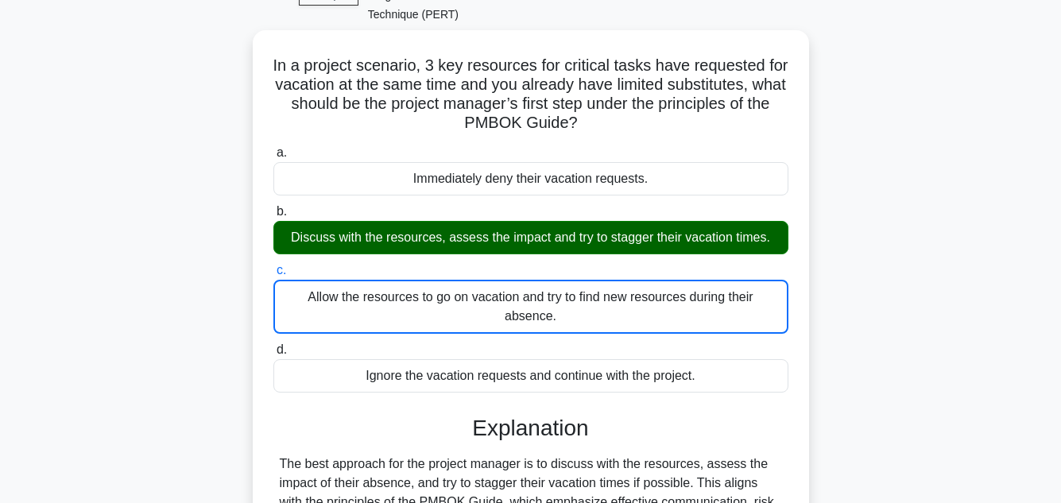
click at [273, 345] on input "d. Ignore the vacation requests and continue with the project." at bounding box center [273, 350] width 0 height 10
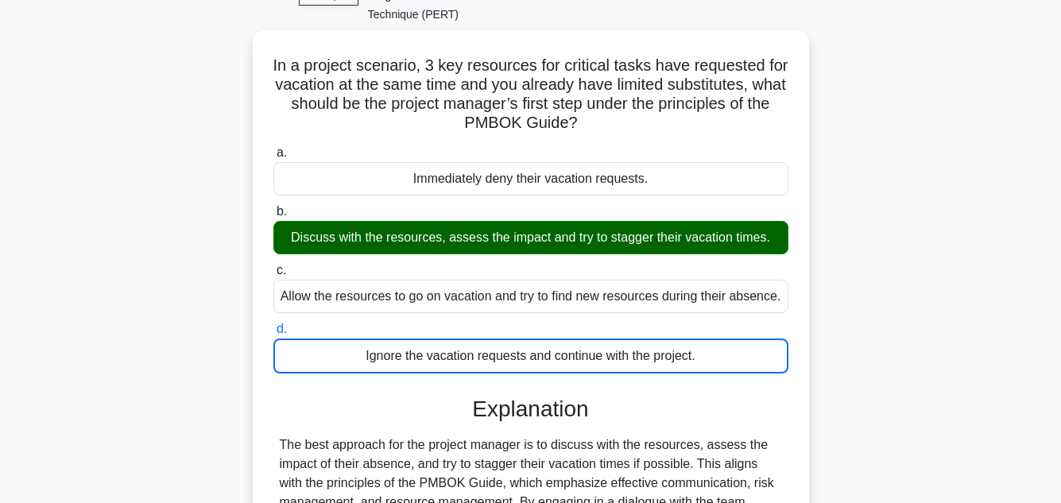
click at [273, 148] on input "a. Immediately deny their vacation requests." at bounding box center [273, 153] width 0 height 10
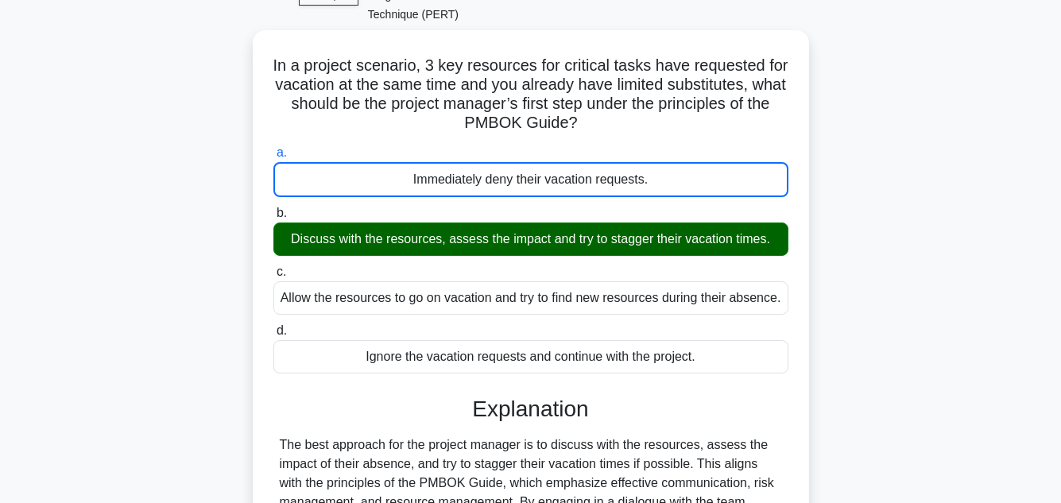
click at [273, 208] on input "b. Discuss with the resources, assess the impact and try to stagger their vacat…" at bounding box center [273, 213] width 0 height 10
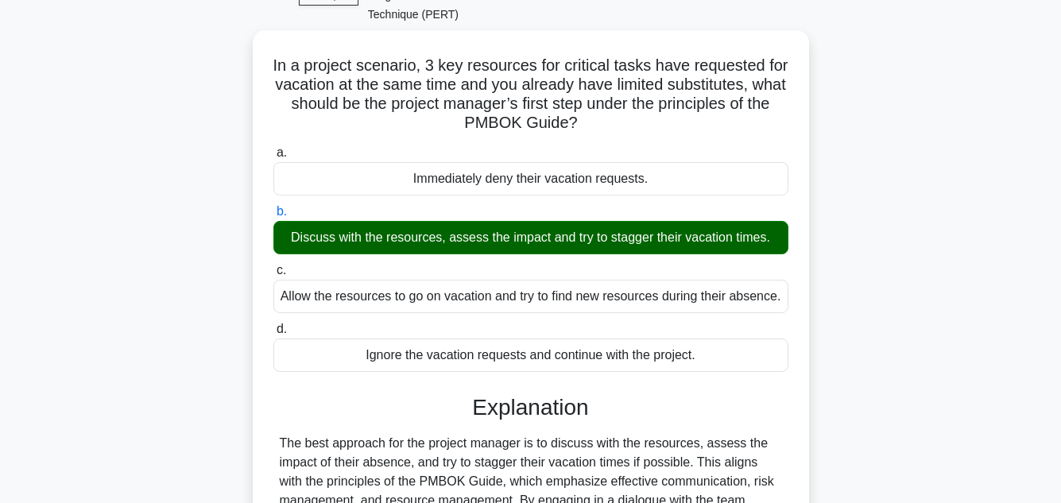
click at [273, 266] on input "c. Allow the resources to go on vacation and try to find new resources during t…" at bounding box center [273, 271] width 0 height 10
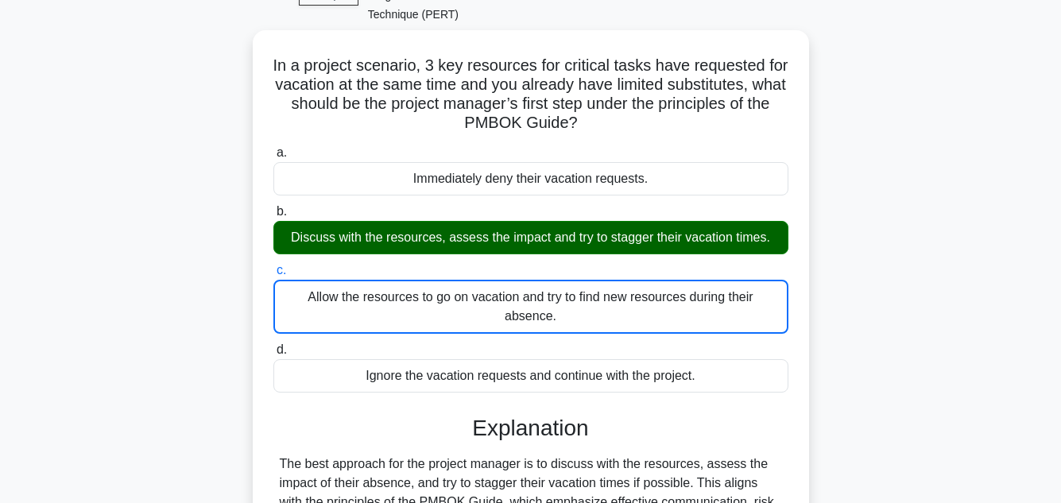
click at [273, 345] on input "d. Ignore the vacation requests and continue with the project." at bounding box center [273, 350] width 0 height 10
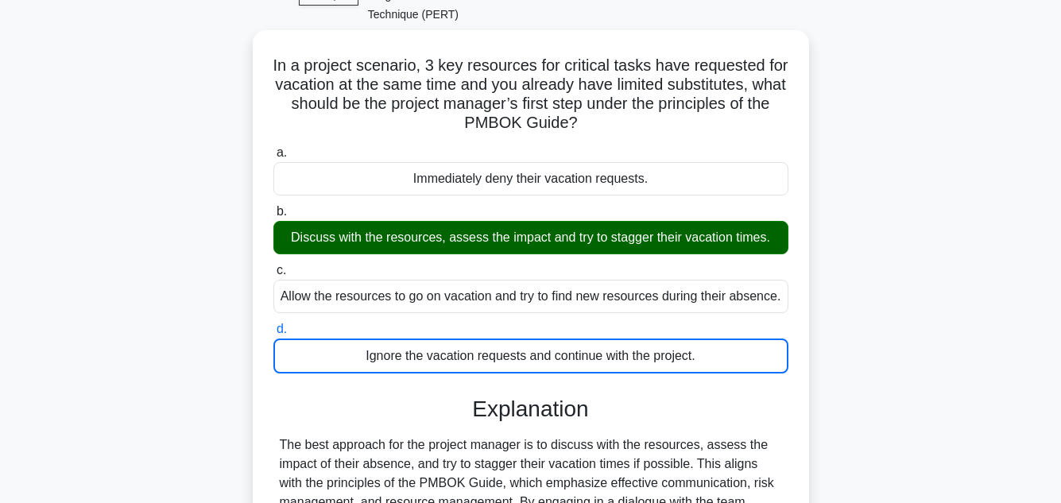
click at [993, 309] on main "18:07 Stop PMP - Schedule Development - Program Evaluation and Review Technique…" at bounding box center [530, 354] width 1061 height 808
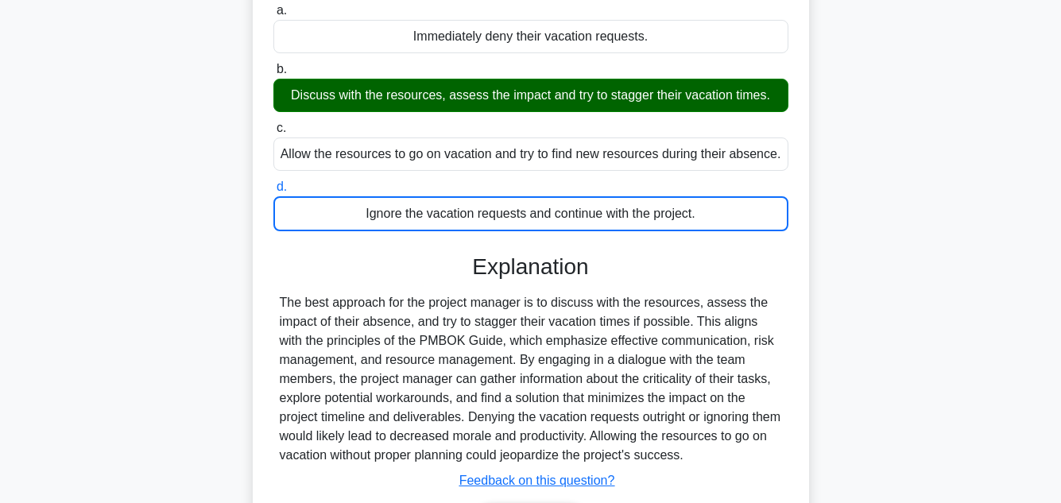
scroll to position [355, 0]
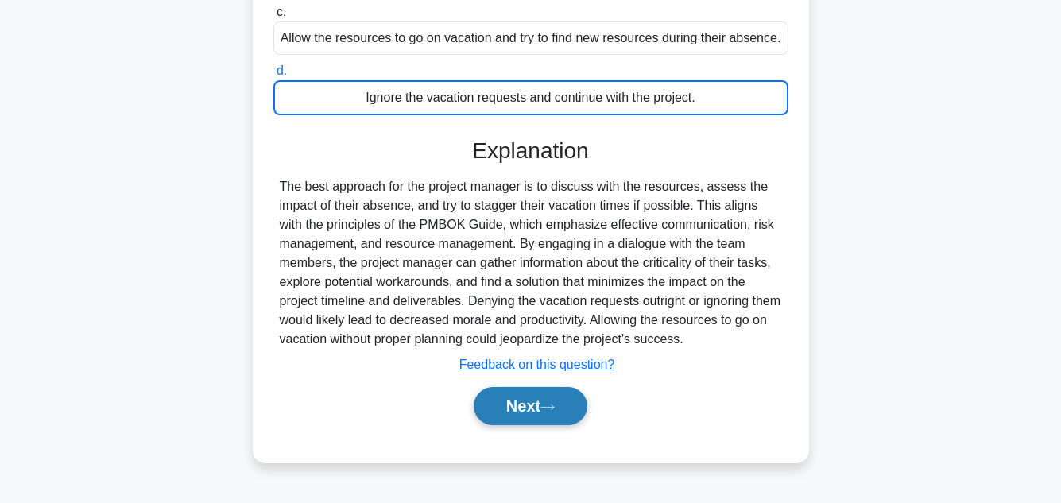
click at [540, 387] on button "Next" at bounding box center [531, 406] width 114 height 38
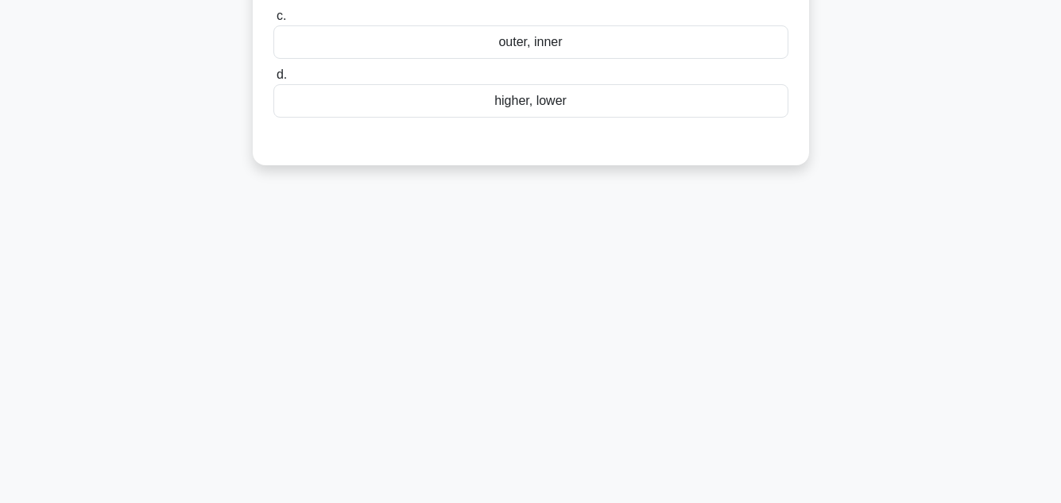
click at [894, 266] on div "18:01 Stop PMP - Schedule Development - Program Evaluation and Review Technique…" at bounding box center [531, 99] width 906 height 795
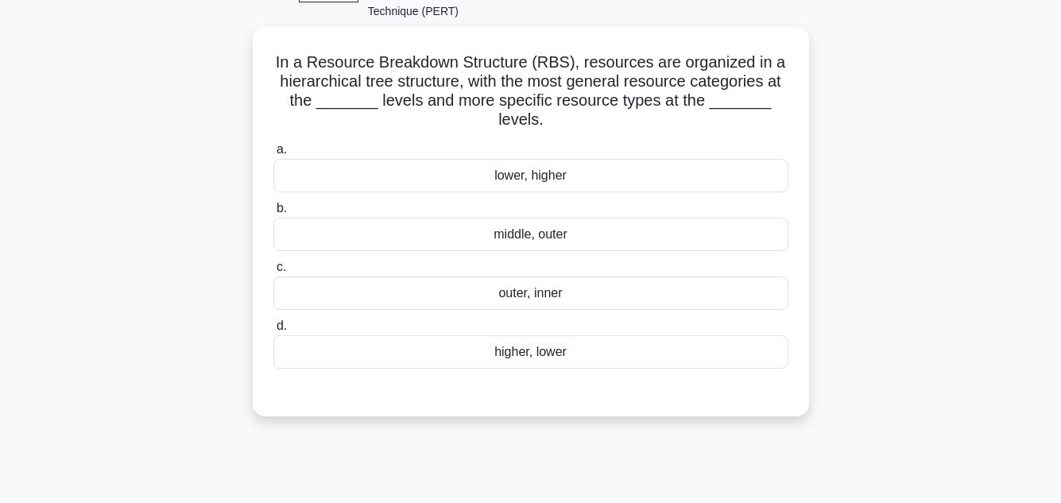
scroll to position [101, 0]
click at [566, 158] on div "lower, higher" at bounding box center [530, 174] width 515 height 33
click at [273, 149] on input "a. lower, higher" at bounding box center [273, 149] width 0 height 10
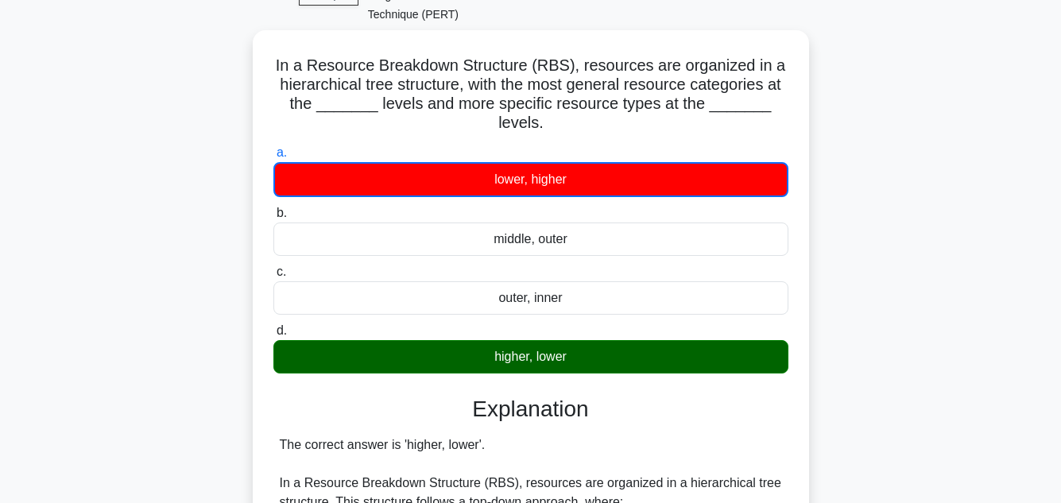
click at [273, 208] on input "b. middle, outer" at bounding box center [273, 213] width 0 height 10
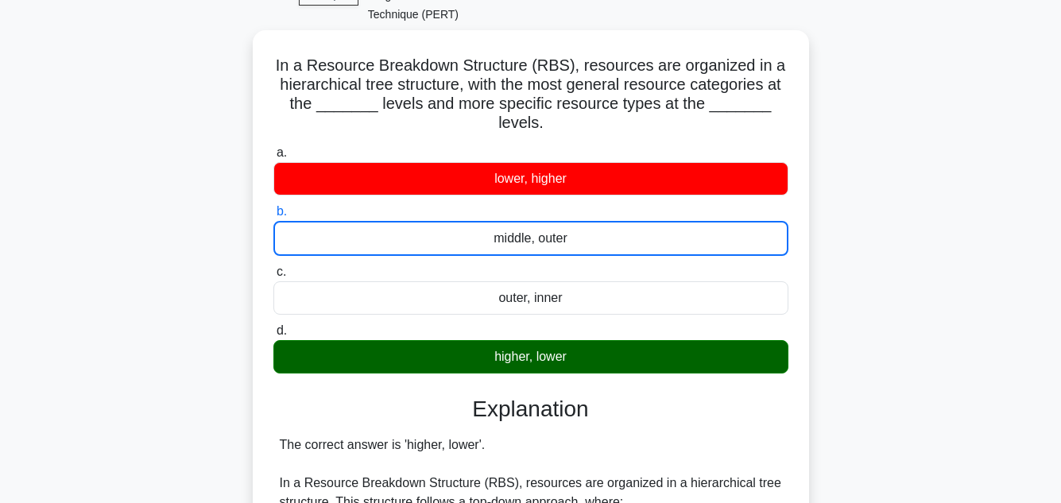
click at [273, 267] on input "c. outer, inner" at bounding box center [273, 272] width 0 height 10
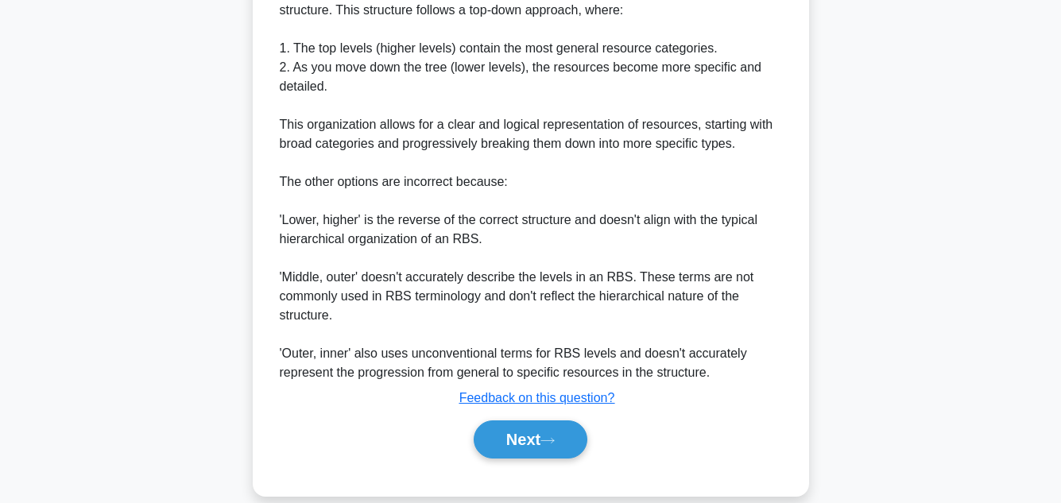
scroll to position [594, 0]
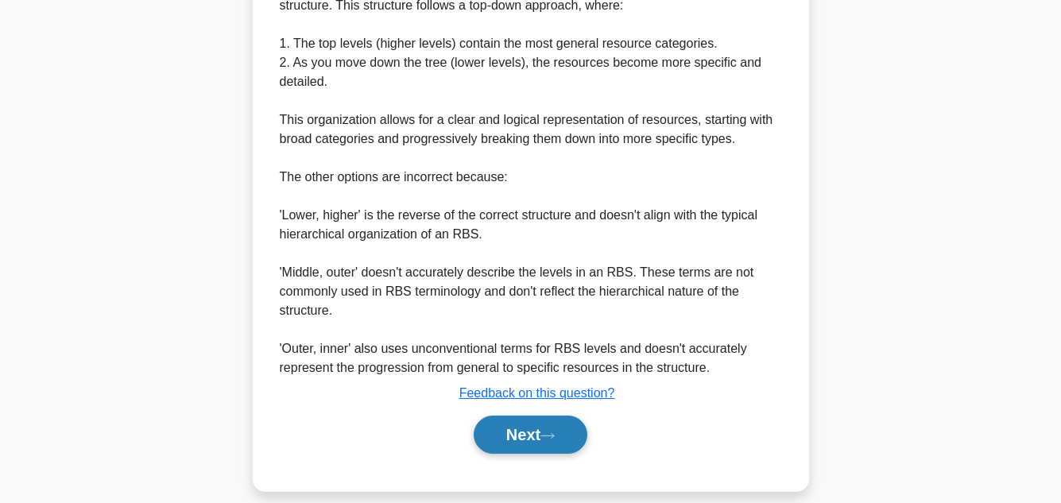
click at [521, 416] on button "Next" at bounding box center [531, 435] width 114 height 38
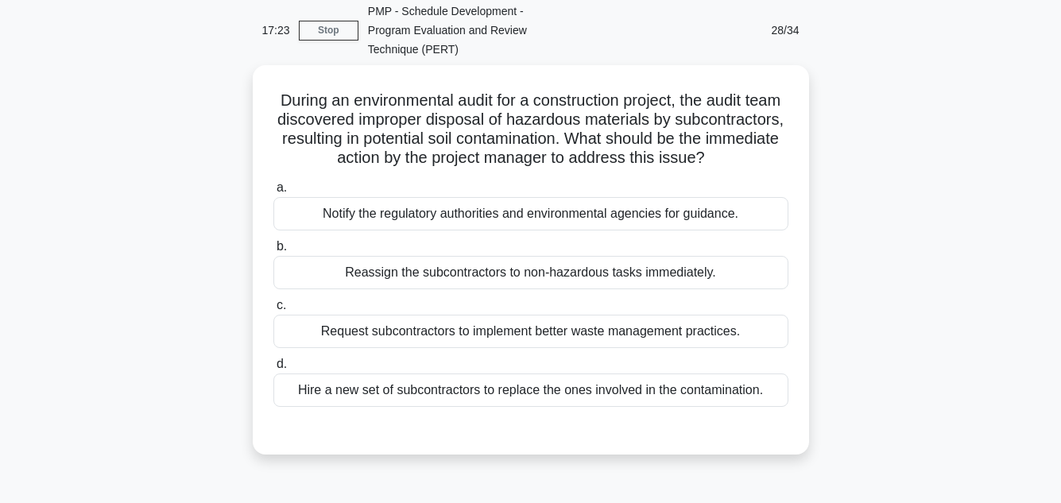
scroll to position [69, 0]
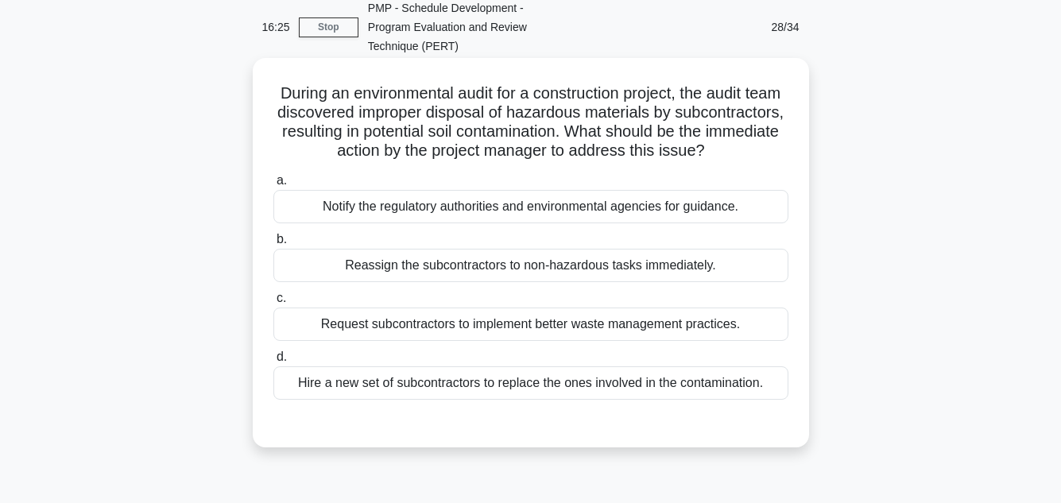
click at [524, 323] on div "Request subcontractors to implement better waste management practices." at bounding box center [530, 324] width 515 height 33
click at [273, 304] on input "c. Request subcontractors to implement better waste management practices." at bounding box center [273, 298] width 0 height 10
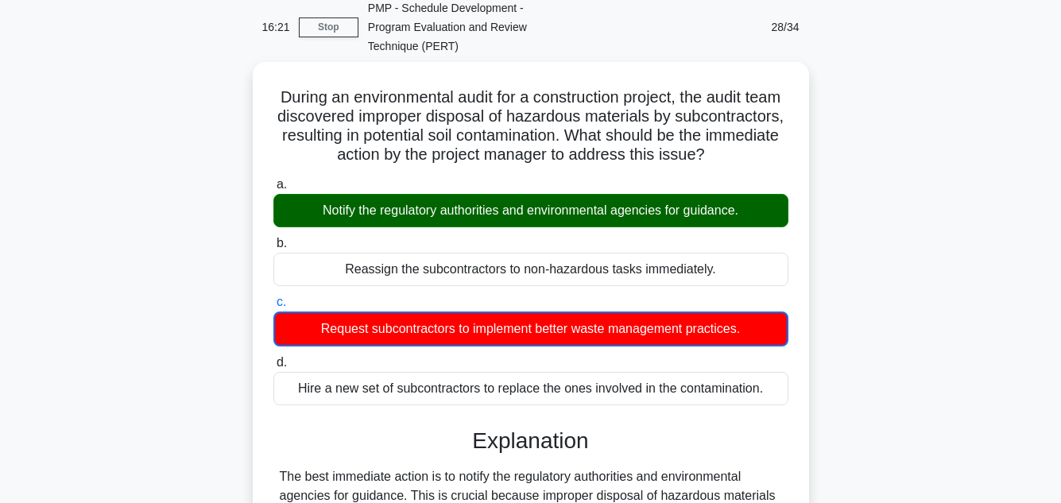
click at [951, 261] on div "During an environmental audit for a construction project, the audit team discov…" at bounding box center [531, 436] width 906 height 748
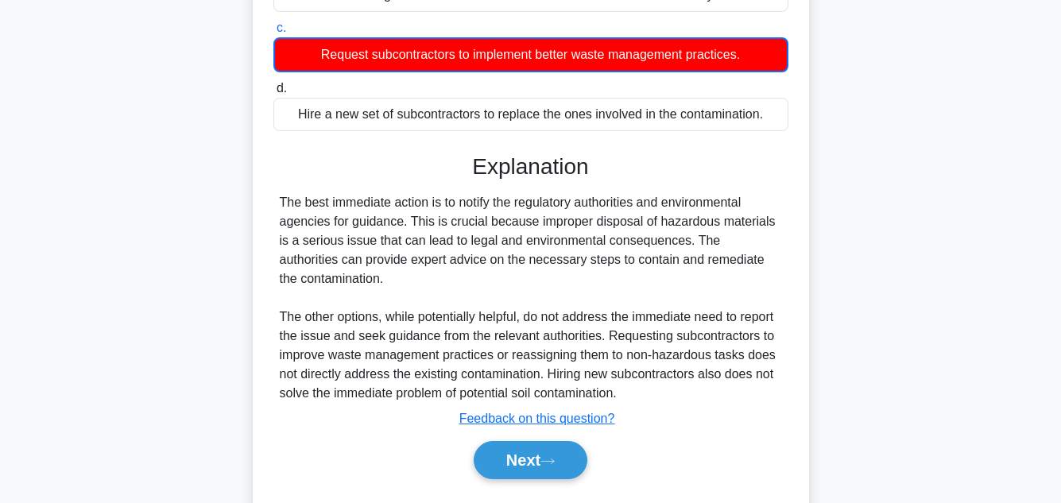
scroll to position [384, 0]
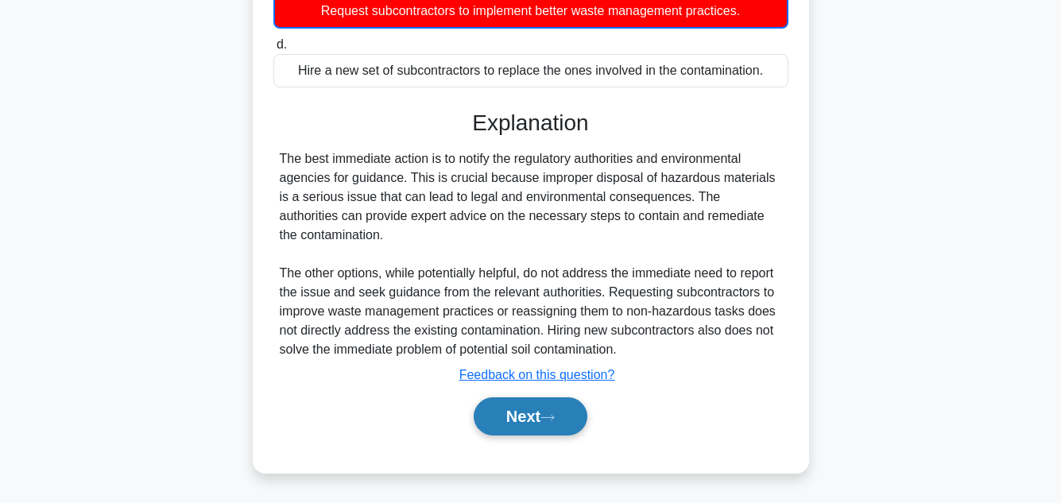
click at [514, 421] on button "Next" at bounding box center [531, 416] width 114 height 38
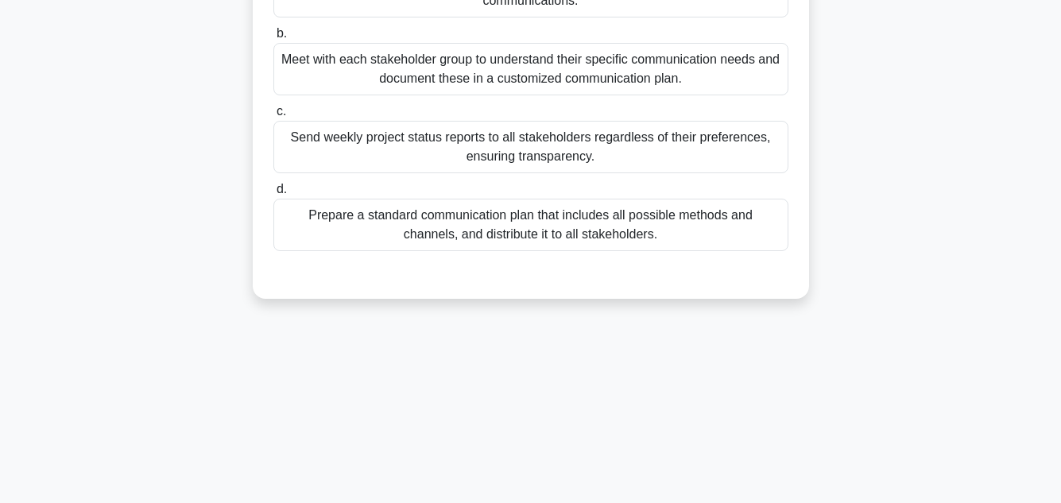
scroll to position [355, 0]
click at [913, 214] on div "You are managing a software development project with a diverse set of stakehold…" at bounding box center [531, 47] width 906 height 542
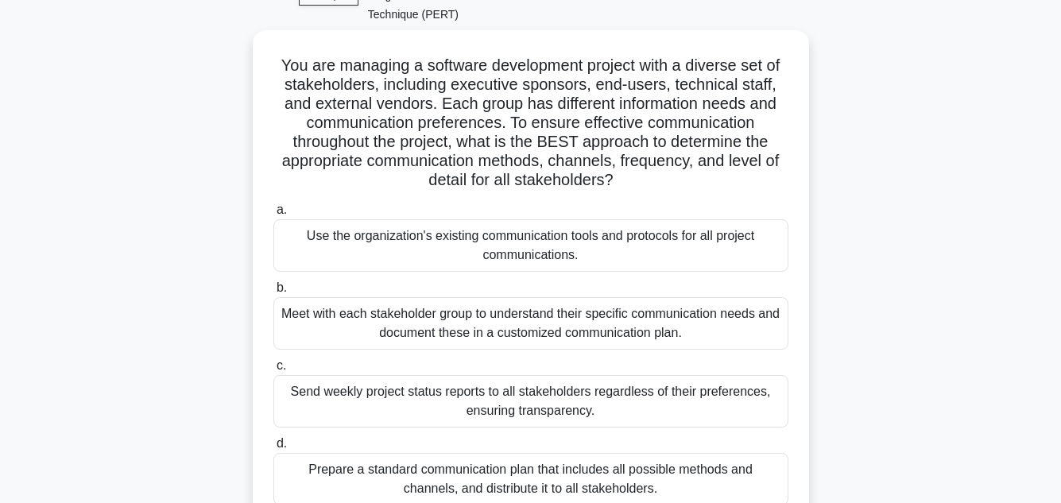
scroll to position [133, 0]
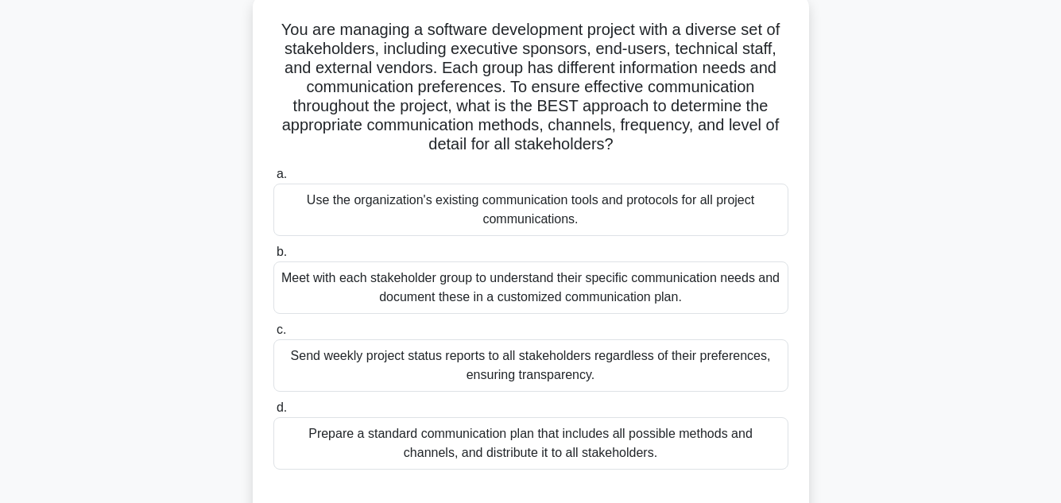
click at [545, 273] on div "Meet with each stakeholder group to understand their specific communication nee…" at bounding box center [530, 288] width 515 height 52
click at [273, 258] on input "b. Meet with each stakeholder group to understand their specific communication …" at bounding box center [273, 252] width 0 height 10
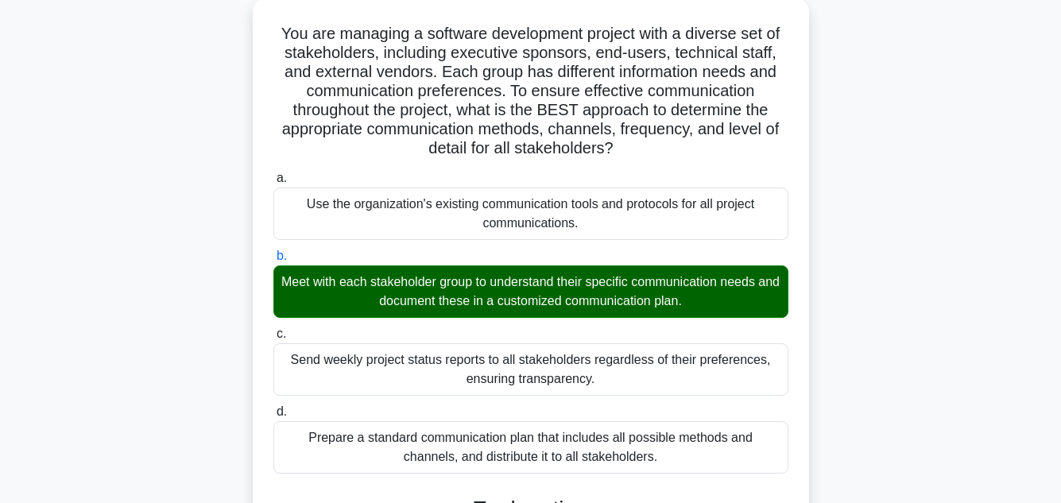
click at [976, 277] on div "You are managing a software development project with a diverse set of stakehold…" at bounding box center [531, 409] width 906 height 823
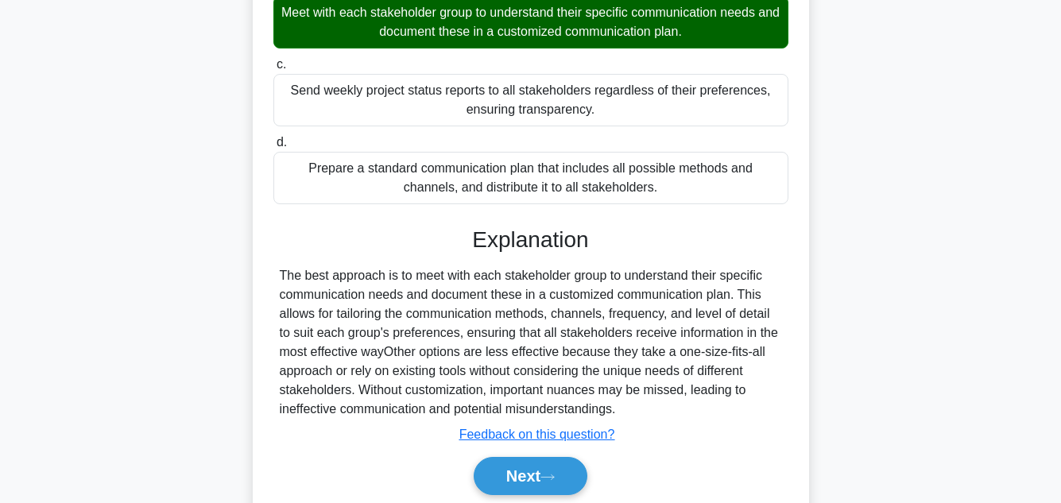
scroll to position [440, 0]
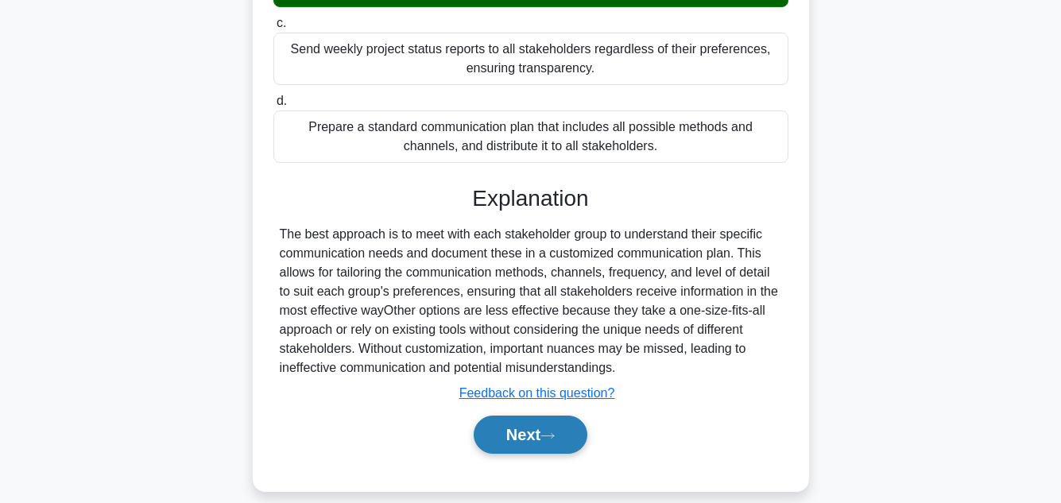
click at [564, 416] on button "Next" at bounding box center [531, 435] width 114 height 38
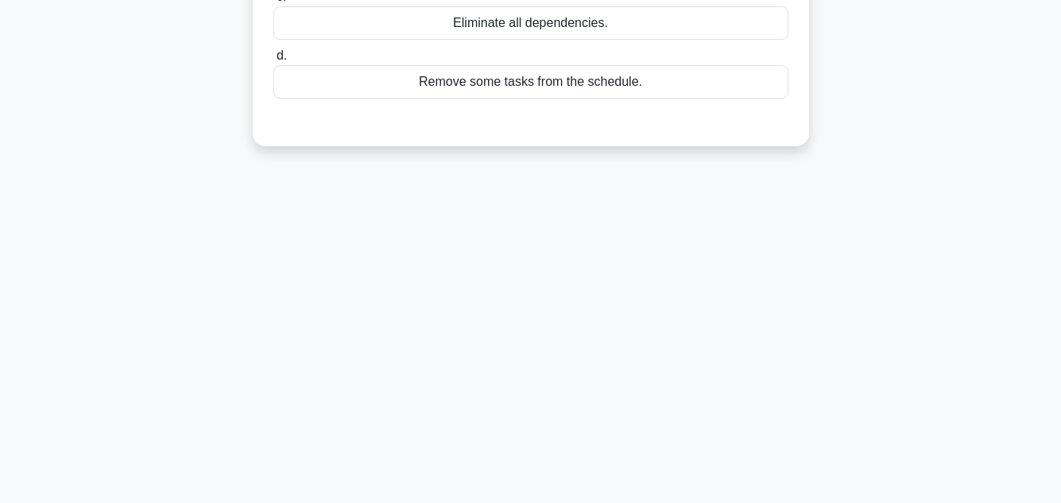
click at [945, 161] on div "15:23 Stop PMP - Schedule Development - Program Evaluation and Review Technique…" at bounding box center [531, 99] width 906 height 795
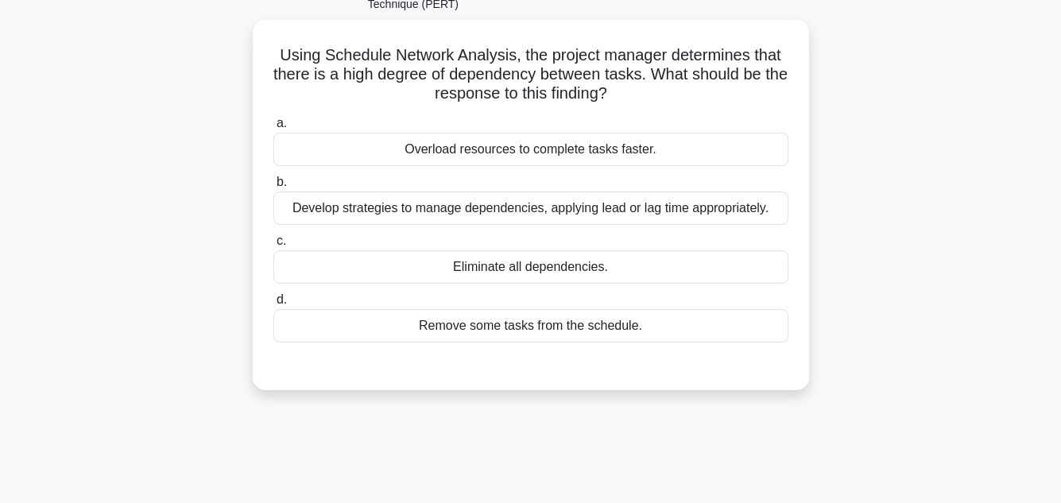
scroll to position [101, 0]
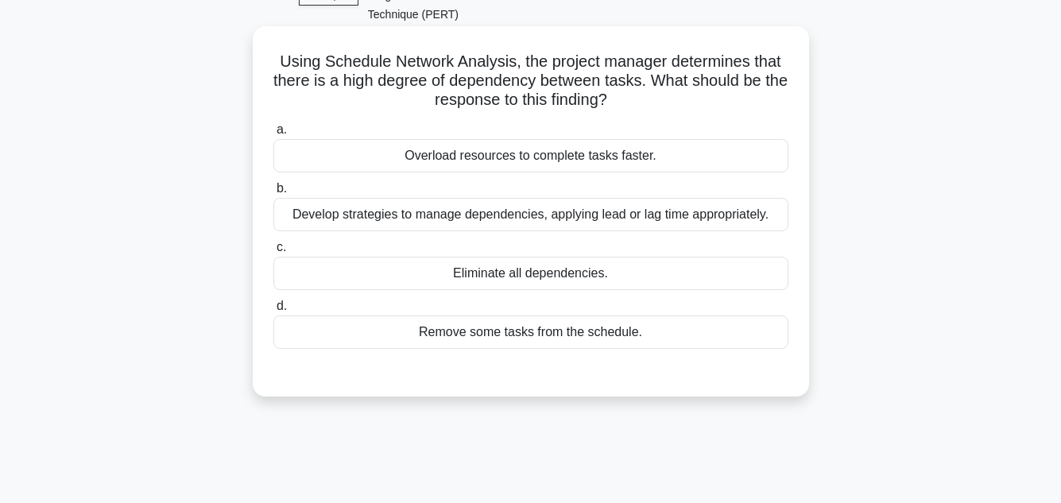
click at [681, 198] on div "Develop strategies to manage dependencies, applying lead or lag time appropriat…" at bounding box center [530, 214] width 515 height 33
click at [273, 192] on input "b. Develop strategies to manage dependencies, applying lead or lag time appropr…" at bounding box center [273, 189] width 0 height 10
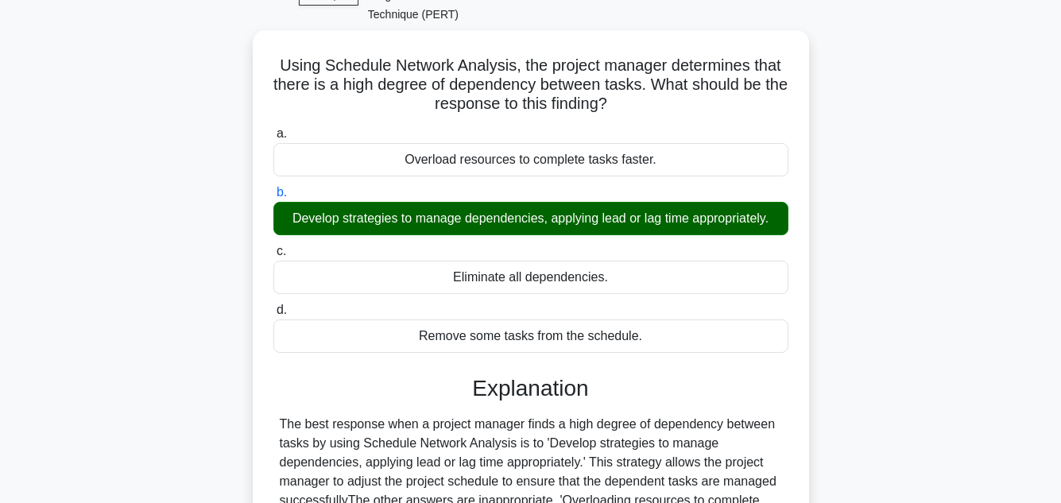
click at [982, 266] on div "Using Schedule Network Analysis, the project manager determines that there is a…" at bounding box center [531, 384] width 906 height 708
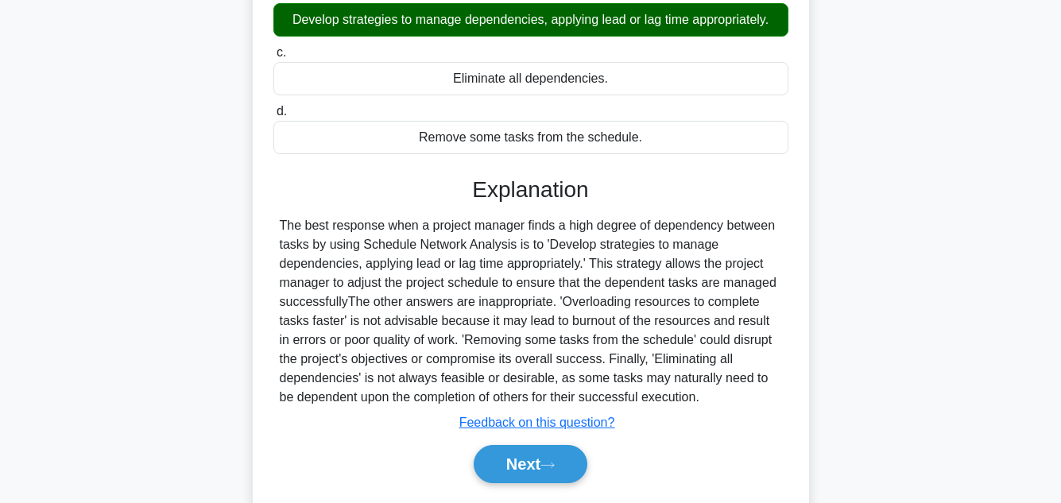
scroll to position [355, 0]
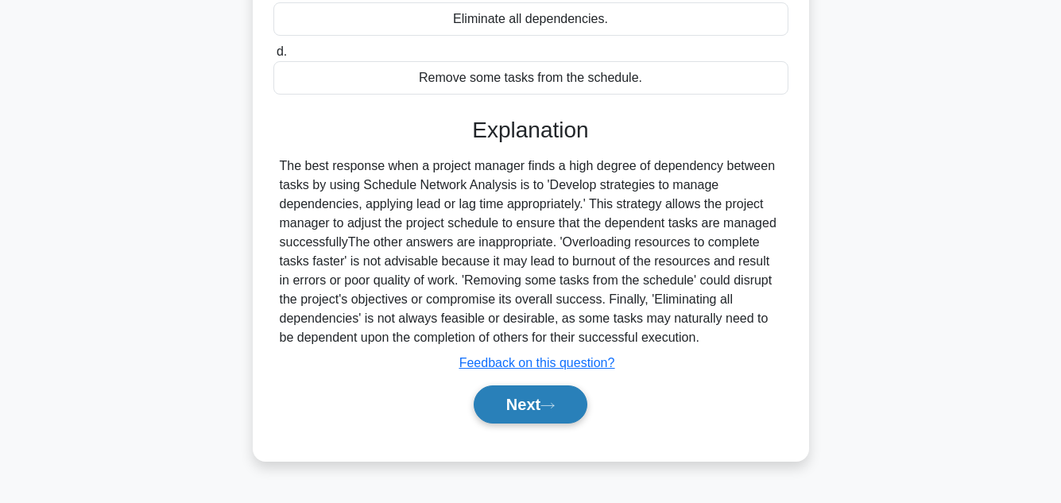
click at [546, 388] on button "Next" at bounding box center [531, 405] width 114 height 38
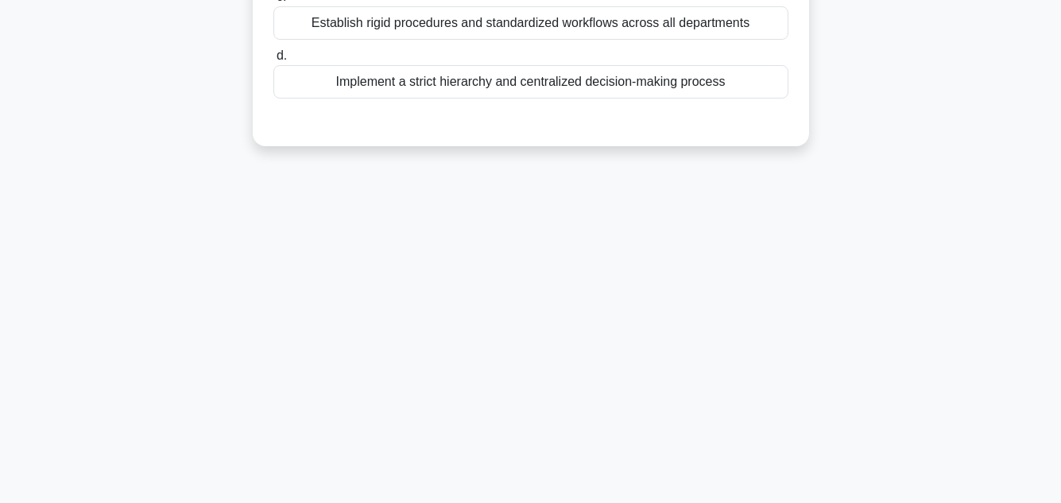
click at [882, 192] on div "14:53 Stop PMP - Schedule Development - Program Evaluation and Review Technique…" at bounding box center [531, 99] width 906 height 795
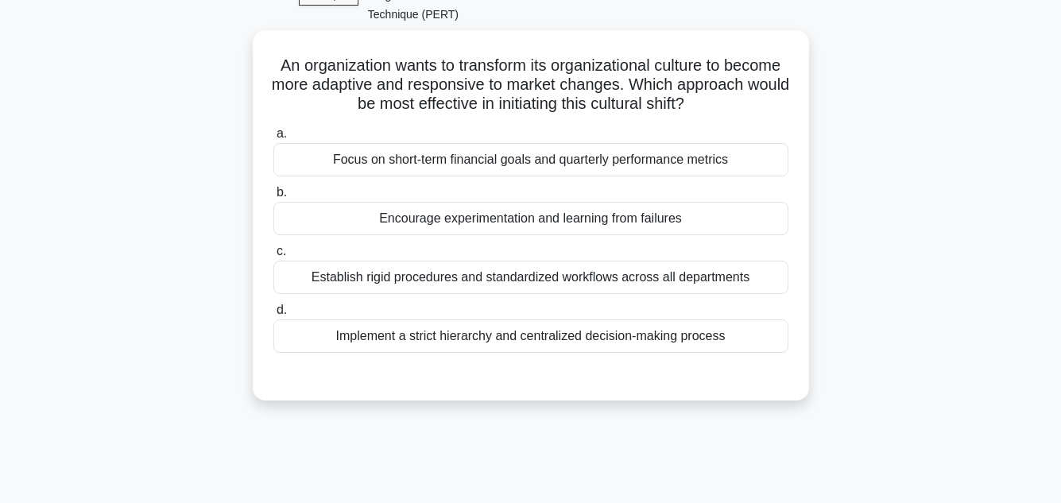
scroll to position [133, 0]
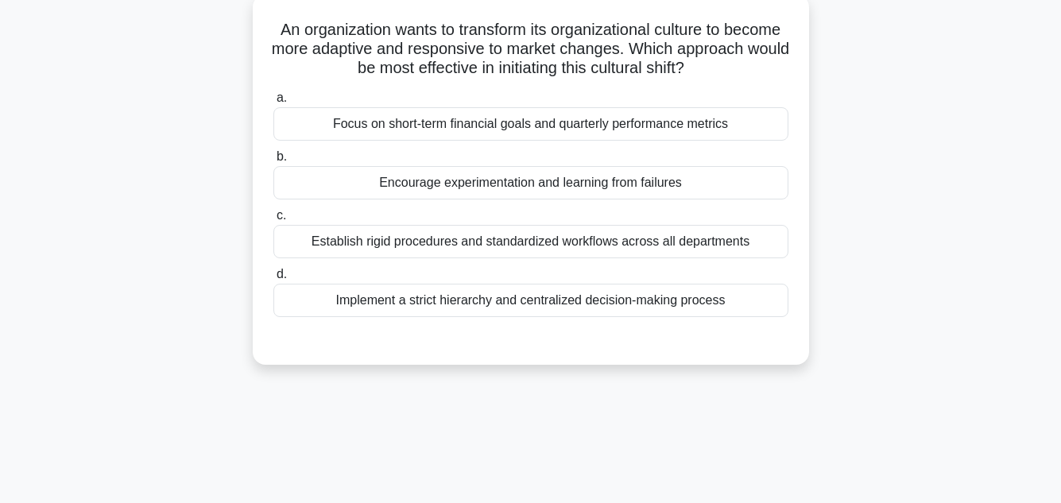
click at [602, 166] on div "Encourage experimentation and learning from failures" at bounding box center [530, 182] width 515 height 33
click at [273, 162] on input "b. Encourage experimentation and learning from failures" at bounding box center [273, 157] width 0 height 10
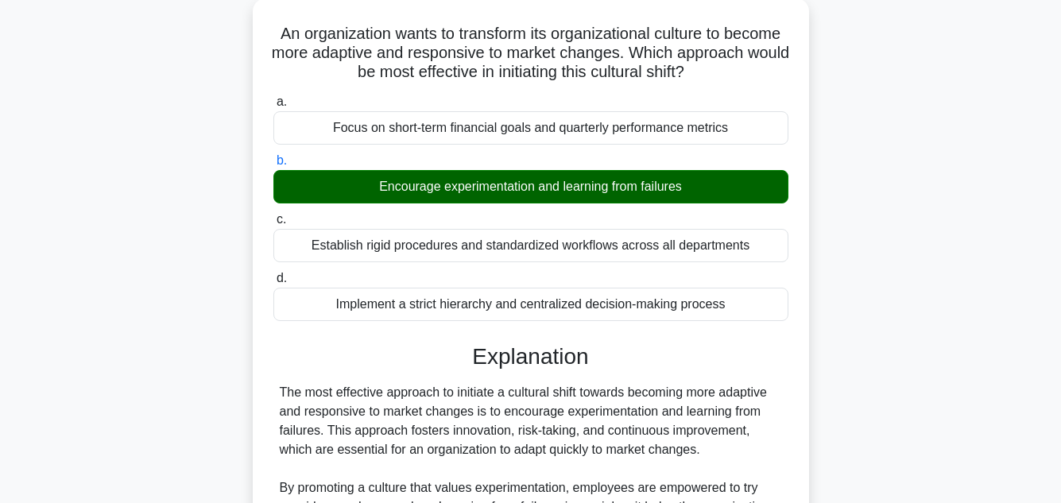
click at [994, 266] on main "14:27 Stop PMP - Schedule Development - Program Evaluation and Review Technique…" at bounding box center [530, 487] width 1061 height 1138
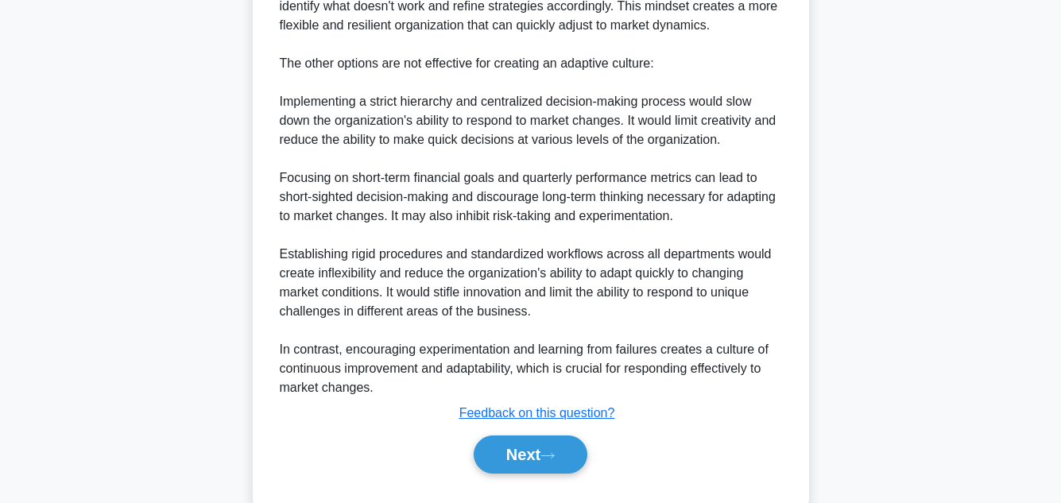
scroll to position [669, 0]
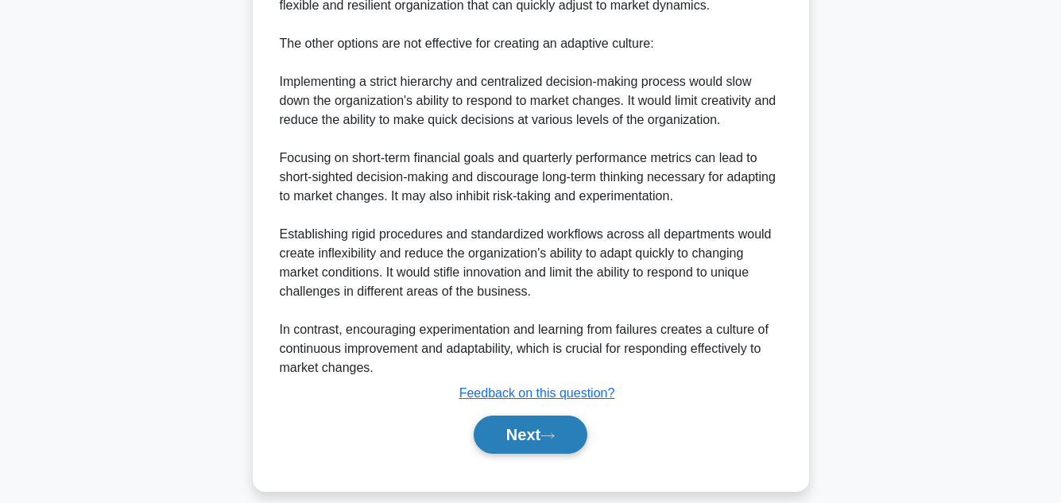
click at [513, 416] on button "Next" at bounding box center [531, 435] width 114 height 38
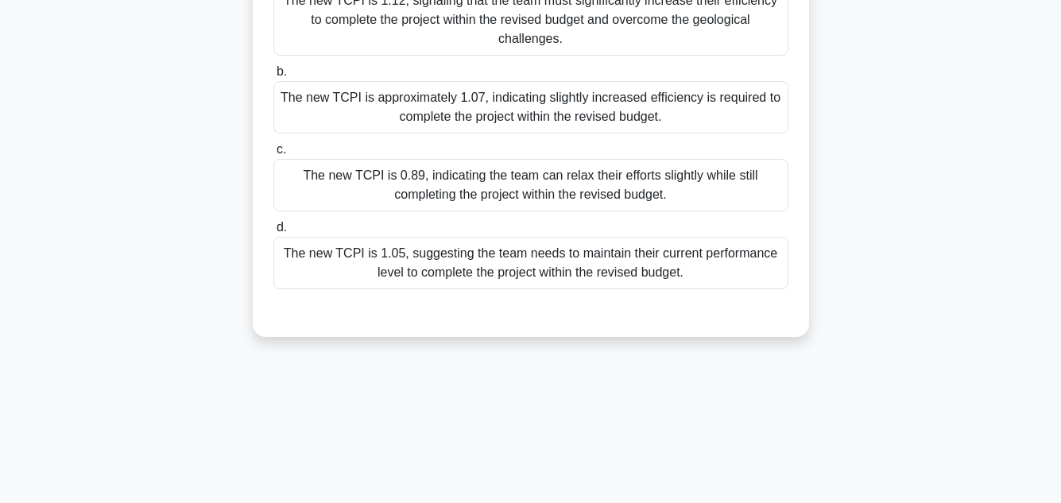
scroll to position [355, 0]
click at [890, 270] on div "You're managing a large-scale urban development project with an initial budget …" at bounding box center [531, 66] width 906 height 580
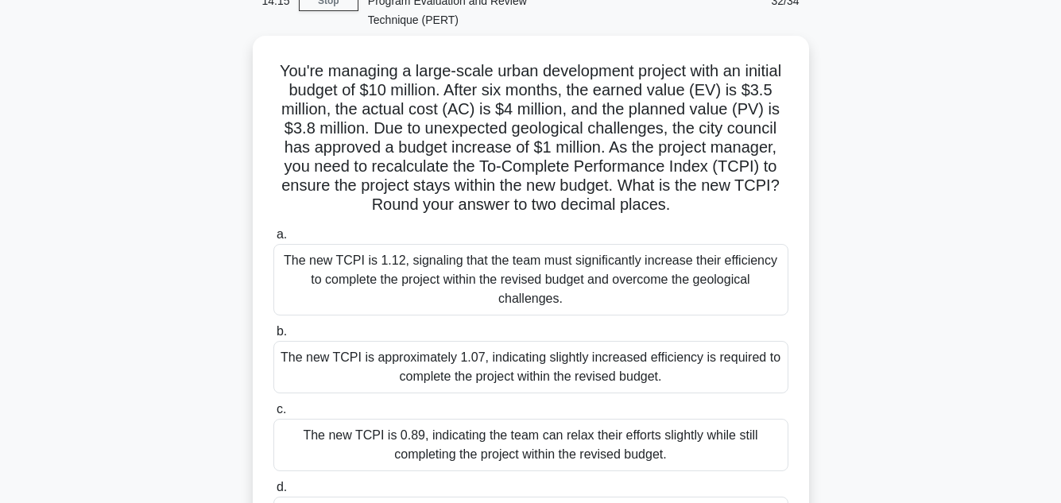
scroll to position [127, 0]
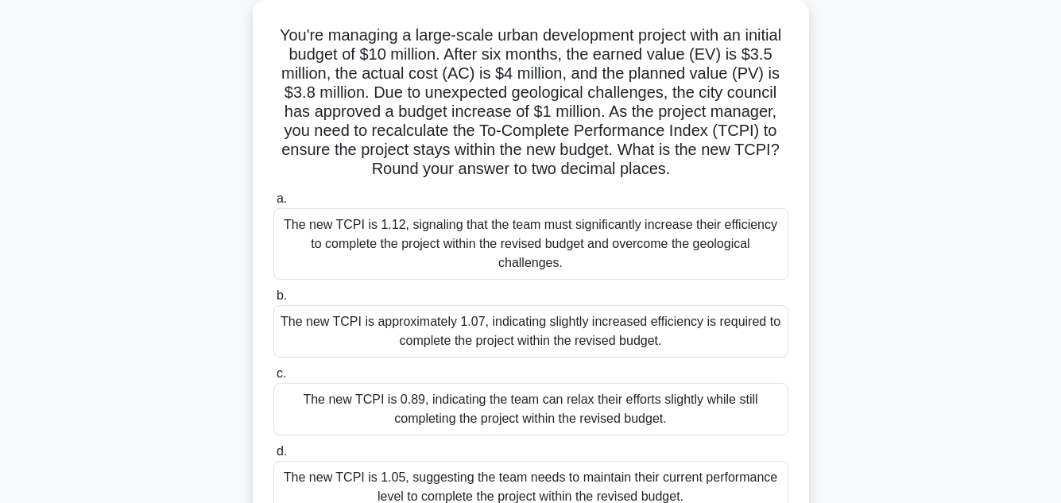
click at [518, 470] on div "The new TCPI is 1.05, suggesting the team needs to maintain their current perfo…" at bounding box center [530, 487] width 515 height 52
click at [273, 457] on input "d. The new TCPI is 1.05, suggesting the team needs to maintain their current pe…" at bounding box center [273, 452] width 0 height 10
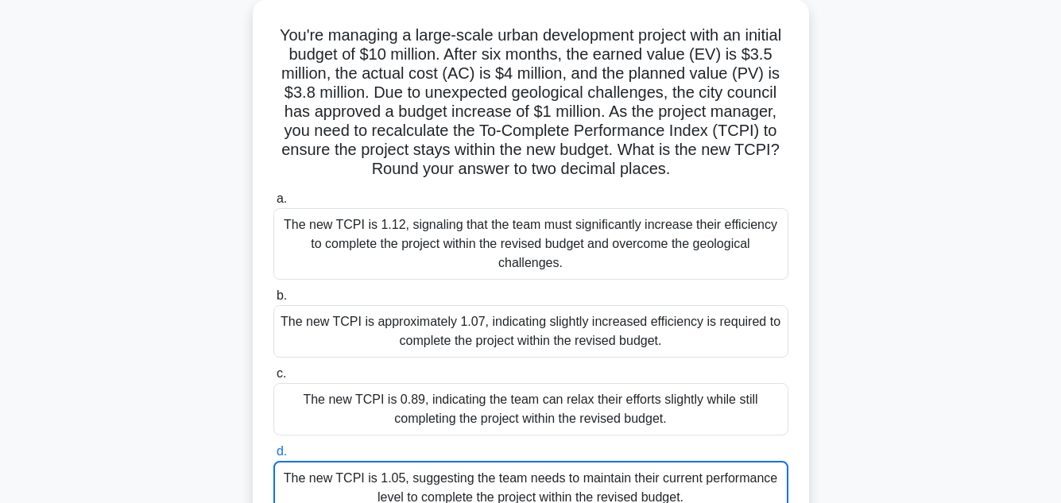
click at [521, 461] on div "The new TCPI is 1.05, suggesting the team needs to maintain their current perfo…" at bounding box center [530, 488] width 515 height 54
click at [273, 457] on input "d. The new TCPI is 1.05, suggesting the team needs to maintain their current pe…" at bounding box center [273, 452] width 0 height 10
click at [521, 461] on div "The new TCPI is 1.05, suggesting the team needs to maintain their current perfo…" at bounding box center [530, 488] width 515 height 54
click at [273, 457] on input "d. The new TCPI is 1.05, suggesting the team needs to maintain their current pe…" at bounding box center [273, 452] width 0 height 10
click at [521, 461] on div "The new TCPI is 1.05, suggesting the team needs to maintain their current perfo…" at bounding box center [530, 488] width 515 height 54
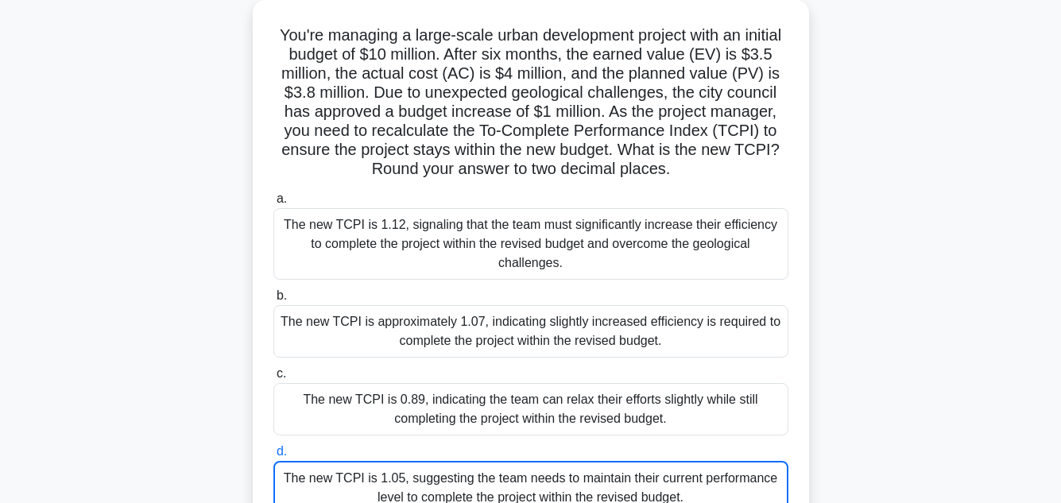
click at [273, 457] on input "d. The new TCPI is 1.05, suggesting the team needs to maintain their current pe…" at bounding box center [273, 452] width 0 height 10
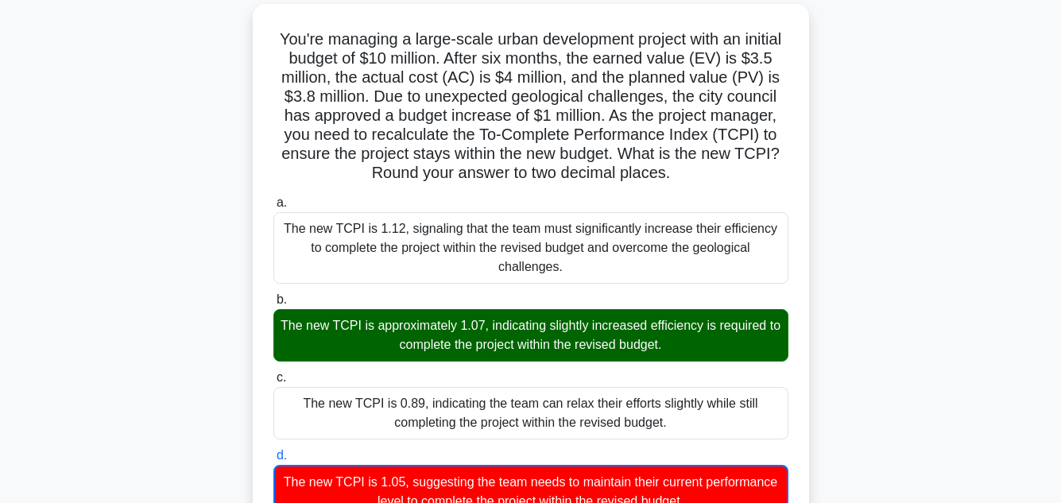
click at [994, 358] on main "12:48 Stop PMP - Schedule Development - Program Evaluation and Review Technique…" at bounding box center [530, 389] width 1061 height 930
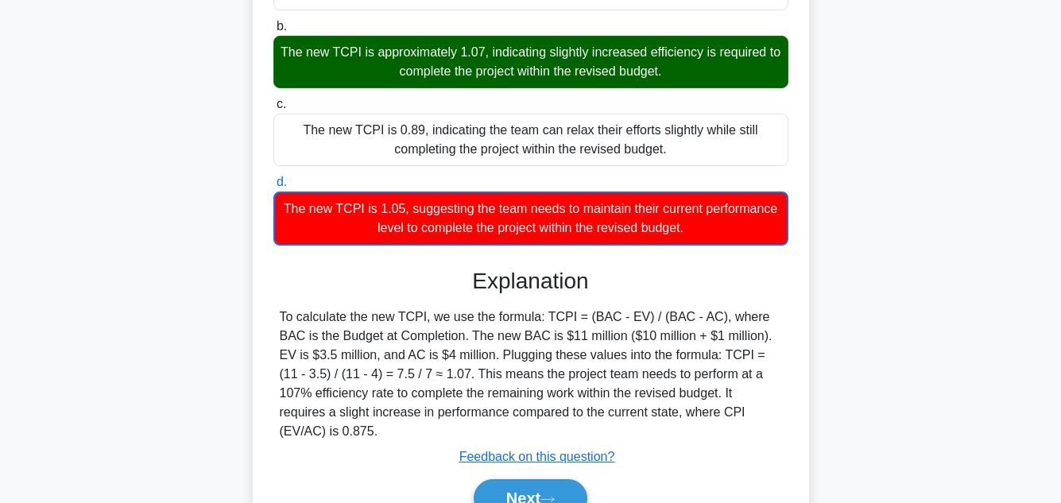
scroll to position [422, 0]
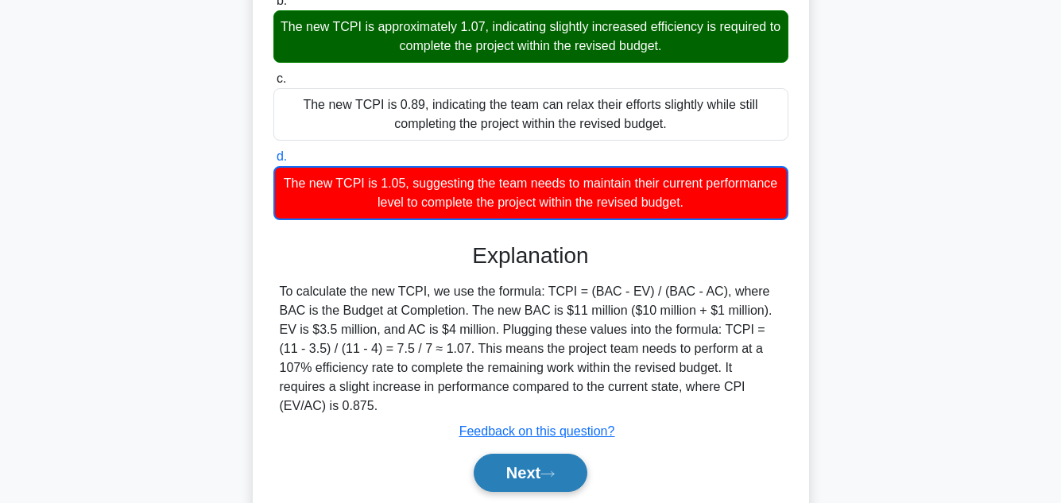
click at [542, 454] on button "Next" at bounding box center [531, 473] width 114 height 38
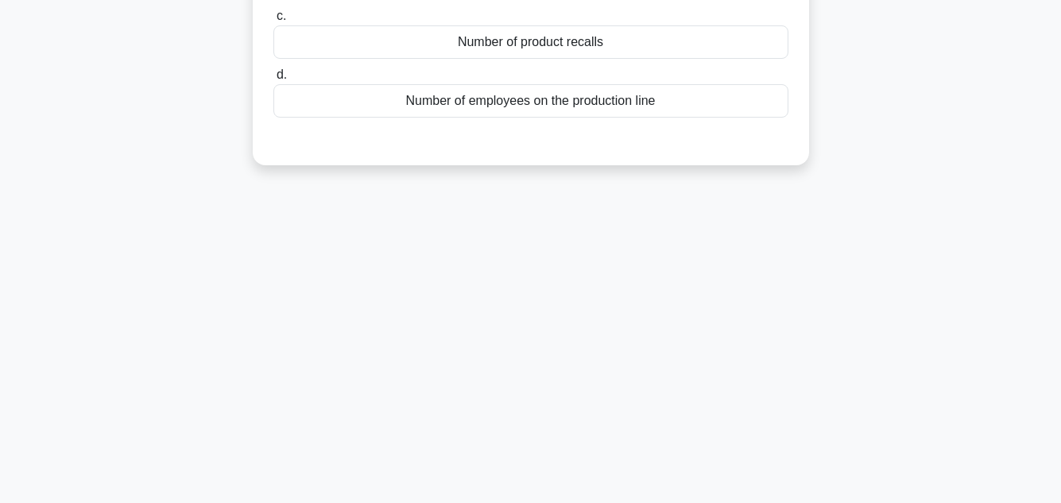
scroll to position [355, 0]
click at [909, 208] on div "12:42 Stop PMP - Schedule Development - Program Evaluation and Review Technique…" at bounding box center [531, 99] width 906 height 795
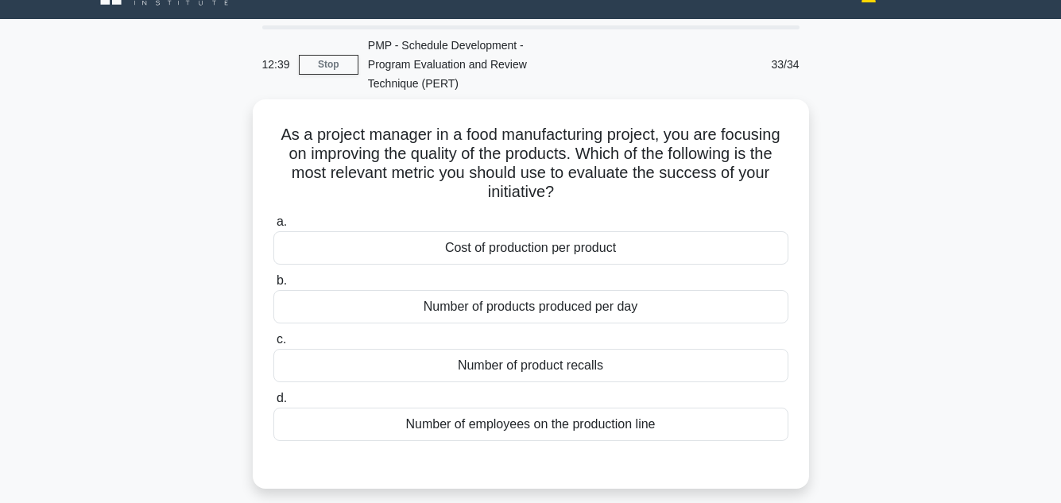
scroll to position [95, 0]
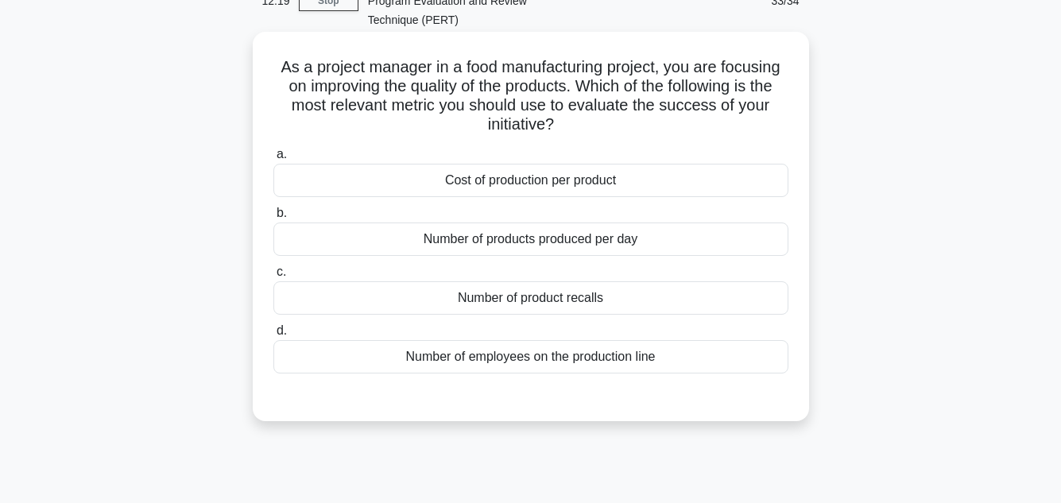
click at [645, 285] on div "Number of product recalls" at bounding box center [530, 297] width 515 height 33
click at [273, 277] on input "c. Number of product recalls" at bounding box center [273, 272] width 0 height 10
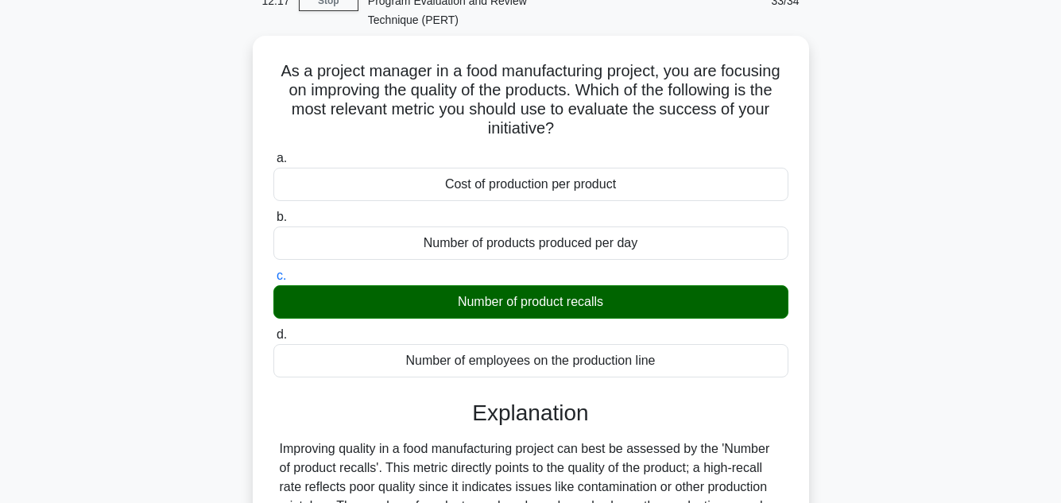
click at [981, 297] on div "As a project manager in a food manufacturing project, you are focusing on impro…" at bounding box center [531, 380] width 906 height 689
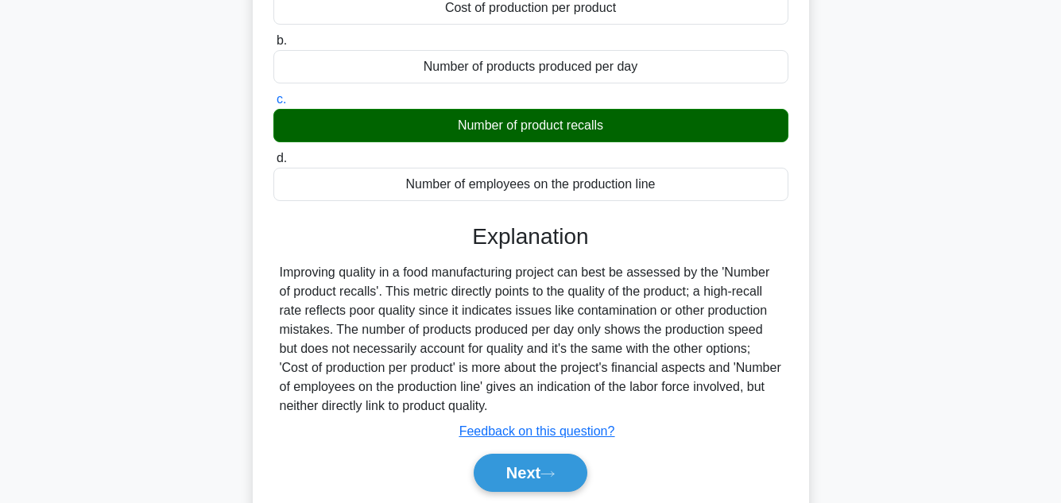
scroll to position [318, 0]
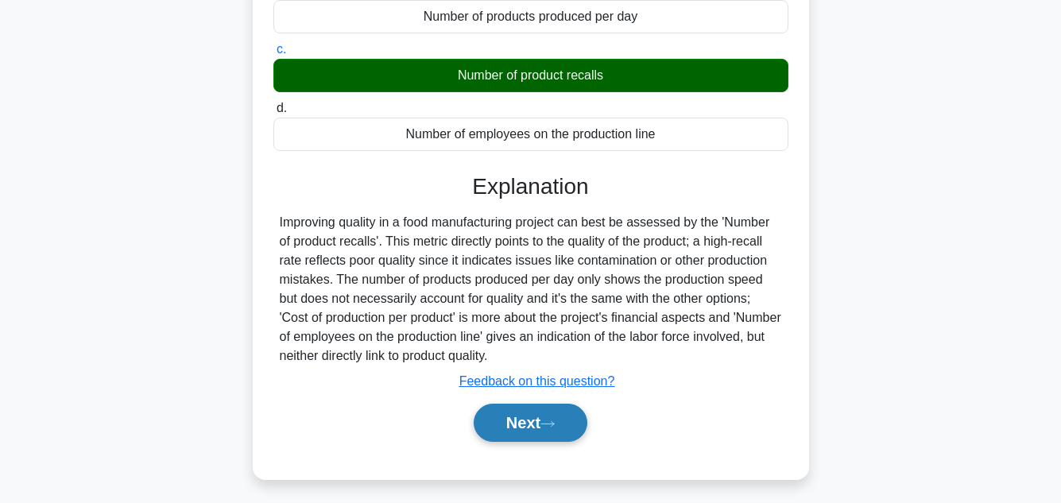
click at [536, 404] on button "Next" at bounding box center [531, 423] width 114 height 38
click at [530, 404] on button "Next" at bounding box center [531, 423] width 114 height 38
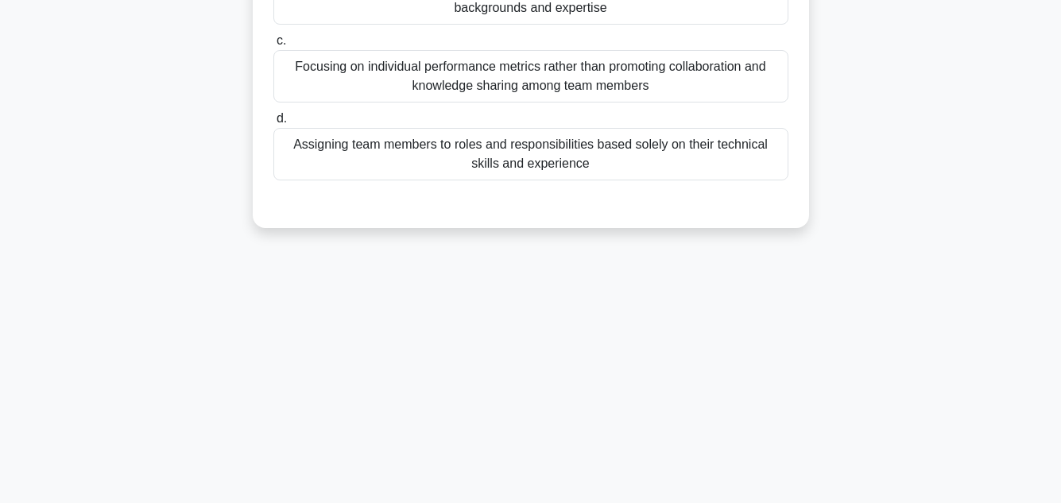
click at [938, 211] on div "When considering project team composition, which of the following should the pr…" at bounding box center [531, 14] width 906 height 466
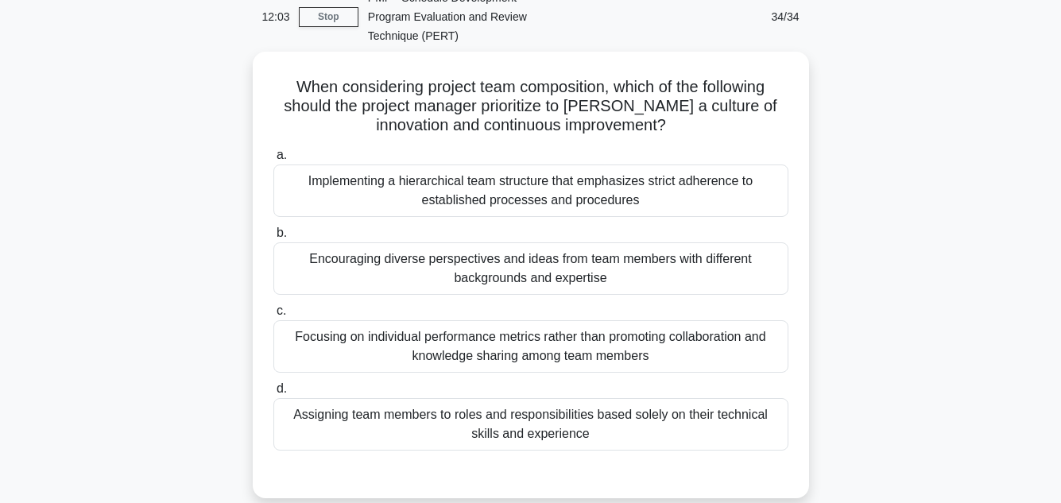
scroll to position [127, 0]
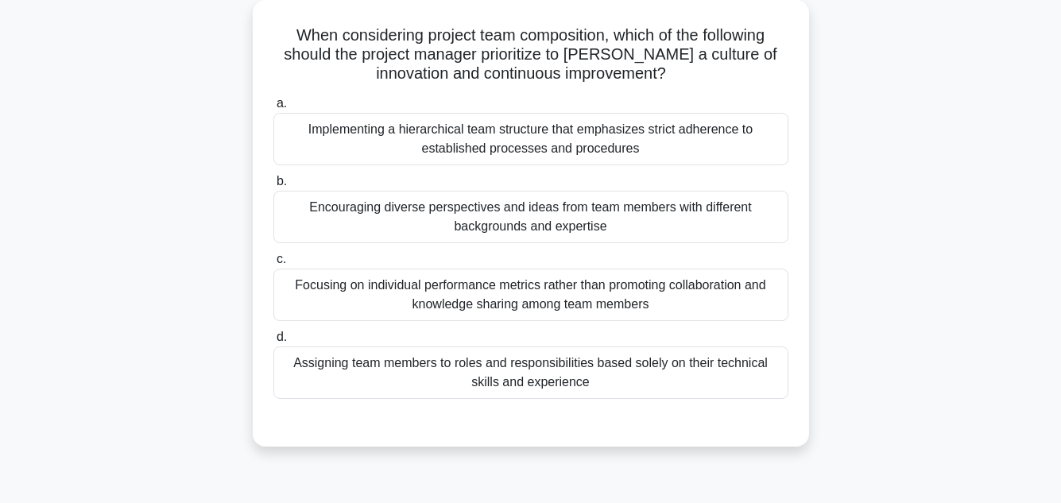
click at [653, 200] on div "Encouraging diverse perspectives and ideas from team members with different bac…" at bounding box center [530, 217] width 515 height 52
click at [273, 187] on input "b. Encouraging diverse perspectives and ideas from team members with different …" at bounding box center [273, 181] width 0 height 10
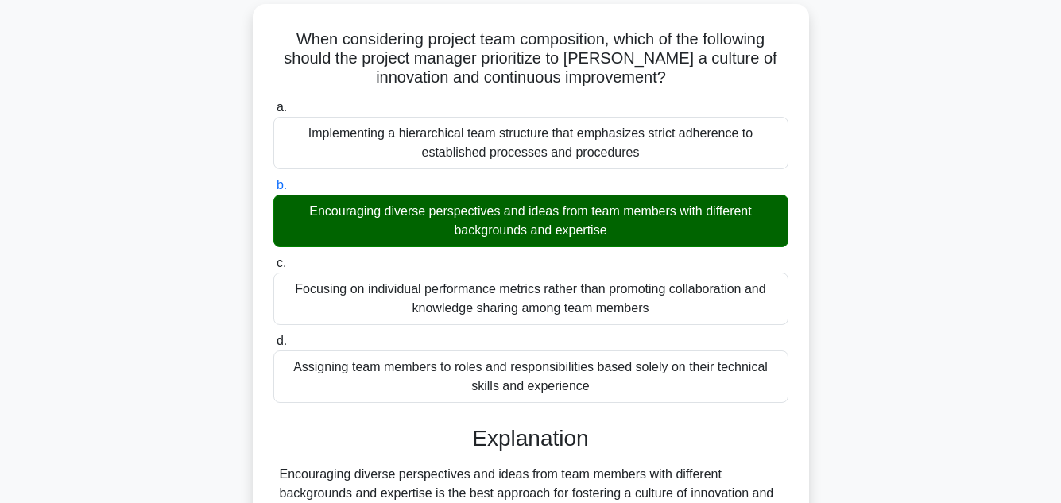
click at [967, 295] on div "When considering project team composition, which of the following should the pr…" at bounding box center [531, 453] width 906 height 899
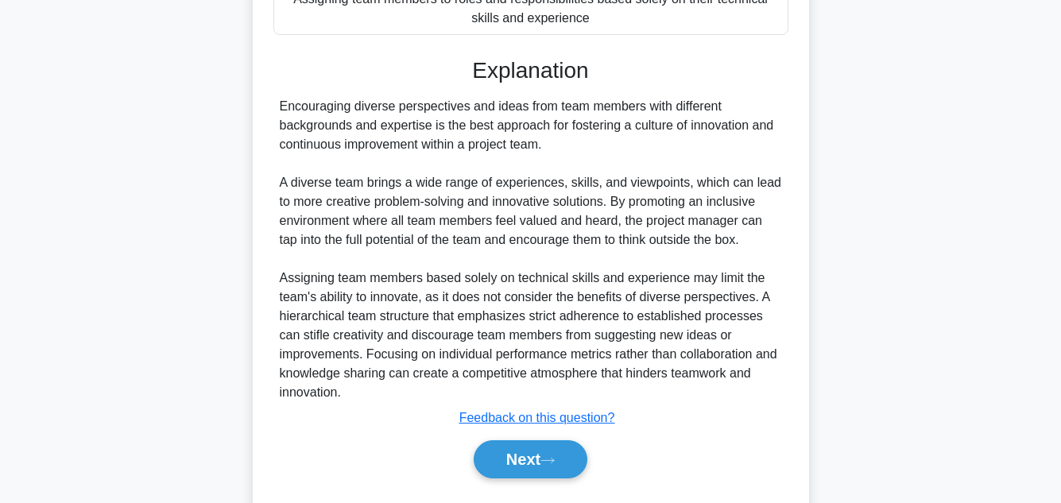
scroll to position [516, 0]
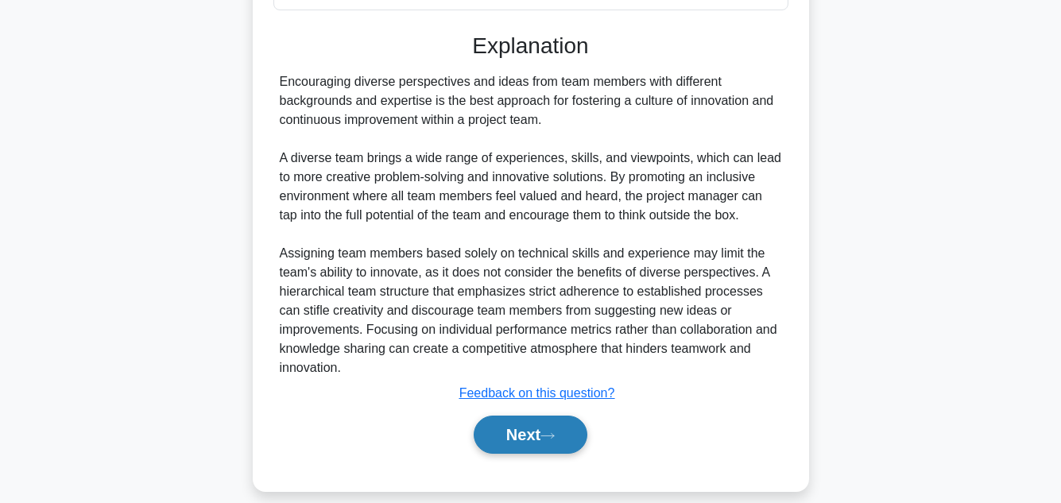
click at [560, 416] on button "Next" at bounding box center [531, 435] width 114 height 38
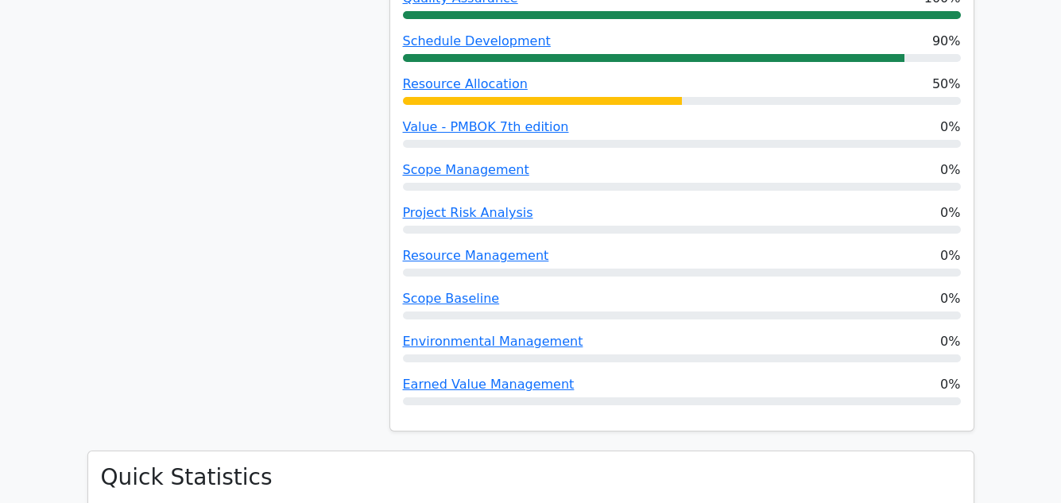
scroll to position [731, 0]
